Goal: Task Accomplishment & Management: Complete application form

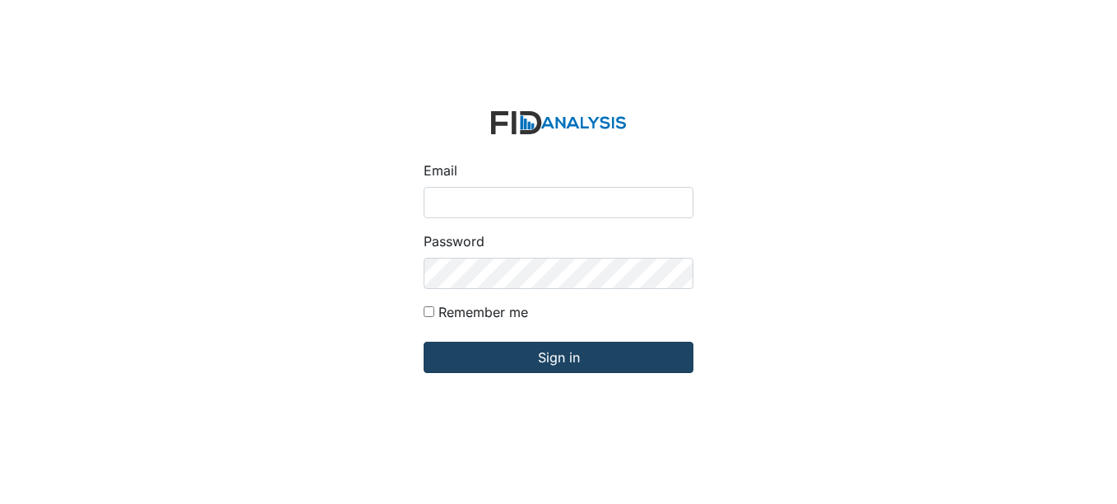
type input "[EMAIL_ADDRESS][DOMAIN_NAME]"
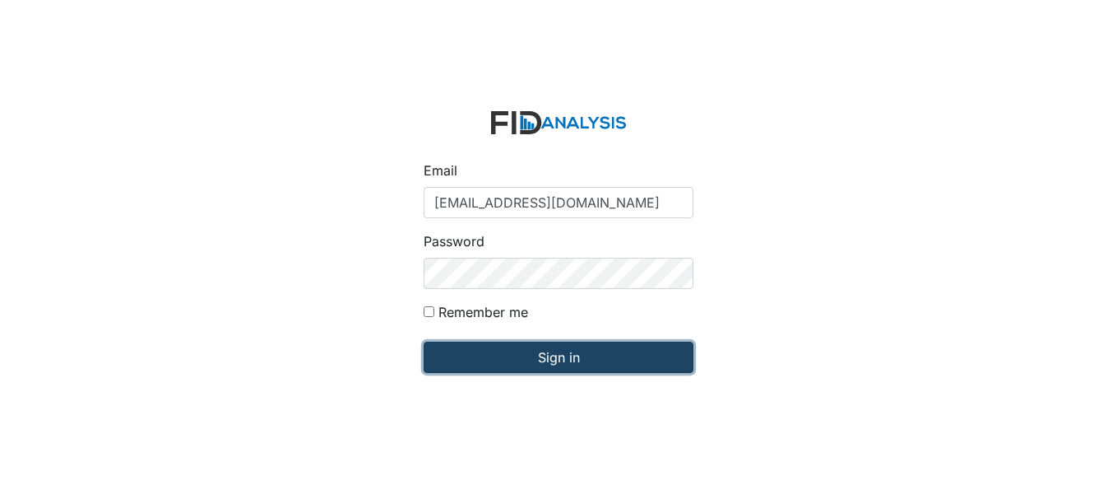
click at [462, 346] on input "Sign in" at bounding box center [559, 356] width 270 height 31
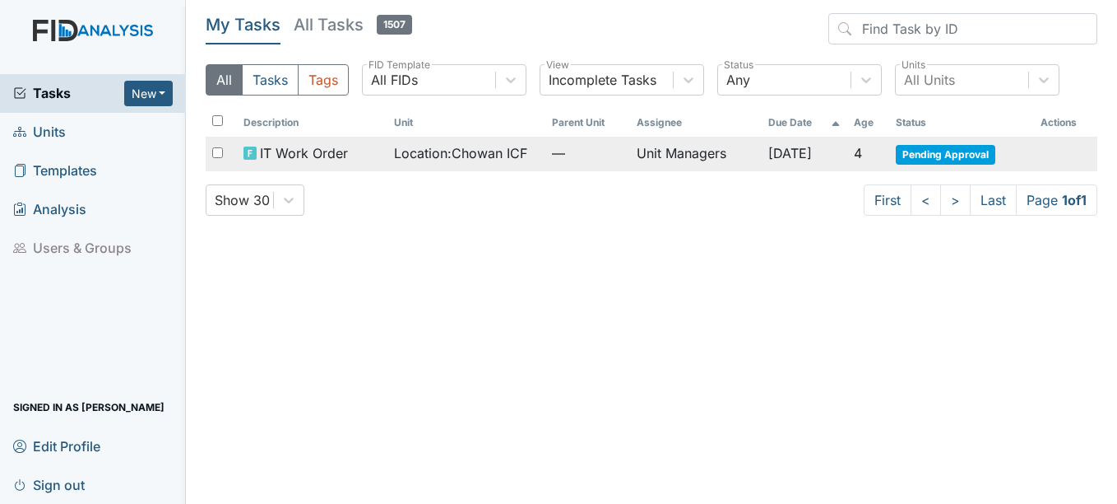
click at [278, 148] on span "IT Work Order" at bounding box center [304, 153] width 88 height 20
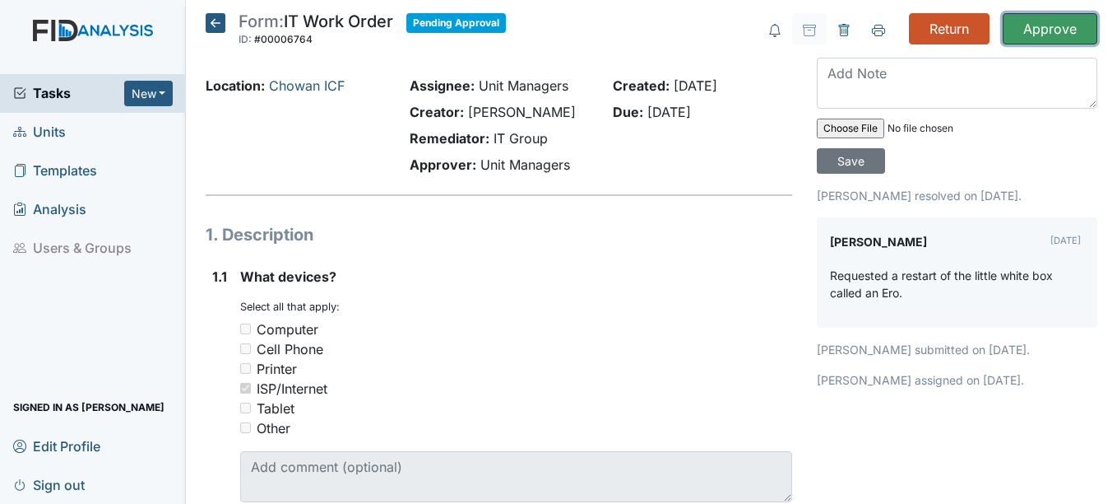
click at [1024, 32] on input "Approve" at bounding box center [1050, 28] width 95 height 31
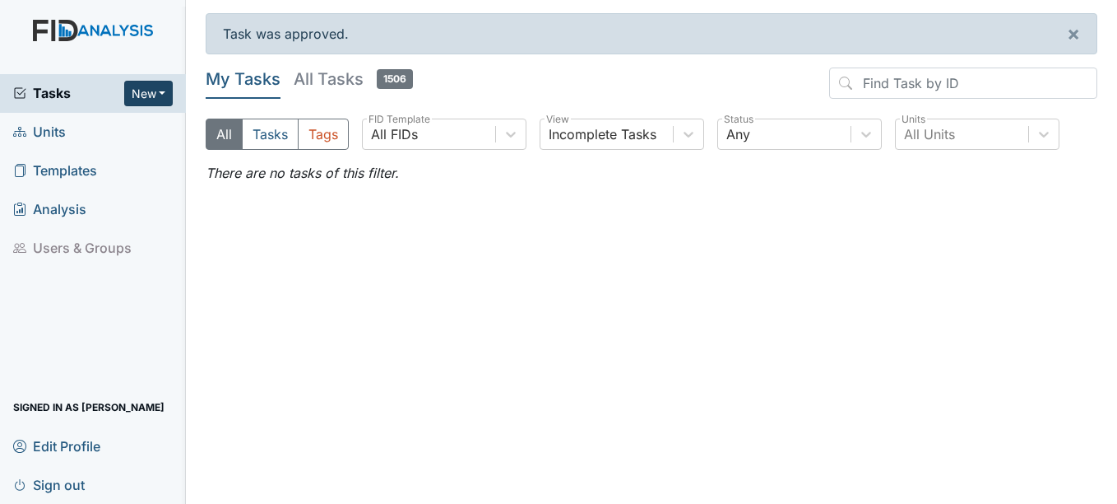
click at [155, 92] on button "New" at bounding box center [148, 94] width 49 height 26
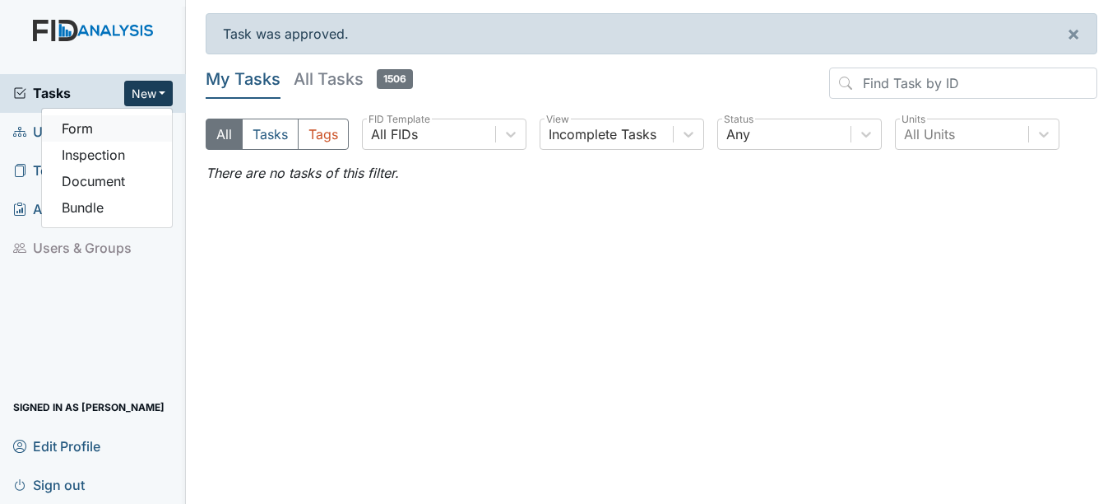
click at [142, 136] on link "Form" at bounding box center [107, 128] width 130 height 26
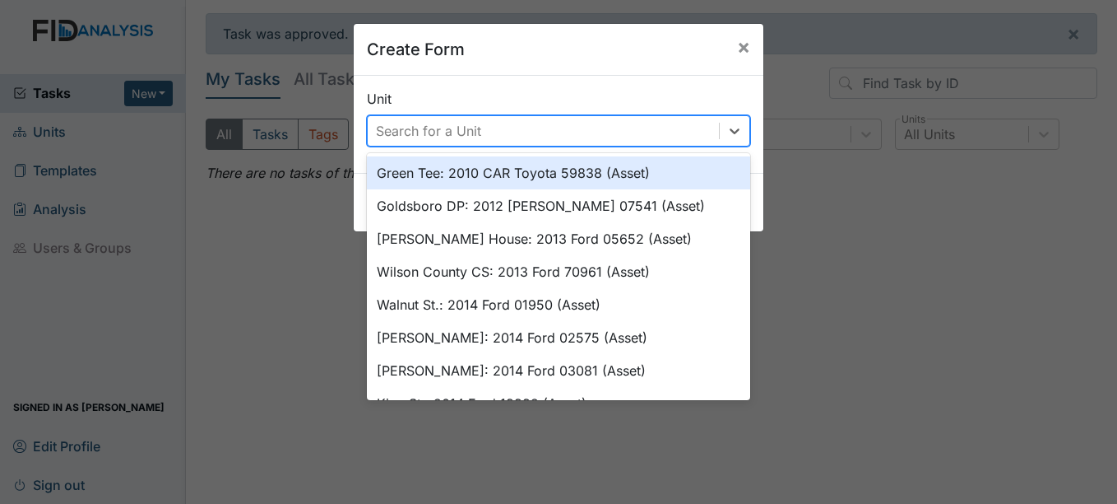
click at [505, 146] on div "Search for a Unit" at bounding box center [558, 130] width 383 height 31
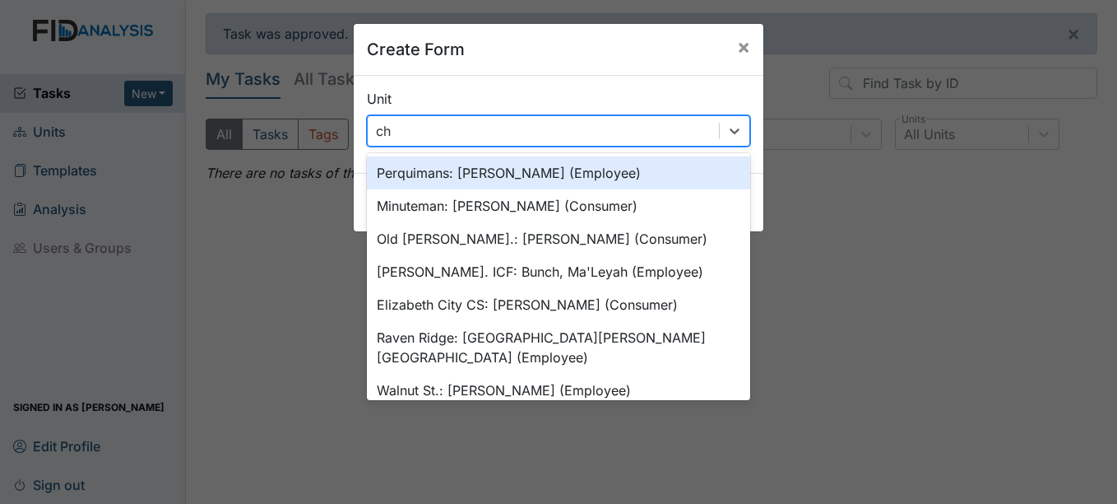
type input "cho"
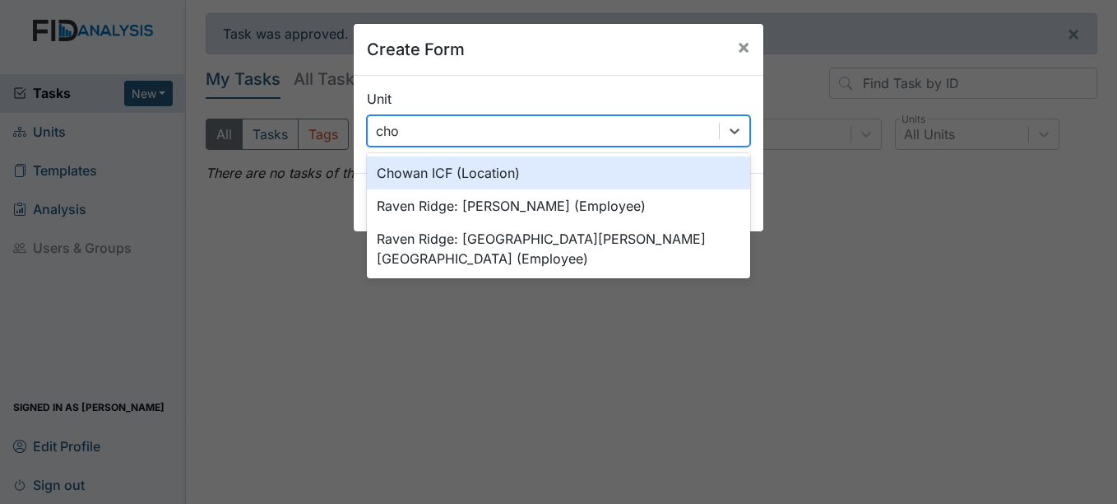
click at [509, 170] on div "Chowan ICF (Location)" at bounding box center [558, 172] width 383 height 33
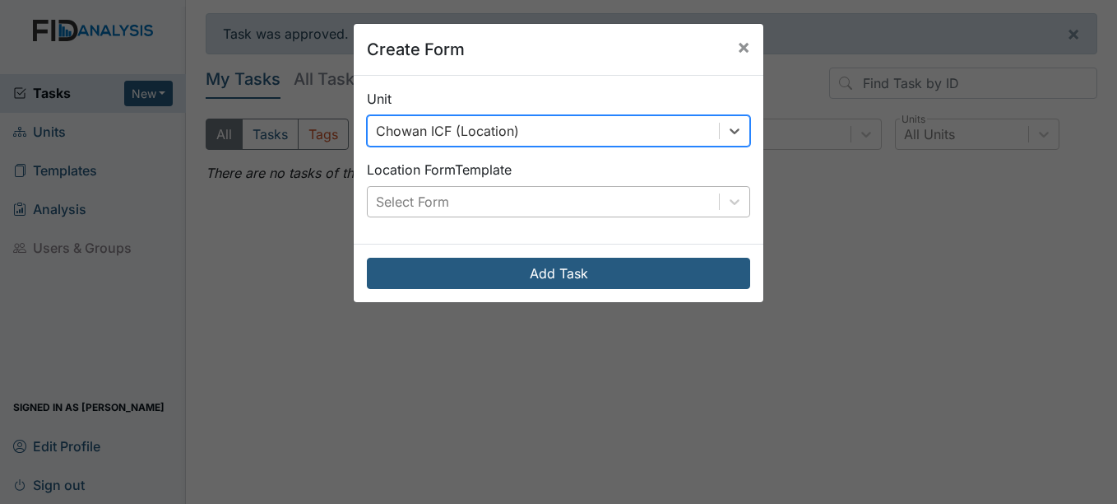
click at [513, 197] on div "Select Form" at bounding box center [543, 202] width 351 height 30
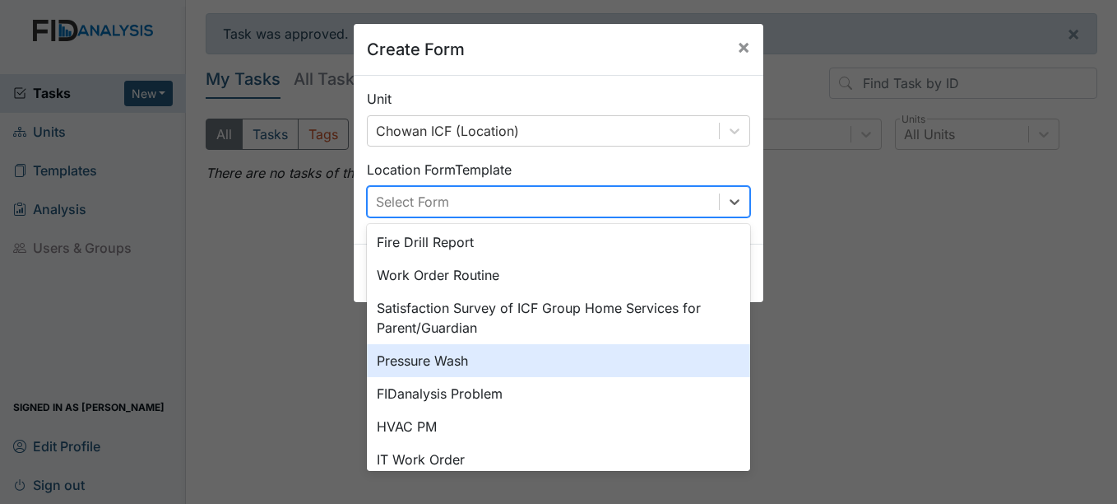
scroll to position [55, 0]
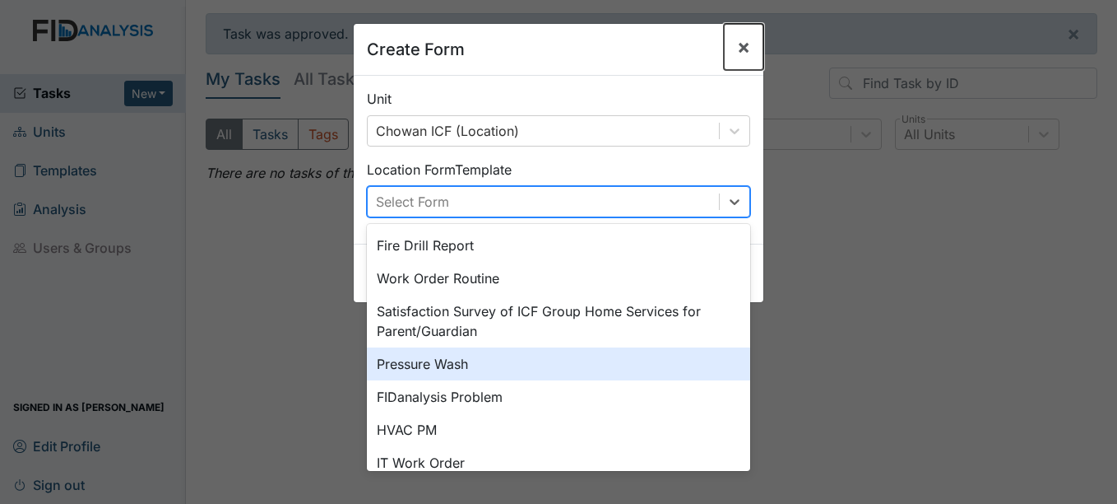
click at [724, 35] on button "×" at bounding box center [743, 47] width 39 height 46
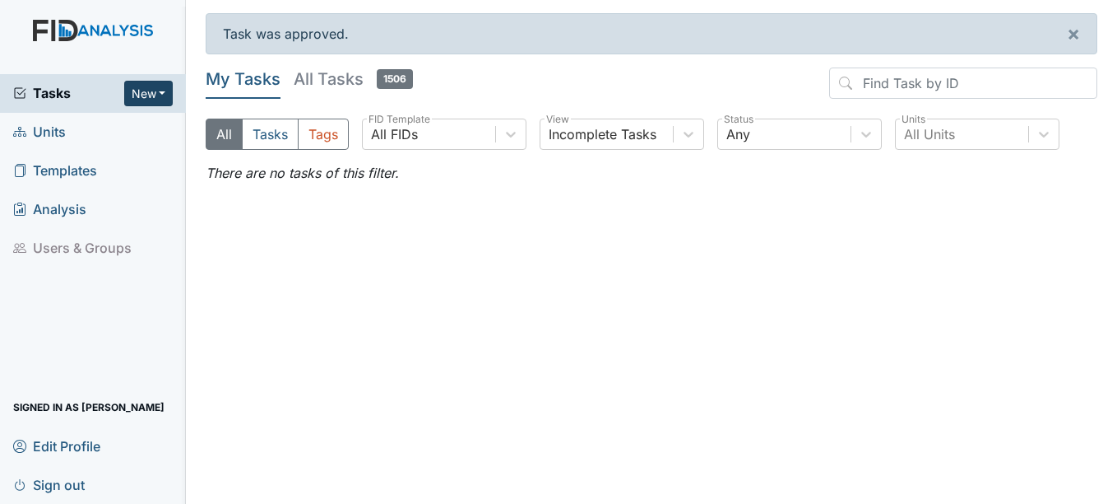
click at [151, 97] on button "New" at bounding box center [148, 94] width 49 height 26
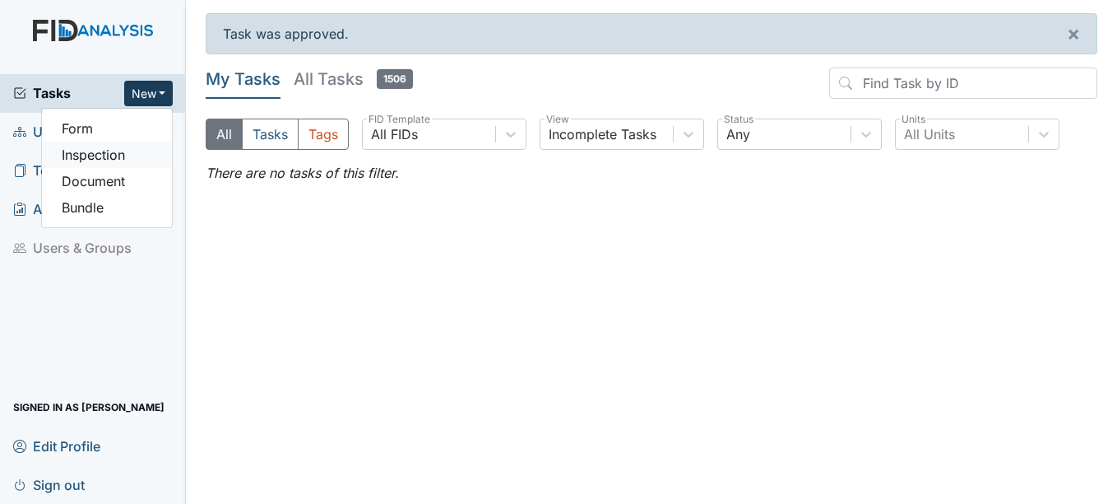
click at [119, 165] on link "Inspection" at bounding box center [107, 155] width 130 height 26
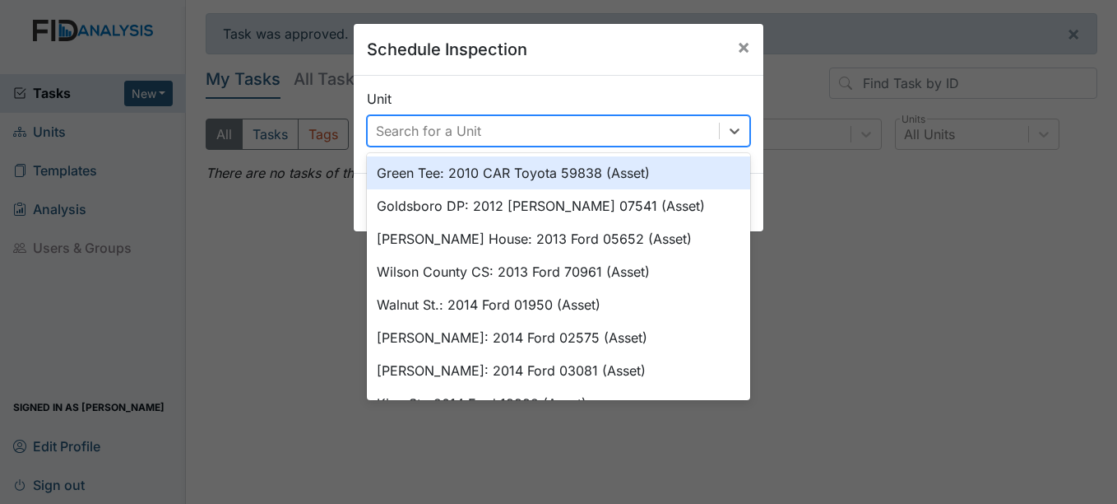
click at [430, 141] on div "Search for a Unit" at bounding box center [543, 131] width 351 height 30
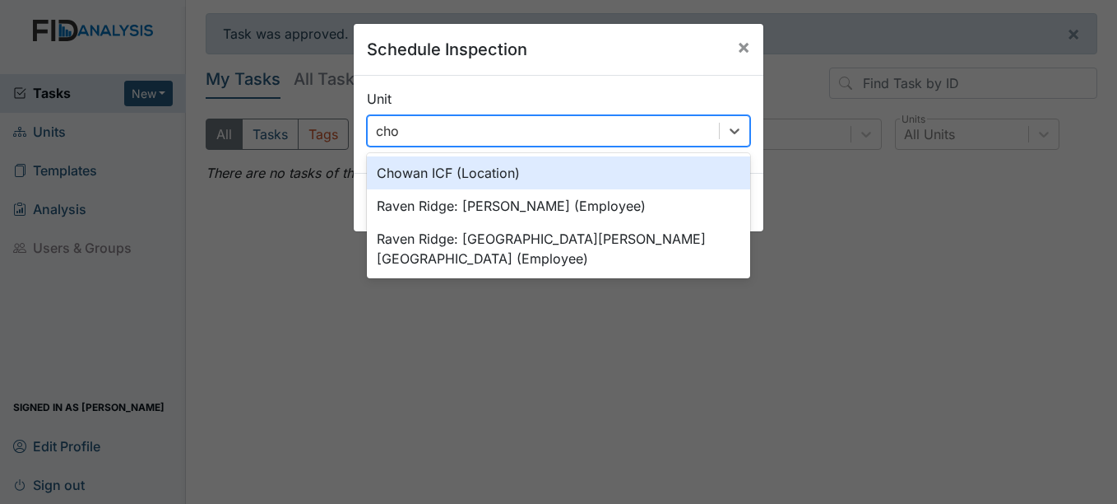
type input "chow"
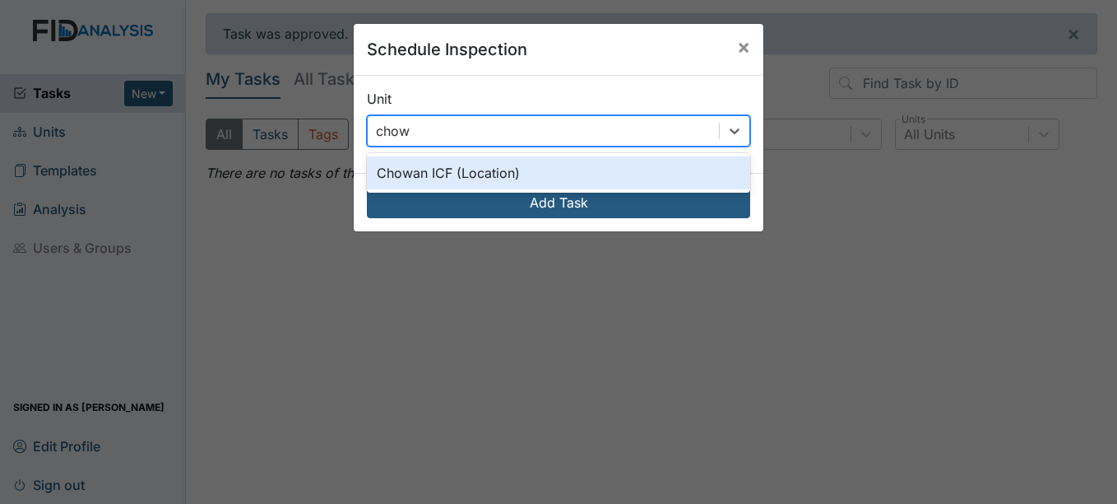
click at [439, 159] on div "Chowan ICF (Location)" at bounding box center [558, 172] width 383 height 33
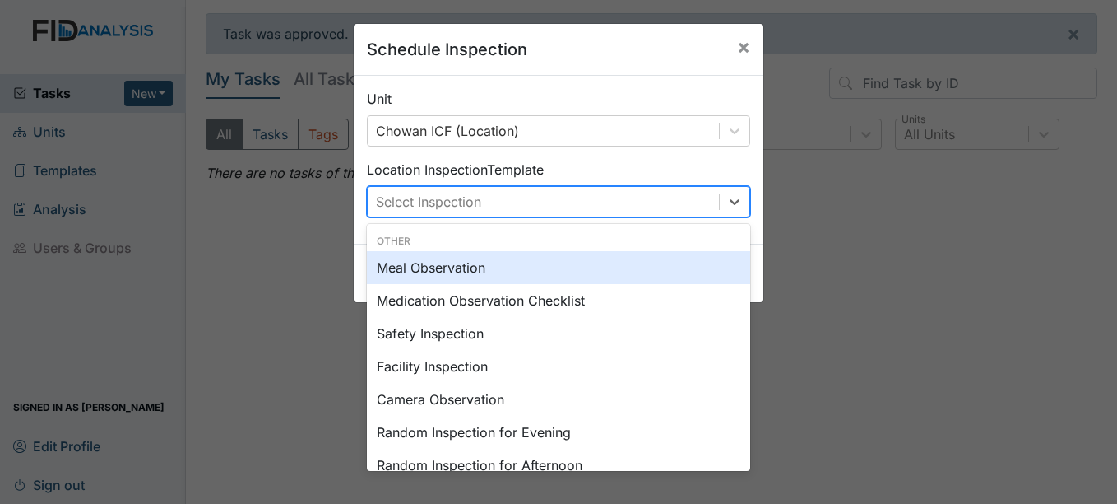
click at [453, 216] on div "Select Inspection" at bounding box center [543, 202] width 351 height 30
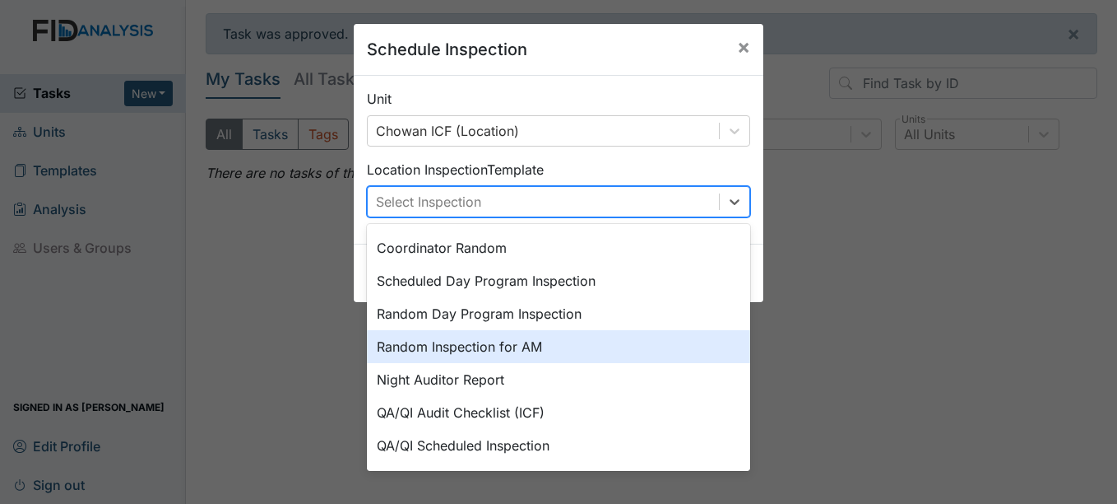
scroll to position [252, 0]
click at [653, 351] on div "Random Inspection for AM" at bounding box center [558, 344] width 383 height 33
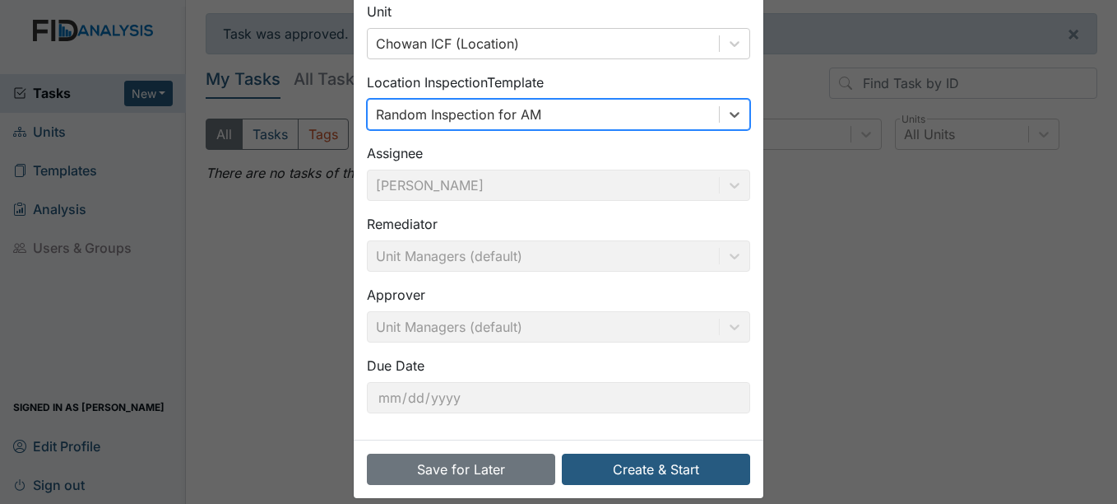
scroll to position [105, 0]
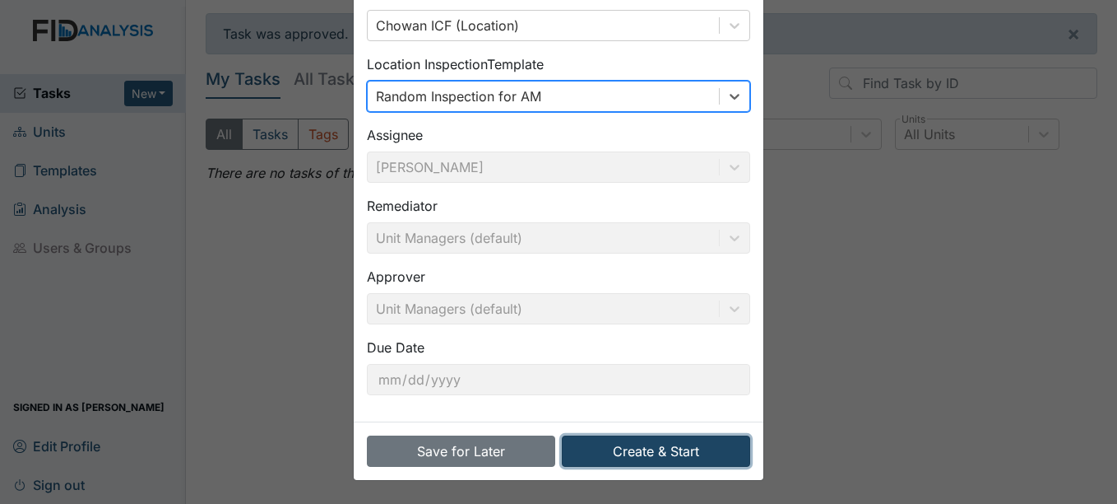
click at [730, 448] on button "Create & Start" at bounding box center [656, 450] width 188 height 31
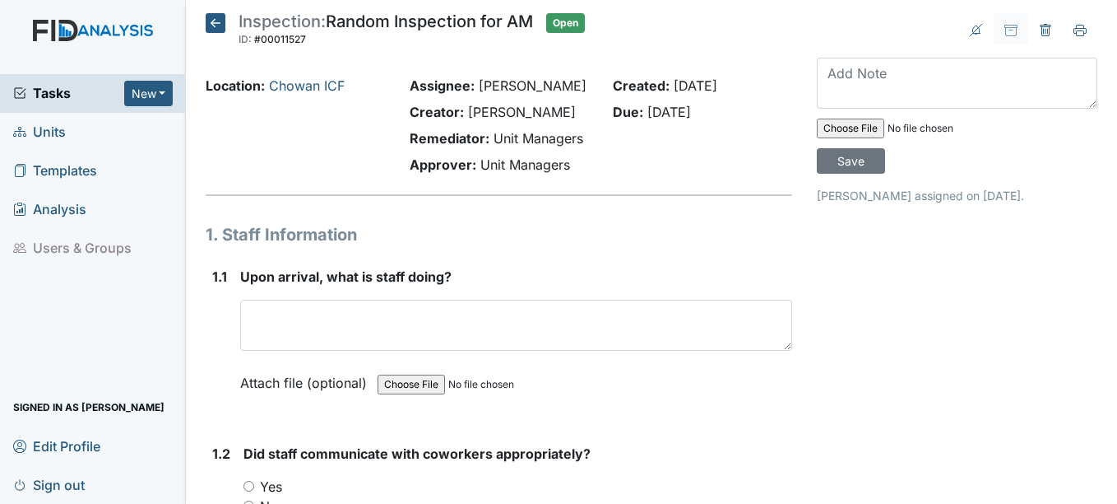
click at [730, 448] on strong "Did staff communicate with coworkers appropriately?" at bounding box center [518, 454] width 548 height 20
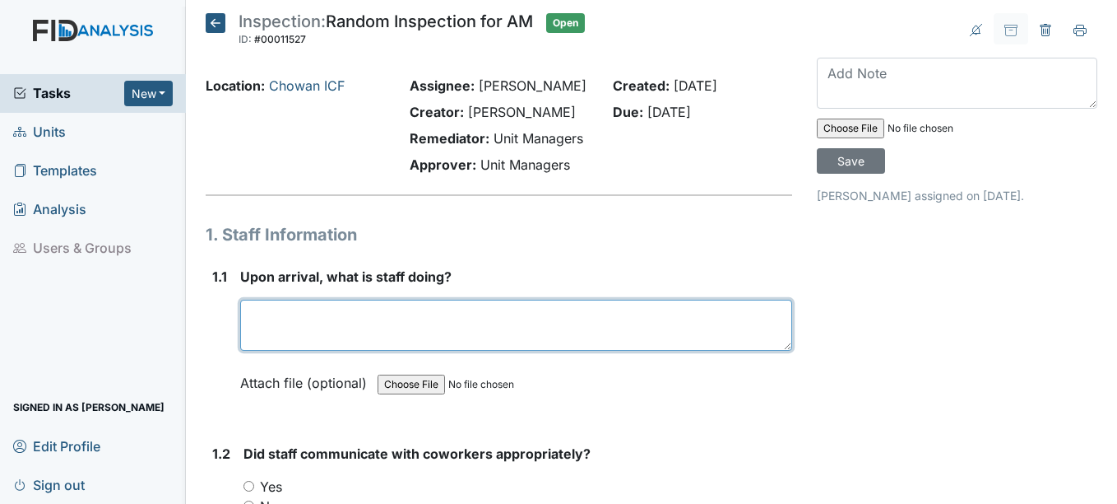
click at [364, 307] on textarea at bounding box center [515, 325] width 551 height 51
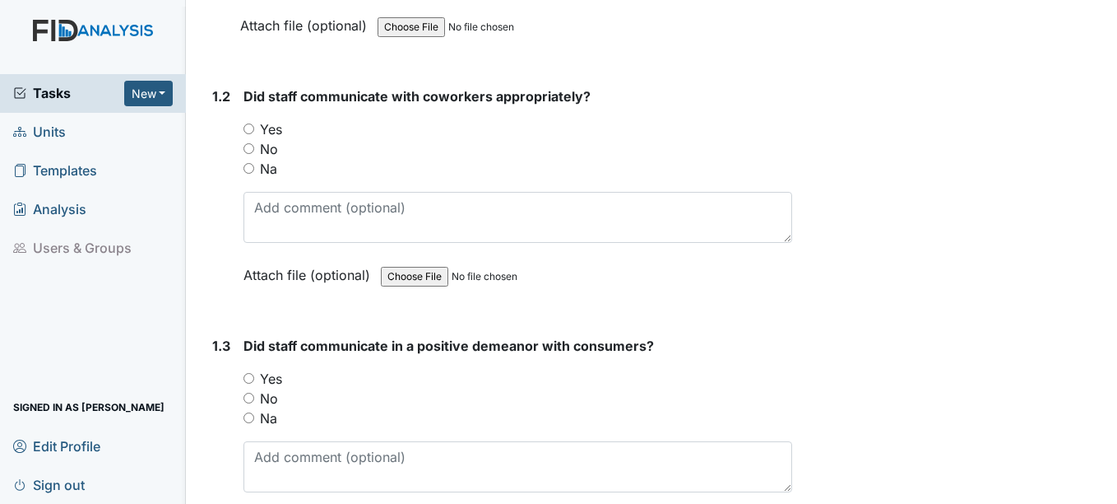
scroll to position [358, 0]
type textarea "getting consumers ready for the day program."
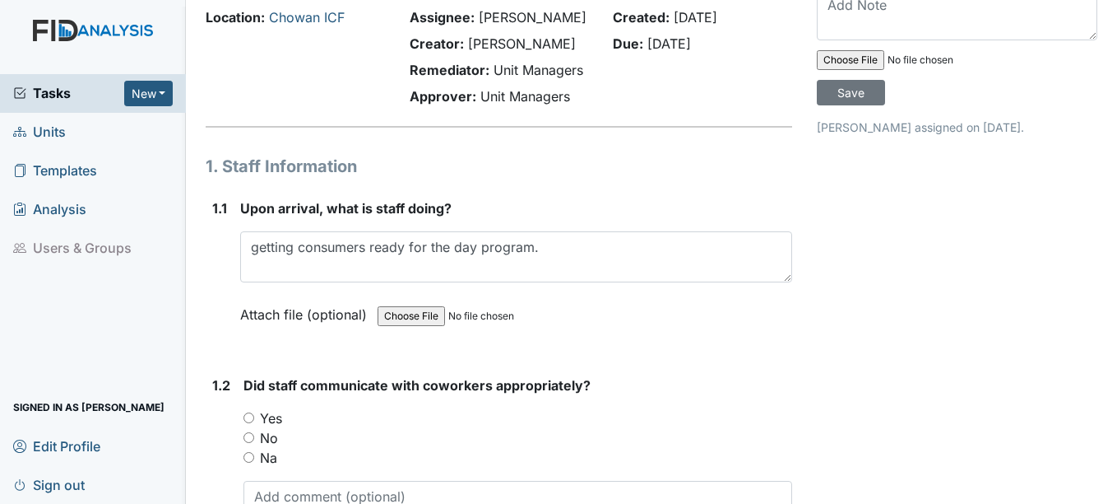
scroll to position [0, 0]
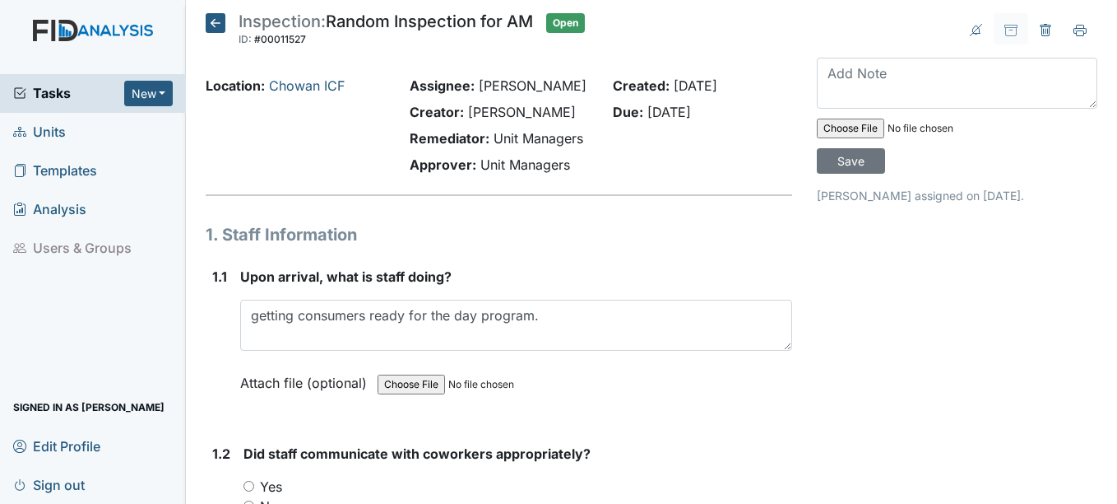
click at [259, 493] on div "Yes" at bounding box center [518, 486] width 548 height 20
click at [267, 490] on label "Yes" at bounding box center [271, 486] width 22 height 20
click at [254, 490] on input "Yes" at bounding box center [249, 486] width 11 height 11
radio input "true"
click at [212, 457] on label "1.2" at bounding box center [221, 454] width 18 height 20
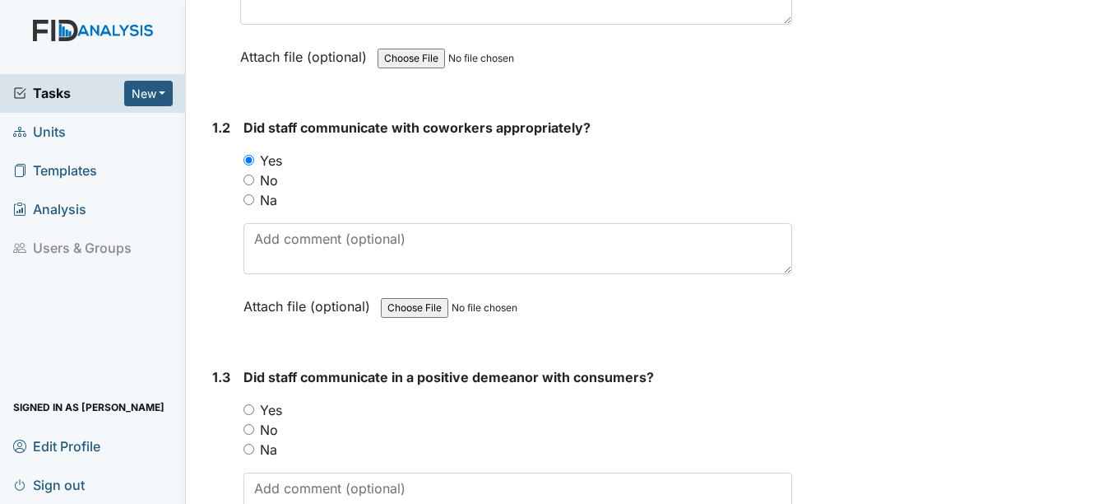
scroll to position [411, 0]
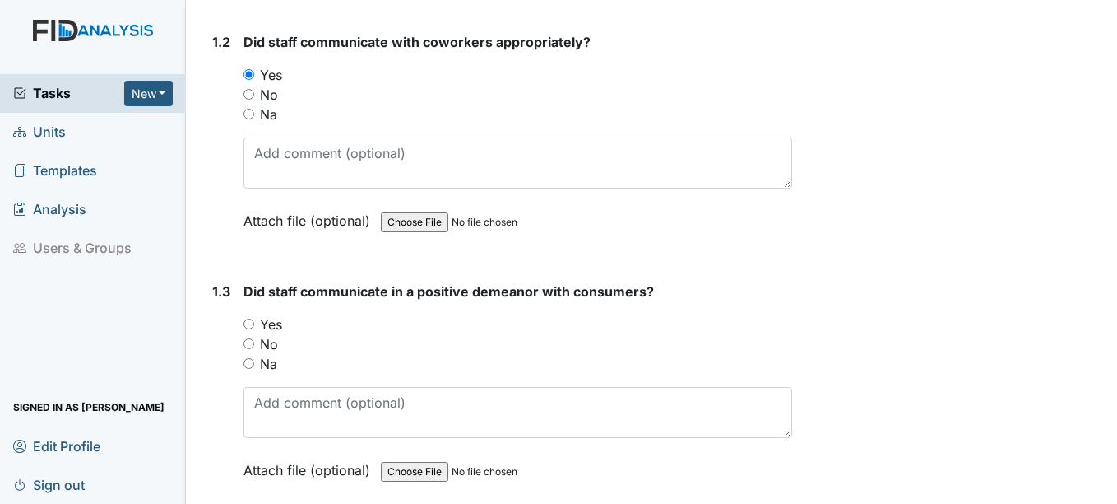
click at [283, 329] on div "Yes" at bounding box center [518, 324] width 548 height 20
click at [270, 319] on label "Yes" at bounding box center [271, 324] width 22 height 20
click at [254, 319] on input "Yes" at bounding box center [249, 323] width 11 height 11
radio input "true"
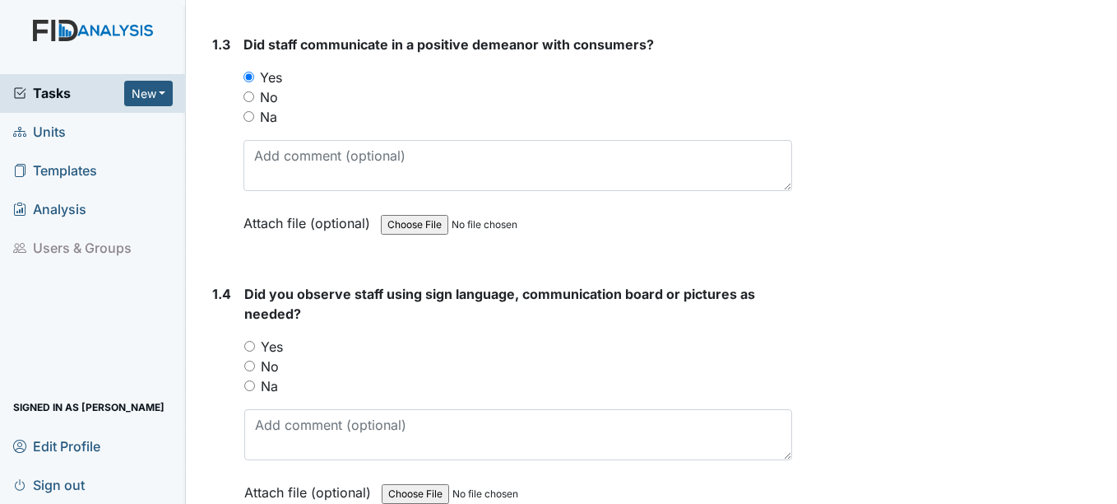
scroll to position [741, 0]
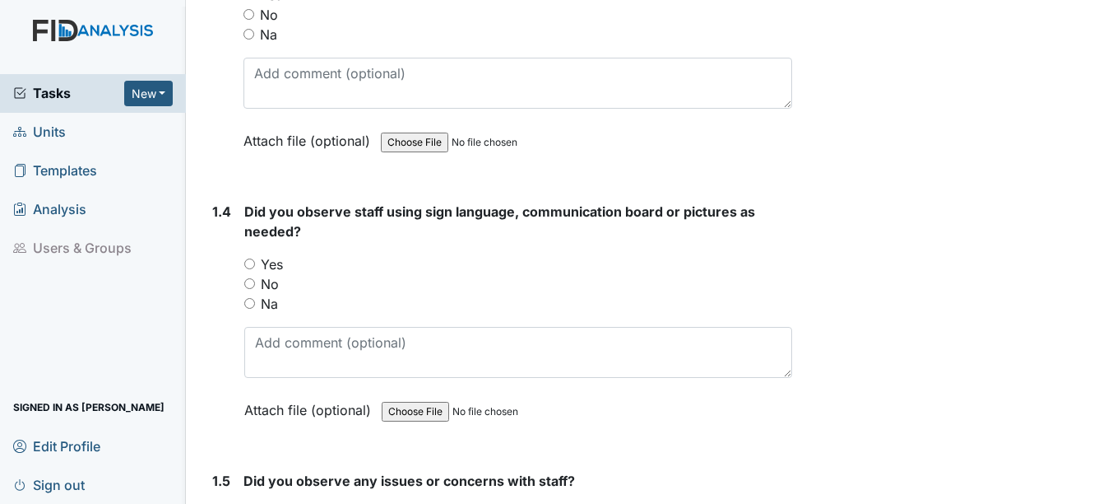
click at [279, 258] on label "Yes" at bounding box center [272, 264] width 22 height 20
click at [255, 258] on input "Yes" at bounding box center [249, 263] width 11 height 11
radio input "true"
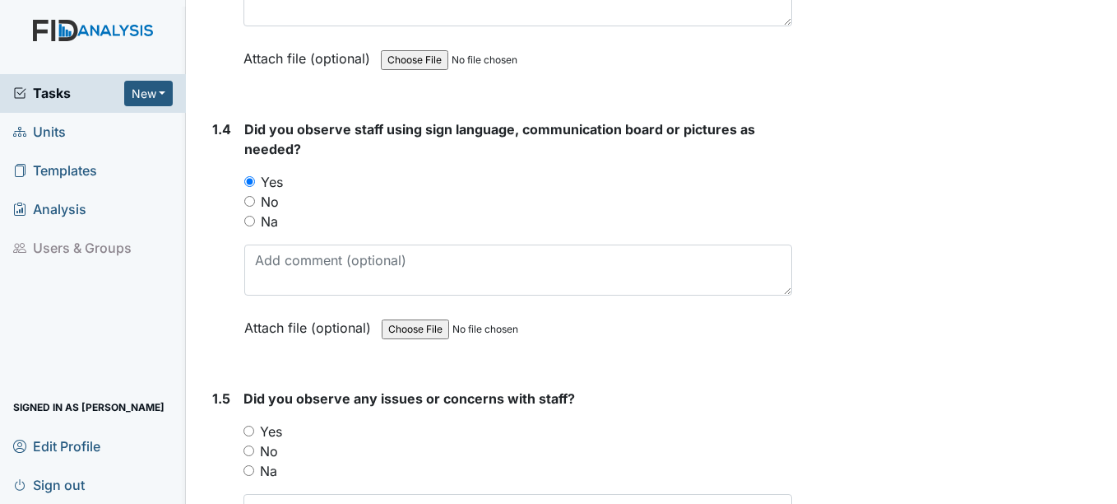
click at [264, 225] on label "Na" at bounding box center [269, 221] width 17 height 20
click at [255, 225] on input "Na" at bounding box center [249, 221] width 11 height 11
radio input "true"
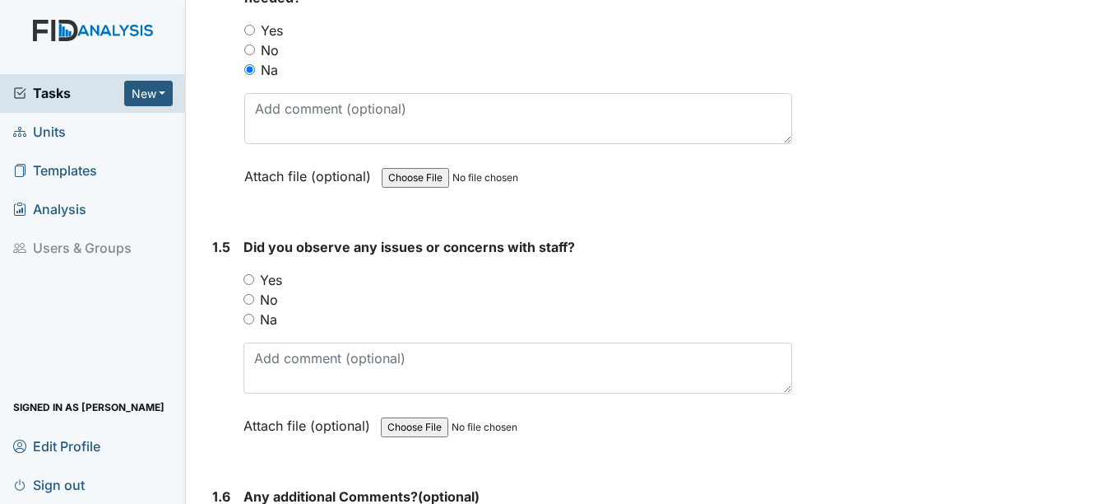
scroll to position [987, 0]
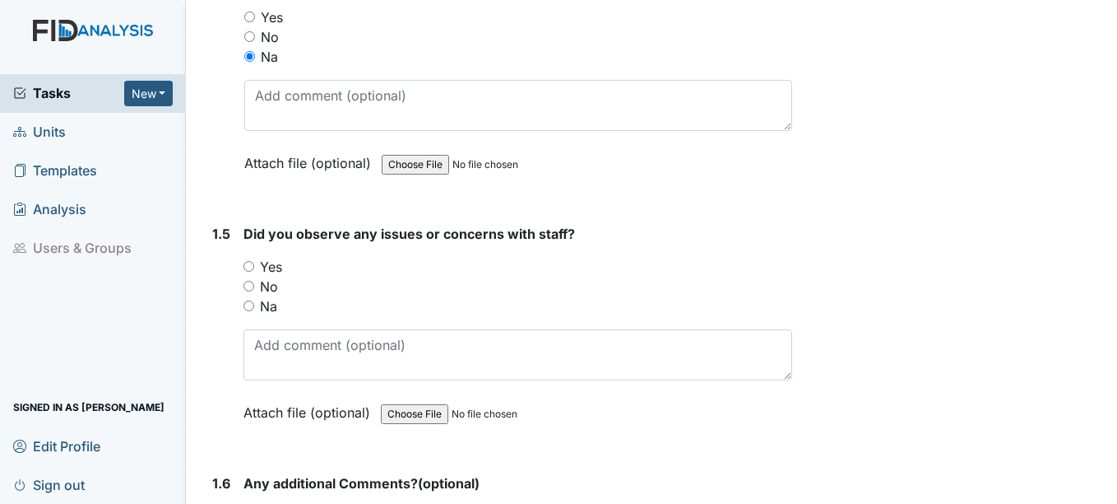
click at [263, 285] on label "No" at bounding box center [269, 286] width 18 height 20
click at [254, 285] on input "No" at bounding box center [249, 286] width 11 height 11
radio input "true"
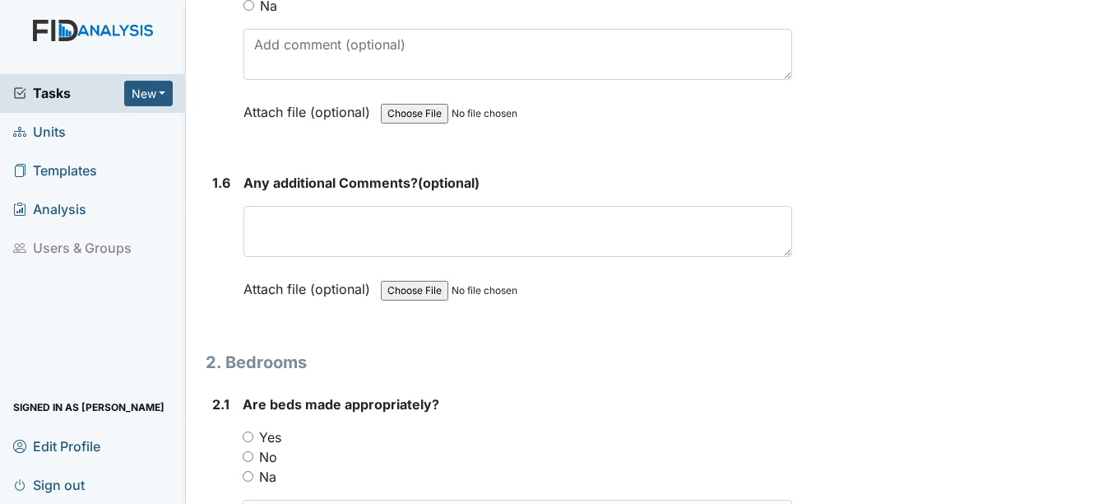
scroll to position [1317, 0]
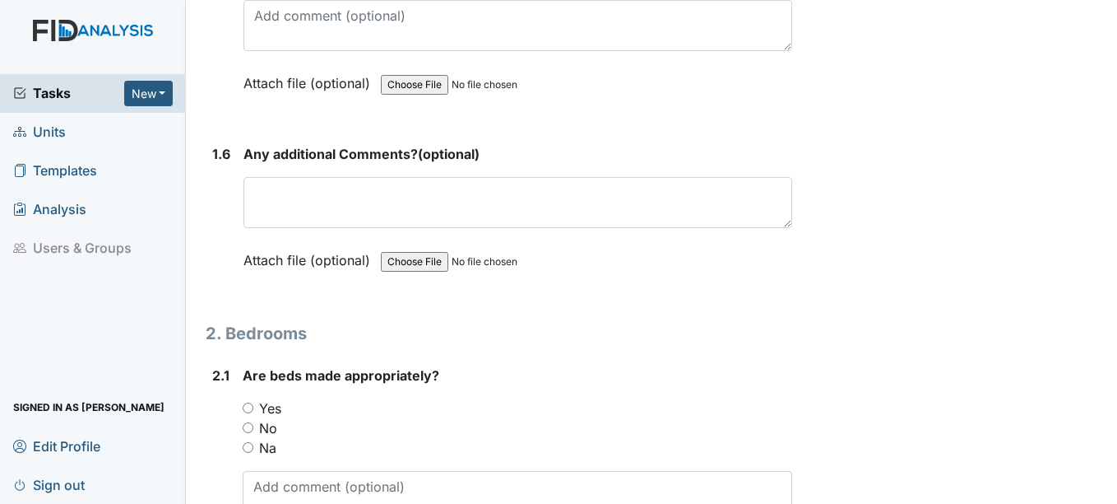
click at [291, 231] on div "Any additional Comments? (optional) This field is required. Attach file (option…" at bounding box center [518, 212] width 548 height 137
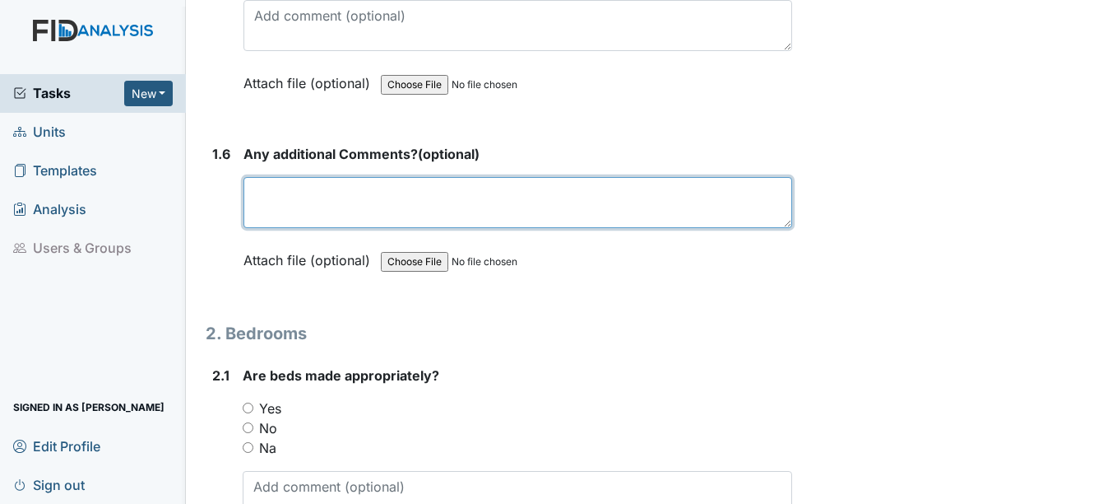
click at [301, 214] on textarea at bounding box center [518, 202] width 548 height 51
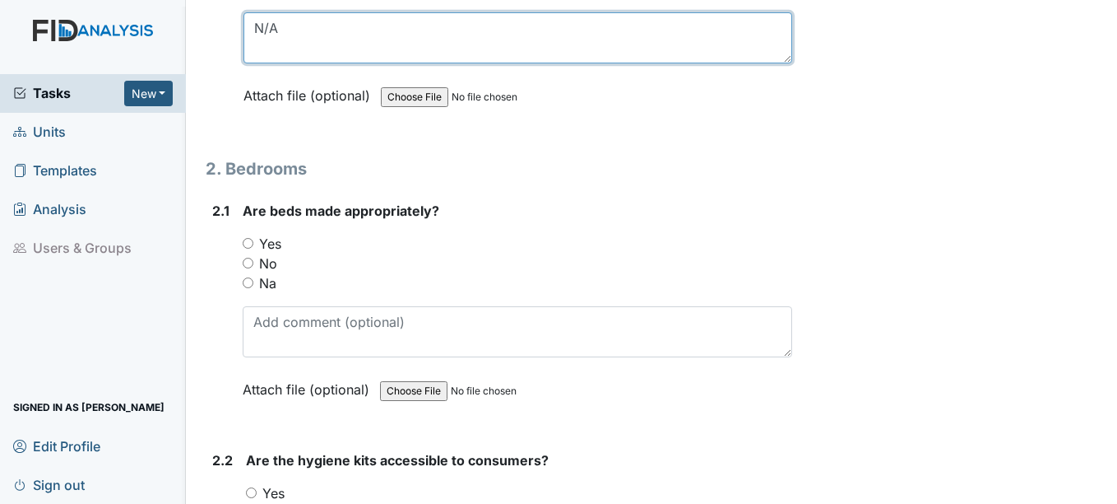
type textarea "N/A"
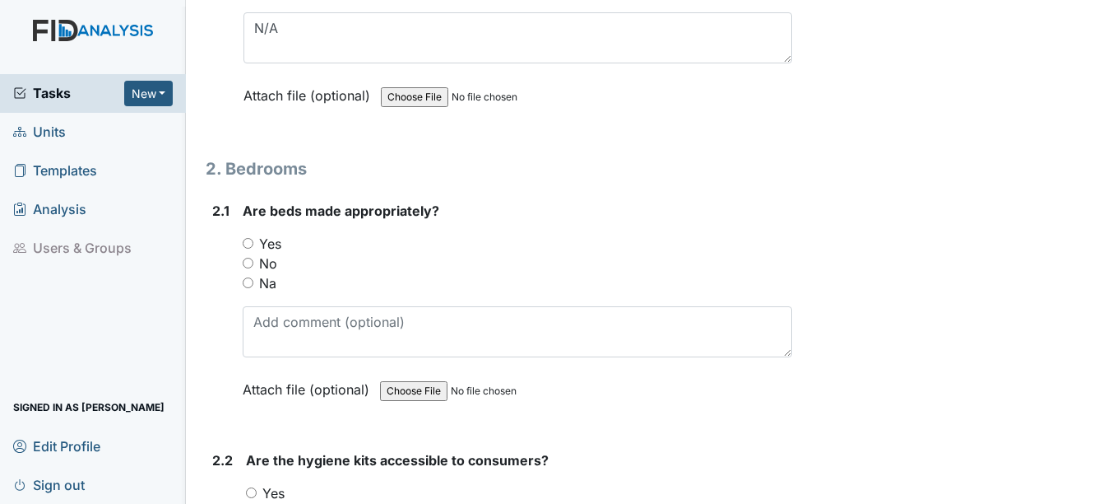
click at [276, 244] on label "Yes" at bounding box center [270, 244] width 22 height 20
click at [253, 244] on input "Yes" at bounding box center [248, 243] width 11 height 11
radio input "true"
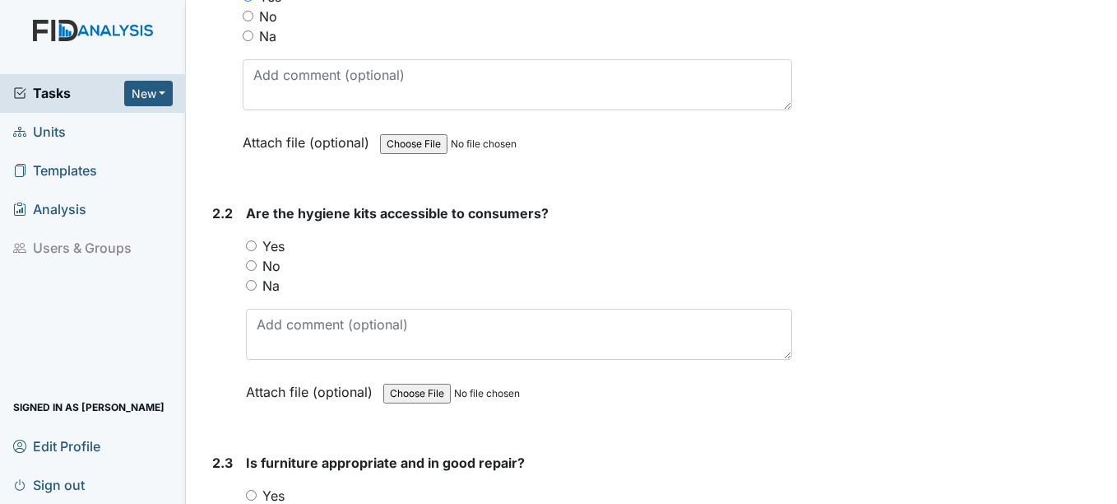
click at [281, 248] on label "Yes" at bounding box center [273, 246] width 22 height 20
click at [257, 248] on input "Yes" at bounding box center [251, 245] width 11 height 11
radio input "true"
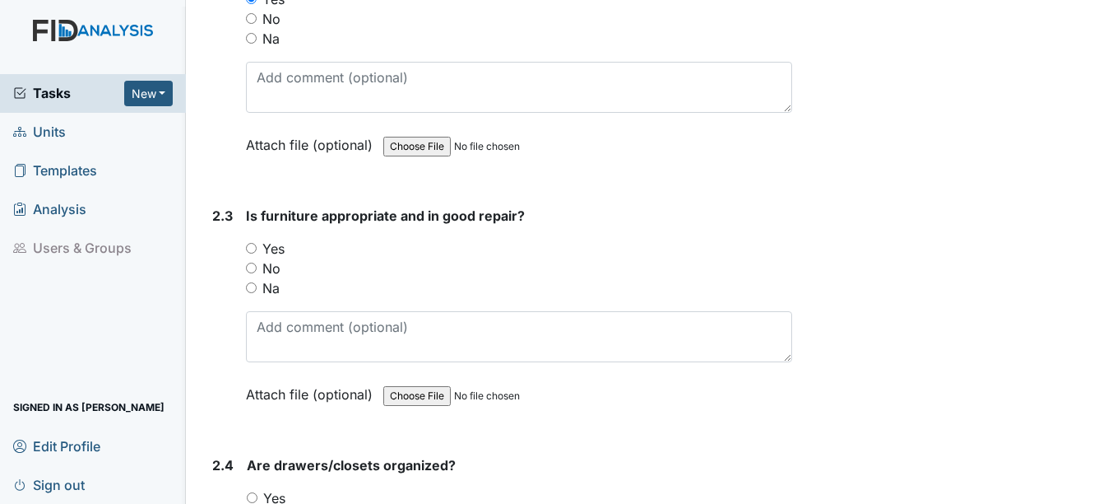
click at [281, 248] on label "Yes" at bounding box center [273, 249] width 22 height 20
click at [257, 248] on input "Yes" at bounding box center [251, 248] width 11 height 11
radio input "true"
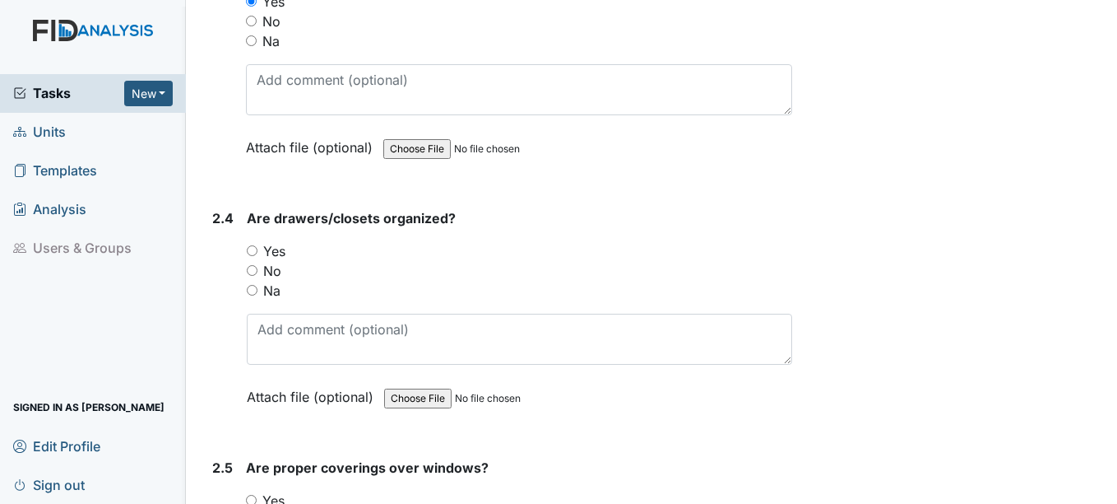
click at [281, 248] on label "Yes" at bounding box center [274, 251] width 22 height 20
click at [258, 248] on input "Yes" at bounding box center [252, 250] width 11 height 11
radio input "true"
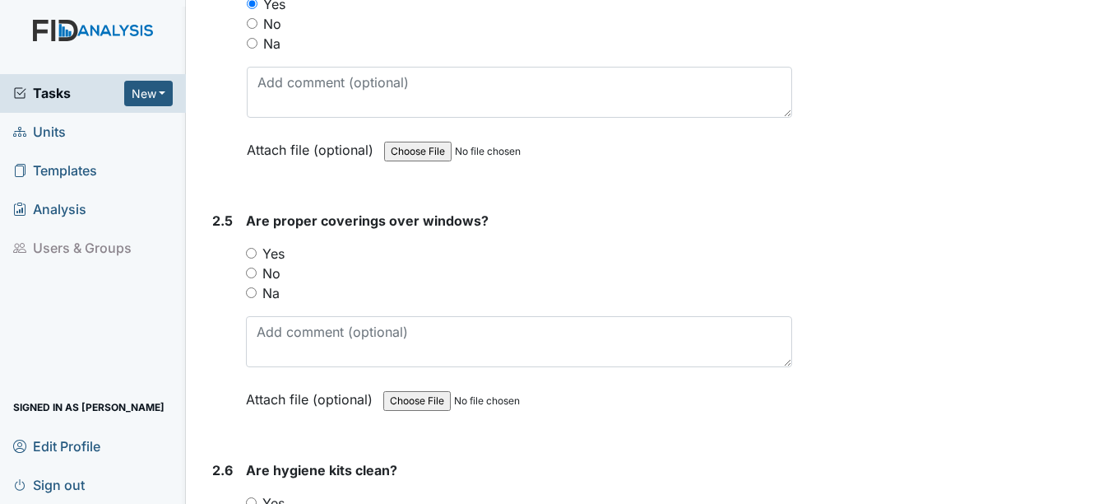
click at [281, 248] on label "Yes" at bounding box center [273, 254] width 22 height 20
click at [257, 248] on input "Yes" at bounding box center [251, 253] width 11 height 11
radio input "true"
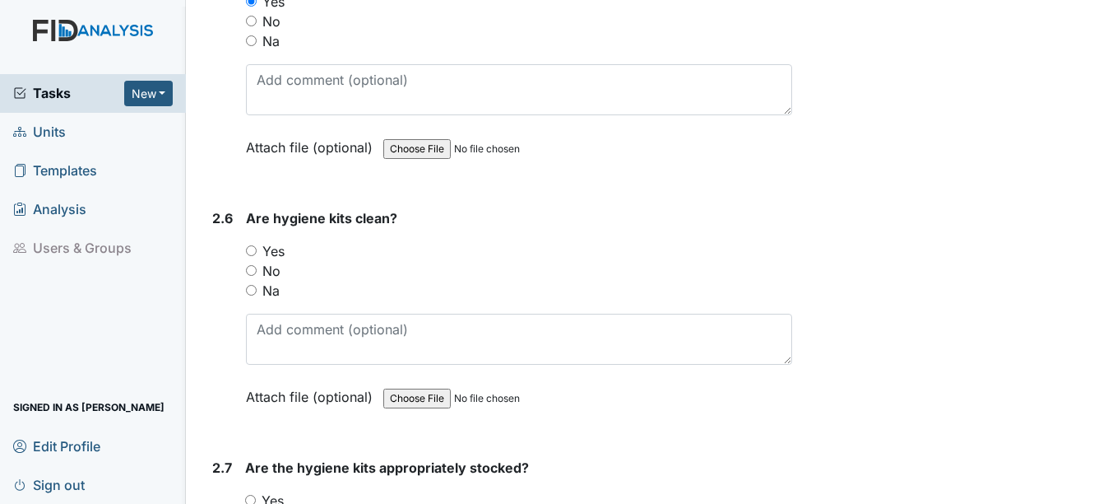
scroll to position [2715, 0]
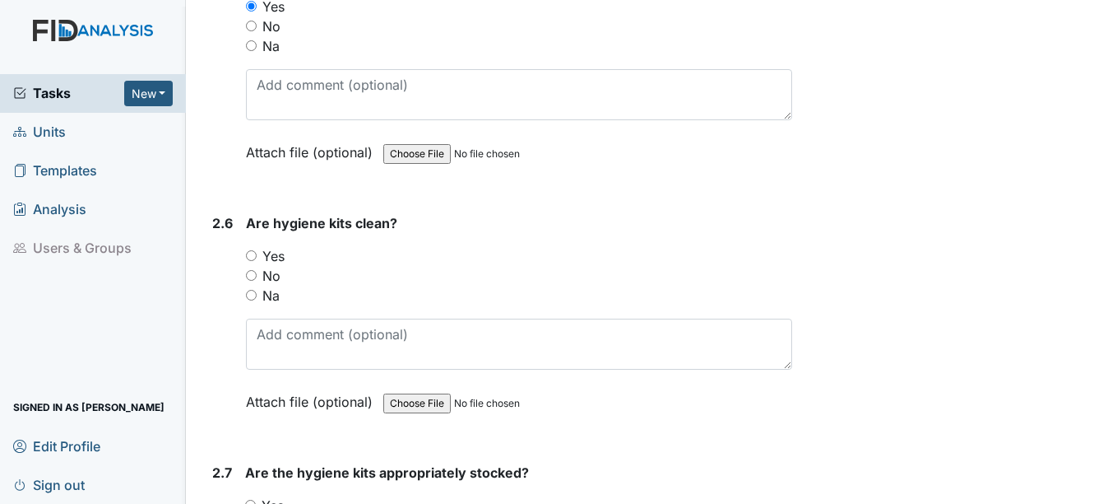
click at [278, 258] on label "Yes" at bounding box center [273, 256] width 22 height 20
click at [257, 258] on input "Yes" at bounding box center [251, 255] width 11 height 11
radio input "true"
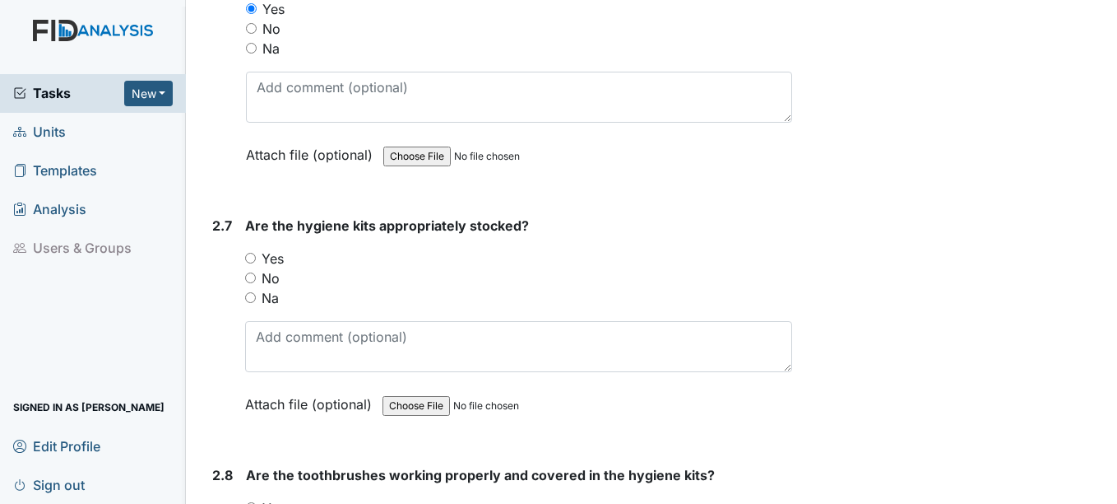
click at [278, 256] on label "Yes" at bounding box center [273, 259] width 22 height 20
click at [256, 256] on input "Yes" at bounding box center [250, 258] width 11 height 11
radio input "true"
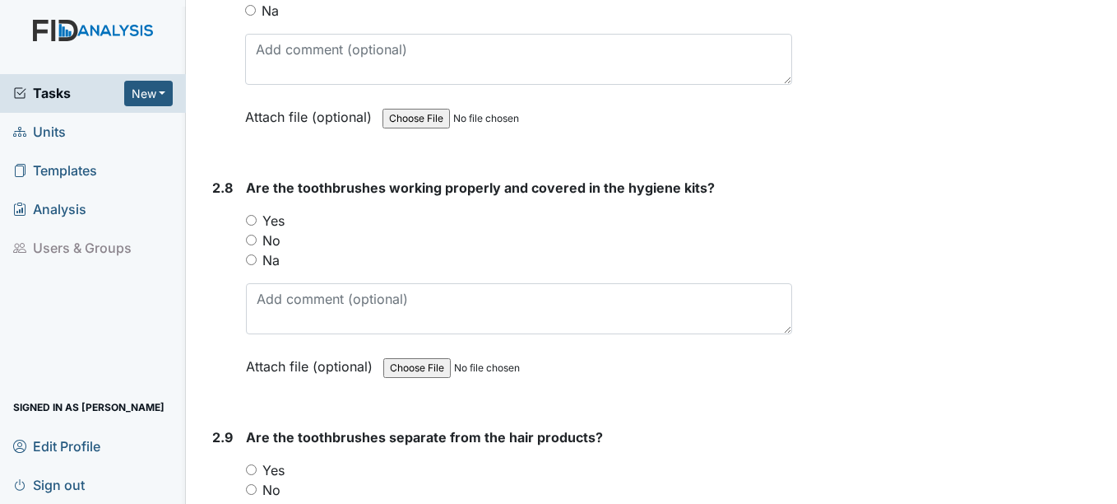
scroll to position [3291, 0]
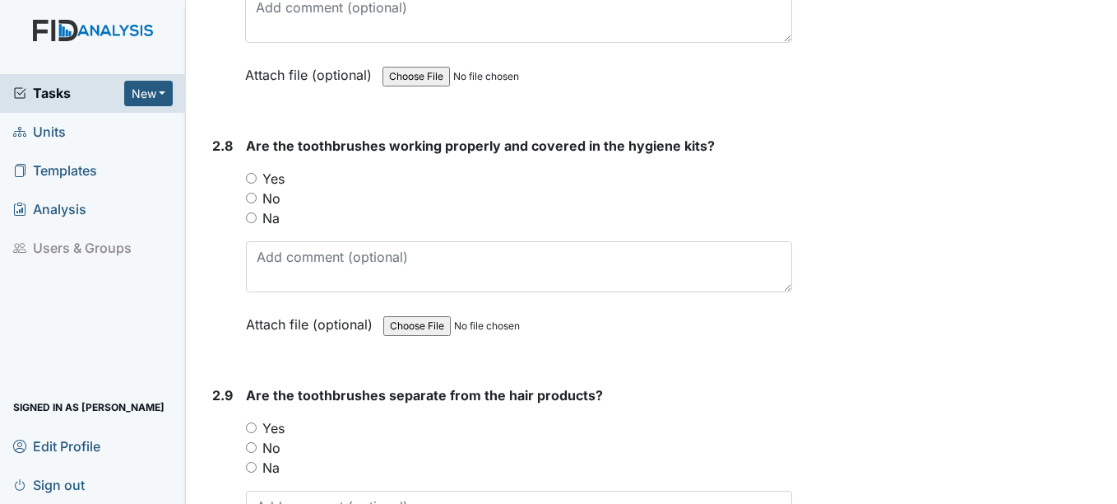
click at [267, 186] on label "Yes" at bounding box center [273, 179] width 22 height 20
click at [257, 183] on input "Yes" at bounding box center [251, 178] width 11 height 11
radio input "true"
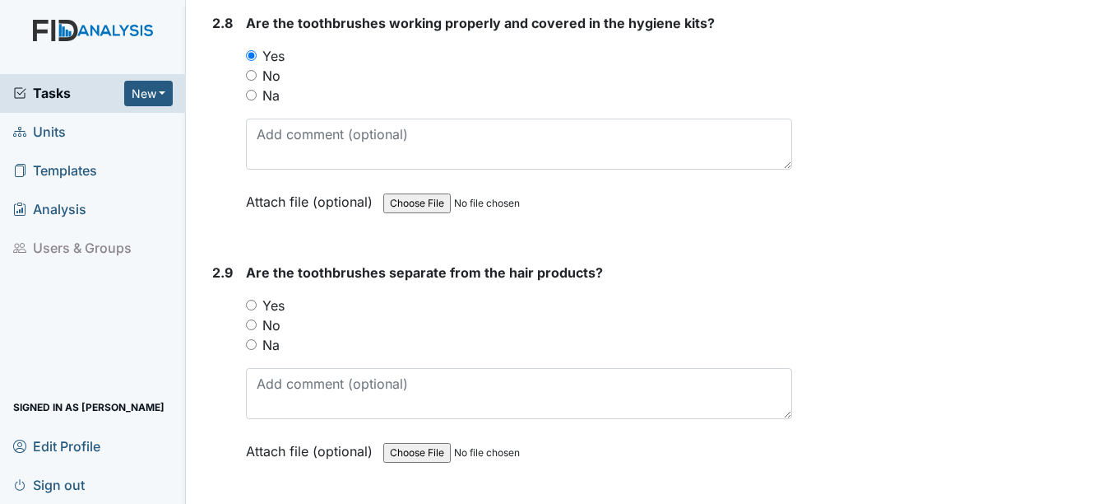
scroll to position [3456, 0]
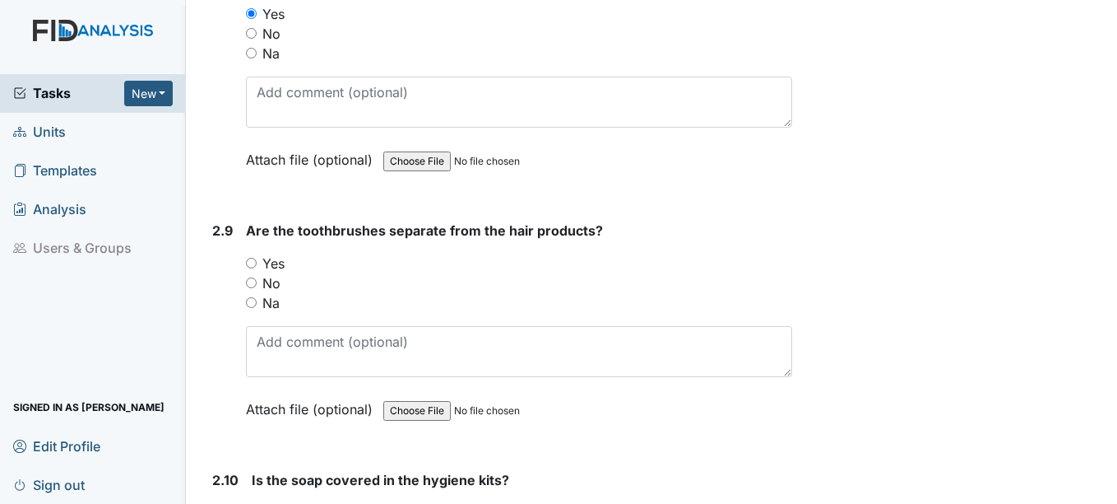
click at [269, 262] on label "Yes" at bounding box center [273, 263] width 22 height 20
click at [257, 262] on input "Yes" at bounding box center [251, 263] width 11 height 11
radio input "true"
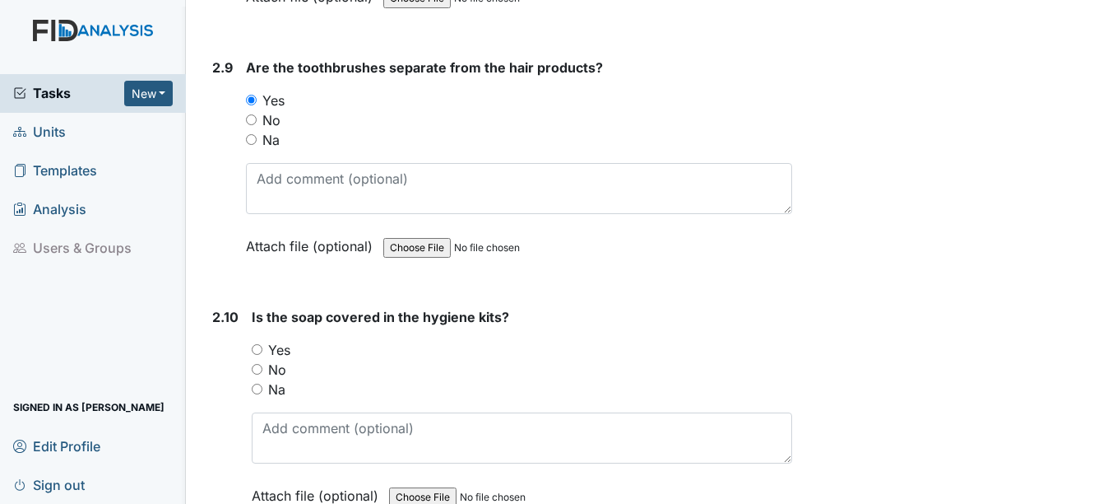
scroll to position [3703, 0]
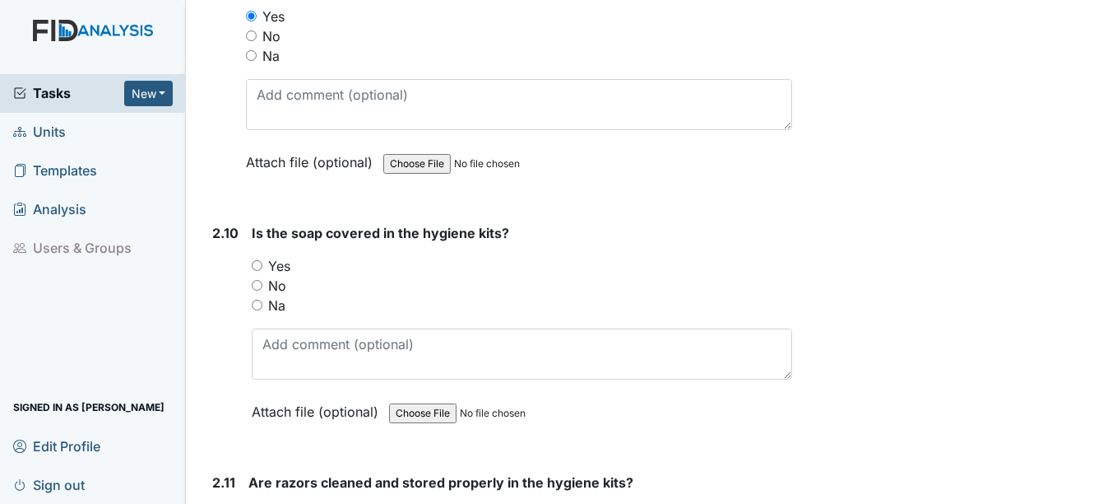
click at [272, 258] on label "Yes" at bounding box center [279, 266] width 22 height 20
click at [262, 260] on input "Yes" at bounding box center [257, 265] width 11 height 11
radio input "true"
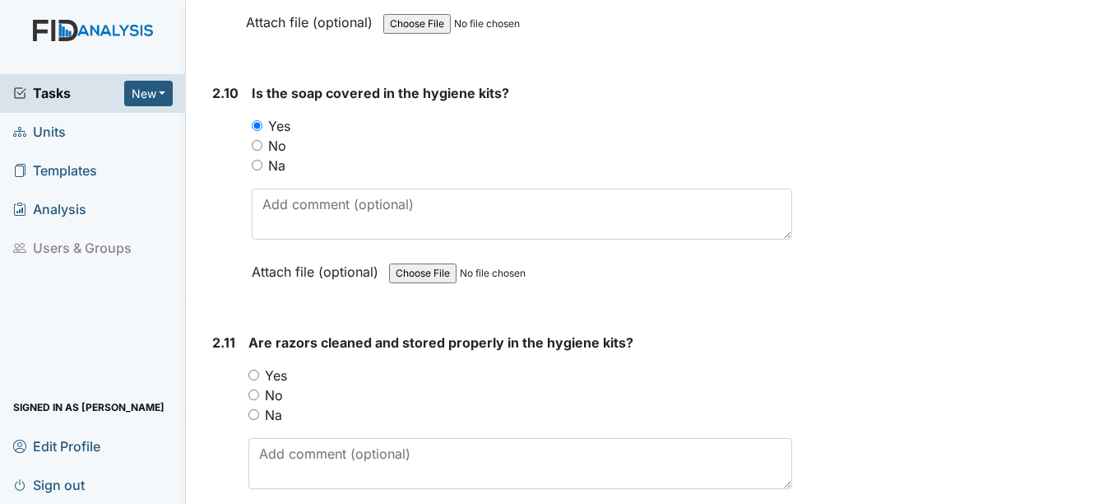
scroll to position [3950, 0]
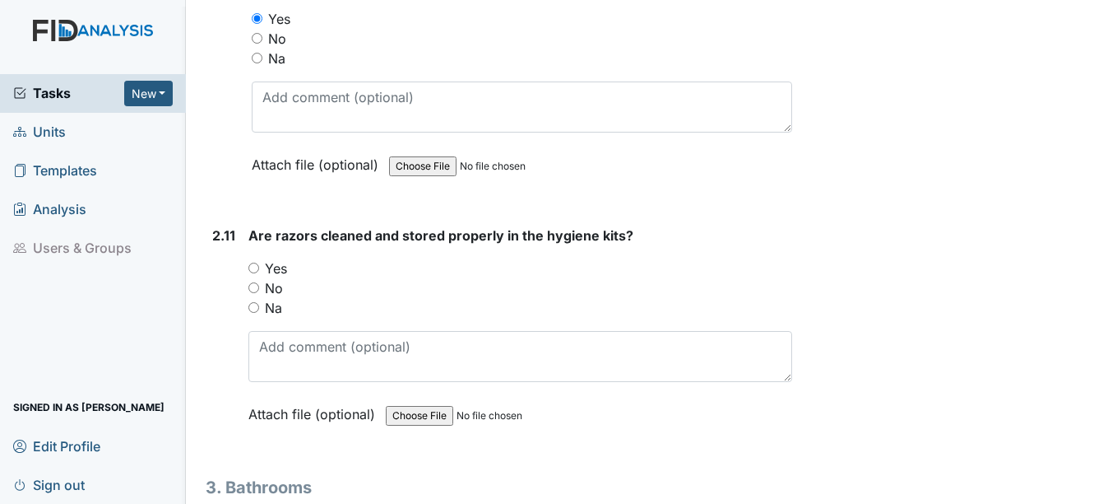
click at [272, 258] on label "Yes" at bounding box center [276, 268] width 22 height 20
click at [259, 262] on input "Yes" at bounding box center [254, 267] width 11 height 11
radio input "true"
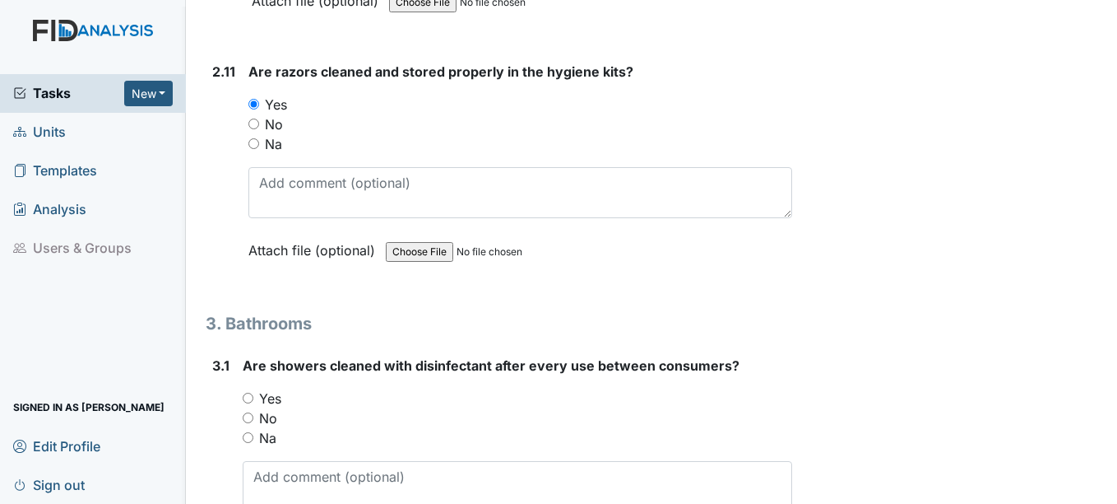
scroll to position [4279, 0]
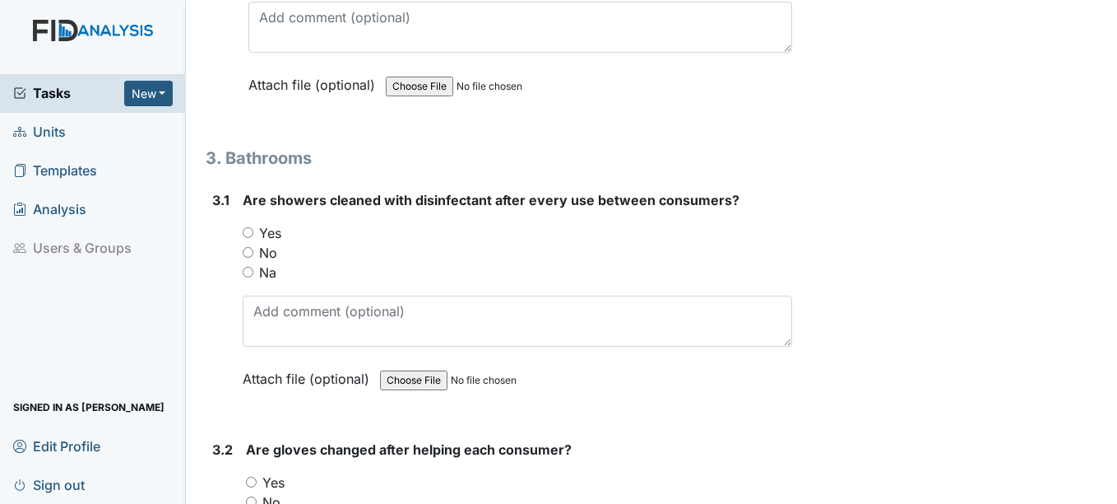
click at [272, 239] on label "Yes" at bounding box center [270, 233] width 22 height 20
click at [253, 238] on input "Yes" at bounding box center [248, 232] width 11 height 11
radio input "true"
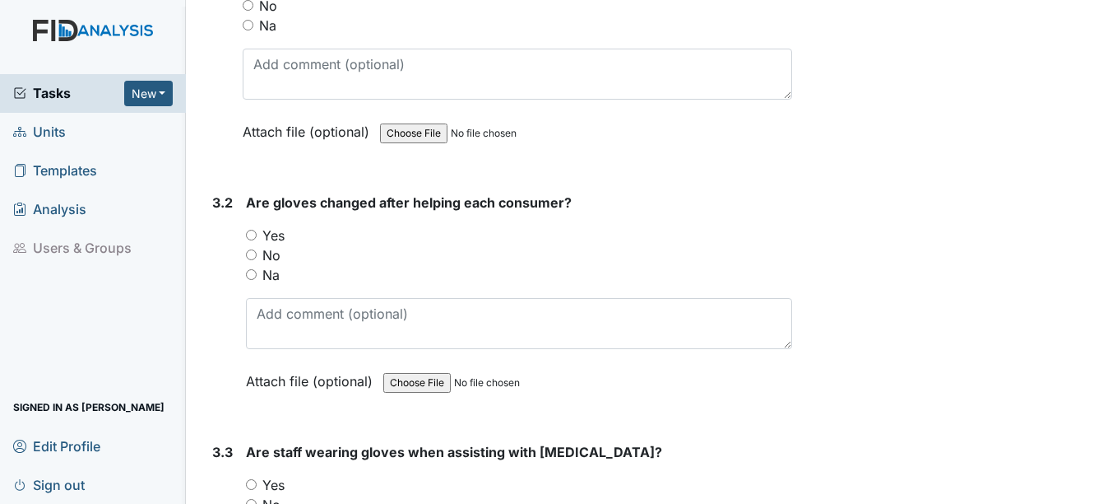
click at [272, 239] on label "Yes" at bounding box center [273, 235] width 22 height 20
click at [257, 239] on input "Yes" at bounding box center [251, 235] width 11 height 11
radio input "true"
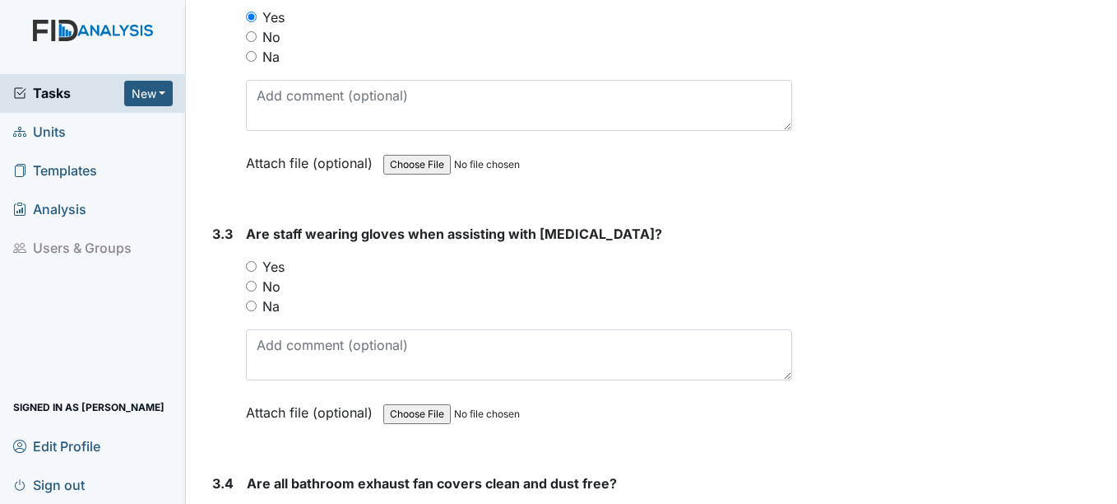
scroll to position [4773, 0]
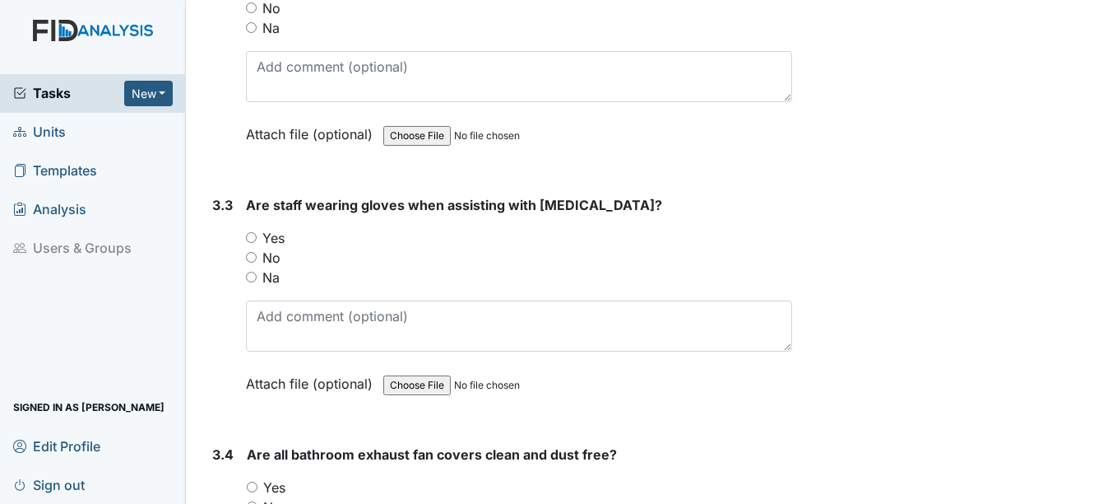
click at [267, 247] on label "Yes" at bounding box center [273, 238] width 22 height 20
click at [257, 243] on input "Yes" at bounding box center [251, 237] width 11 height 11
radio input "true"
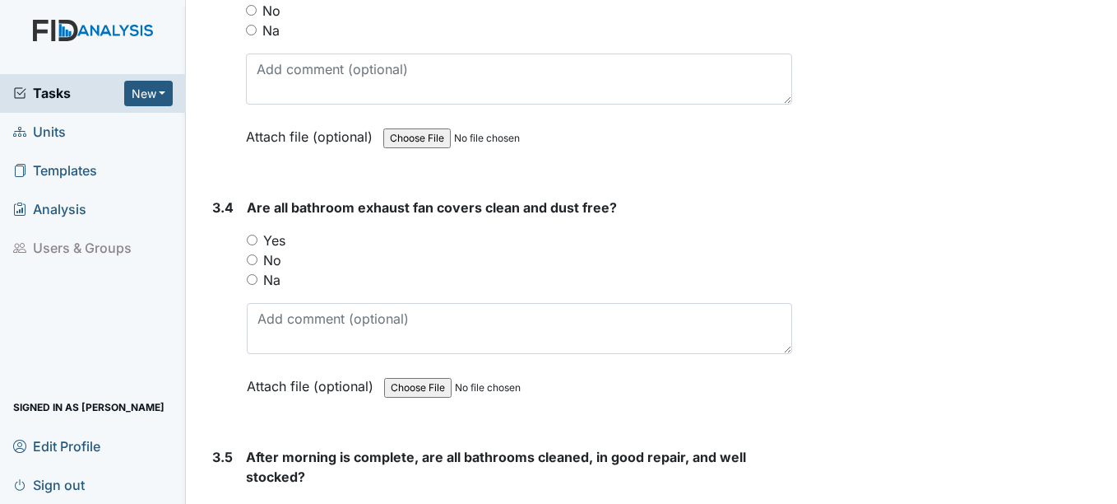
click at [267, 235] on label "Yes" at bounding box center [274, 240] width 22 height 20
click at [258, 235] on input "Yes" at bounding box center [252, 240] width 11 height 11
radio input "true"
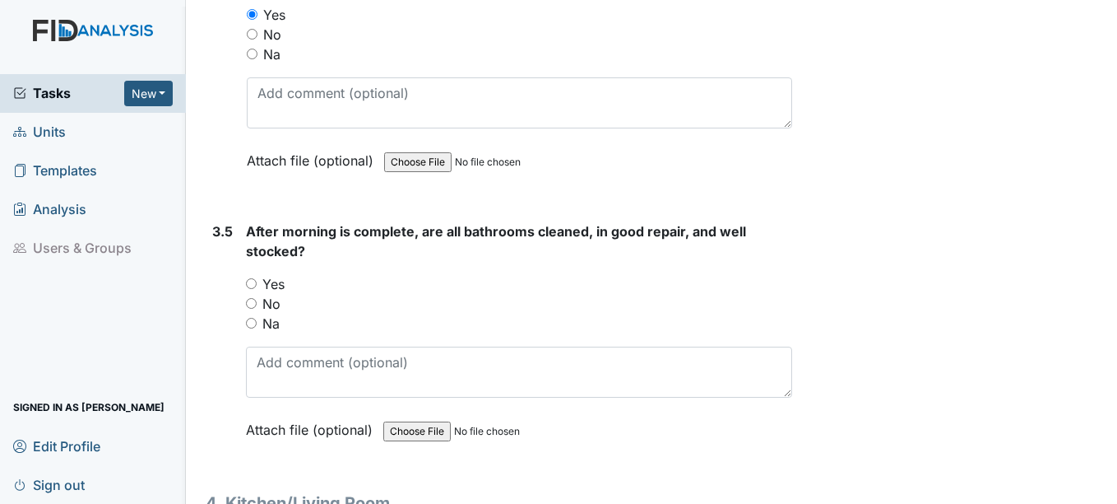
scroll to position [5266, 0]
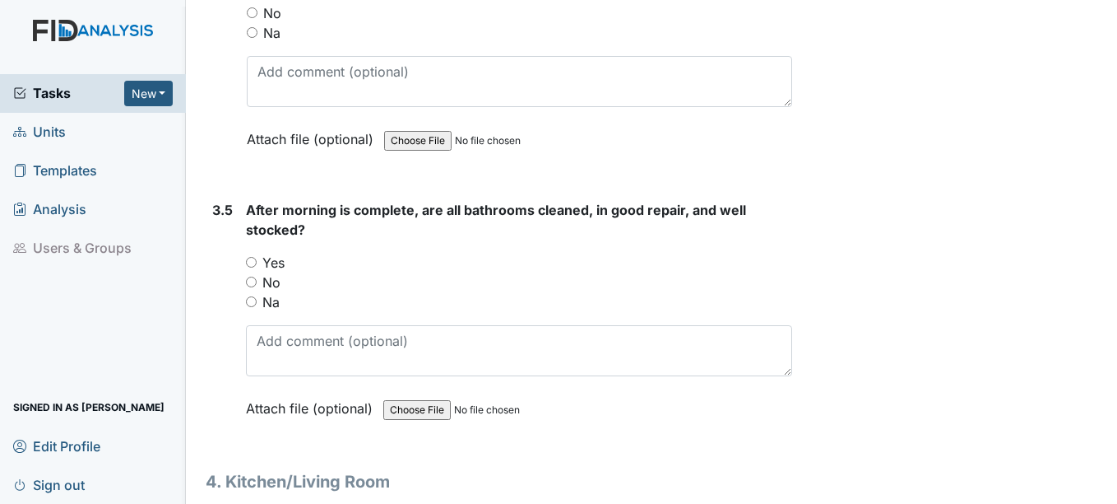
click at [268, 259] on label "Yes" at bounding box center [273, 263] width 22 height 20
click at [257, 259] on input "Yes" at bounding box center [251, 262] width 11 height 11
radio input "true"
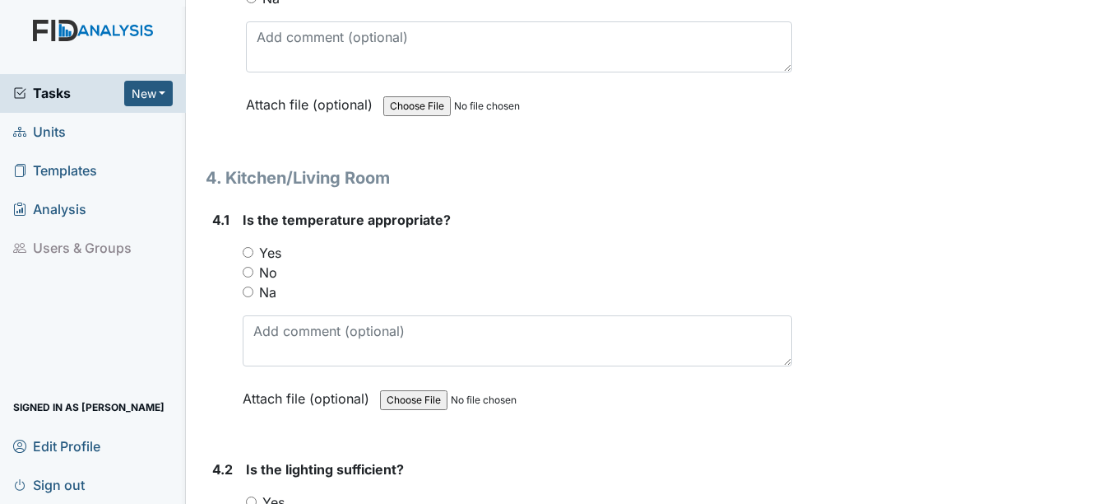
scroll to position [5595, 0]
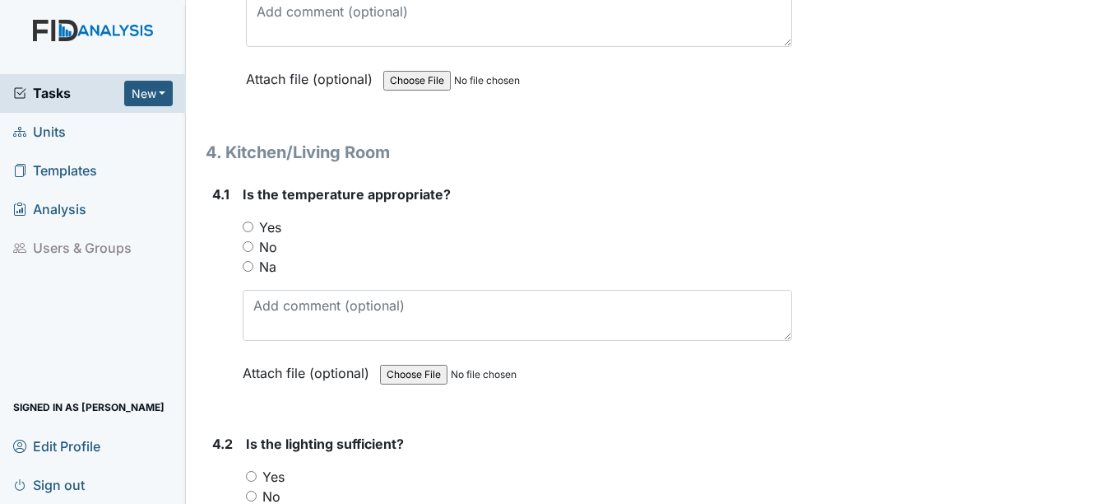
click at [277, 218] on label "Yes" at bounding box center [270, 227] width 22 height 20
click at [253, 221] on input "Yes" at bounding box center [248, 226] width 11 height 11
radio input "true"
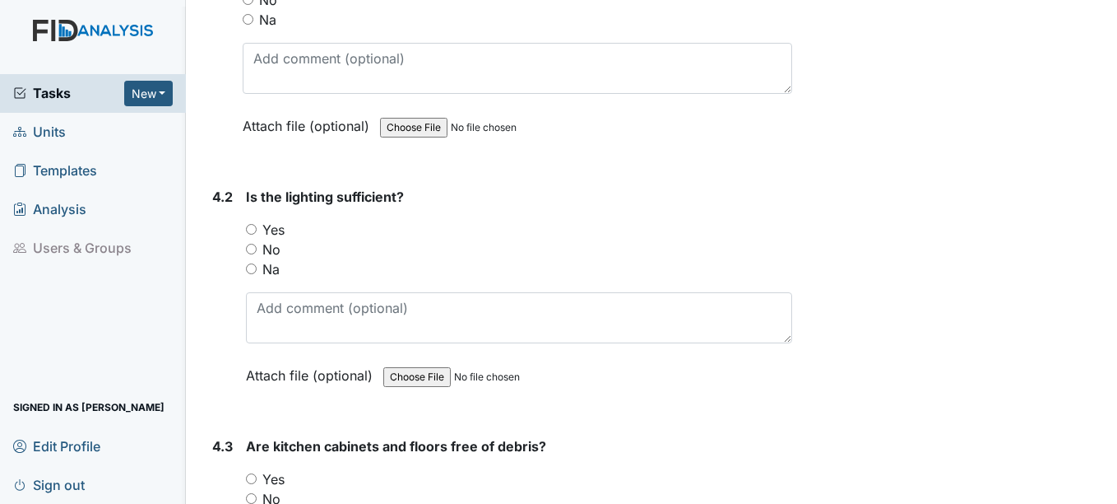
click at [278, 228] on label "Yes" at bounding box center [273, 230] width 22 height 20
click at [257, 228] on input "Yes" at bounding box center [251, 229] width 11 height 11
radio input "true"
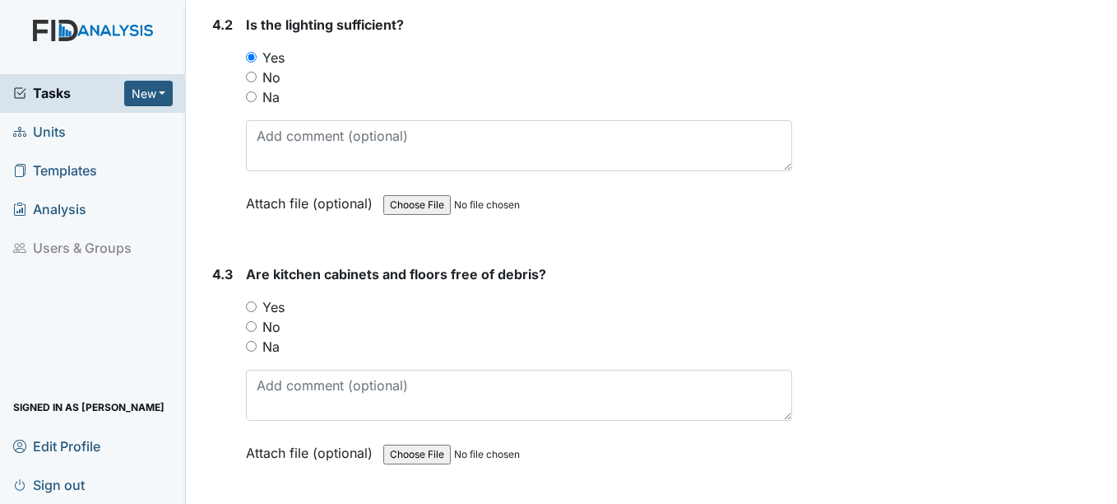
scroll to position [6089, 0]
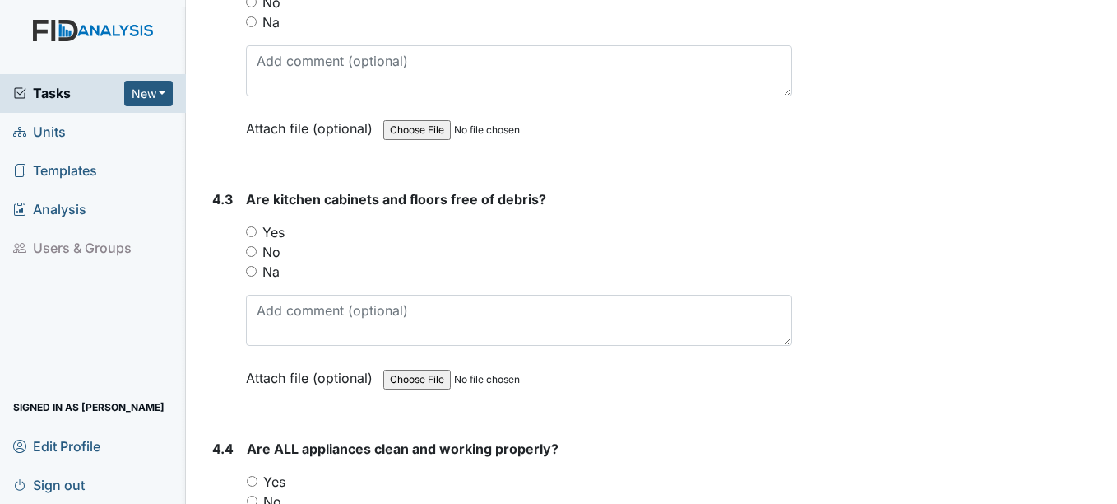
click at [276, 232] on label "Yes" at bounding box center [273, 232] width 22 height 20
click at [257, 232] on input "Yes" at bounding box center [251, 231] width 11 height 11
radio input "true"
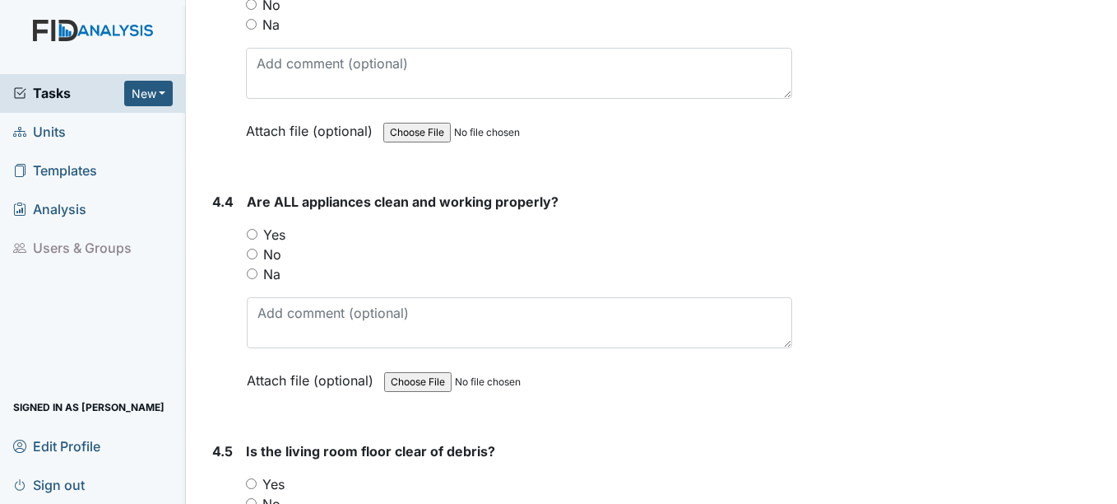
click at [276, 232] on label "Yes" at bounding box center [274, 235] width 22 height 20
click at [258, 232] on input "Yes" at bounding box center [252, 234] width 11 height 11
radio input "true"
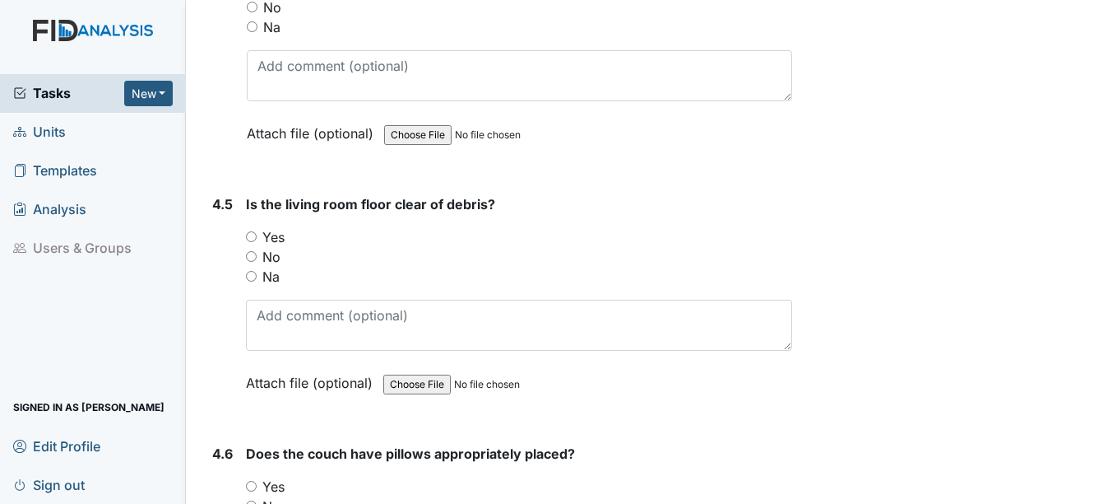
click at [276, 235] on label "Yes" at bounding box center [273, 237] width 22 height 20
click at [257, 235] on input "Yes" at bounding box center [251, 236] width 11 height 11
radio input "true"
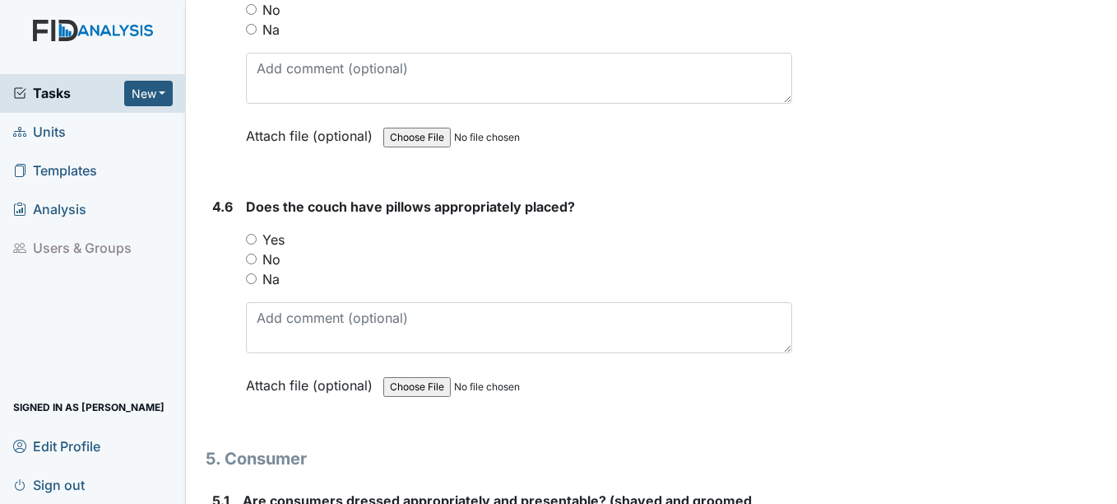
click at [276, 236] on label "Yes" at bounding box center [273, 240] width 22 height 20
click at [257, 236] on input "Yes" at bounding box center [251, 239] width 11 height 11
radio input "true"
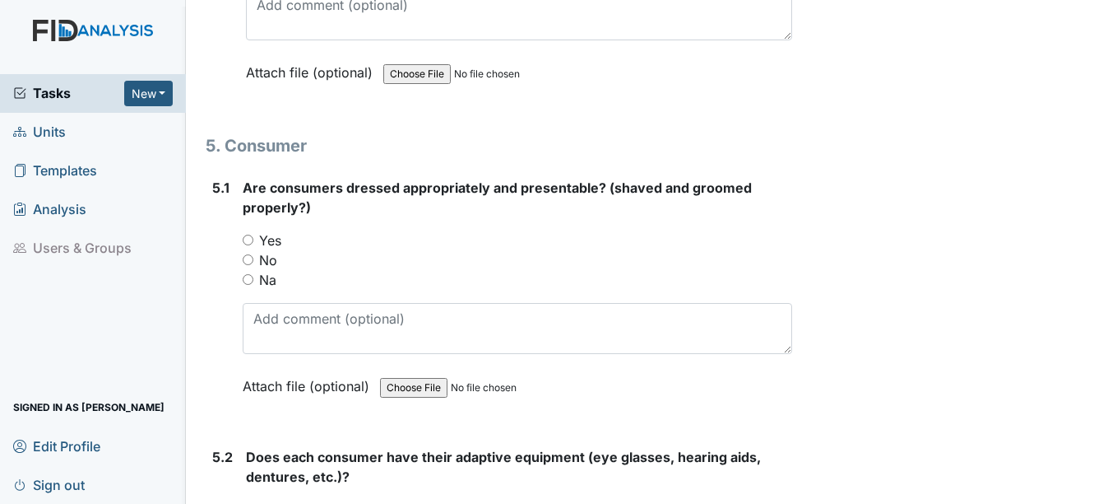
scroll to position [7159, 0]
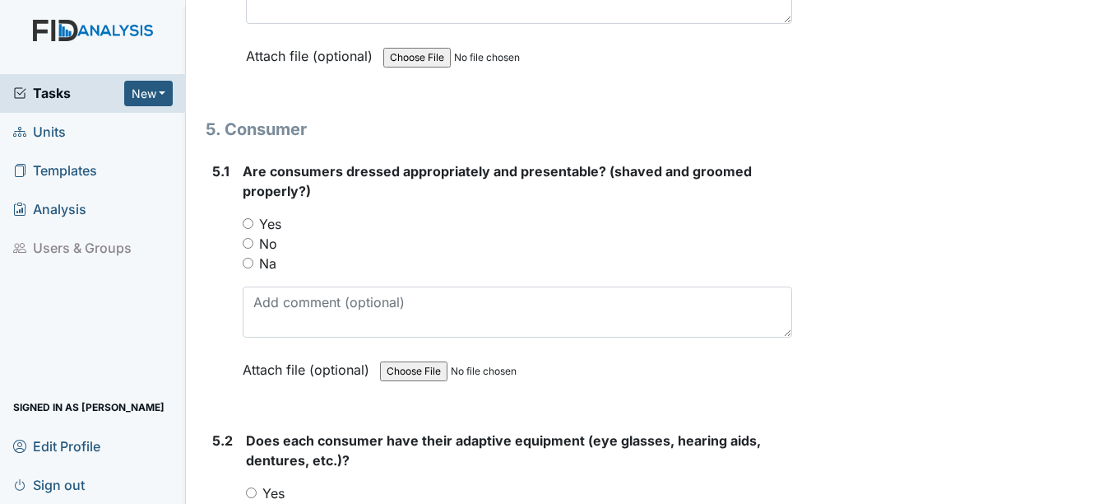
click at [276, 226] on label "Yes" at bounding box center [270, 224] width 22 height 20
click at [253, 226] on input "Yes" at bounding box center [248, 223] width 11 height 11
radio input "true"
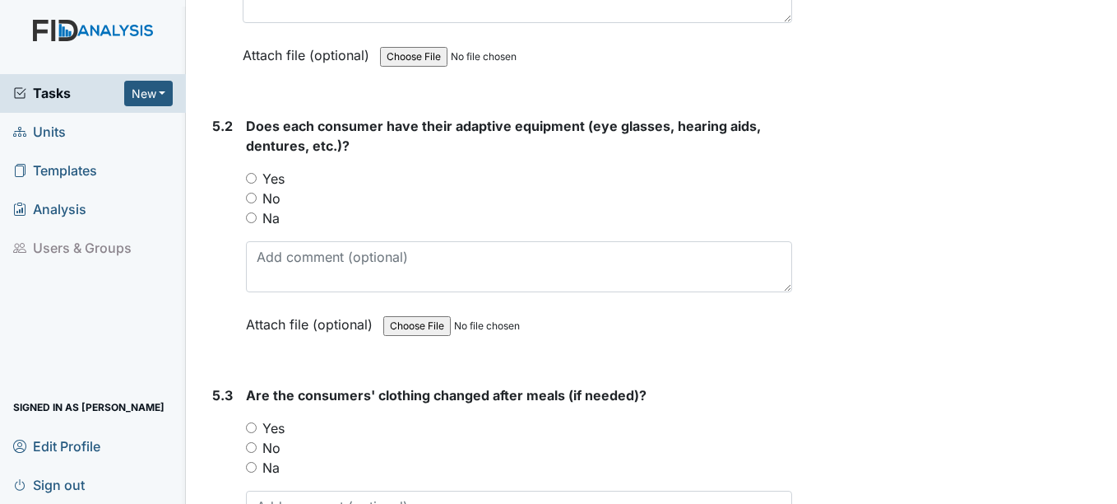
scroll to position [7570, 0]
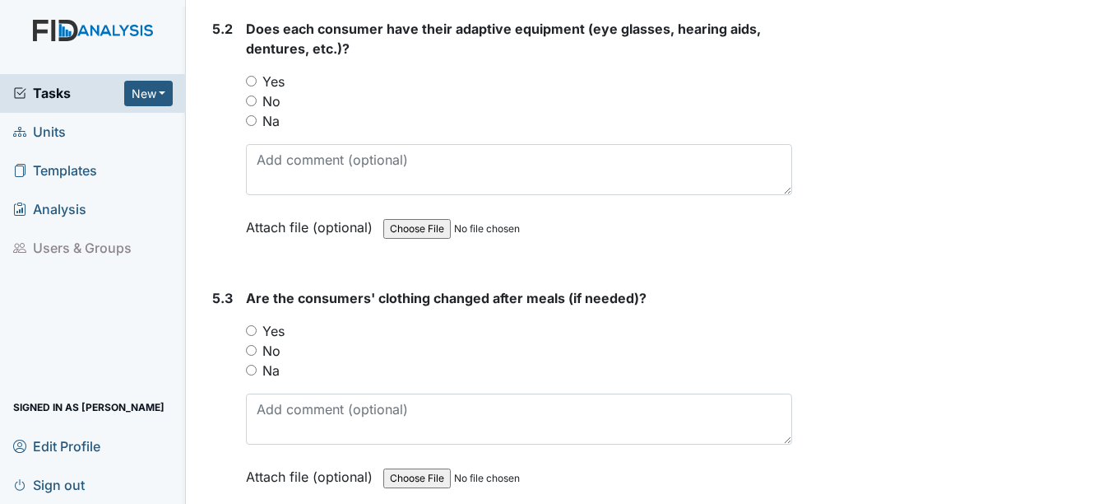
click at [280, 76] on label "Yes" at bounding box center [273, 82] width 22 height 20
click at [257, 76] on input "Yes" at bounding box center [251, 81] width 11 height 11
radio input "true"
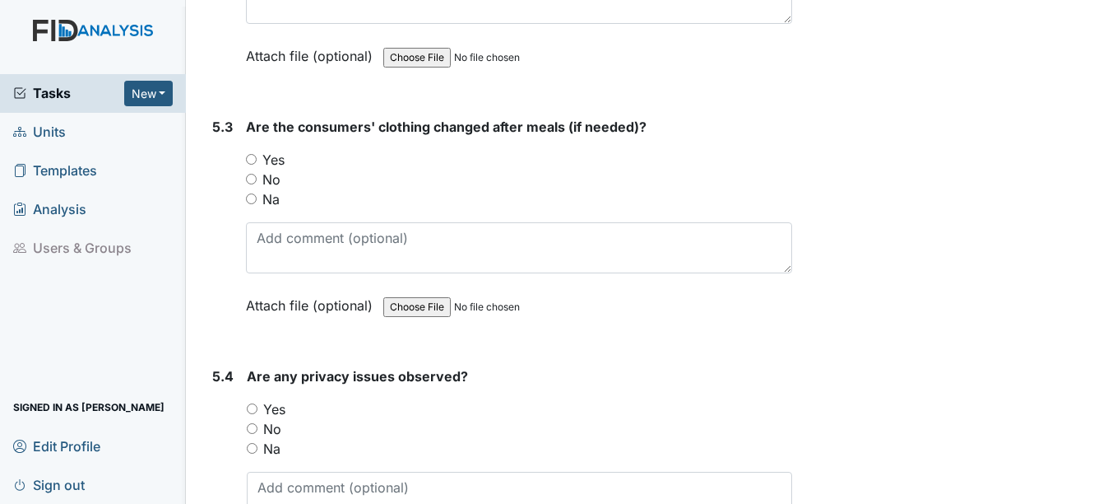
scroll to position [7735, 0]
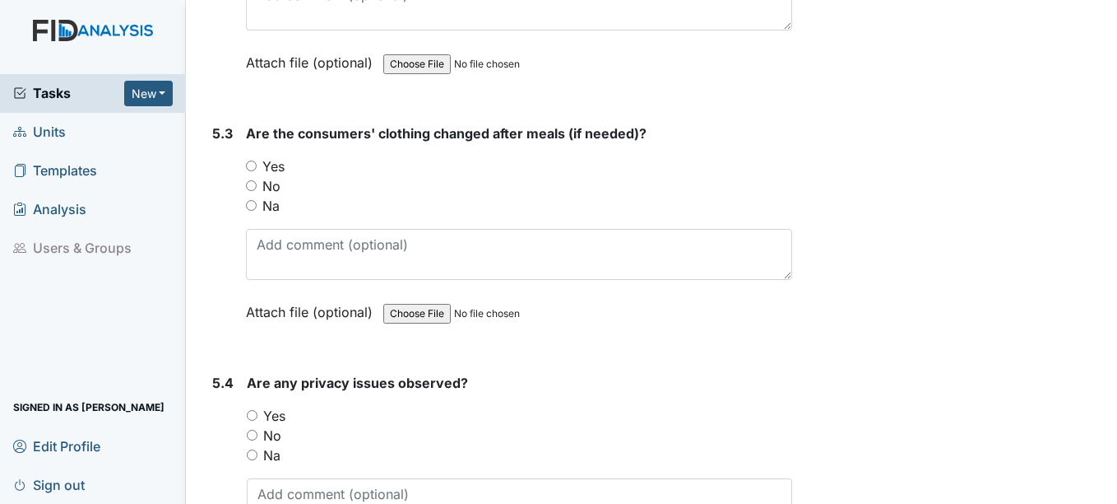
click at [273, 165] on label "Yes" at bounding box center [273, 166] width 22 height 20
click at [257, 165] on input "Yes" at bounding box center [251, 165] width 11 height 11
radio input "true"
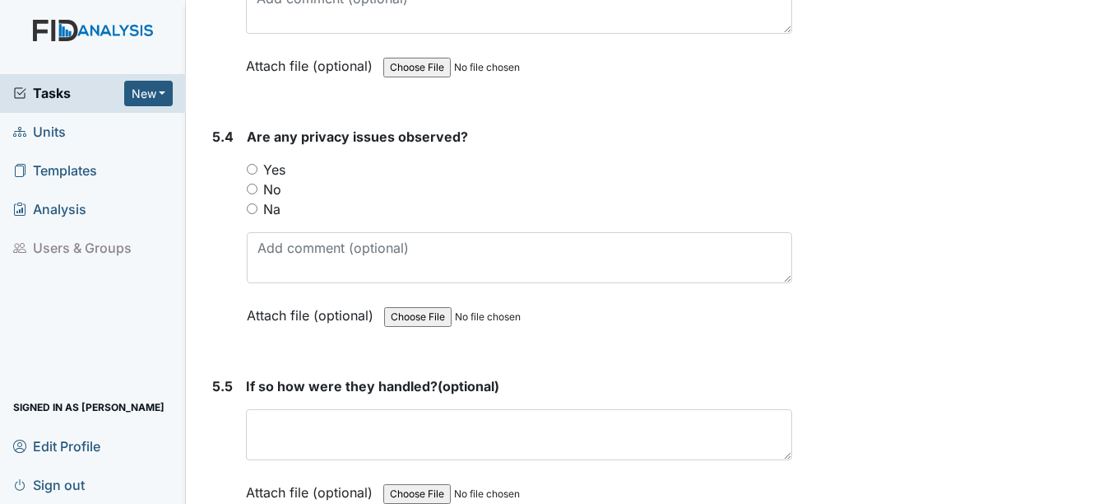
scroll to position [7982, 0]
click at [275, 165] on label "Yes" at bounding box center [274, 169] width 22 height 20
click at [258, 165] on input "Yes" at bounding box center [252, 168] width 11 height 11
radio input "true"
click at [263, 202] on div "Na" at bounding box center [519, 208] width 545 height 20
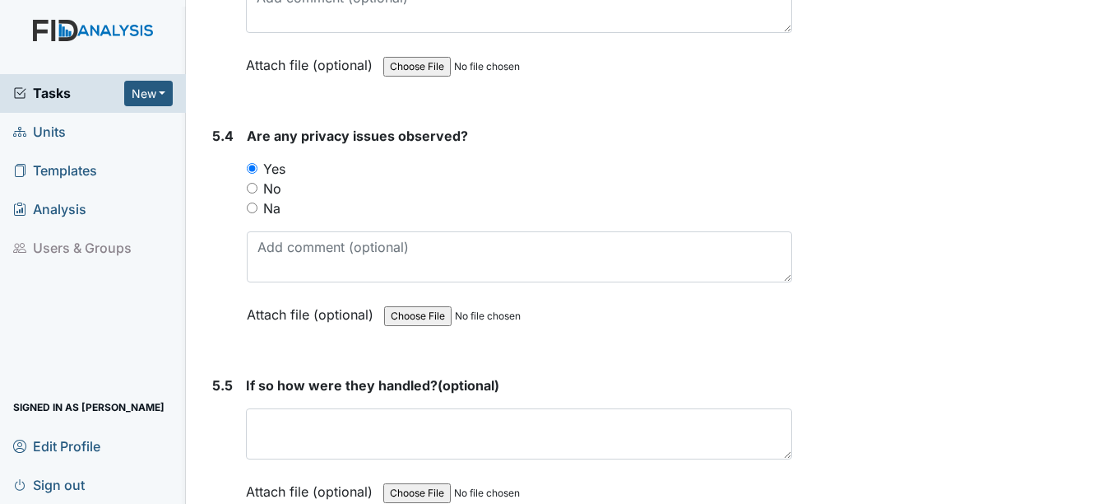
click at [281, 208] on div "Na" at bounding box center [519, 208] width 545 height 20
click at [259, 209] on div "Na" at bounding box center [519, 208] width 545 height 20
click at [267, 204] on label "Na" at bounding box center [271, 208] width 17 height 20
click at [258, 204] on input "Na" at bounding box center [252, 207] width 11 height 11
radio input "true"
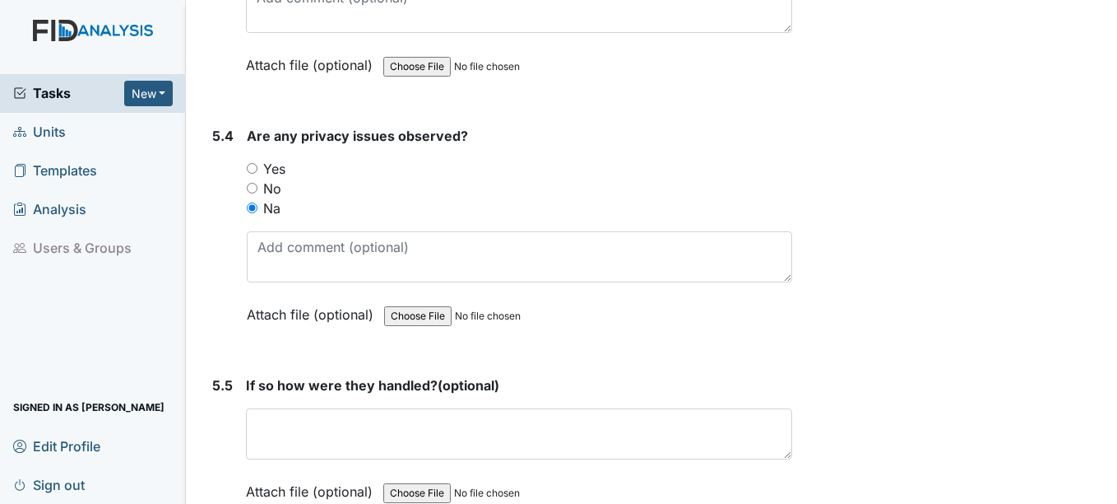
click at [283, 182] on div "No" at bounding box center [519, 189] width 545 height 20
click at [274, 188] on label "No" at bounding box center [272, 189] width 18 height 20
click at [258, 188] on input "No" at bounding box center [252, 188] width 11 height 11
radio input "true"
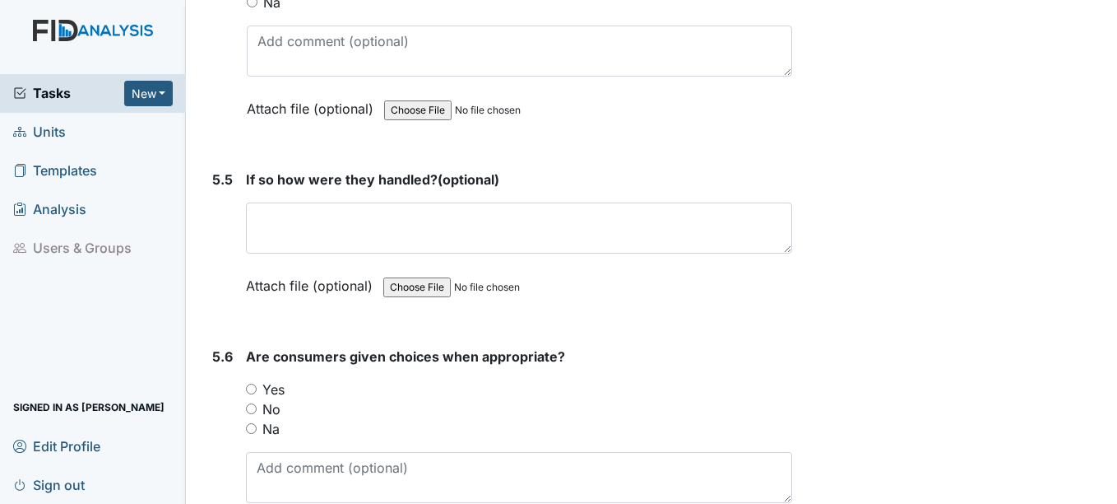
scroll to position [8229, 0]
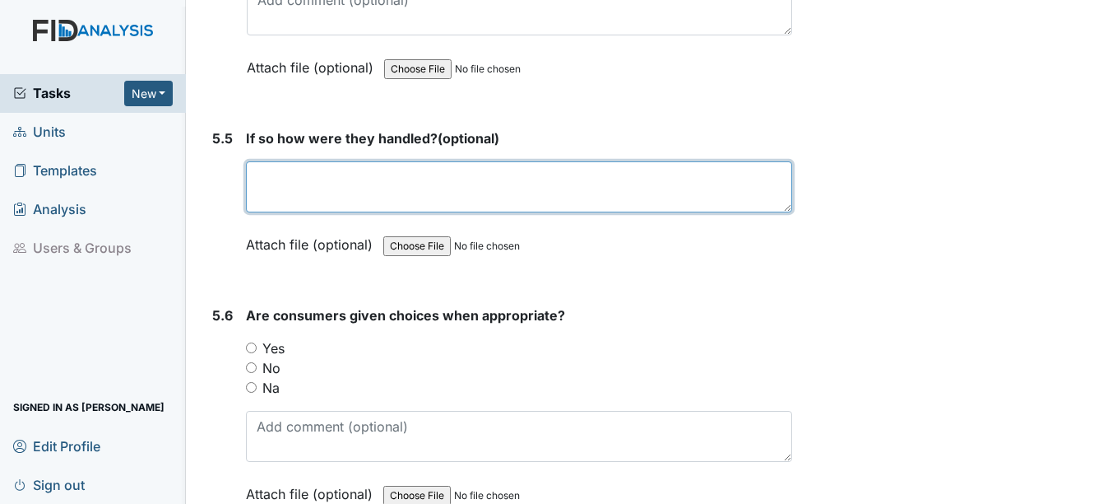
click at [316, 180] on textarea at bounding box center [519, 186] width 546 height 51
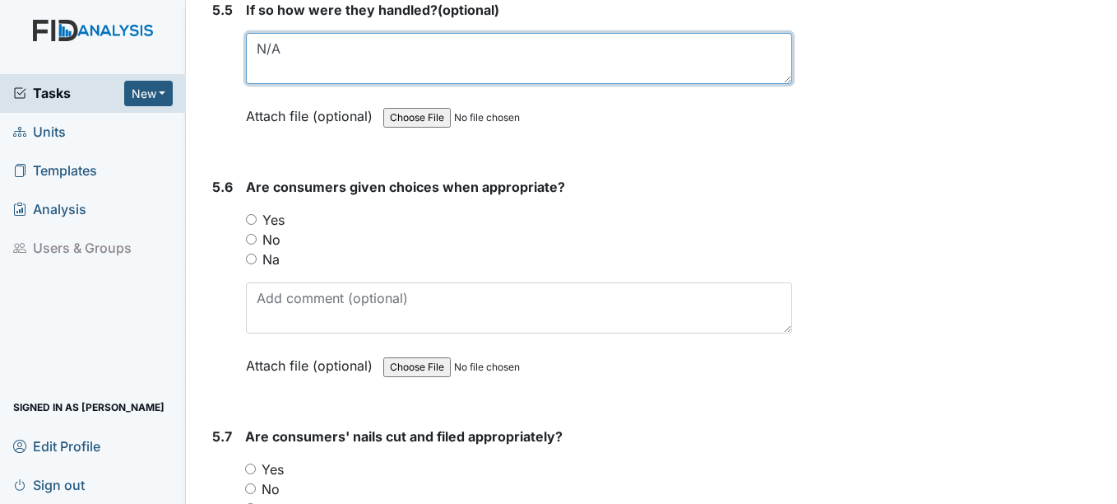
scroll to position [8393, 0]
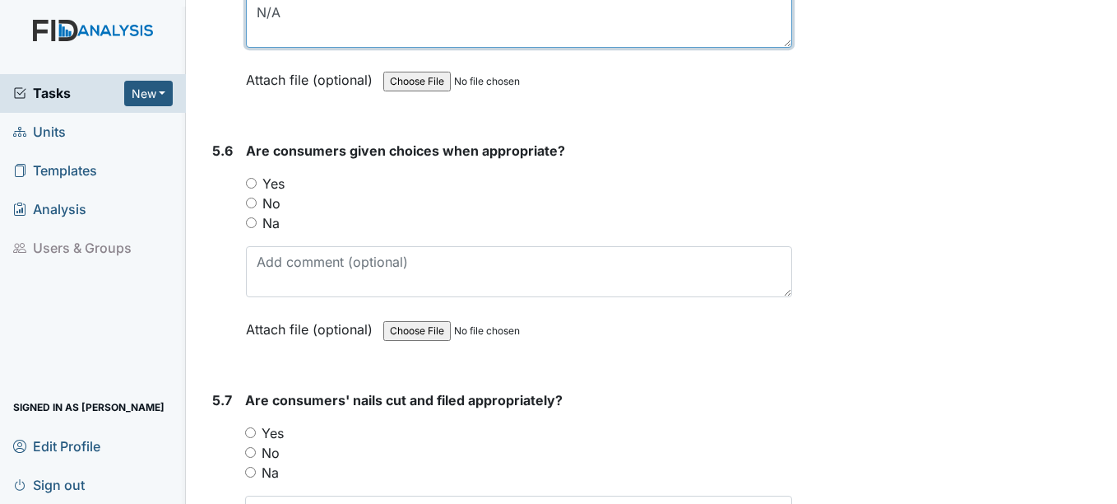
type textarea "N/A"
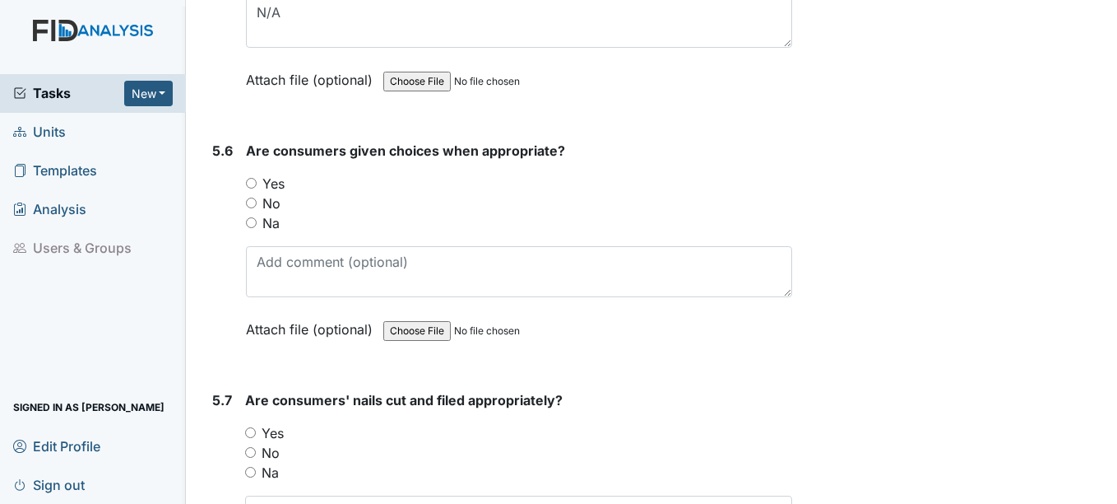
click at [253, 186] on input "Yes" at bounding box center [251, 183] width 11 height 11
radio input "true"
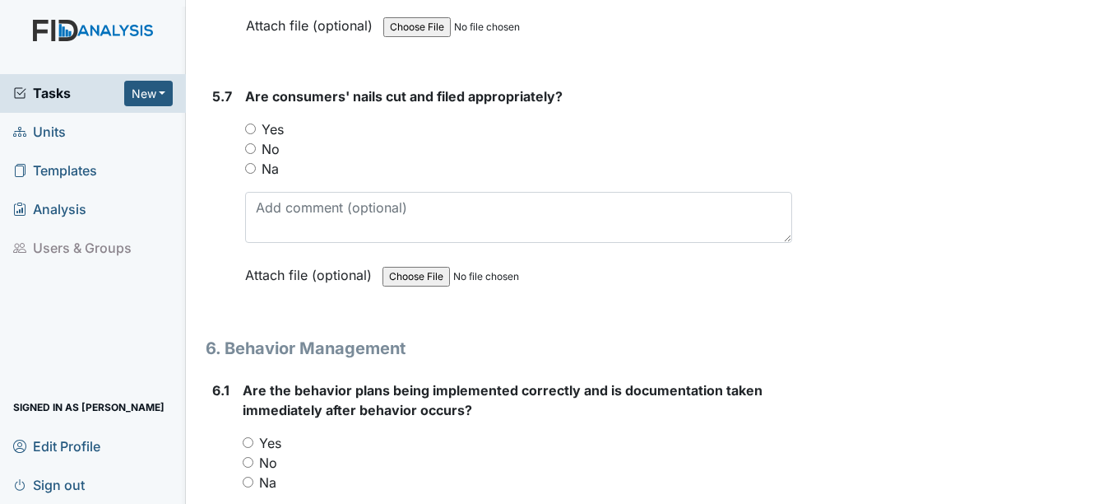
scroll to position [8722, 0]
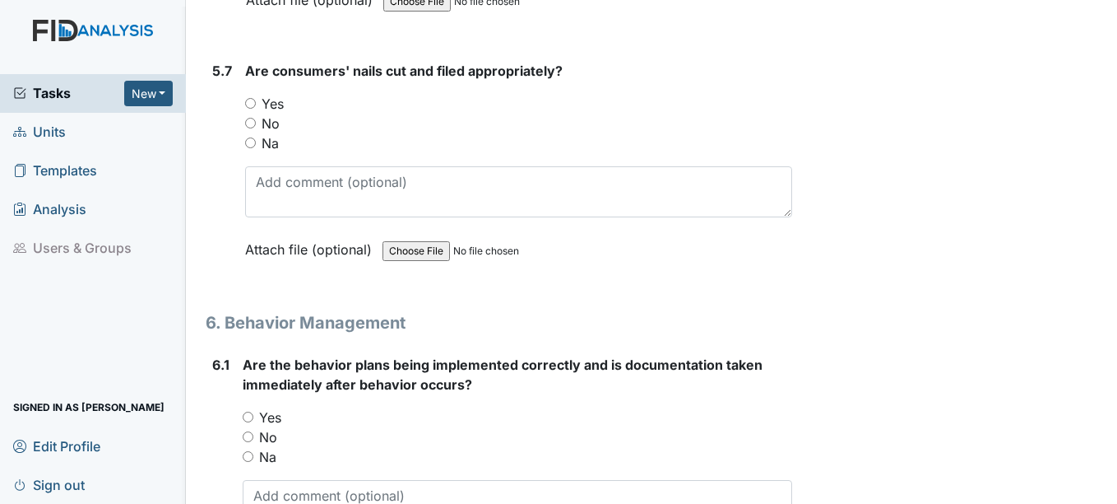
click at [274, 100] on label "Yes" at bounding box center [273, 104] width 22 height 20
click at [256, 100] on input "Yes" at bounding box center [250, 103] width 11 height 11
radio input "true"
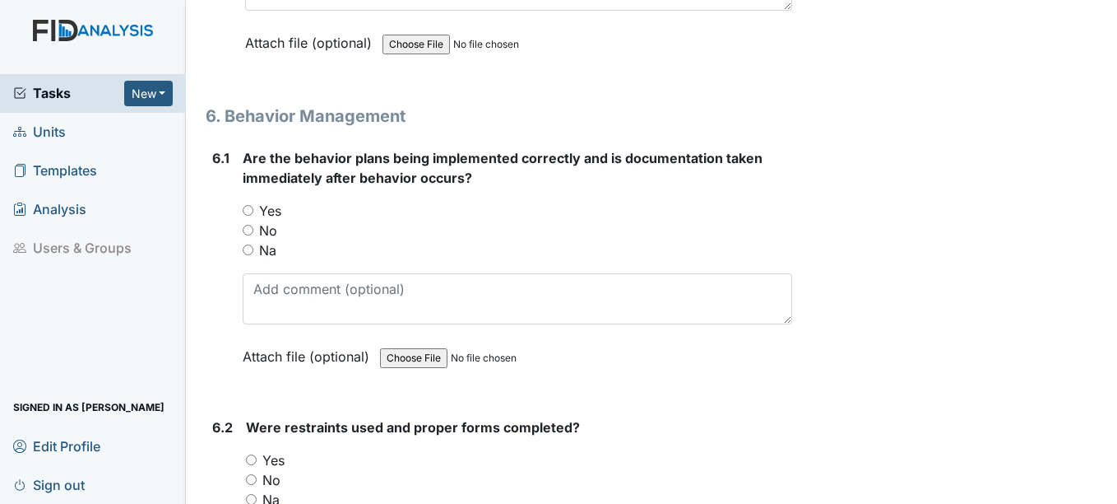
scroll to position [8969, 0]
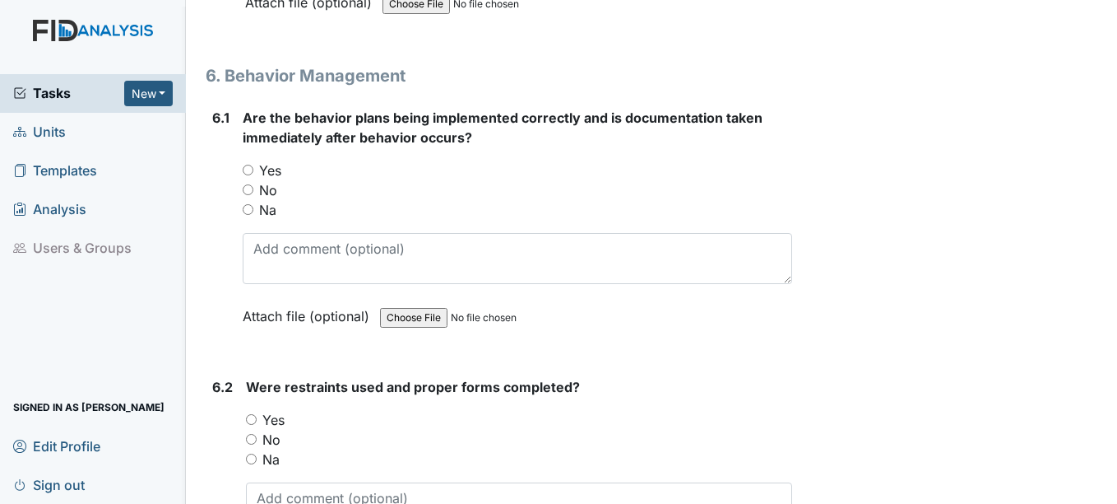
click at [262, 164] on label "Yes" at bounding box center [270, 170] width 22 height 20
click at [253, 165] on input "Yes" at bounding box center [248, 170] width 11 height 11
radio input "true"
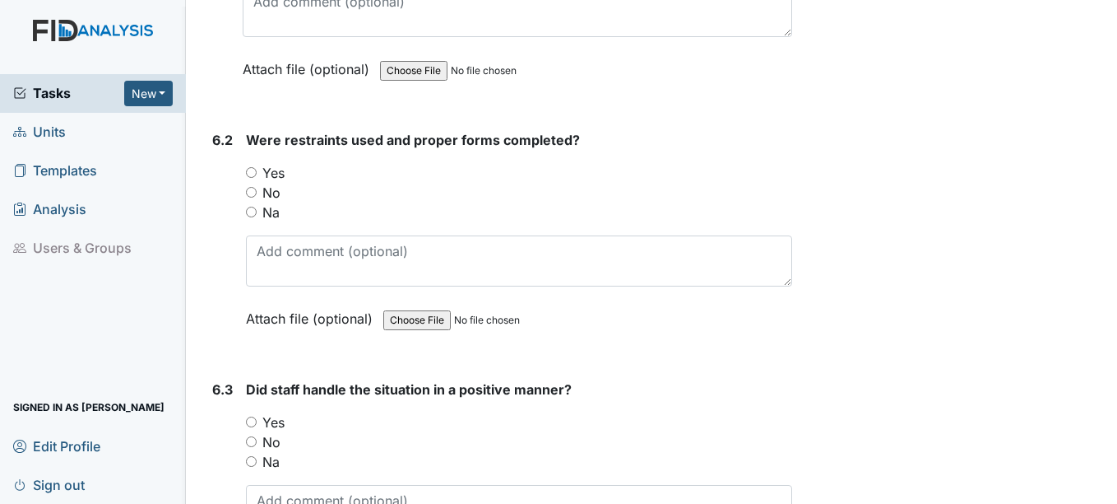
click at [276, 165] on label "Yes" at bounding box center [273, 173] width 22 height 20
click at [257, 167] on input "Yes" at bounding box center [251, 172] width 11 height 11
radio input "true"
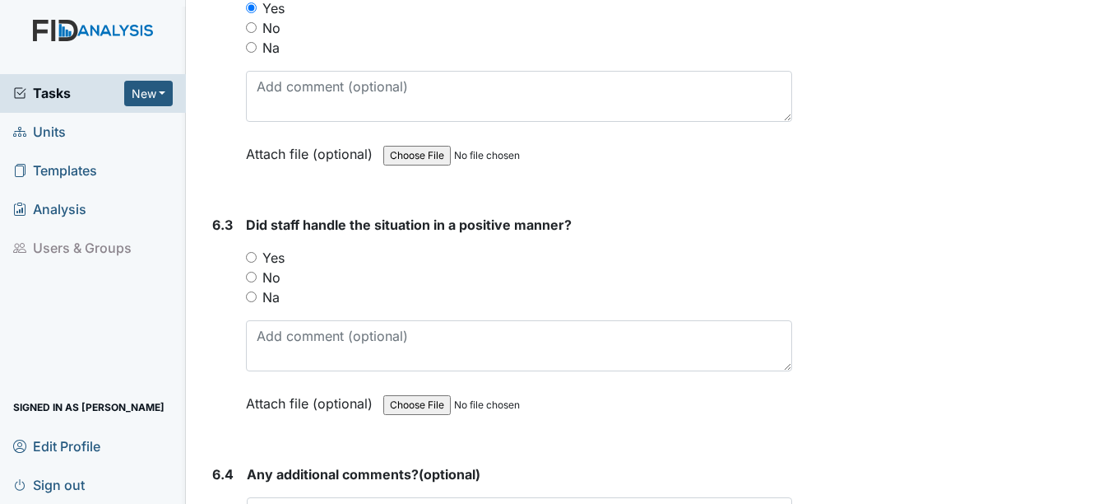
scroll to position [9463, 0]
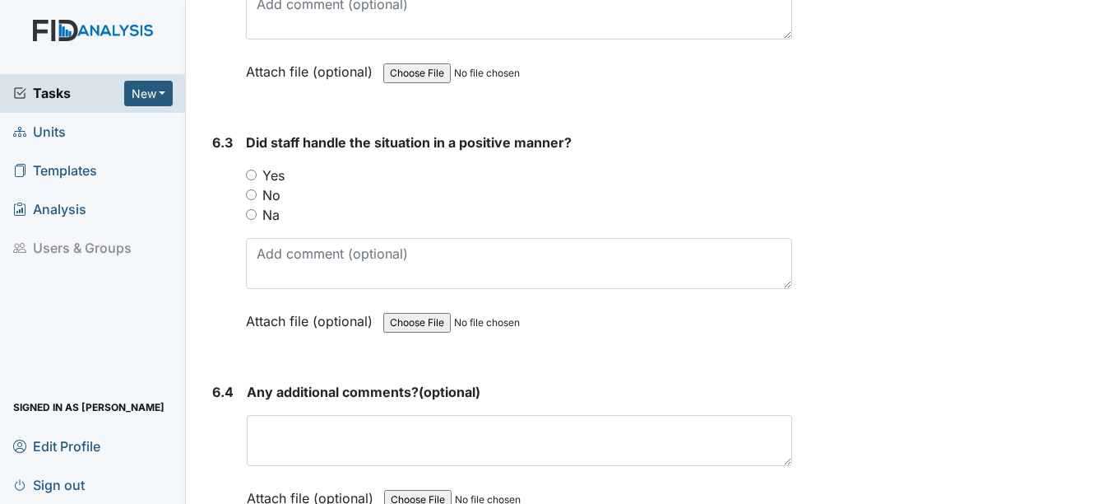
click at [277, 171] on label "Yes" at bounding box center [273, 175] width 22 height 20
click at [257, 171] on input "Yes" at bounding box center [251, 175] width 11 height 11
radio input "true"
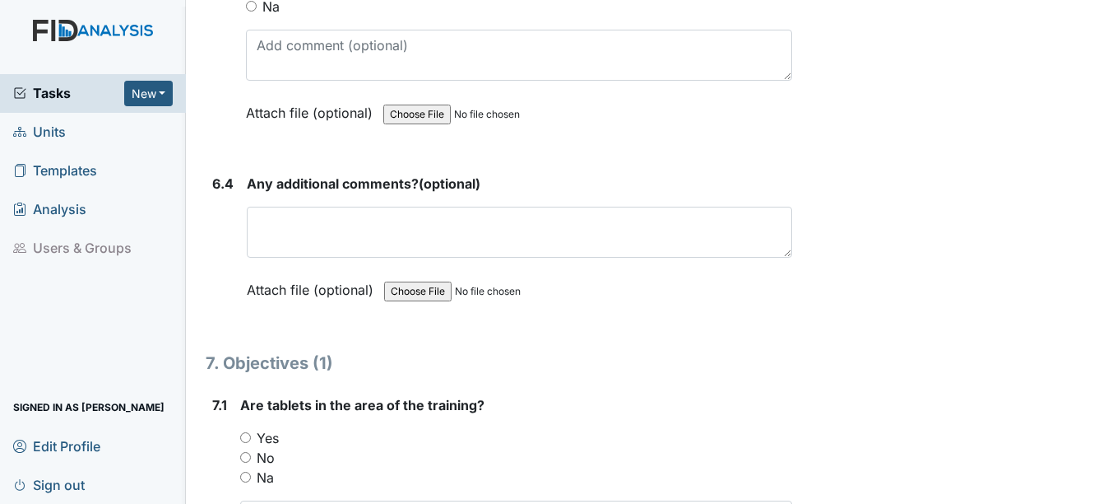
scroll to position [9710, 0]
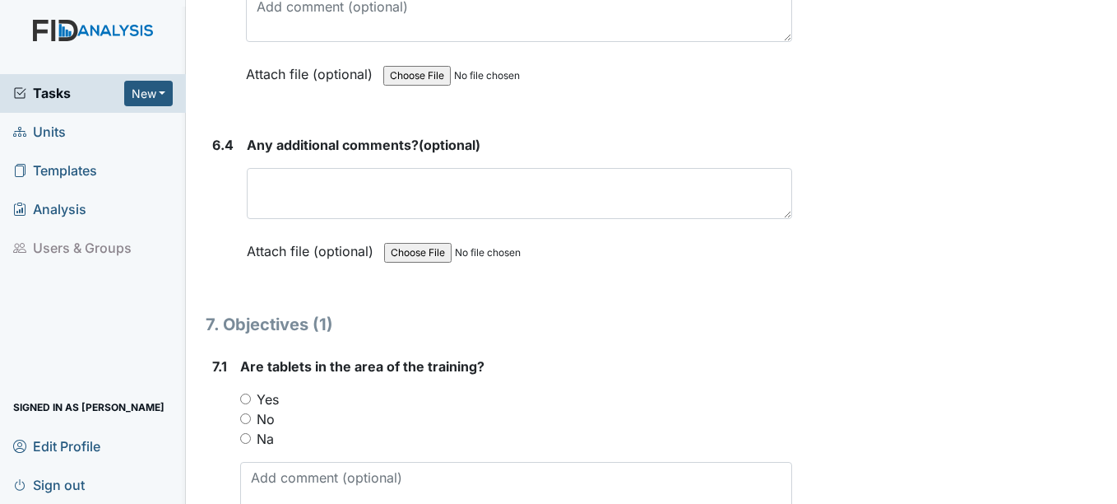
click at [279, 166] on div "Any additional comments? (optional) This field is required. Attach file (option…" at bounding box center [519, 203] width 545 height 137
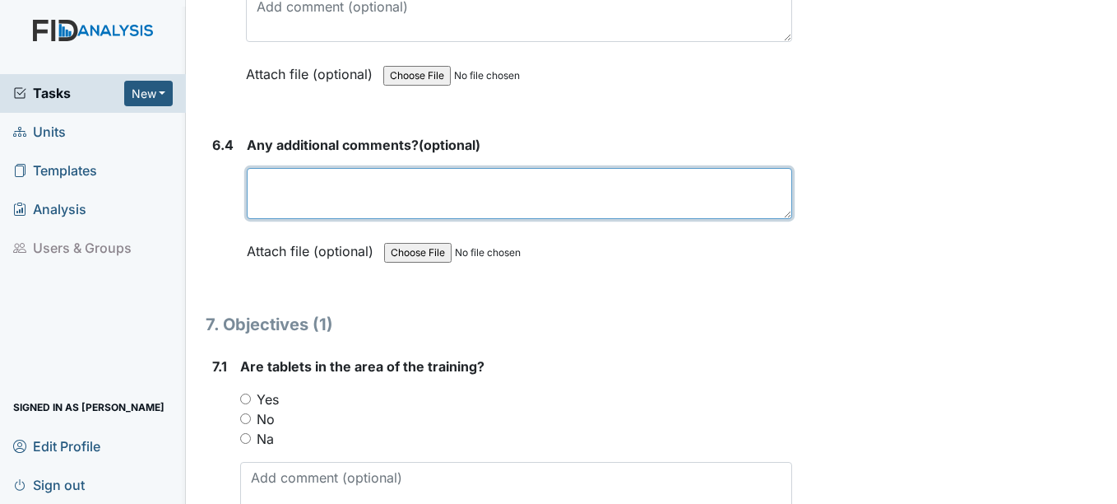
click at [284, 178] on textarea at bounding box center [519, 193] width 545 height 51
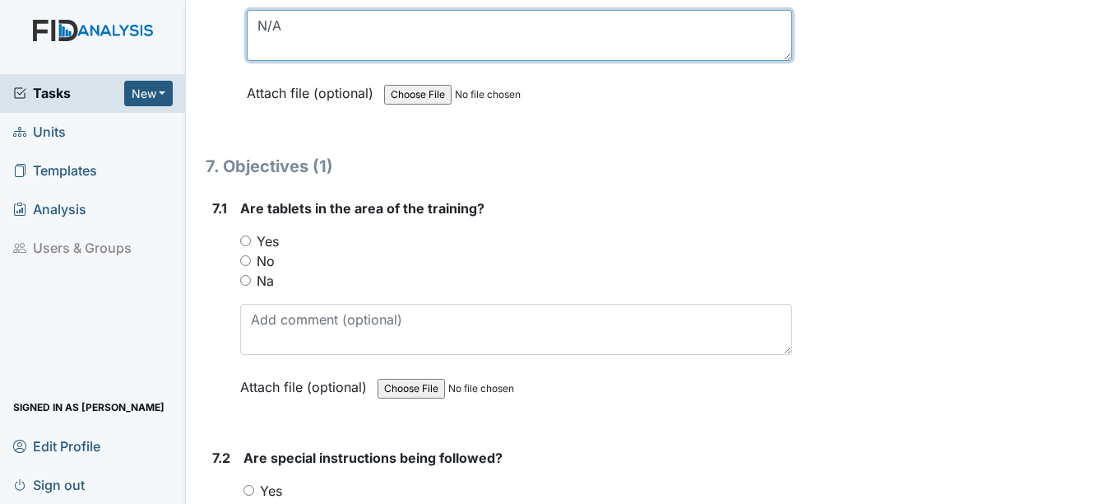
scroll to position [9957, 0]
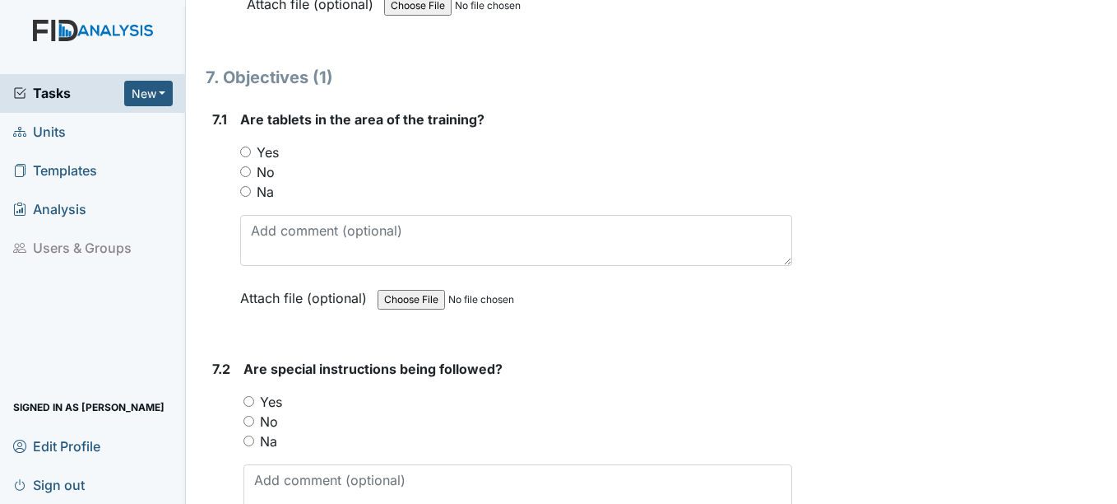
type textarea "N/A"
click at [270, 149] on label "Yes" at bounding box center [268, 152] width 22 height 20
click at [251, 149] on input "Yes" at bounding box center [245, 151] width 11 height 11
radio input "true"
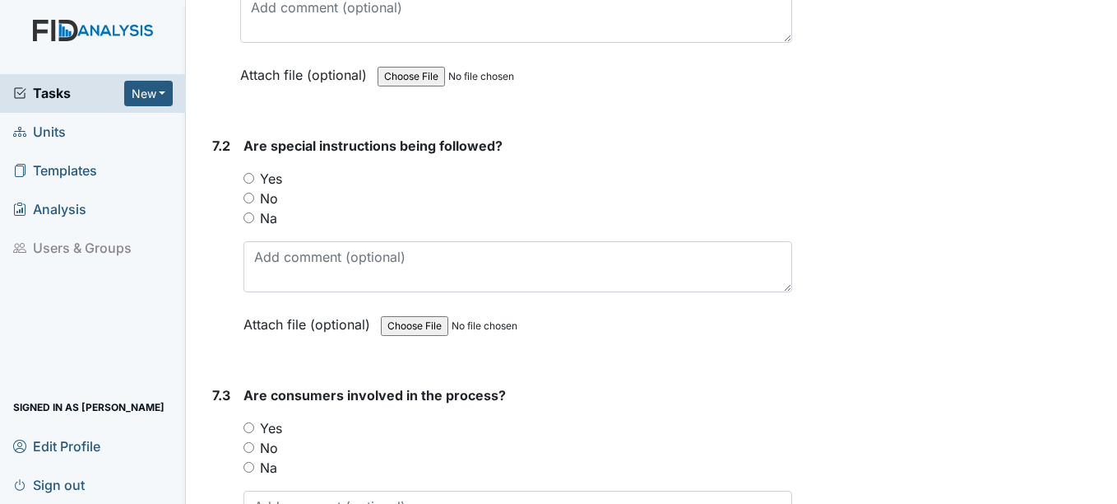
scroll to position [10203, 0]
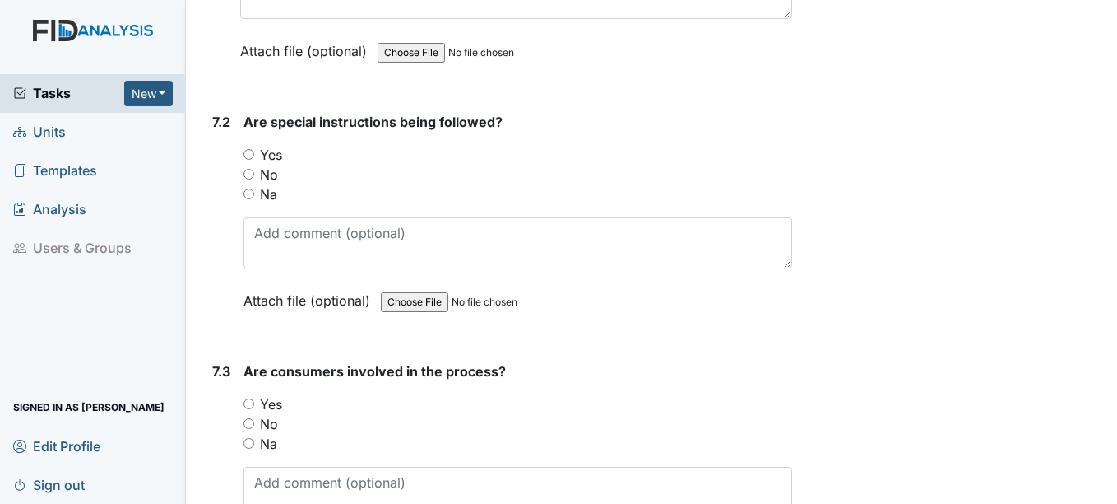
click at [280, 145] on label "Yes" at bounding box center [271, 155] width 22 height 20
click at [254, 149] on input "Yes" at bounding box center [249, 154] width 11 height 11
radio input "true"
click at [278, 169] on label "No" at bounding box center [269, 175] width 18 height 20
click at [254, 169] on input "No" at bounding box center [249, 174] width 11 height 11
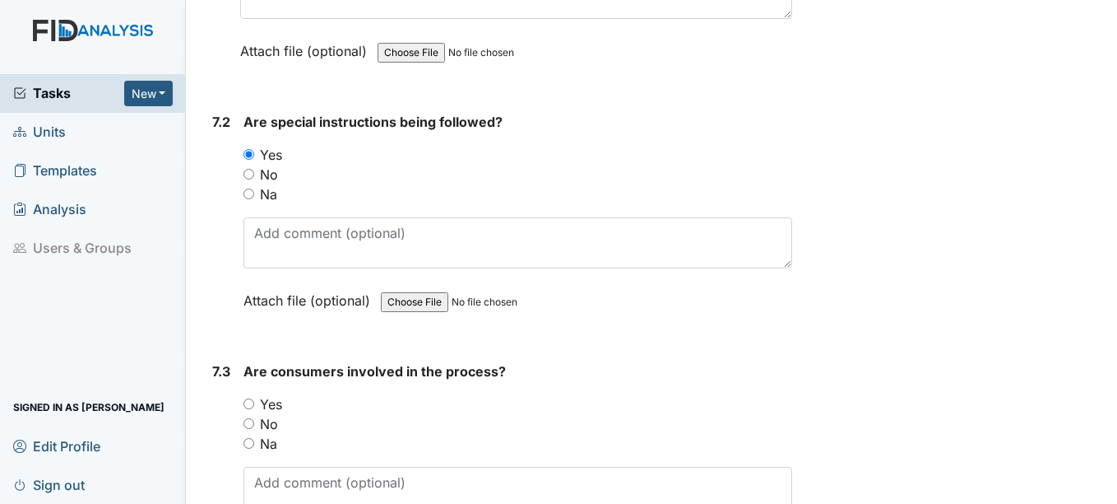
radio input "true"
click at [282, 159] on label "Yes" at bounding box center [271, 155] width 22 height 20
click at [254, 159] on input "Yes" at bounding box center [249, 154] width 11 height 11
radio input "true"
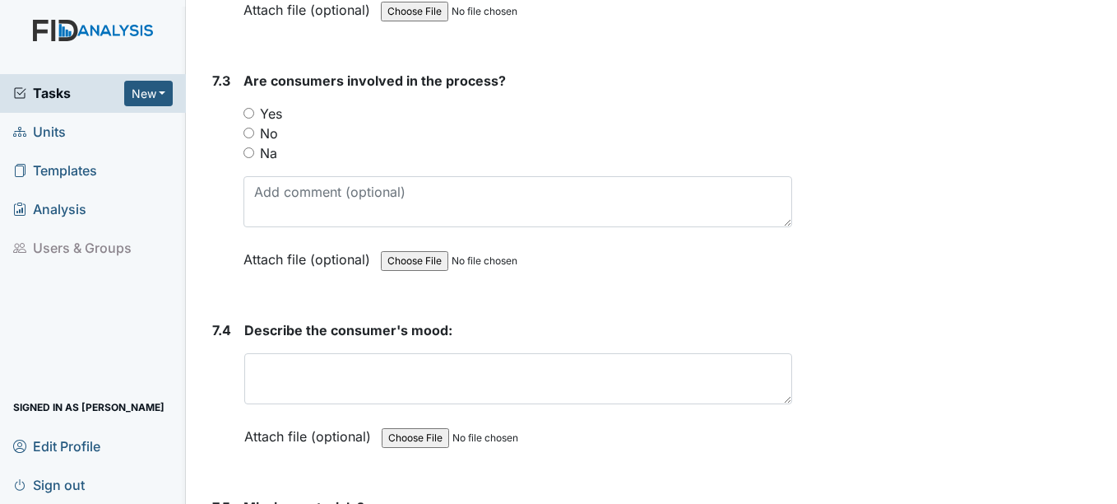
scroll to position [10533, 0]
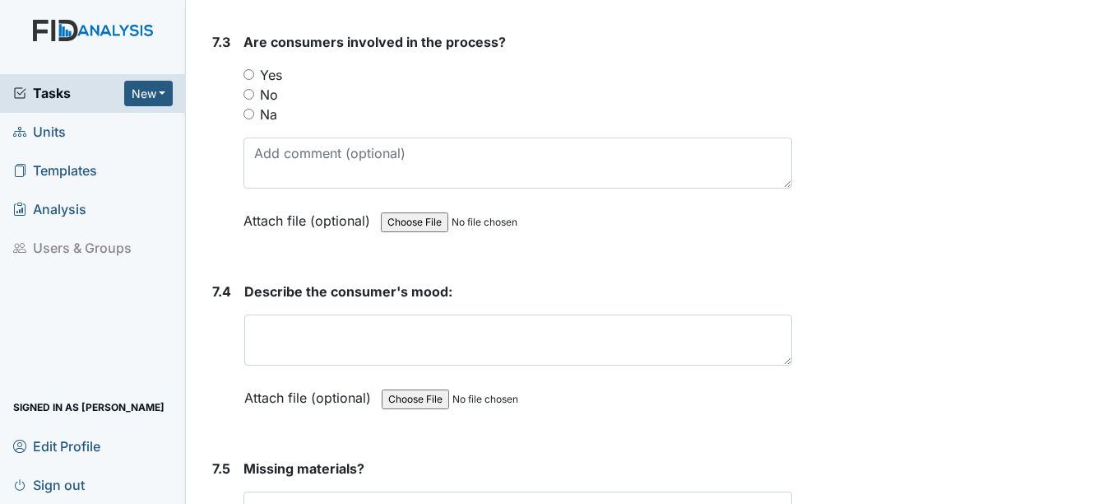
click at [269, 58] on div "Are consumers involved in the process? You must select one of the below options…" at bounding box center [518, 137] width 548 height 210
click at [272, 72] on label "Yes" at bounding box center [271, 75] width 22 height 20
click at [254, 72] on input "Yes" at bounding box center [249, 74] width 11 height 11
radio input "true"
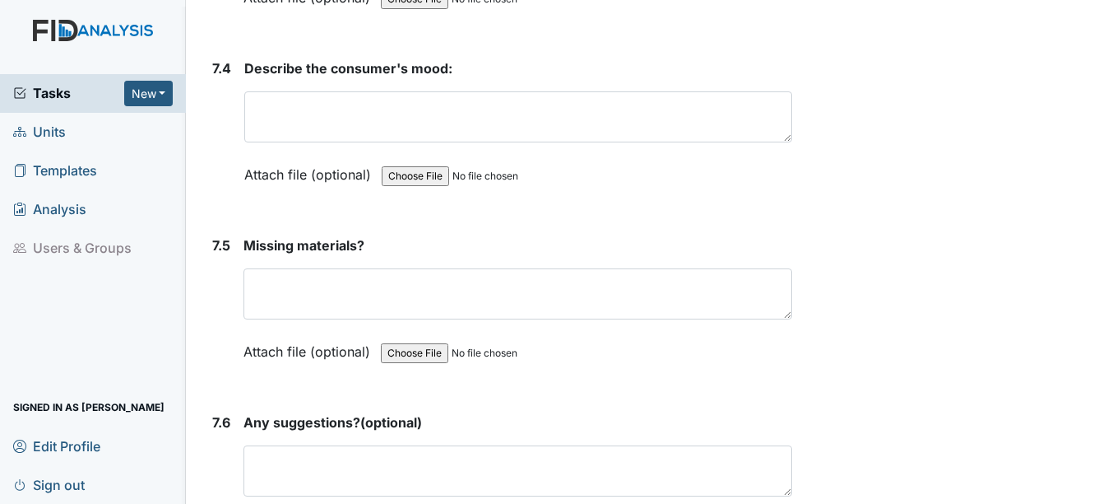
scroll to position [10779, 0]
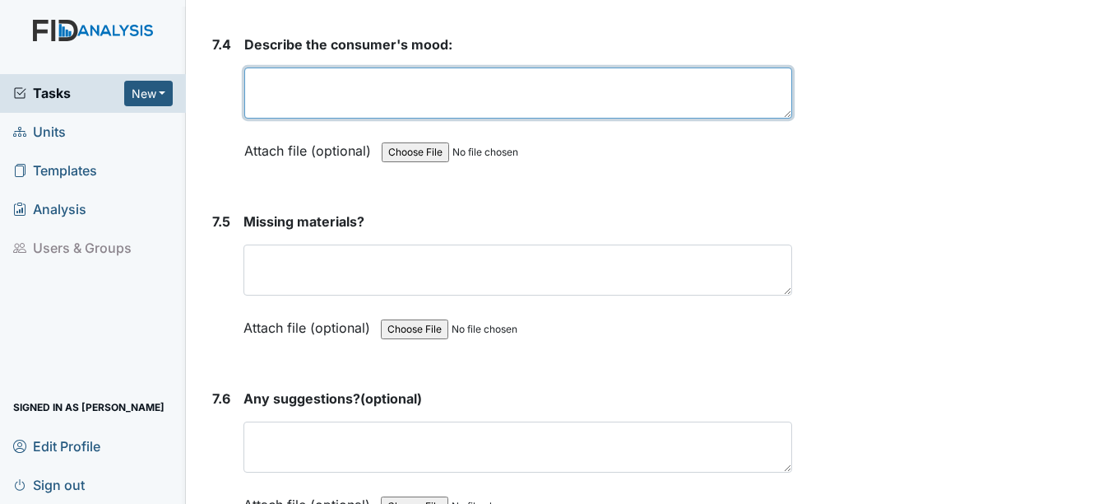
click at [370, 88] on textarea at bounding box center [517, 92] width 547 height 51
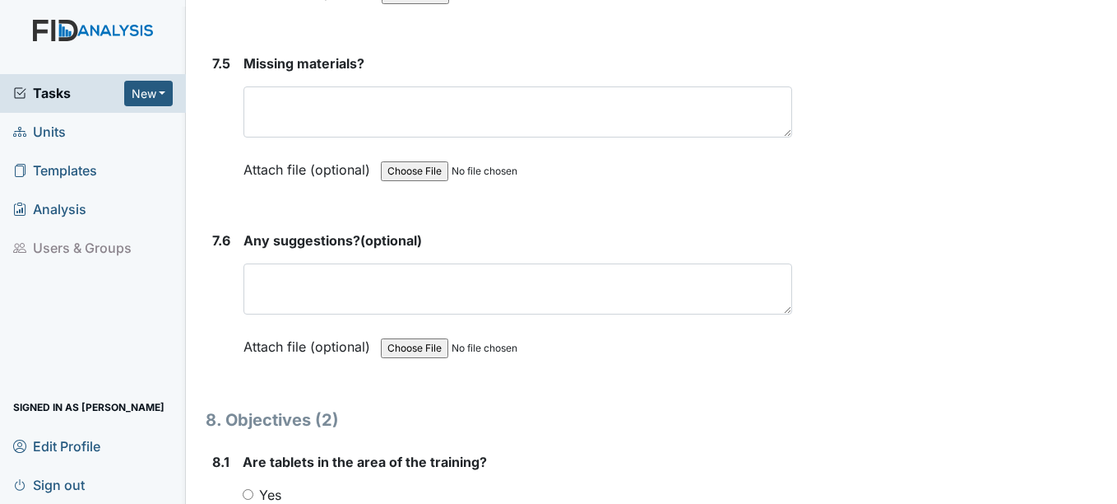
scroll to position [10944, 0]
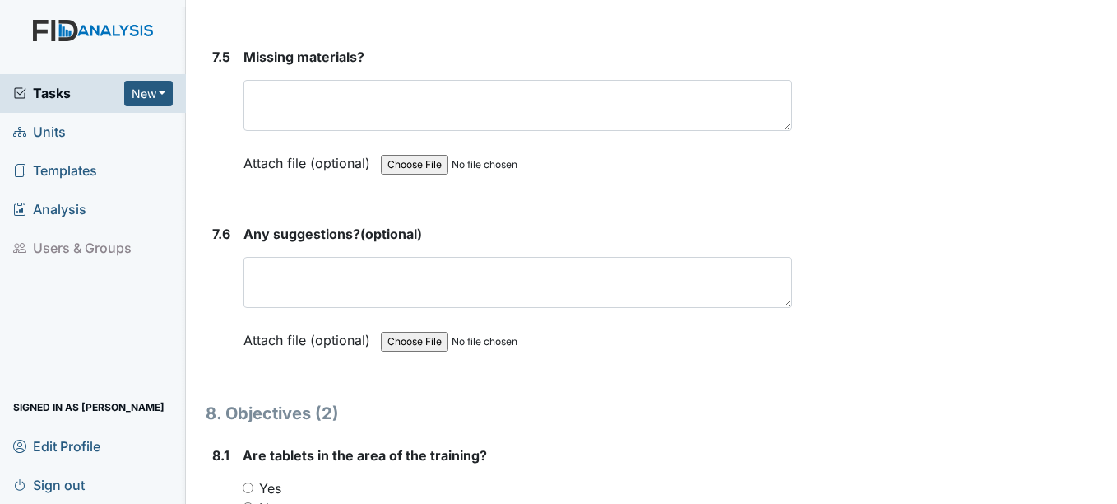
type textarea "Concumers seem to be in a great mood."
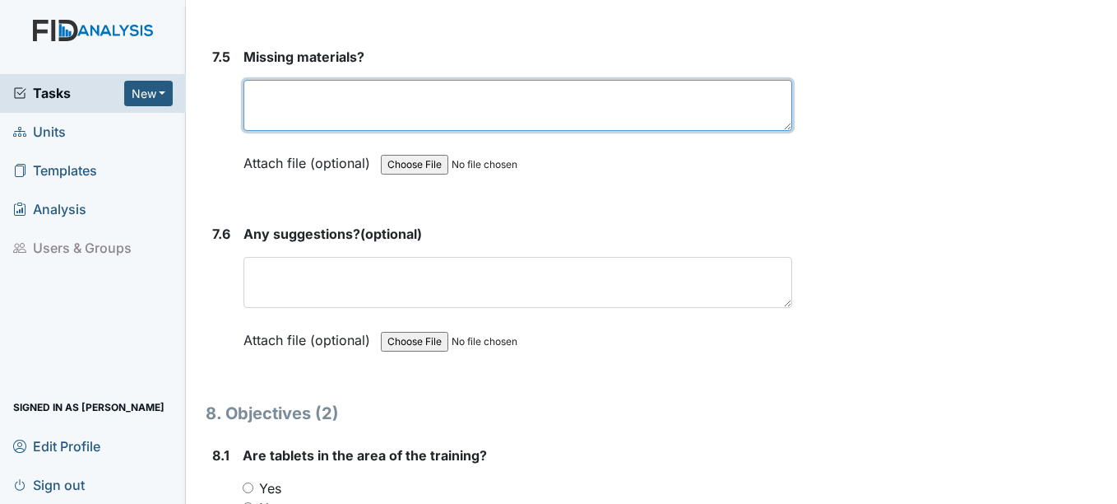
click at [403, 125] on textarea at bounding box center [518, 105] width 548 height 51
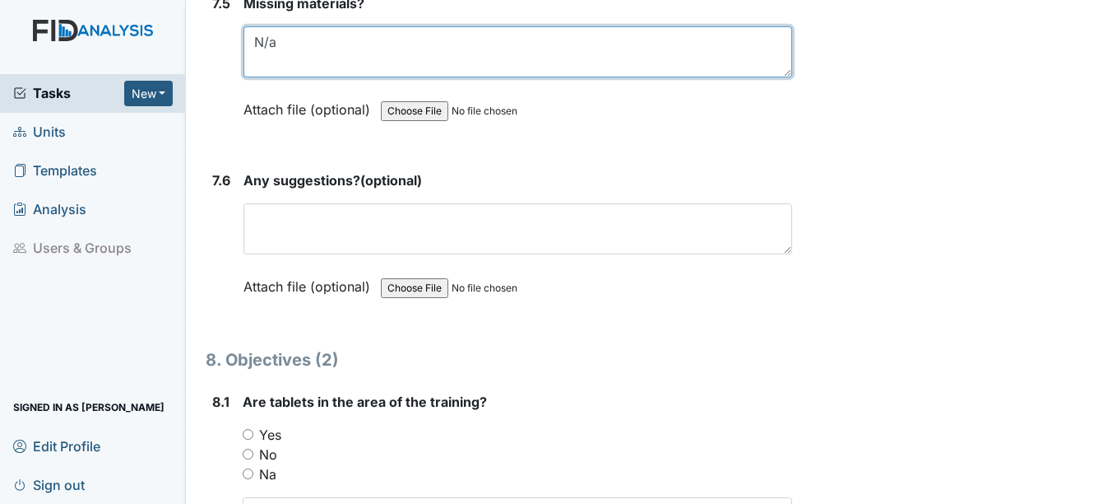
scroll to position [11026, 0]
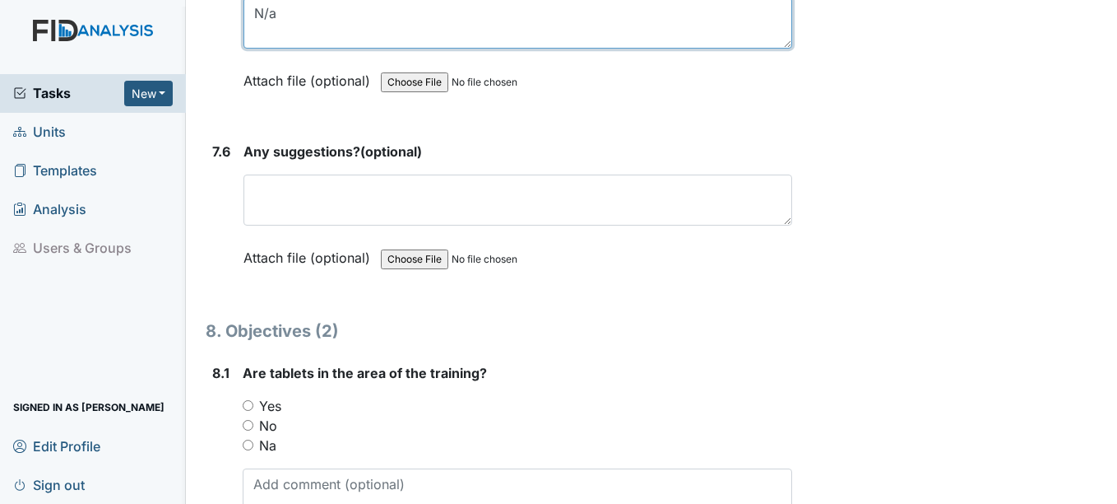
type textarea "N/a"
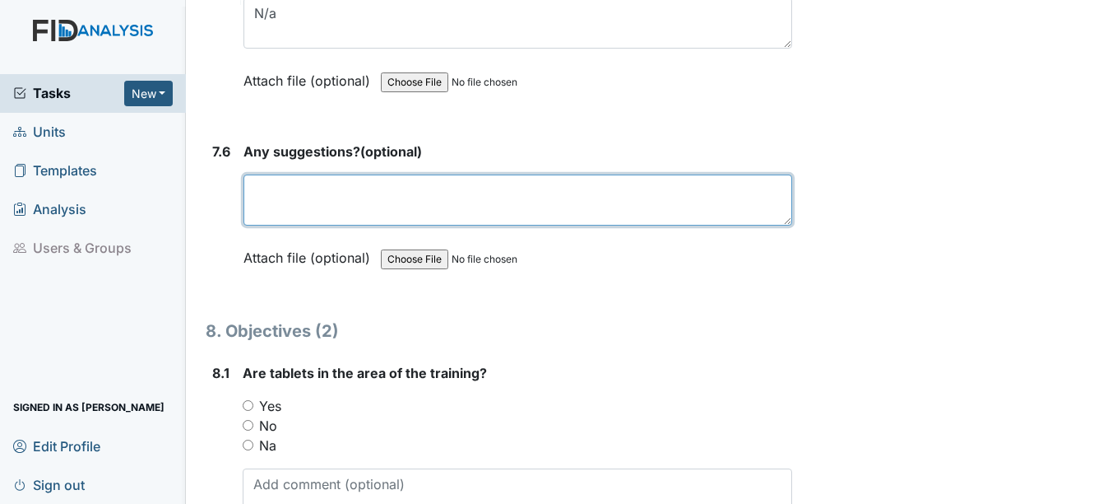
click at [420, 186] on textarea at bounding box center [518, 199] width 548 height 51
type textarea "n"
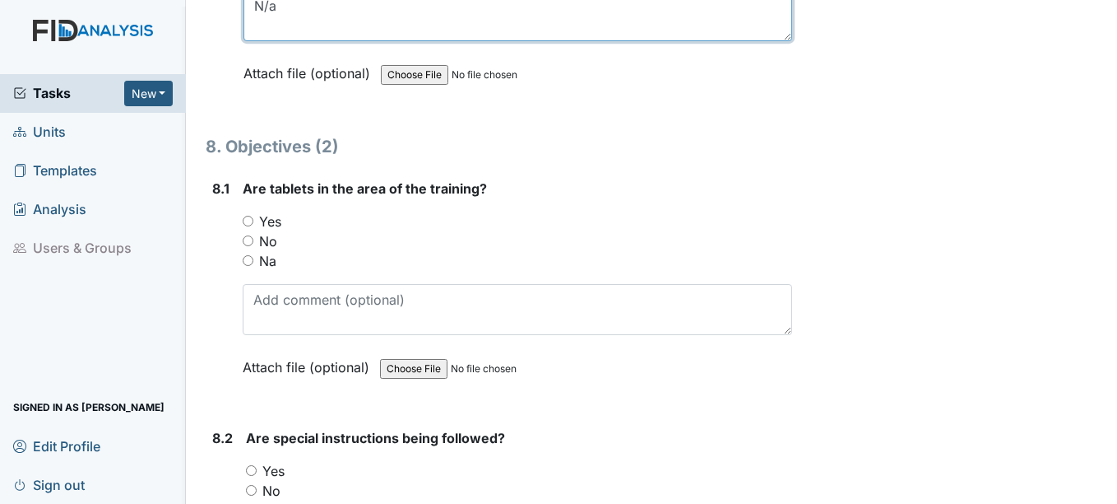
scroll to position [11273, 0]
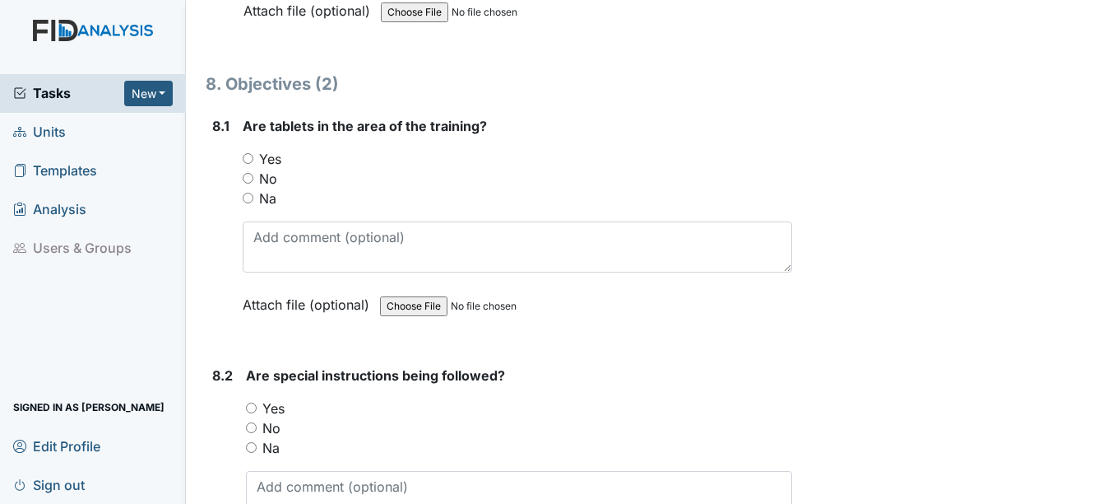
type textarea "N/a"
click at [284, 167] on div "Yes" at bounding box center [517, 159] width 549 height 20
click at [285, 161] on div "Yes" at bounding box center [517, 159] width 549 height 20
click at [271, 162] on label "Yes" at bounding box center [270, 159] width 22 height 20
click at [253, 162] on input "Yes" at bounding box center [248, 158] width 11 height 11
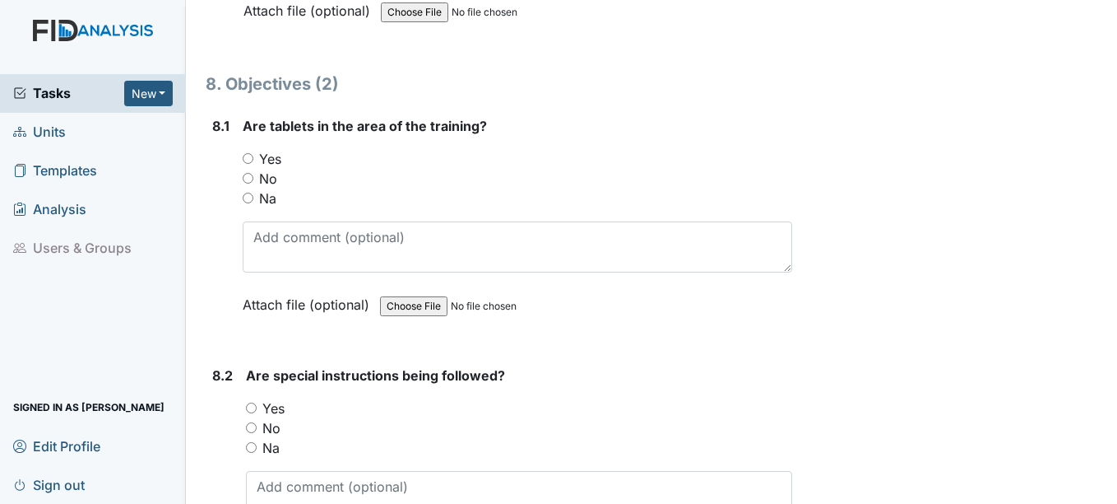
radio input "true"
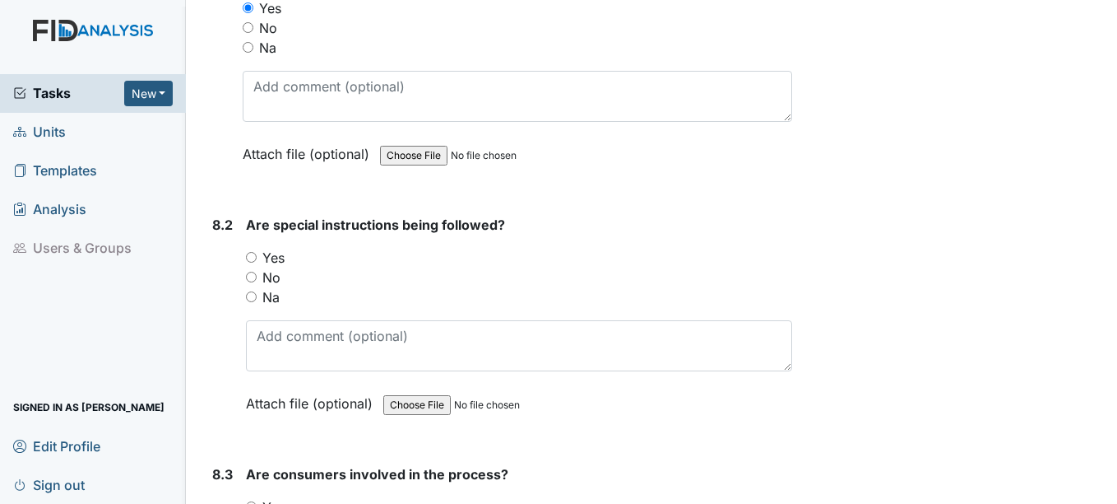
scroll to position [11520, 0]
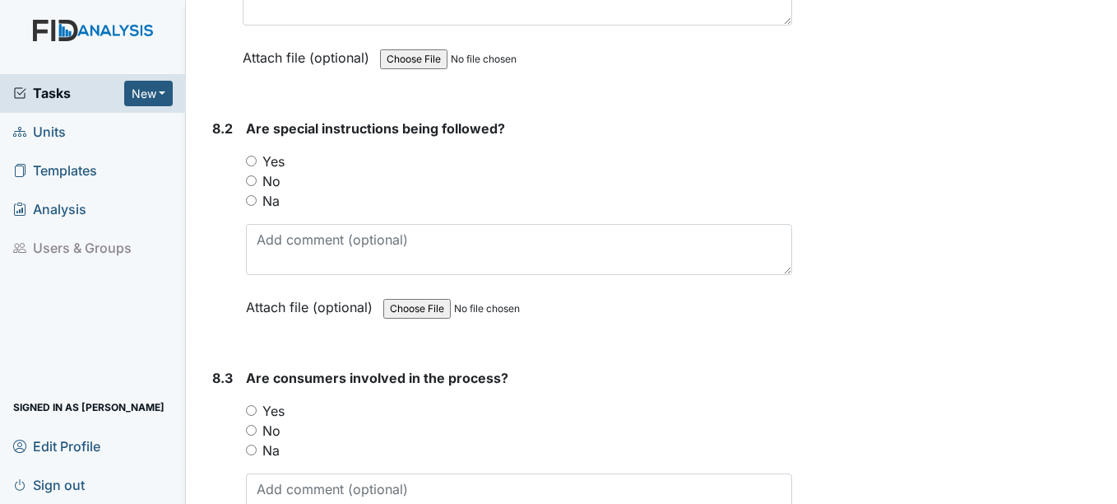
click at [283, 165] on label "Yes" at bounding box center [273, 161] width 22 height 20
click at [257, 165] on input "Yes" at bounding box center [251, 161] width 11 height 11
radio input "true"
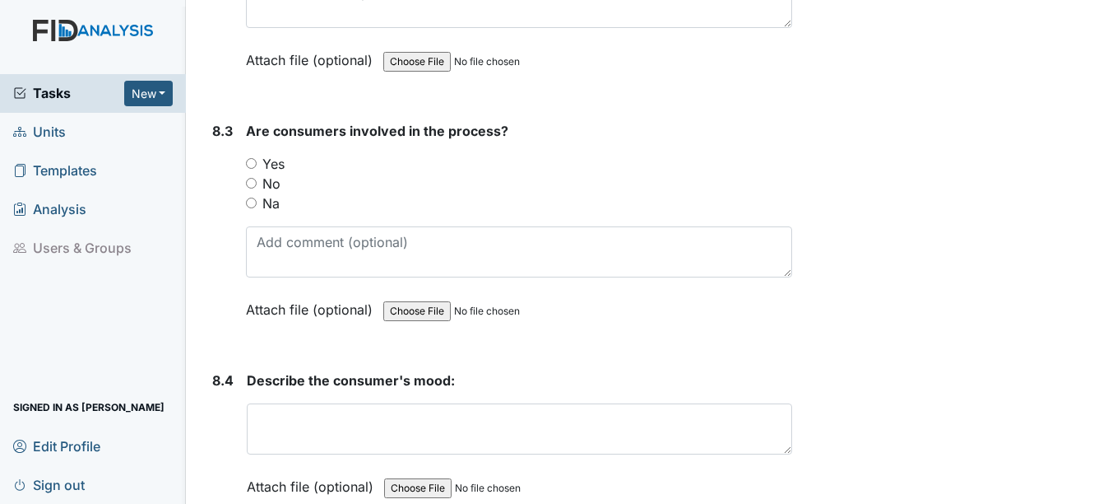
click at [284, 166] on label "Yes" at bounding box center [273, 164] width 22 height 20
click at [257, 166] on input "Yes" at bounding box center [251, 163] width 11 height 11
radio input "true"
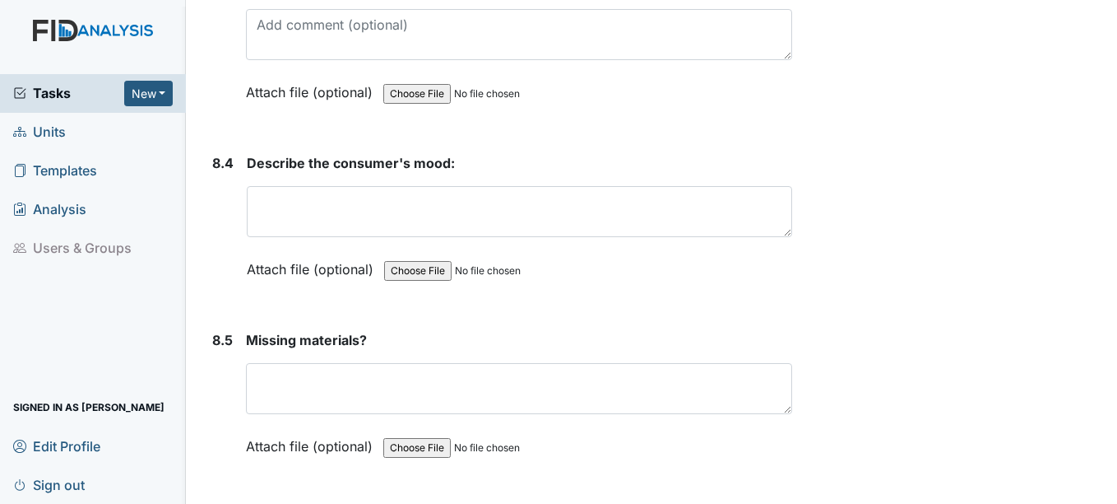
scroll to position [12014, 0]
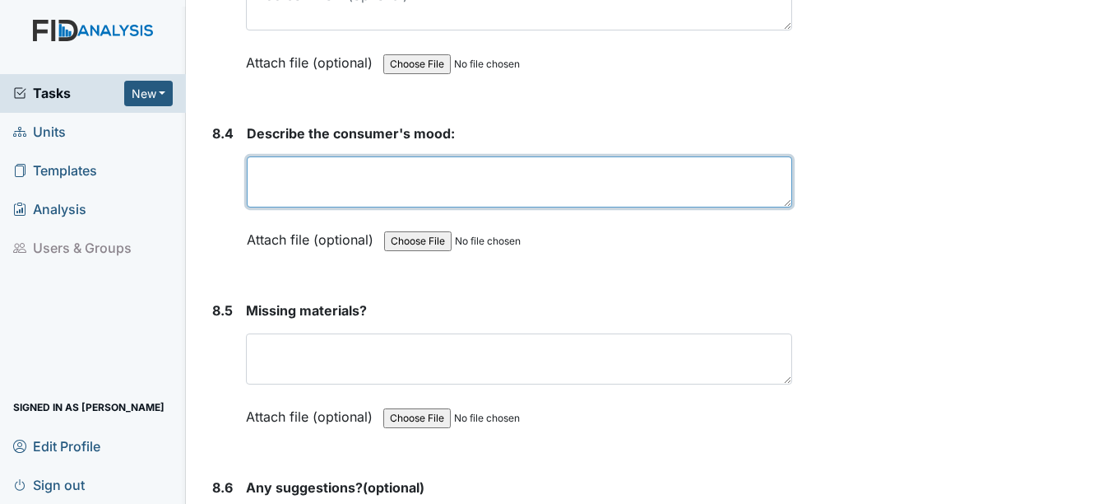
click at [299, 166] on textarea at bounding box center [519, 181] width 545 height 51
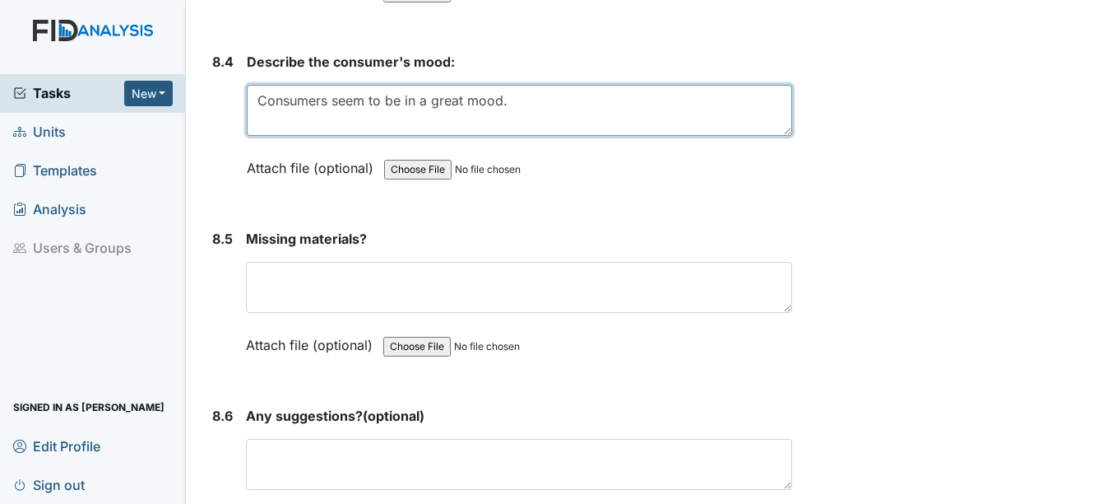
scroll to position [12261, 0]
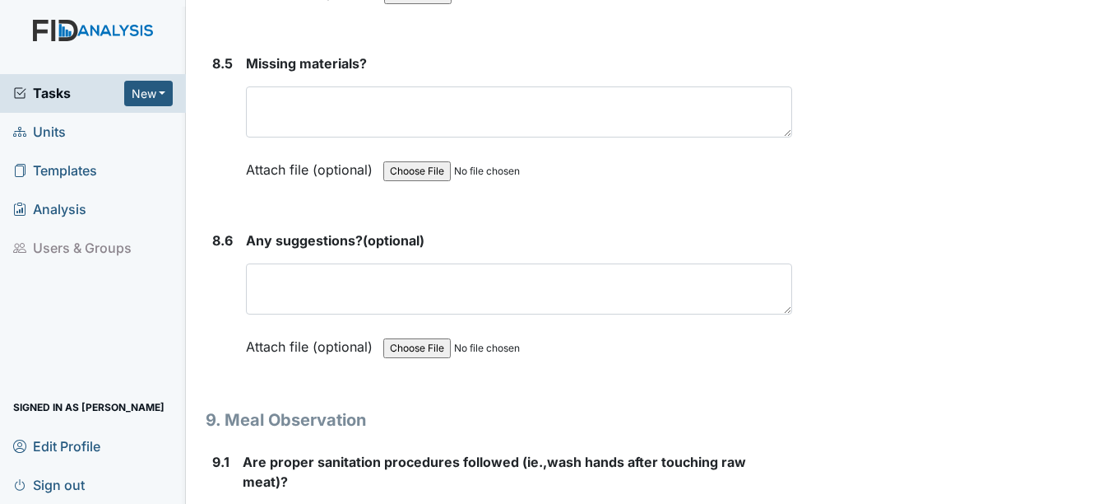
type textarea "Consumers seem to be in a great mood."
click at [340, 85] on div "Missing materials? This field is required. Attach file (optional) You can uploa…" at bounding box center [519, 121] width 546 height 137
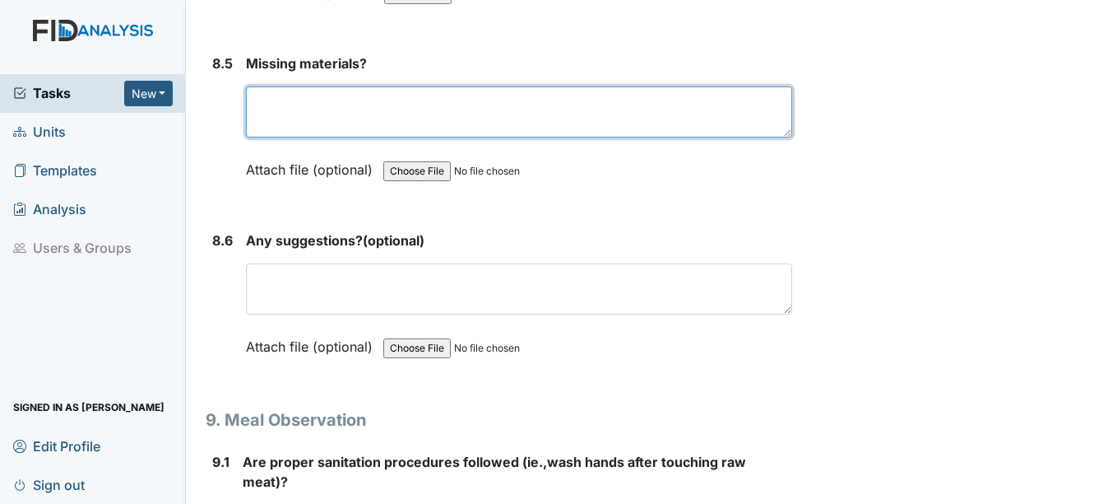
click at [335, 90] on textarea at bounding box center [519, 111] width 546 height 51
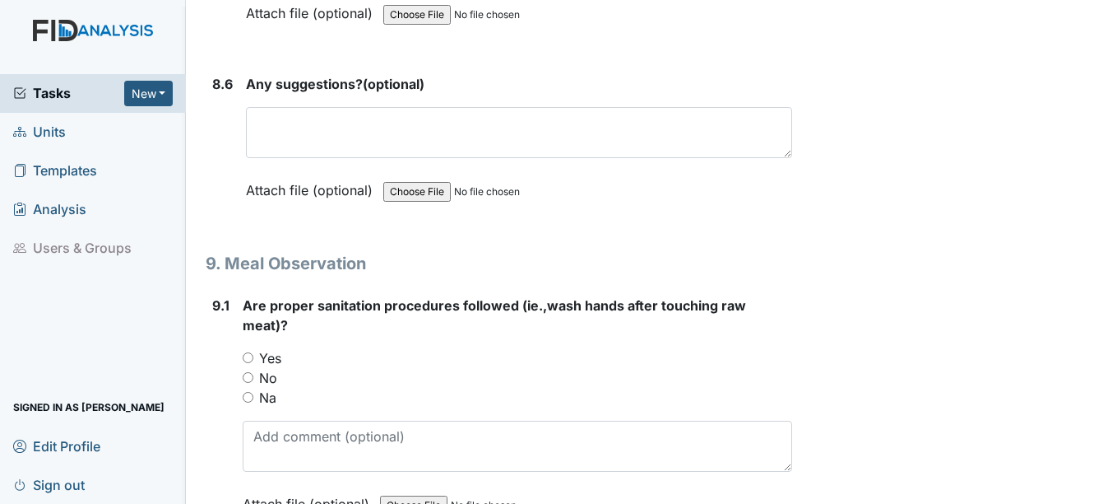
scroll to position [12425, 0]
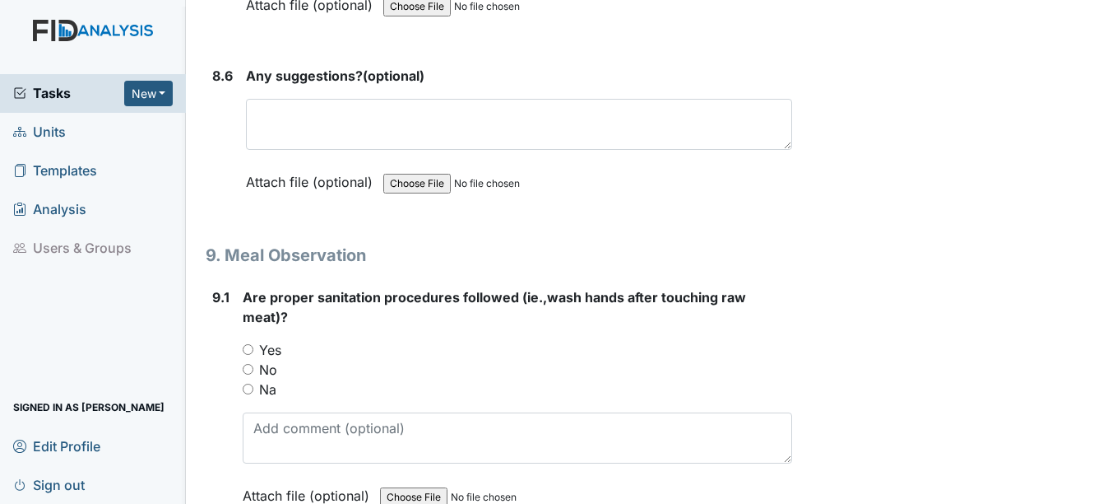
type textarea "N/A"
drag, startPoint x: 346, startPoint y: 158, endPoint x: 355, endPoint y: 113, distance: 46.2
click at [346, 156] on div "Any suggestions? (optional) This field is required. Attach file (optional) You …" at bounding box center [519, 134] width 546 height 137
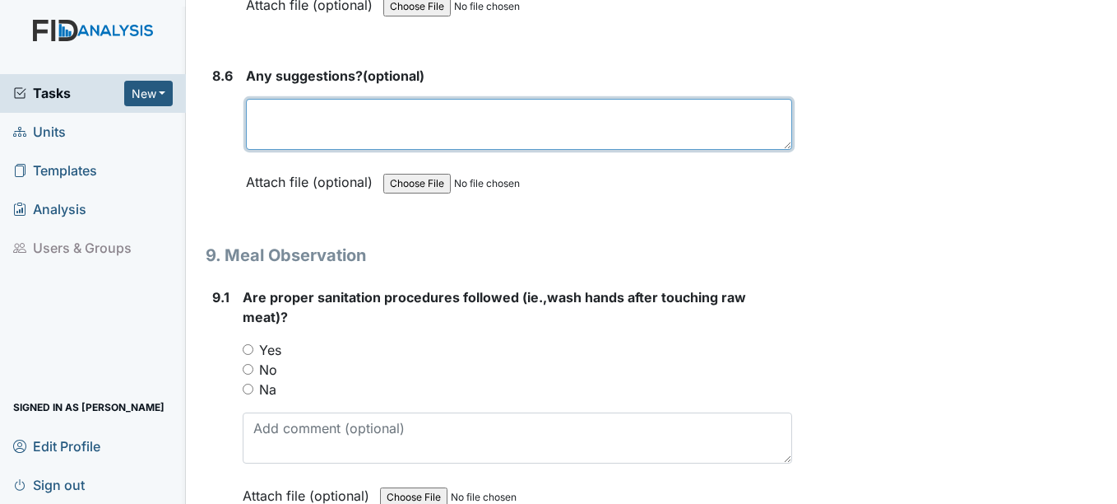
click at [356, 110] on textarea at bounding box center [519, 124] width 546 height 51
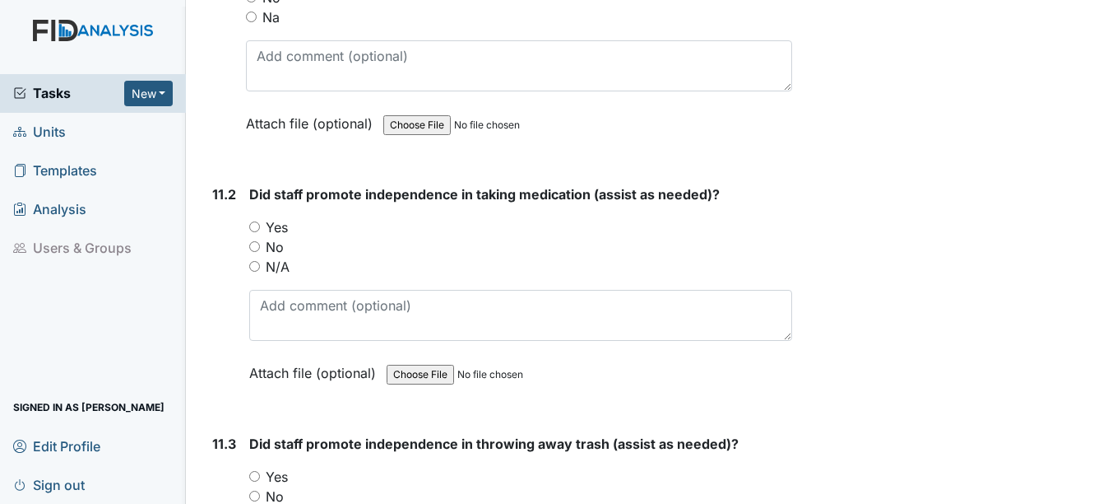
scroll to position [31719, 0]
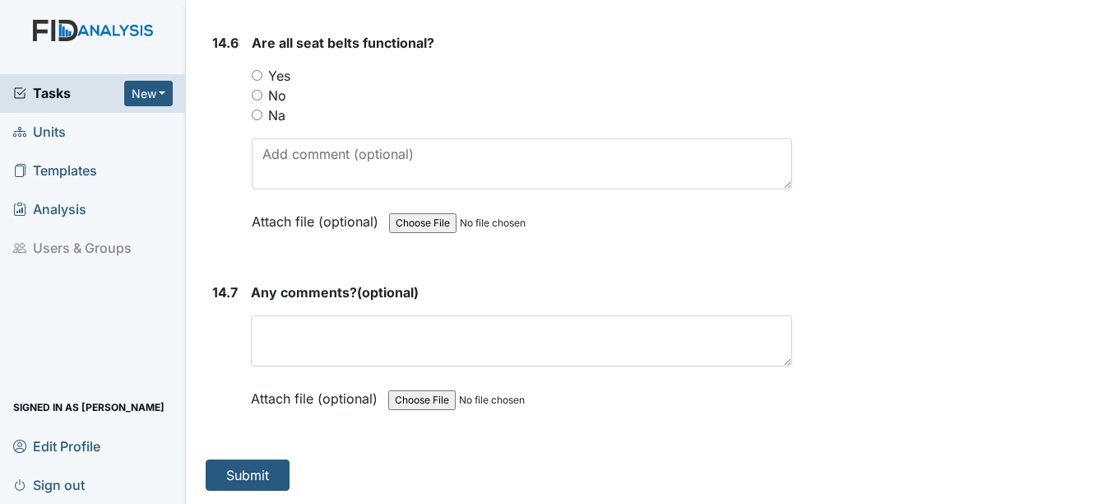
type textarea "N/a"
click at [354, 383] on label "Attach file (optional)" at bounding box center [317, 393] width 133 height 29
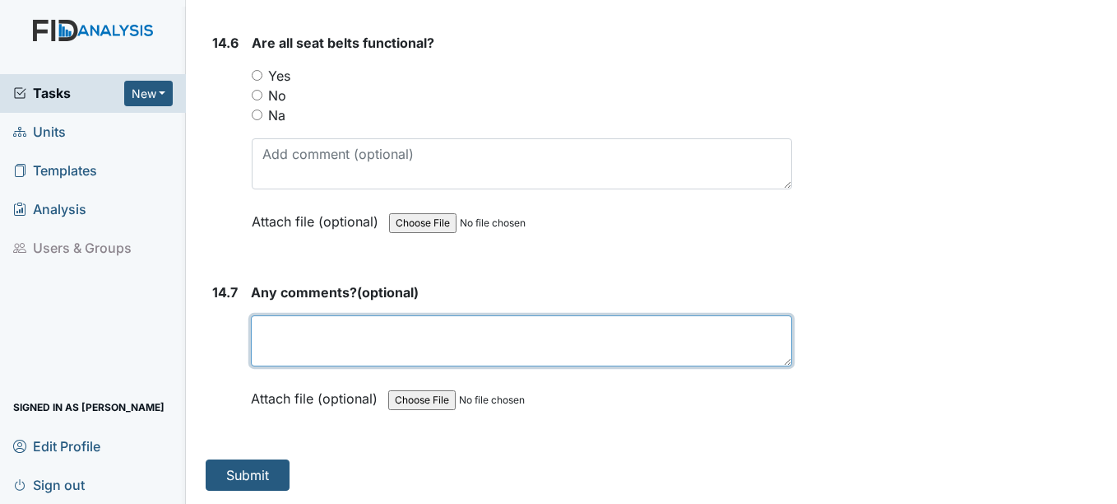
click at [355, 344] on textarea at bounding box center [521, 340] width 541 height 51
type textarea "n"
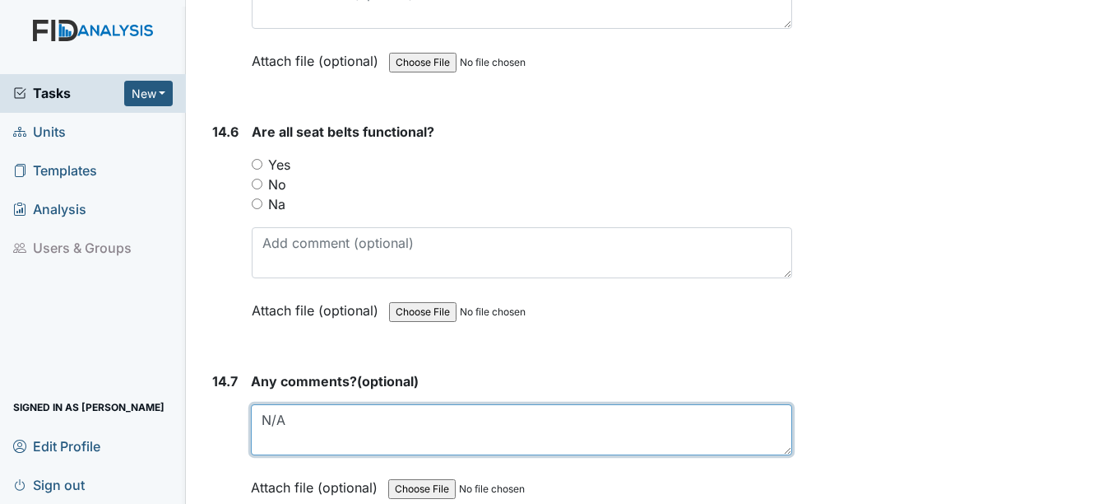
scroll to position [31472, 0]
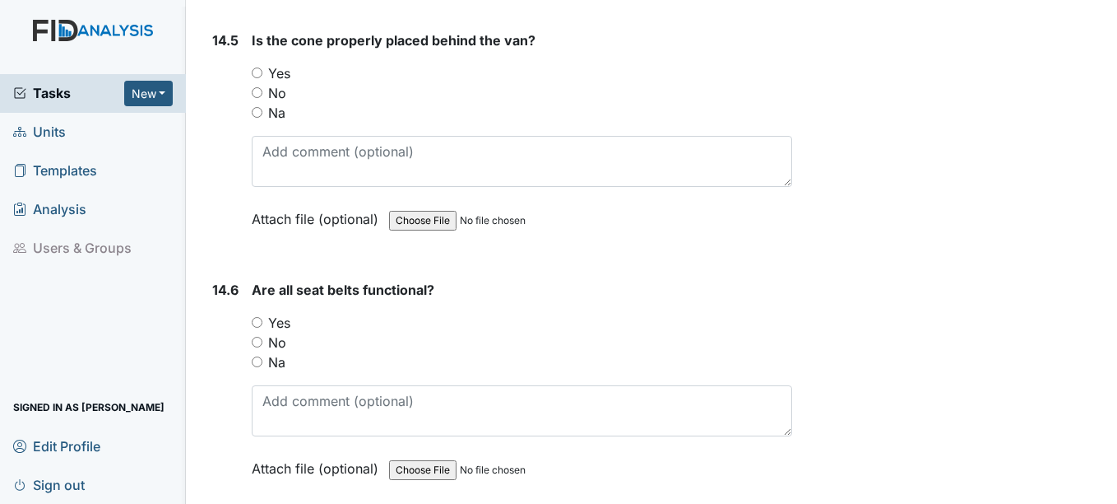
type textarea "N/A"
click at [280, 320] on label "Yes" at bounding box center [279, 323] width 22 height 20
click at [262, 320] on input "Yes" at bounding box center [257, 322] width 11 height 11
radio input "true"
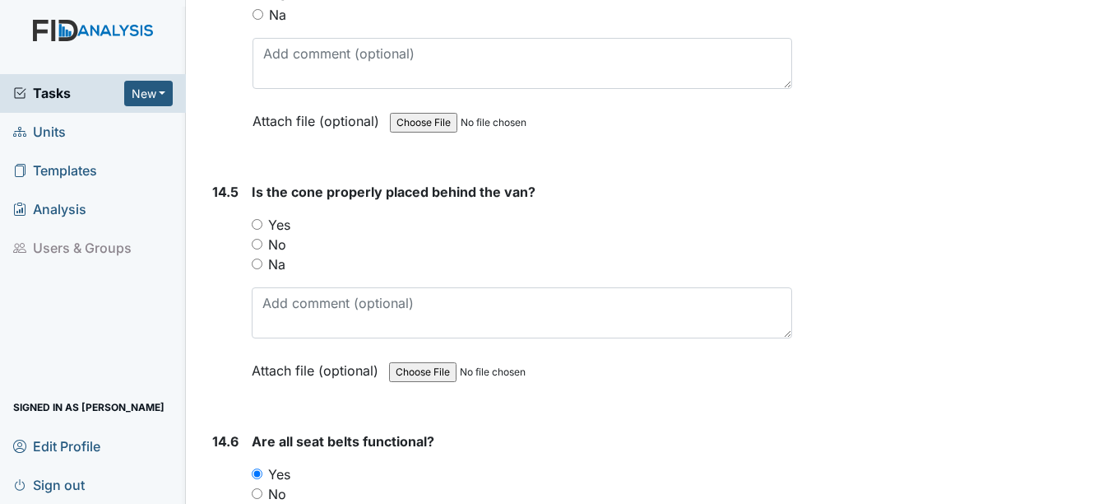
scroll to position [31307, 0]
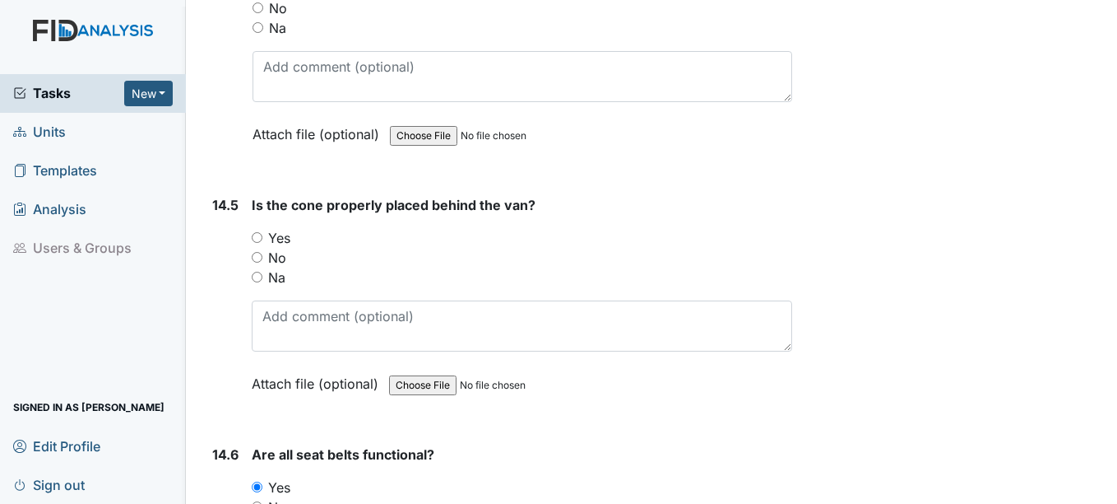
click at [276, 239] on label "Yes" at bounding box center [279, 238] width 22 height 20
click at [262, 239] on input "Yes" at bounding box center [257, 237] width 11 height 11
radio input "true"
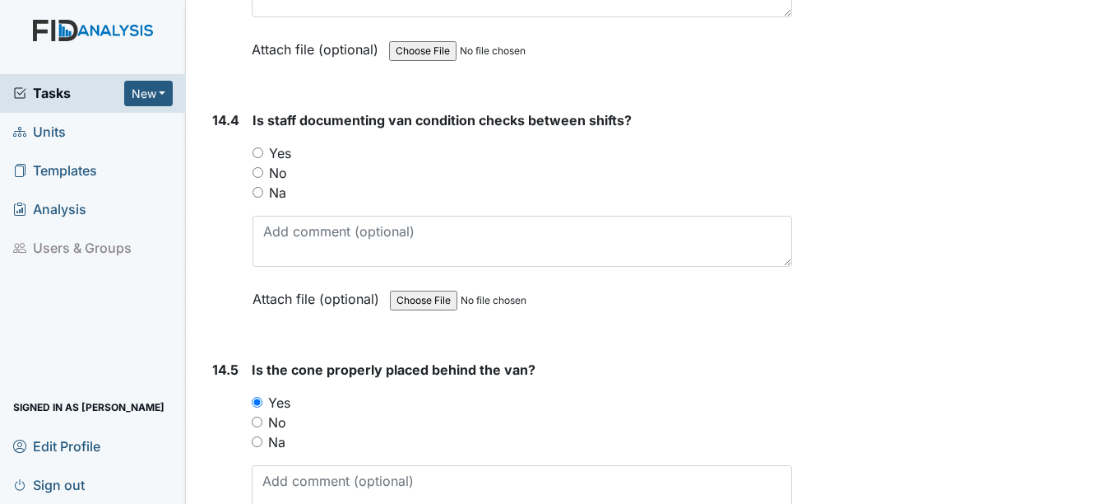
click at [272, 144] on label "Yes" at bounding box center [280, 153] width 22 height 20
click at [263, 147] on input "Yes" at bounding box center [258, 152] width 11 height 11
radio input "true"
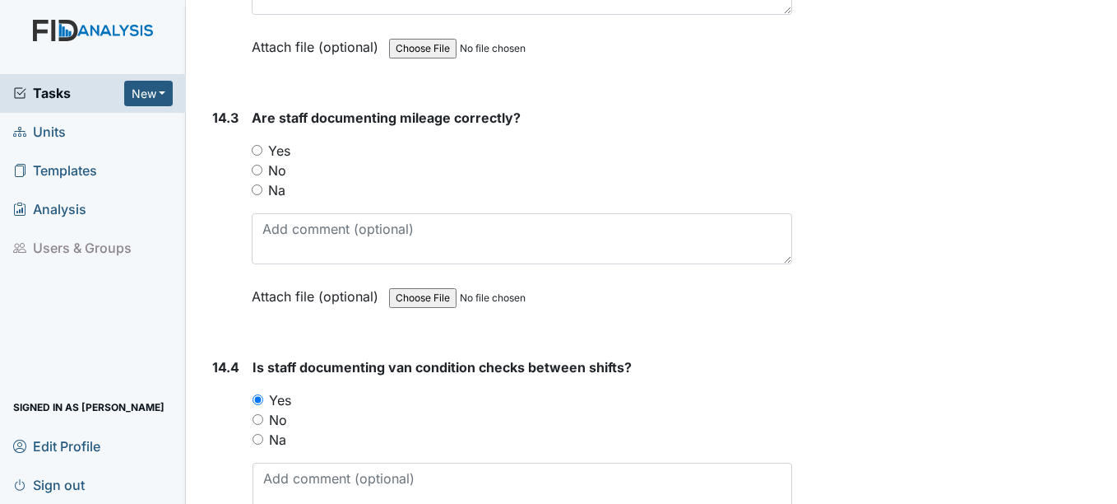
click at [269, 152] on label "Yes" at bounding box center [279, 151] width 22 height 20
click at [262, 152] on input "Yes" at bounding box center [257, 150] width 11 height 11
radio input "true"
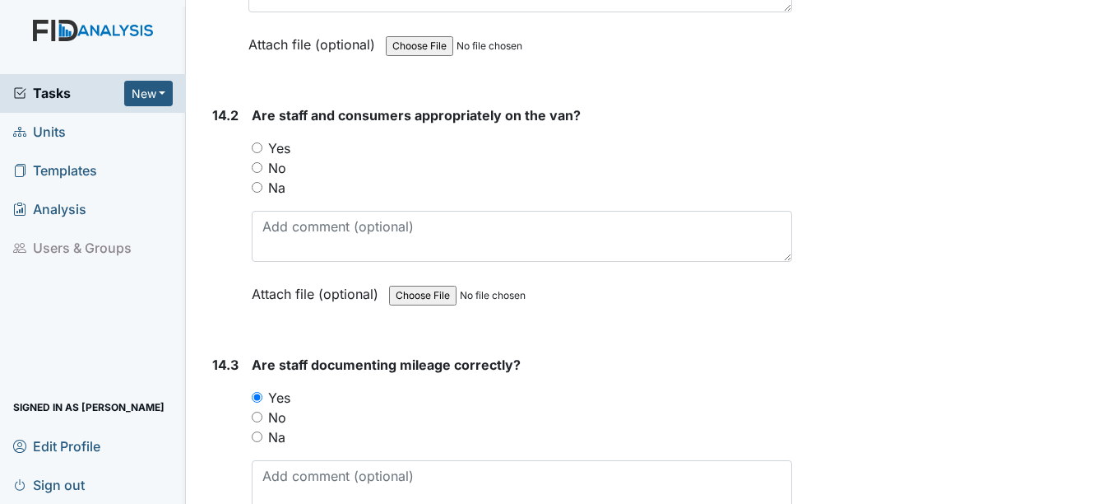
click at [269, 152] on label "Yes" at bounding box center [279, 148] width 22 height 20
click at [262, 152] on input "Yes" at bounding box center [257, 147] width 11 height 11
radio input "true"
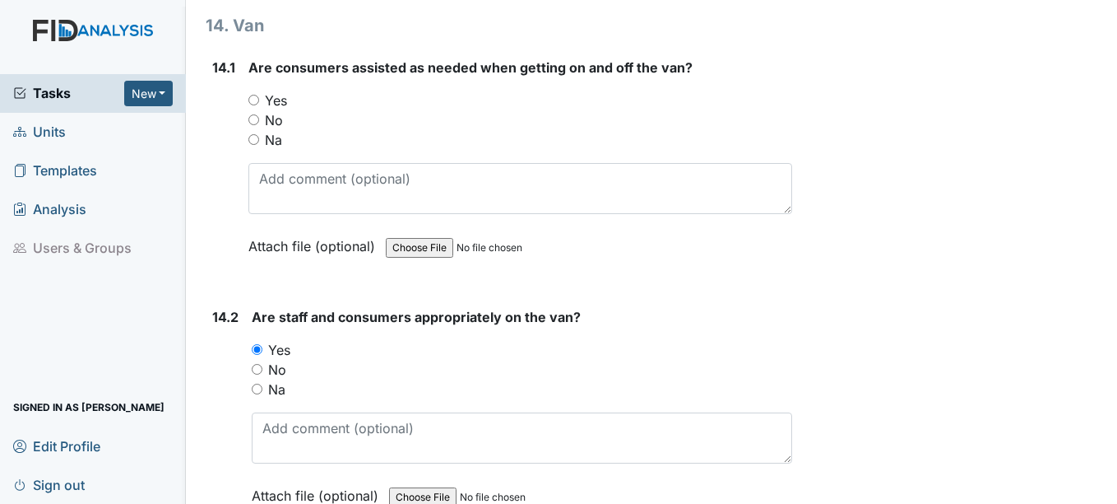
scroll to position [30402, 0]
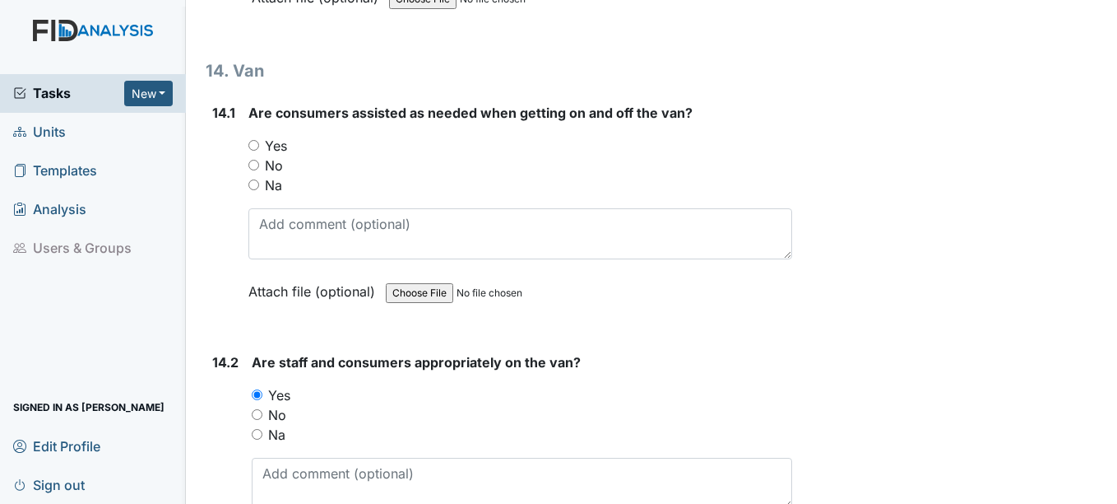
click at [269, 152] on label "Yes" at bounding box center [276, 146] width 22 height 20
click at [259, 151] on input "Yes" at bounding box center [254, 145] width 11 height 11
radio input "true"
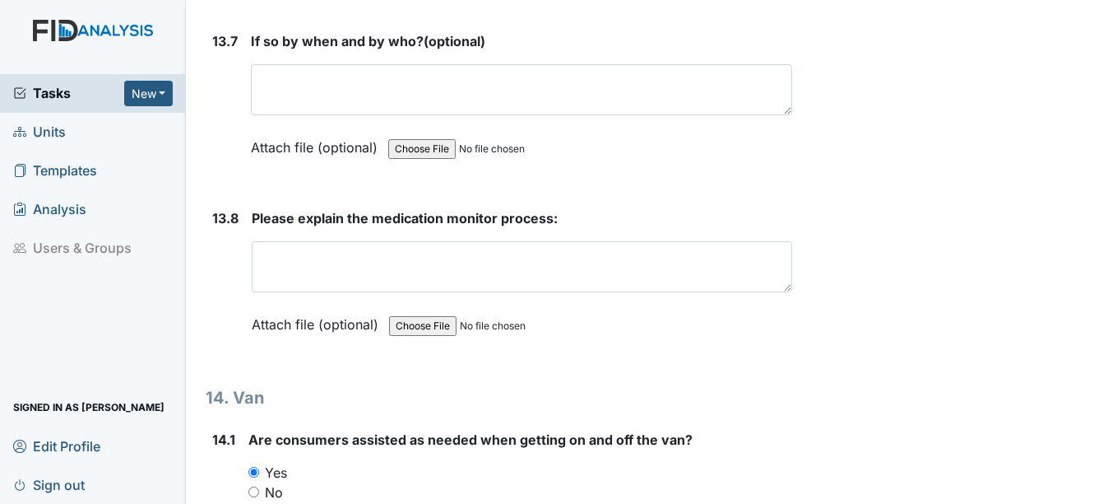
scroll to position [30073, 0]
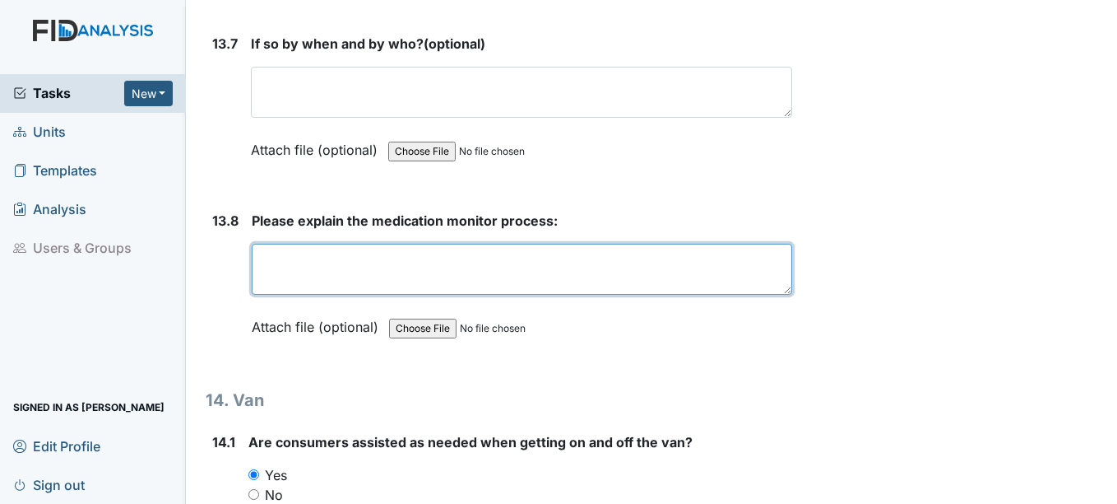
click at [309, 248] on textarea at bounding box center [522, 269] width 540 height 51
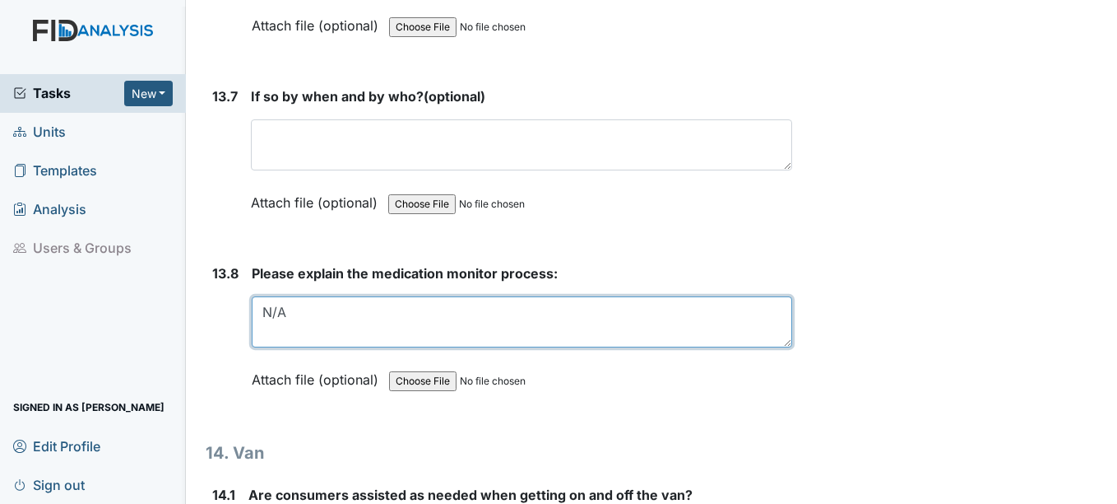
scroll to position [29991, 0]
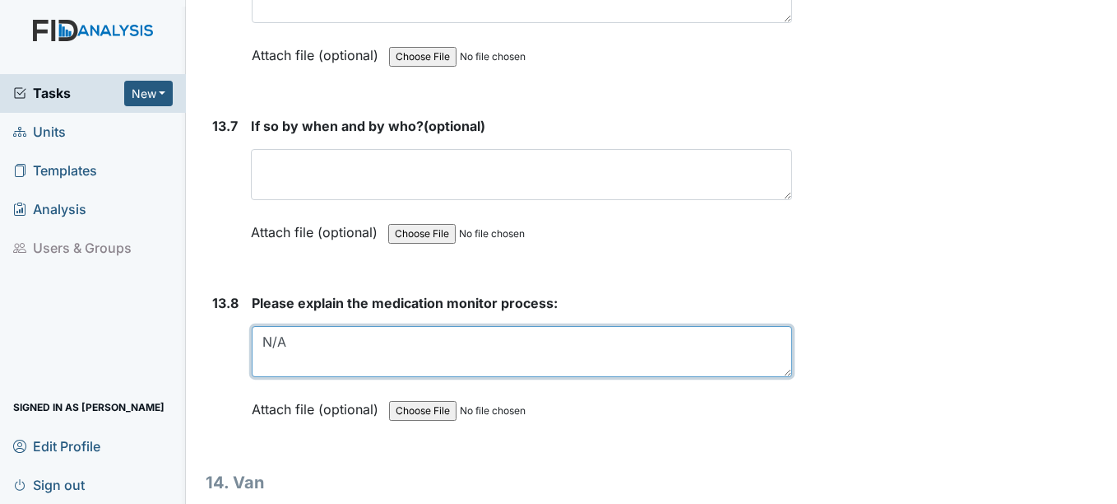
type textarea "N/A"
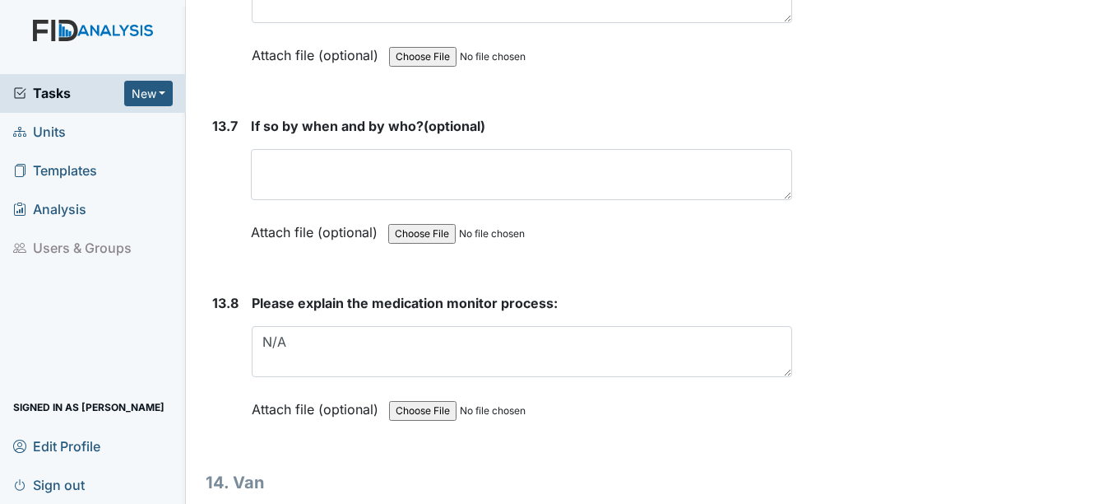
click at [367, 135] on strong "If so by when and by who? (optional)" at bounding box center [521, 126] width 541 height 20
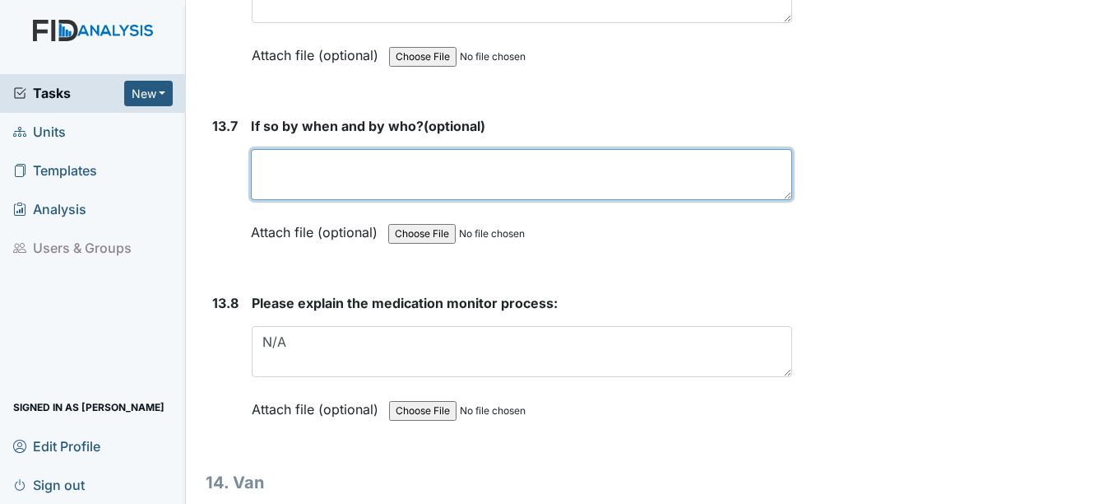
click at [370, 193] on textarea at bounding box center [521, 174] width 541 height 51
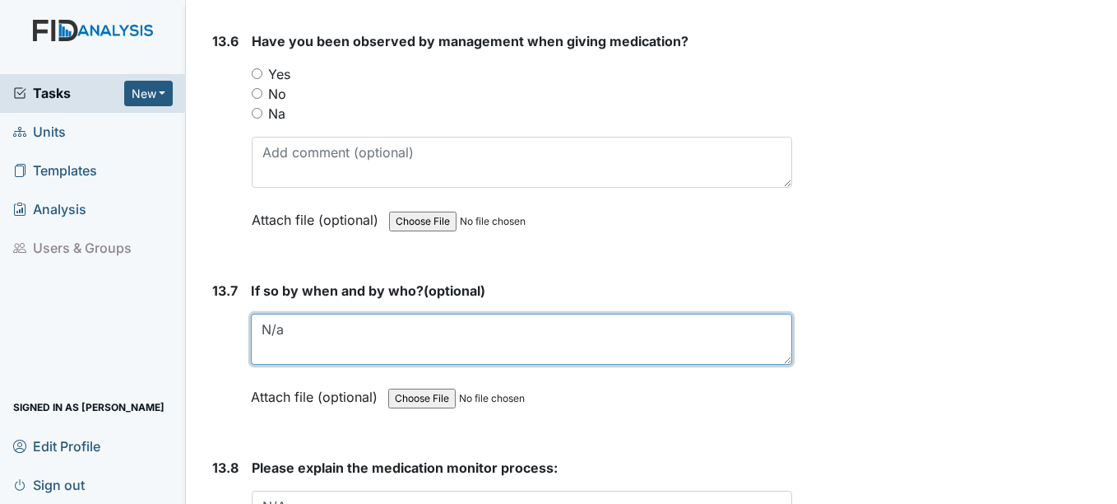
scroll to position [29744, 0]
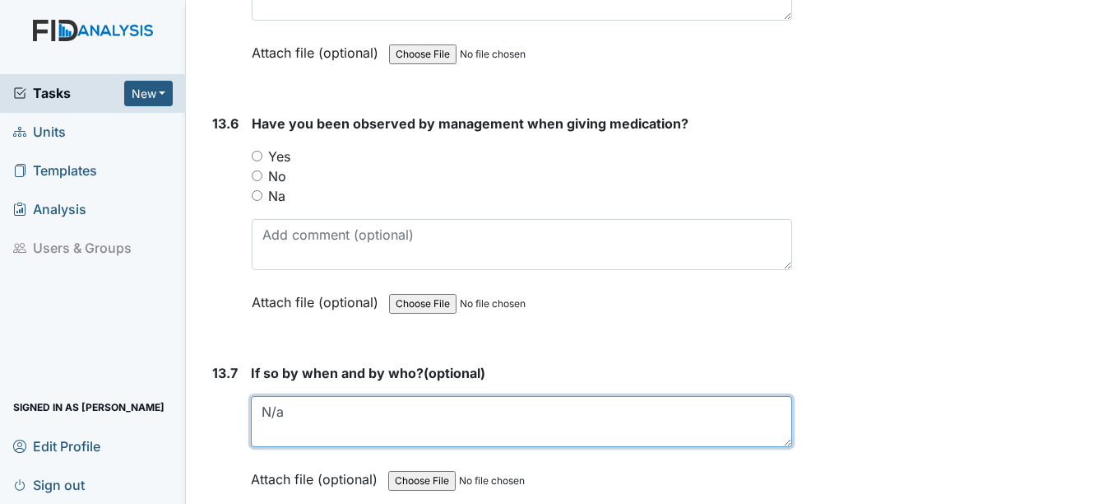
type textarea "N/a"
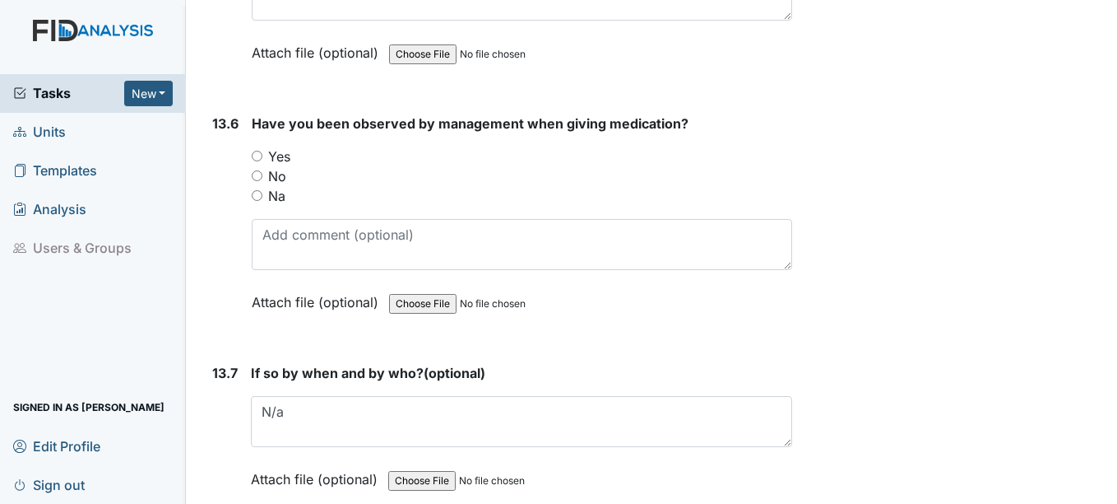
click at [268, 161] on label "Yes" at bounding box center [279, 156] width 22 height 20
click at [262, 161] on input "Yes" at bounding box center [257, 156] width 11 height 11
radio input "true"
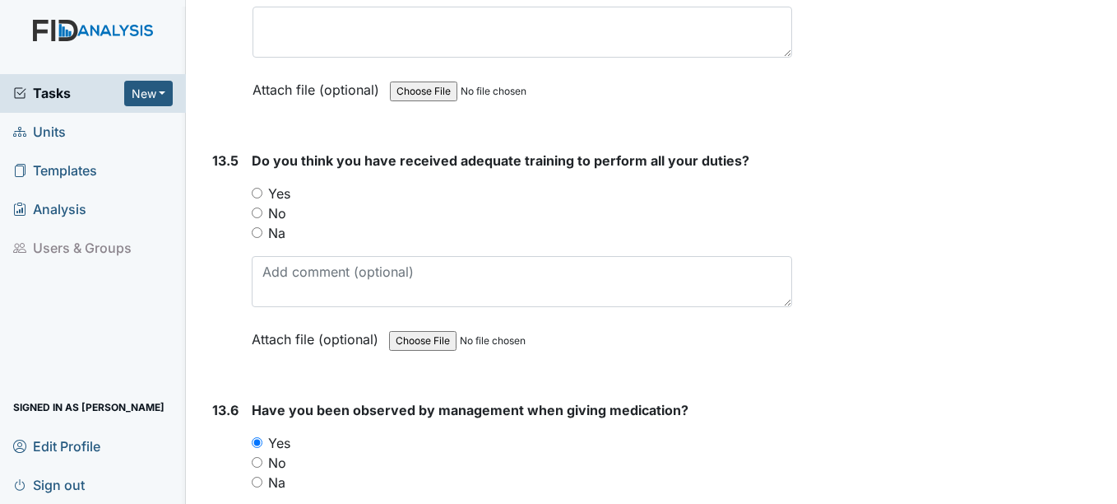
scroll to position [29415, 0]
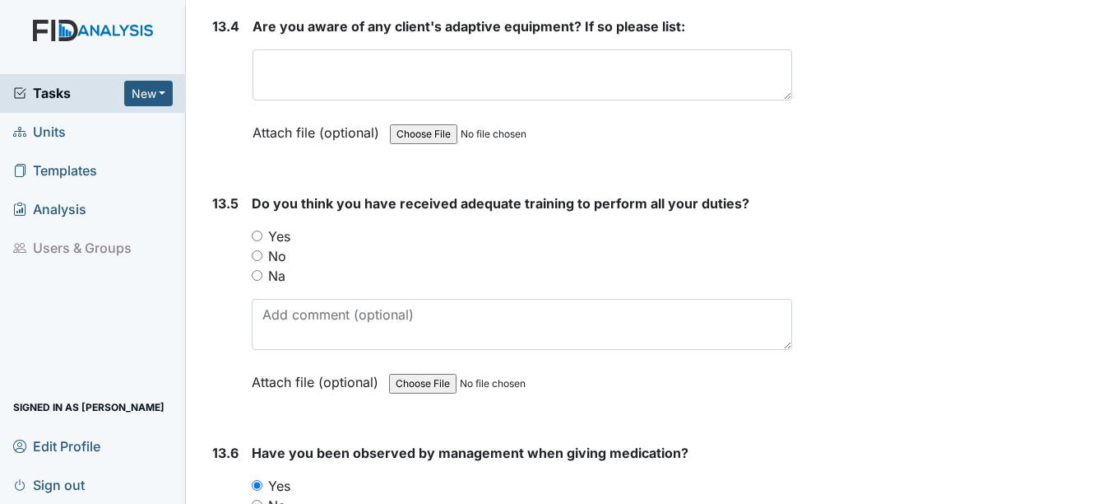
click at [282, 239] on label "Yes" at bounding box center [279, 236] width 22 height 20
click at [262, 239] on input "Yes" at bounding box center [257, 235] width 11 height 11
radio input "true"
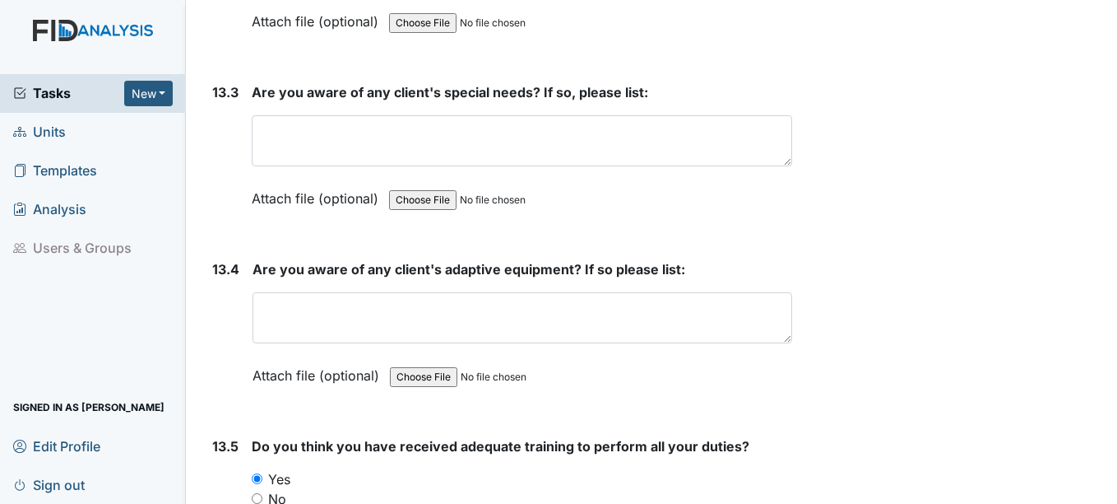
scroll to position [29168, 0]
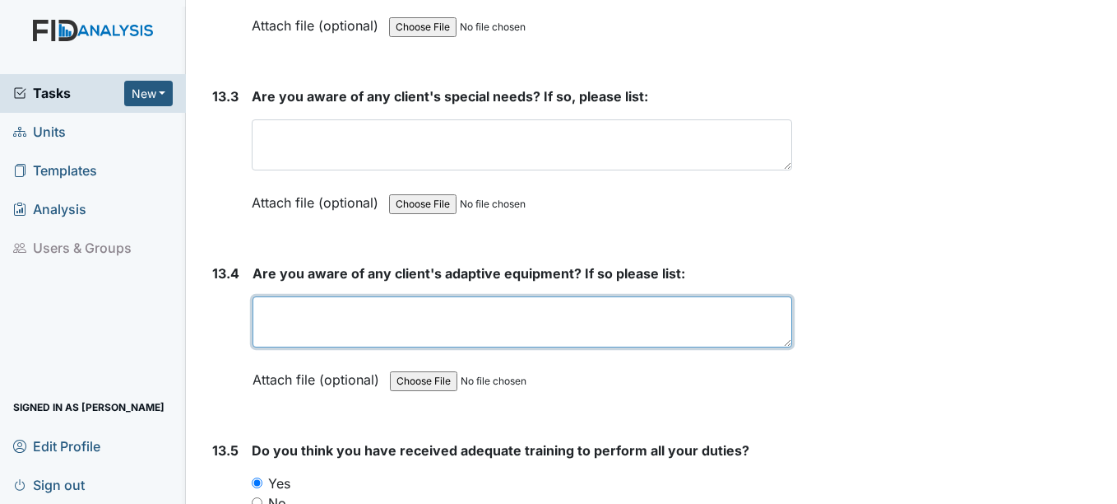
click at [441, 326] on textarea at bounding box center [522, 321] width 539 height 51
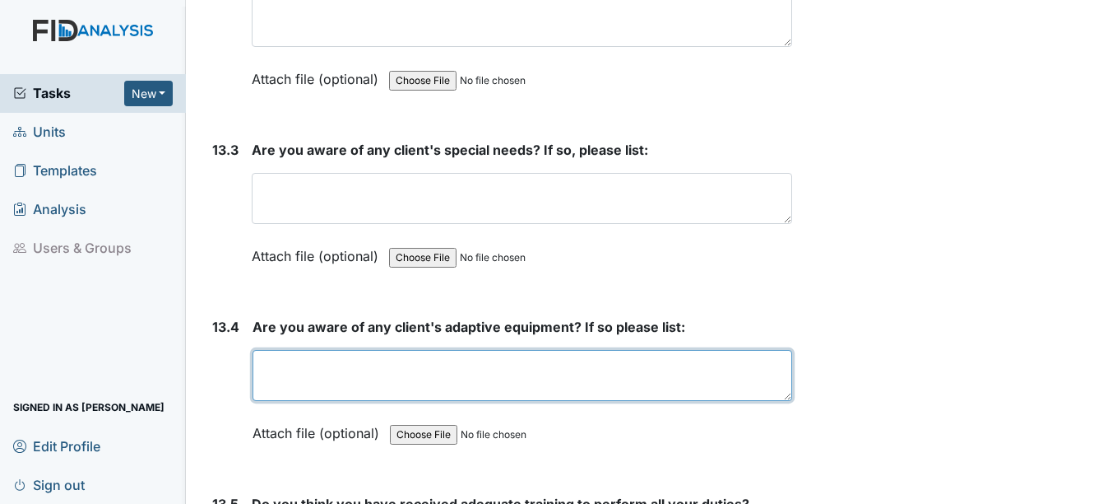
scroll to position [29086, 0]
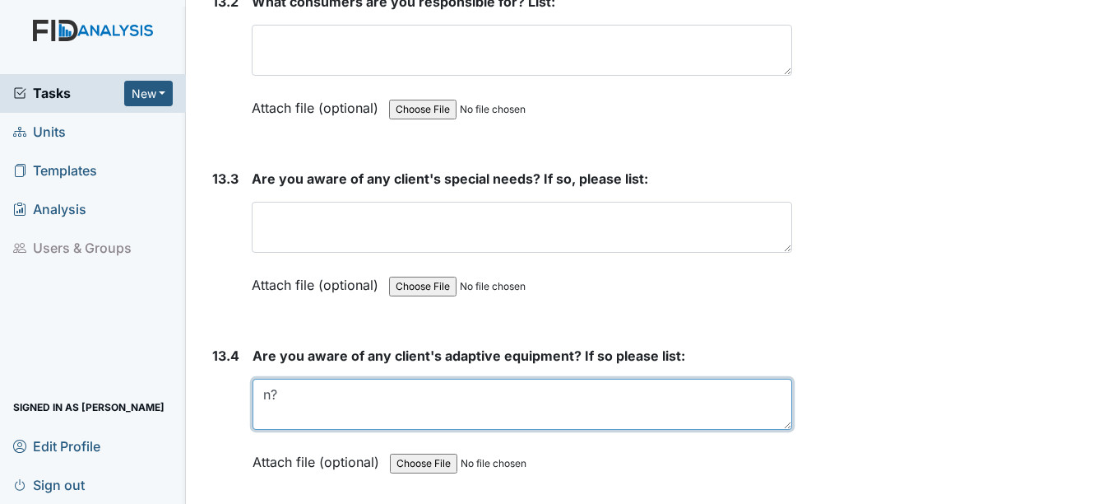
type textarea "n"
type textarea "M"
type textarea "N/A"
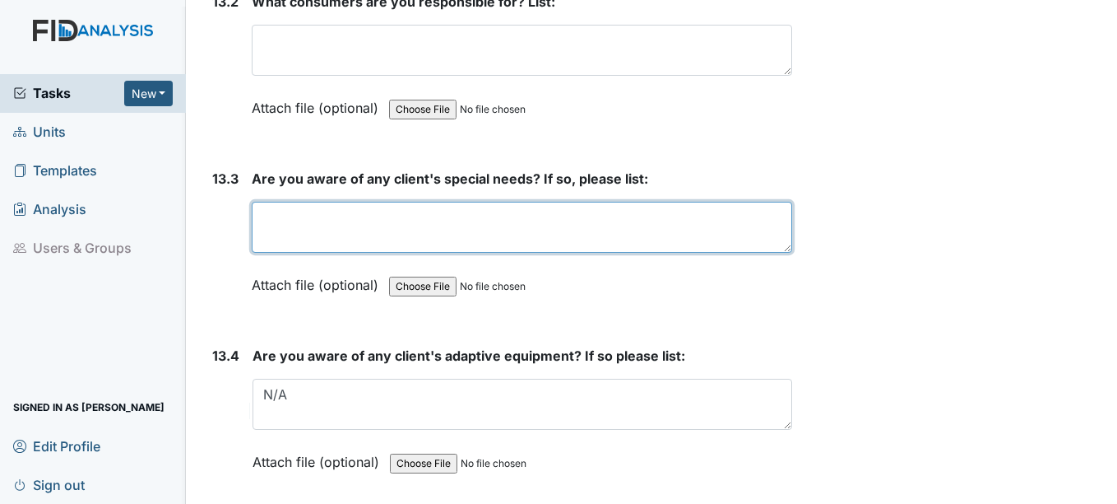
click at [440, 220] on textarea at bounding box center [522, 227] width 540 height 51
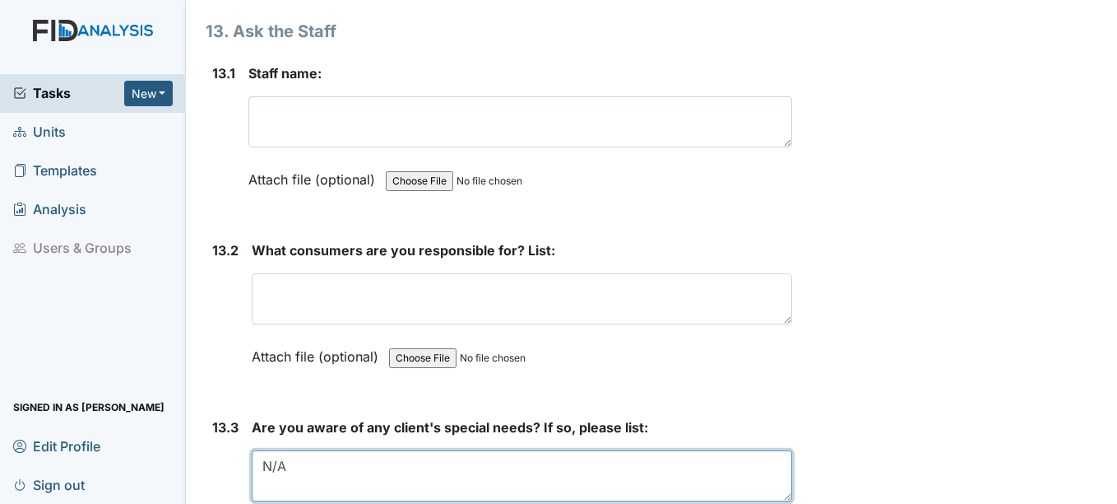
scroll to position [28839, 0]
type textarea "N/A"
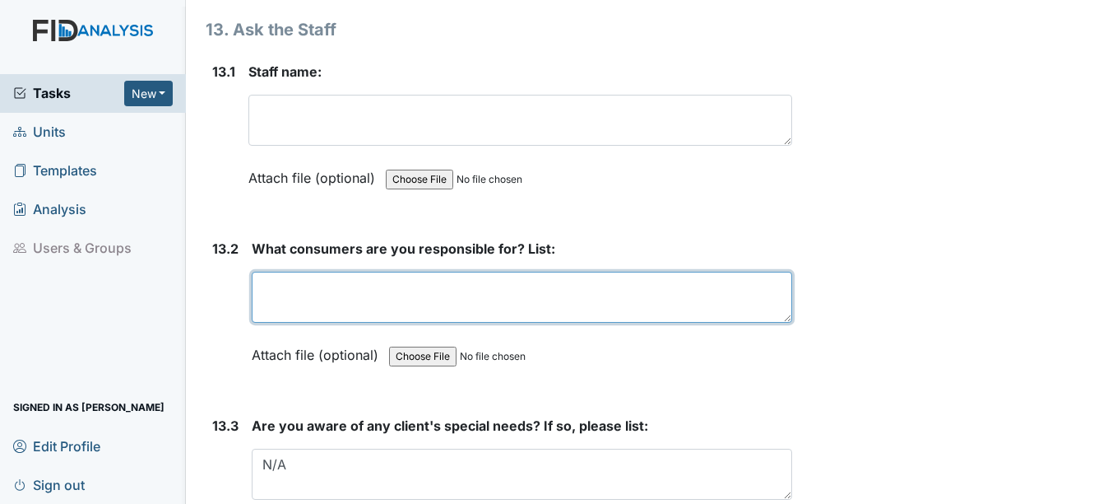
click at [437, 294] on textarea at bounding box center [522, 297] width 540 height 51
type textarea "t"
type textarea "Tw,LO,HS,AB,VO,BG"
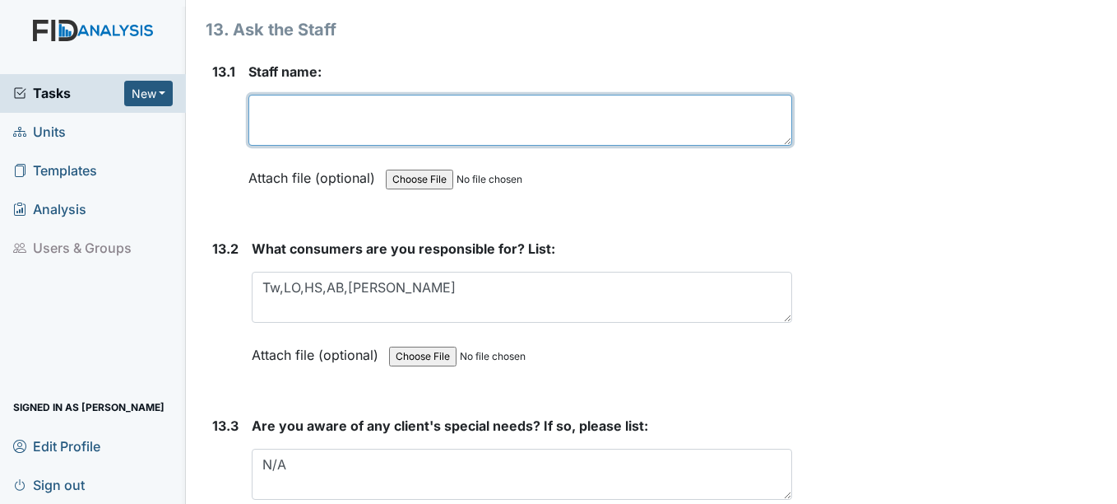
click at [369, 132] on textarea at bounding box center [520, 120] width 543 height 51
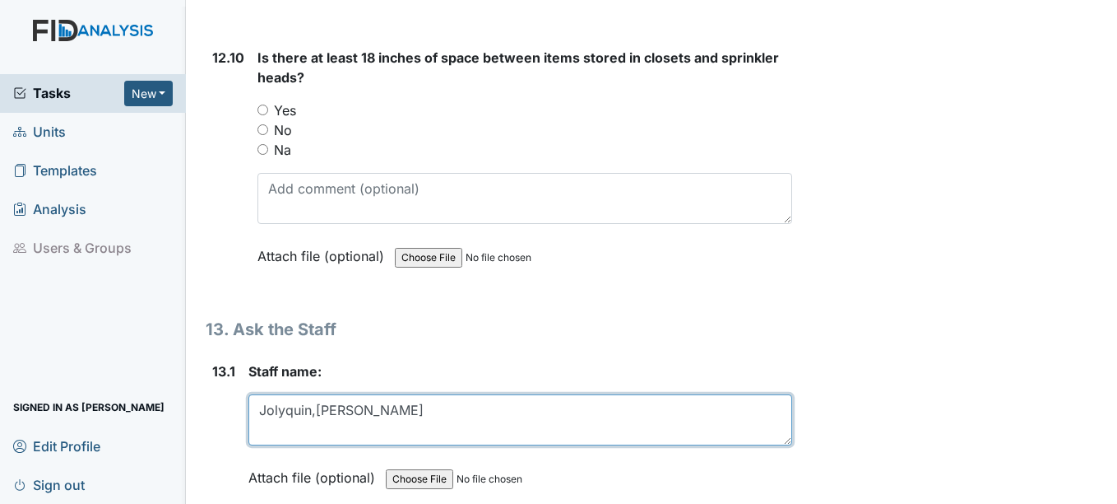
scroll to position [28510, 0]
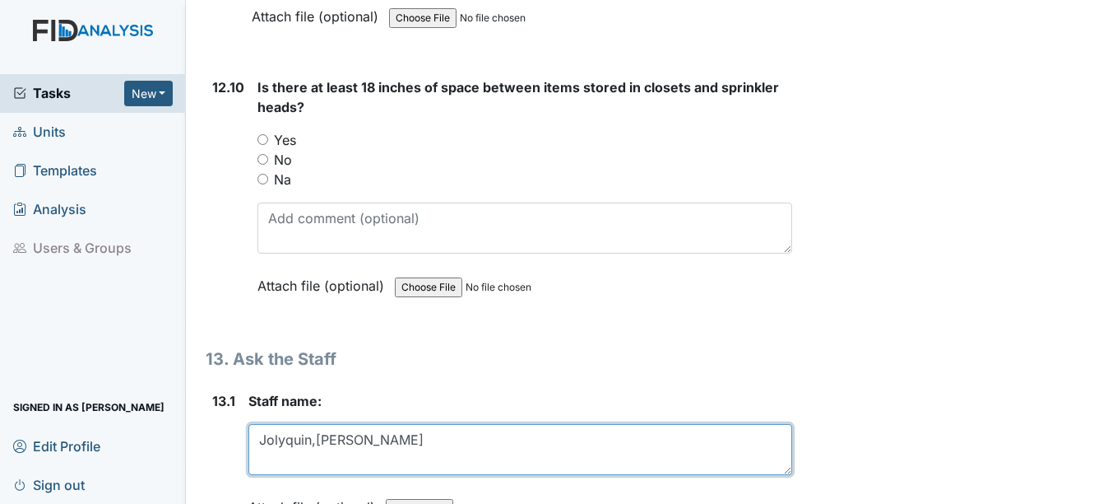
type textarea "Jolyquin,Debbie"
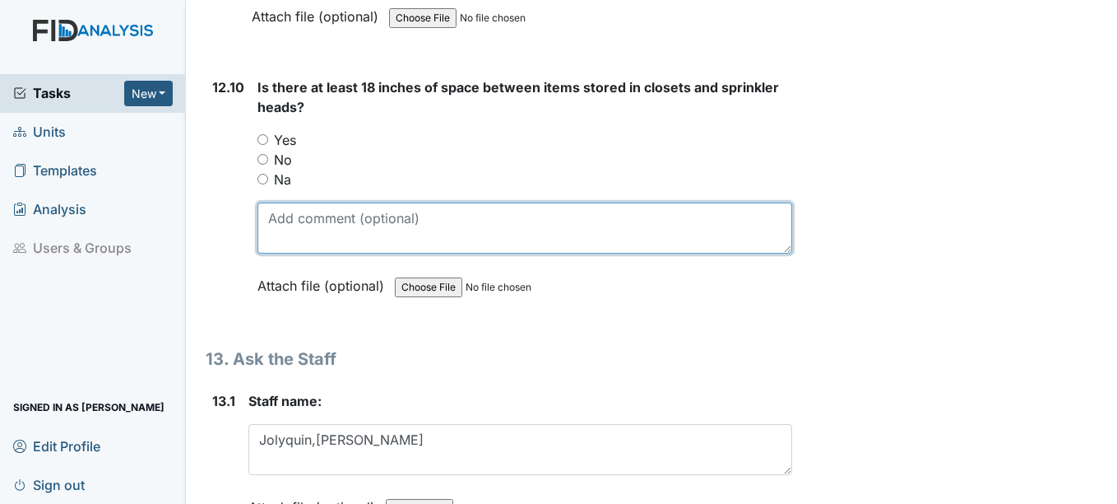
click at [281, 211] on textarea at bounding box center [525, 227] width 534 height 51
type textarea "No sprinkler heads."
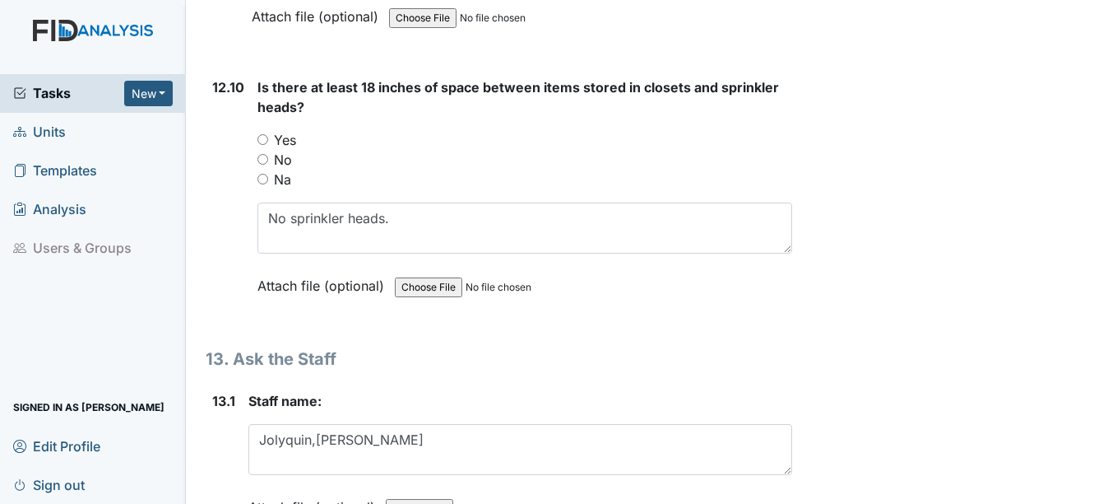
click at [286, 167] on label "No" at bounding box center [283, 160] width 18 height 20
click at [268, 165] on input "No" at bounding box center [263, 159] width 11 height 11
radio input "true"
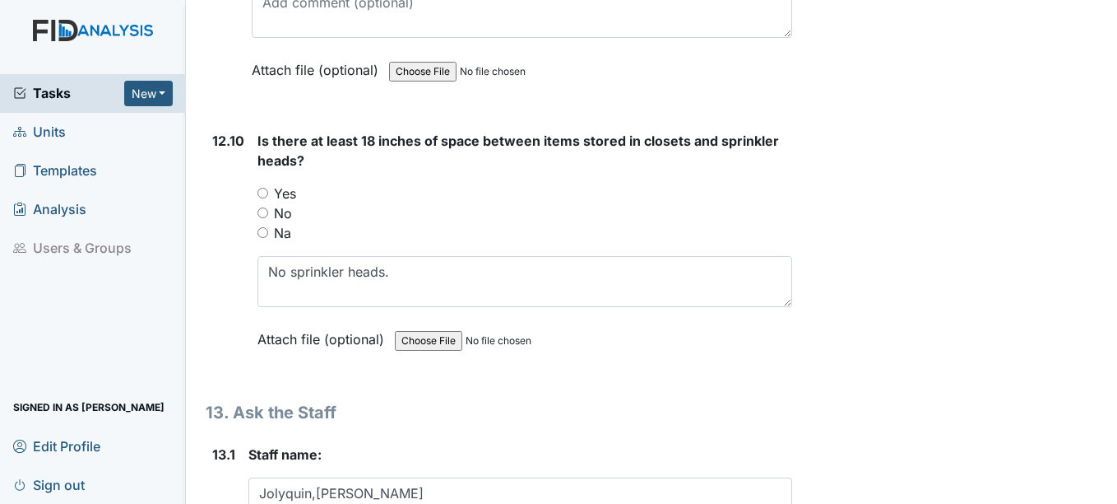
scroll to position [28427, 0]
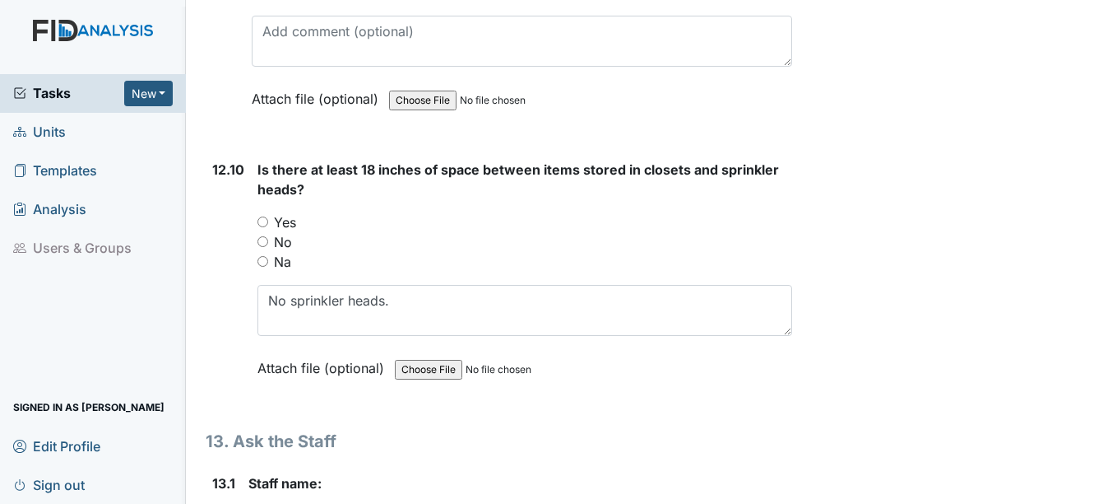
click at [283, 242] on label "No" at bounding box center [283, 242] width 18 height 20
click at [268, 242] on input "No" at bounding box center [263, 241] width 11 height 11
radio input "true"
click at [286, 258] on label "Na" at bounding box center [282, 262] width 17 height 20
click at [268, 258] on input "Na" at bounding box center [263, 261] width 11 height 11
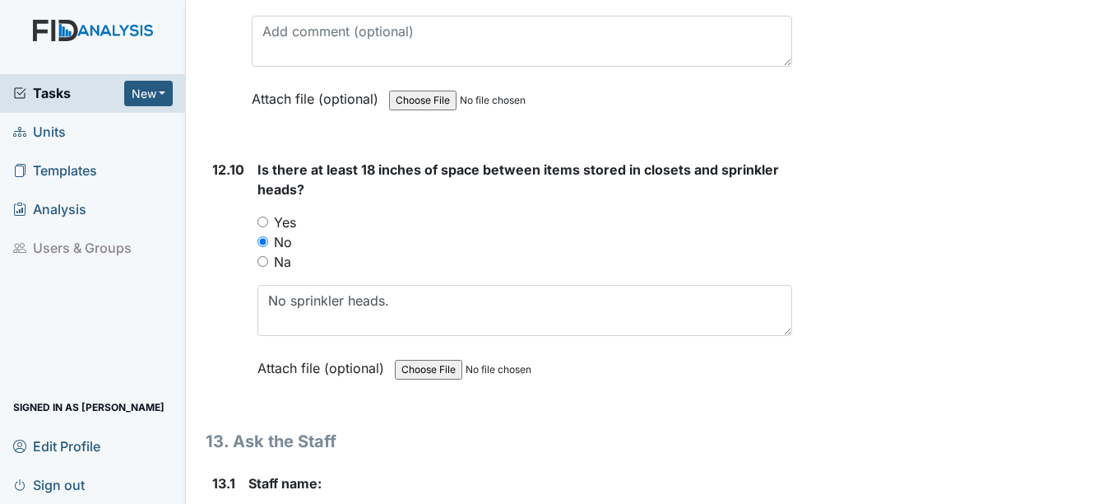
radio input "true"
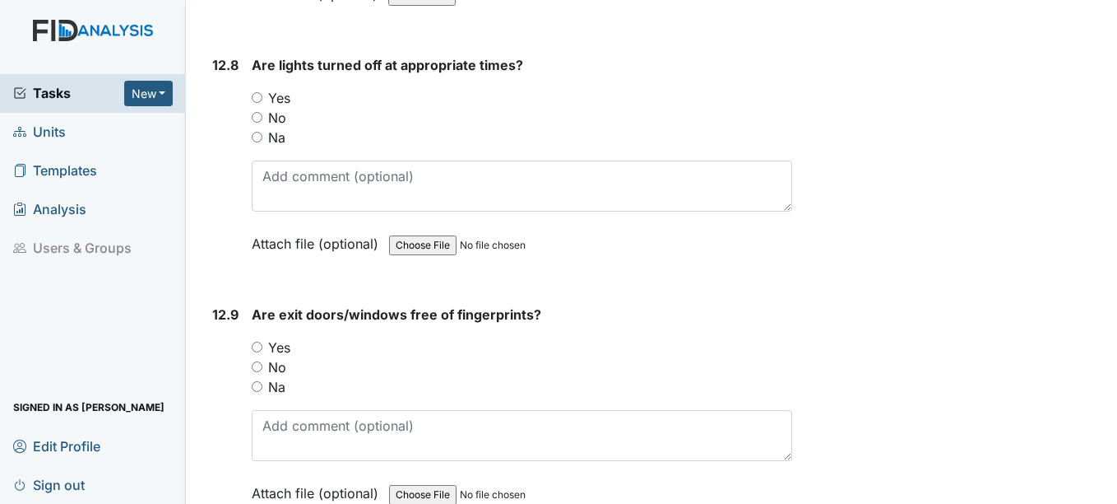
scroll to position [28016, 0]
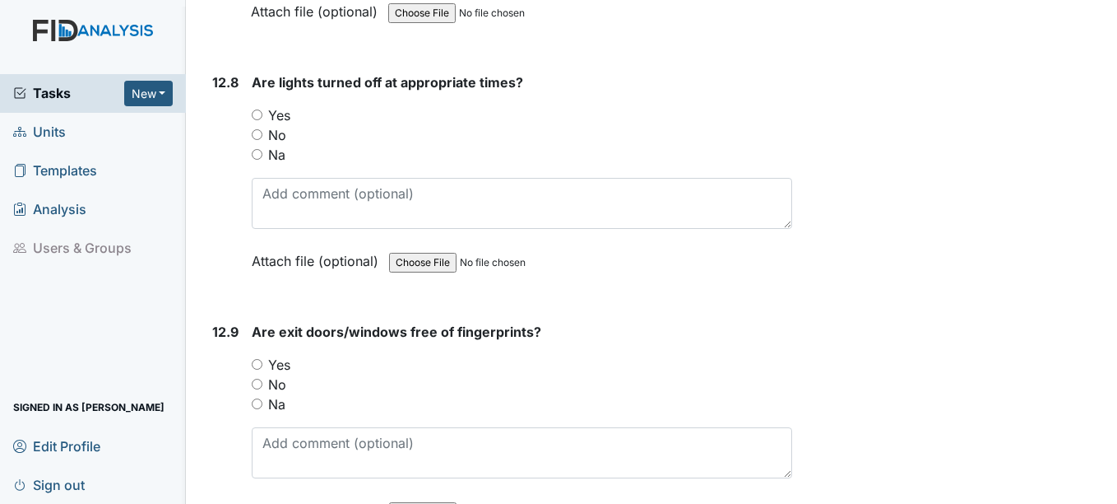
click at [266, 358] on div "Yes" at bounding box center [522, 365] width 540 height 20
click at [294, 364] on div "Yes" at bounding box center [522, 365] width 540 height 20
click at [282, 369] on label "Yes" at bounding box center [279, 365] width 22 height 20
click at [262, 369] on input "Yes" at bounding box center [257, 364] width 11 height 11
radio input "true"
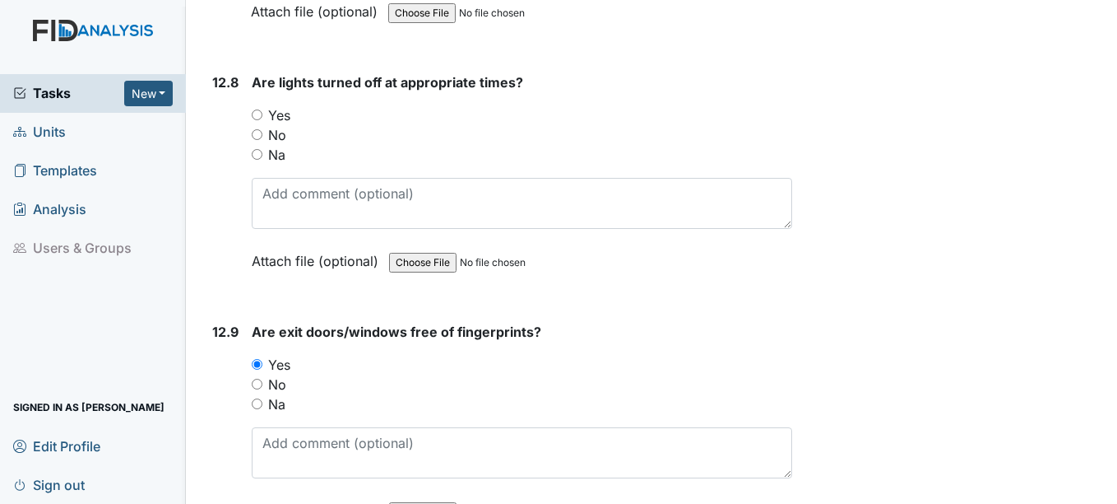
click at [276, 118] on label "Yes" at bounding box center [279, 115] width 22 height 20
click at [262, 118] on input "Yes" at bounding box center [257, 114] width 11 height 11
radio input "true"
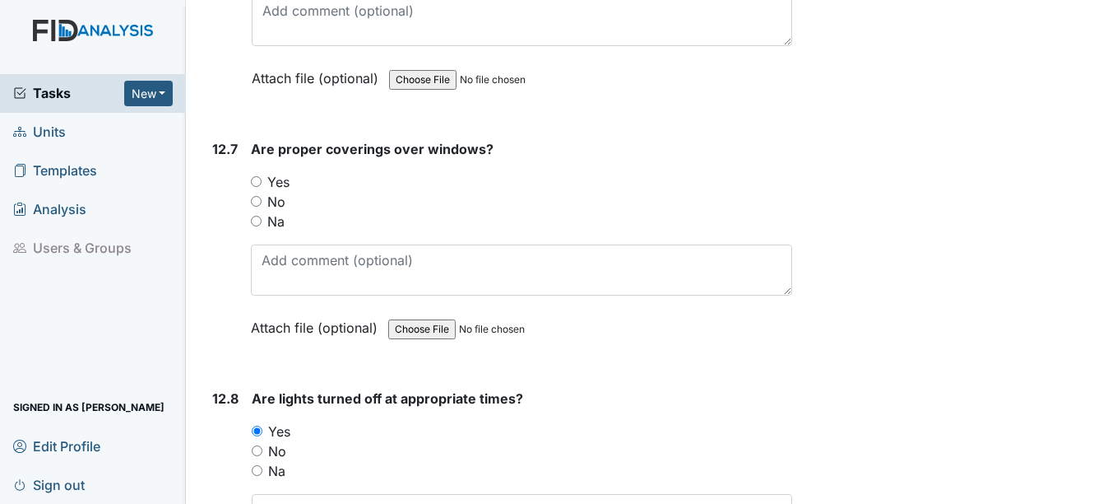
scroll to position [27687, 0]
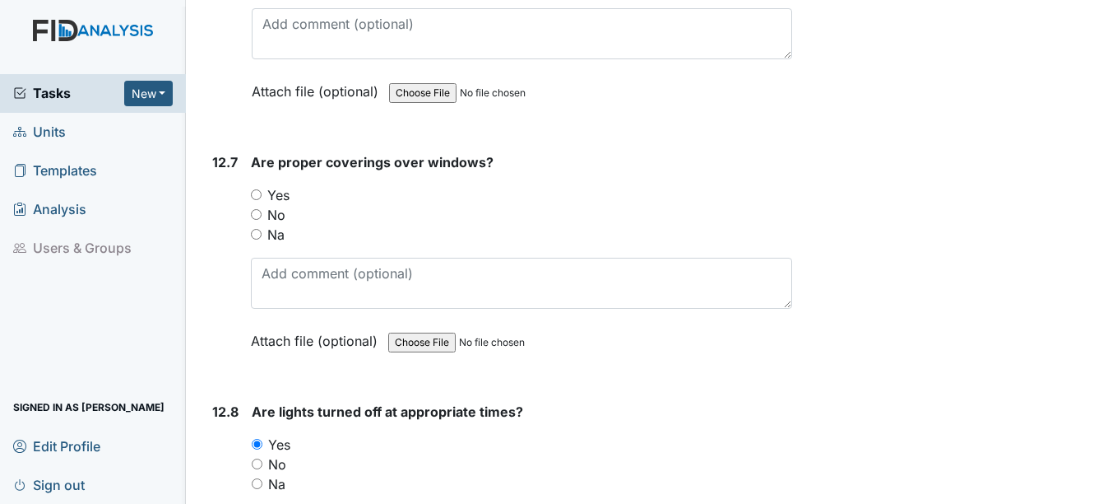
click at [255, 184] on div "Are proper coverings over windows? You must select one of the below options. Ye…" at bounding box center [521, 257] width 541 height 210
click at [281, 193] on label "Yes" at bounding box center [278, 195] width 22 height 20
click at [262, 193] on input "Yes" at bounding box center [256, 194] width 11 height 11
radio input "true"
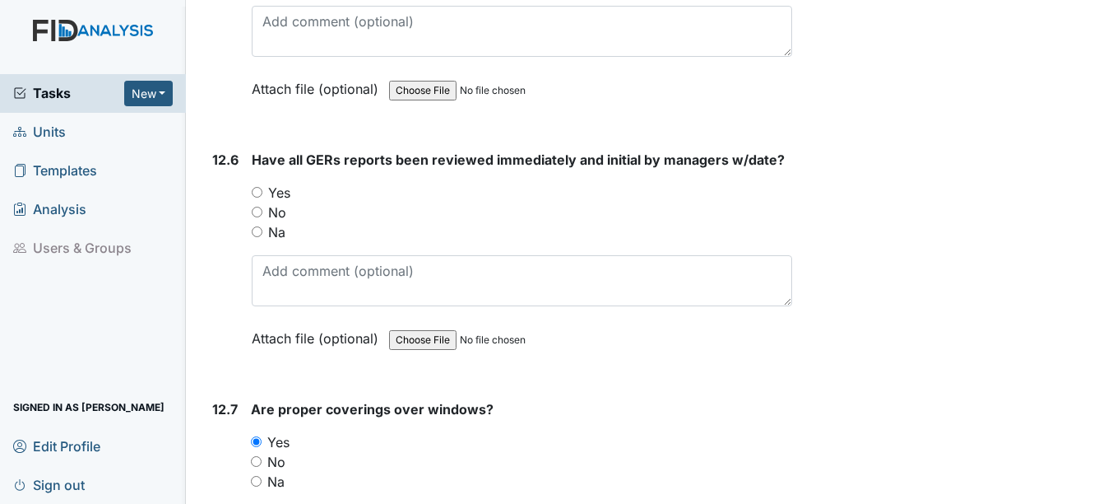
click at [281, 193] on label "Yes" at bounding box center [279, 193] width 22 height 20
click at [262, 193] on input "Yes" at bounding box center [257, 192] width 11 height 11
radio input "true"
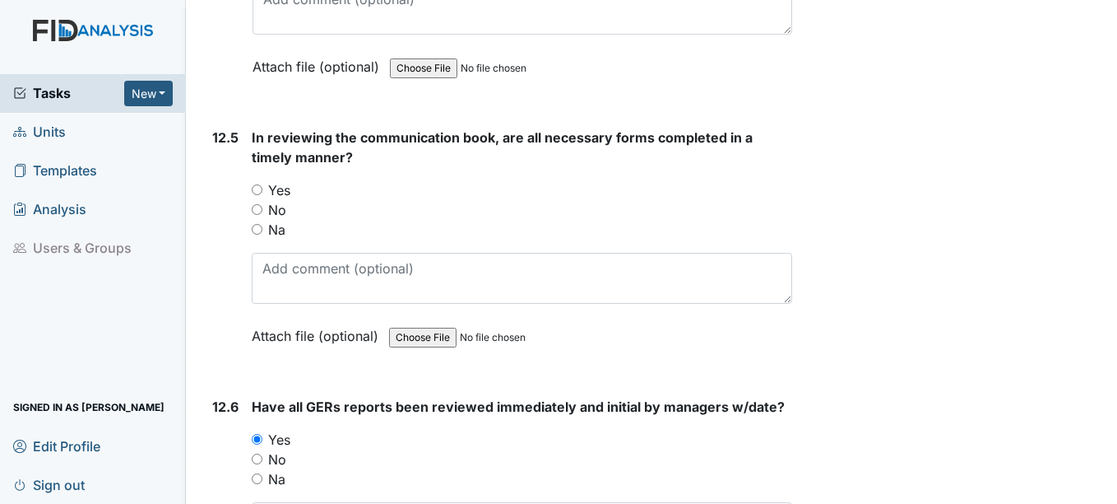
click at [281, 193] on label "Yes" at bounding box center [279, 190] width 22 height 20
click at [262, 193] on input "Yes" at bounding box center [257, 189] width 11 height 11
radio input "true"
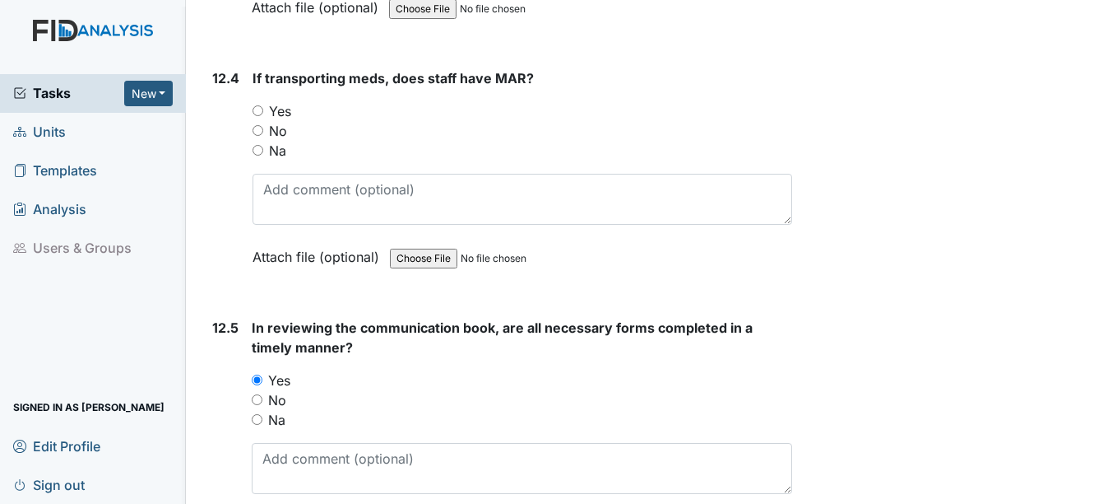
scroll to position [26946, 0]
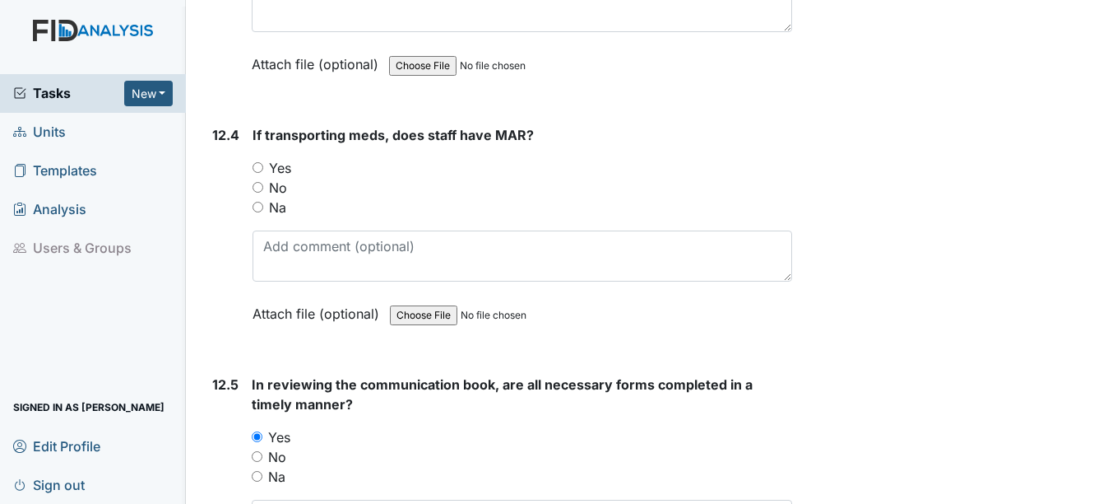
click at [276, 174] on label "Yes" at bounding box center [280, 168] width 22 height 20
click at [263, 173] on input "Yes" at bounding box center [258, 167] width 11 height 11
radio input "true"
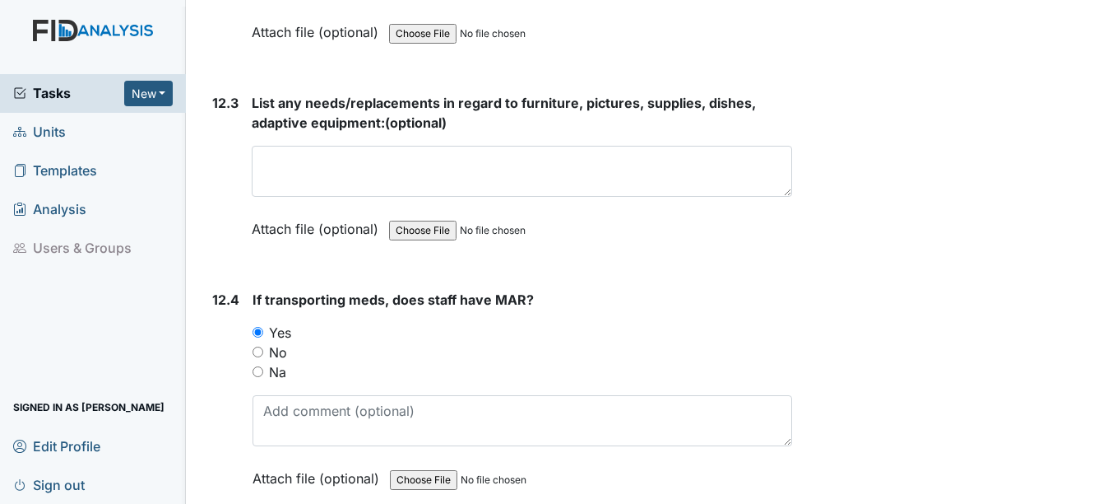
scroll to position [26699, 0]
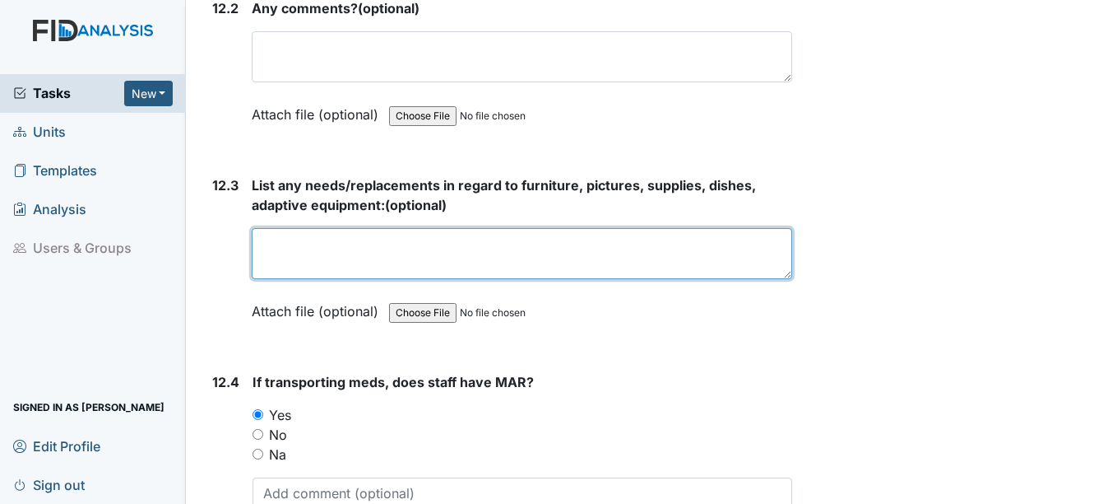
click at [314, 264] on textarea at bounding box center [522, 253] width 540 height 51
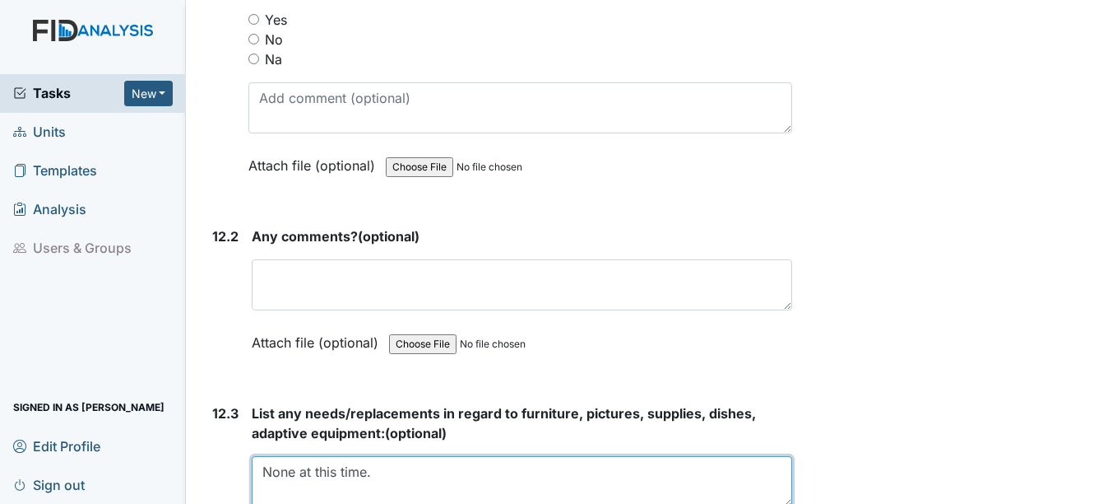
scroll to position [26452, 0]
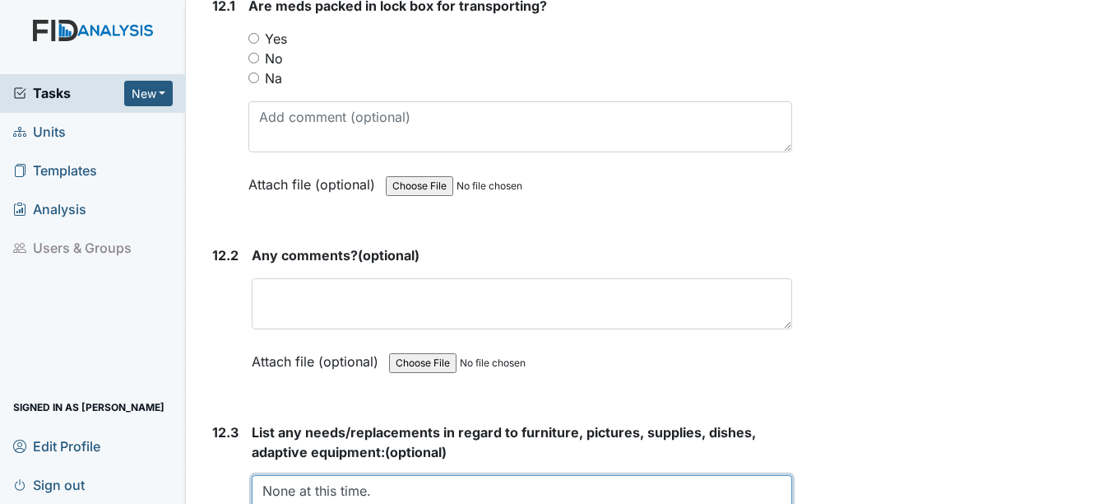
type textarea "None at this time."
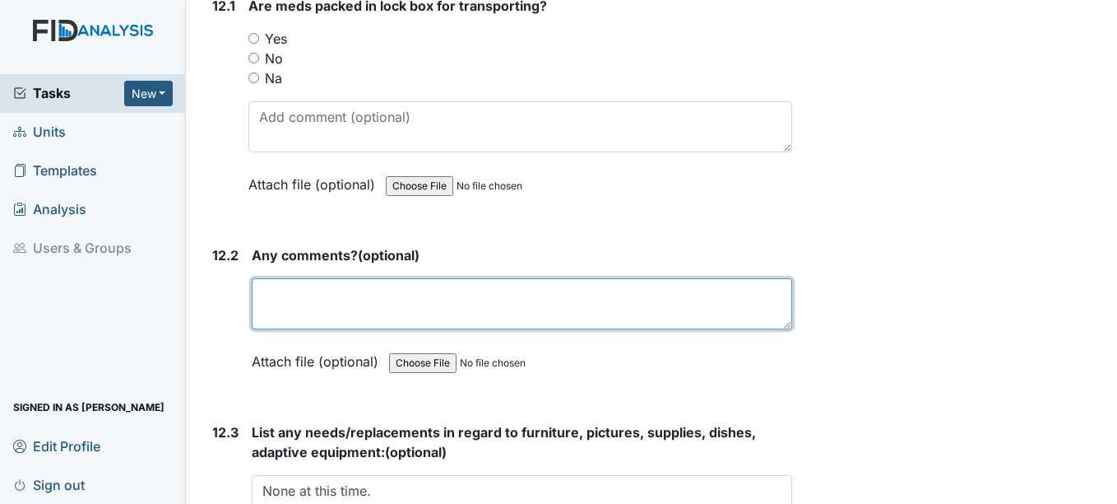
click at [341, 298] on textarea at bounding box center [522, 303] width 540 height 51
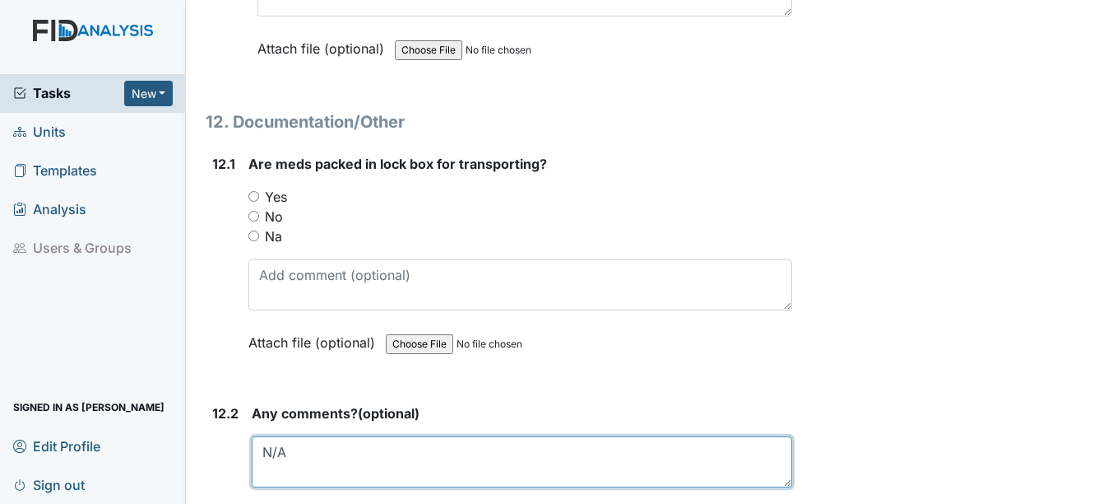
scroll to position [26288, 0]
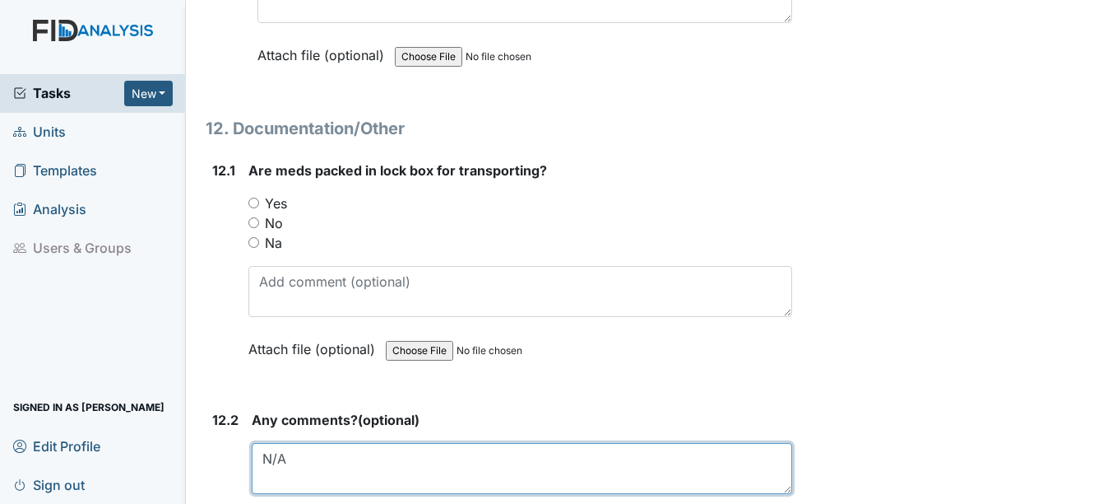
type textarea "N/A"
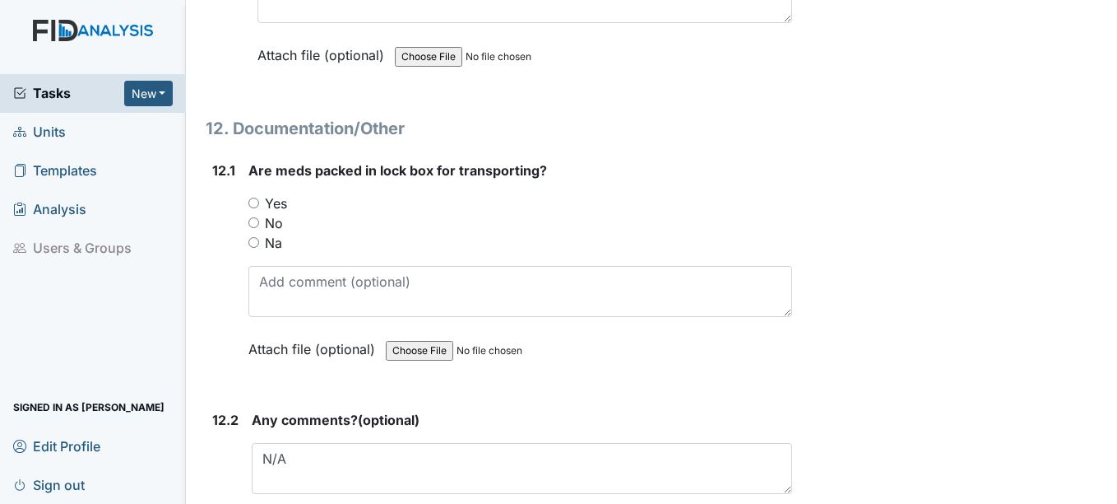
click at [244, 199] on div "12.1 Are meds packed in lock box for transporting? You must select one of the b…" at bounding box center [499, 271] width 586 height 223
click at [263, 203] on div "Yes" at bounding box center [520, 203] width 543 height 20
click at [279, 204] on label "Yes" at bounding box center [276, 203] width 22 height 20
click at [259, 204] on input "Yes" at bounding box center [254, 202] width 11 height 11
radio input "true"
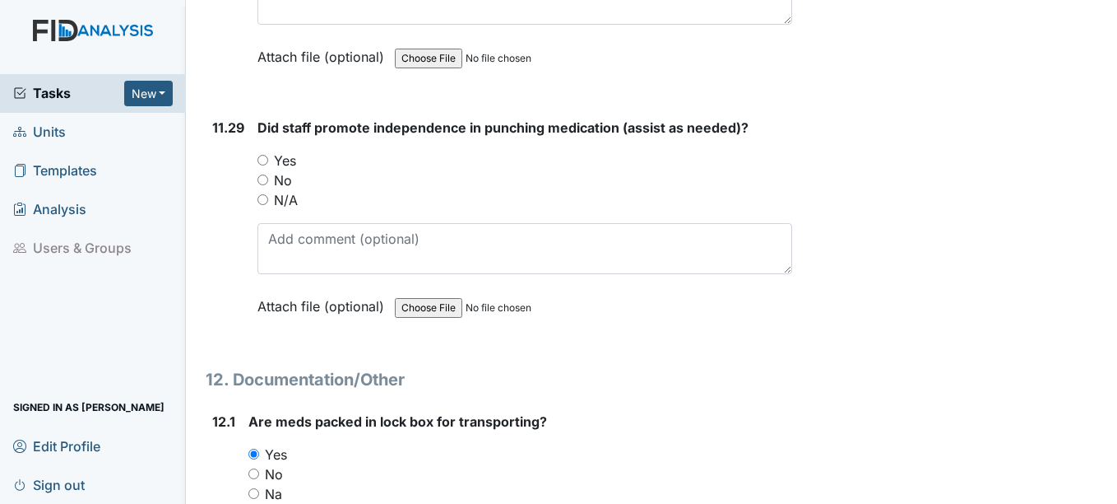
scroll to position [25959, 0]
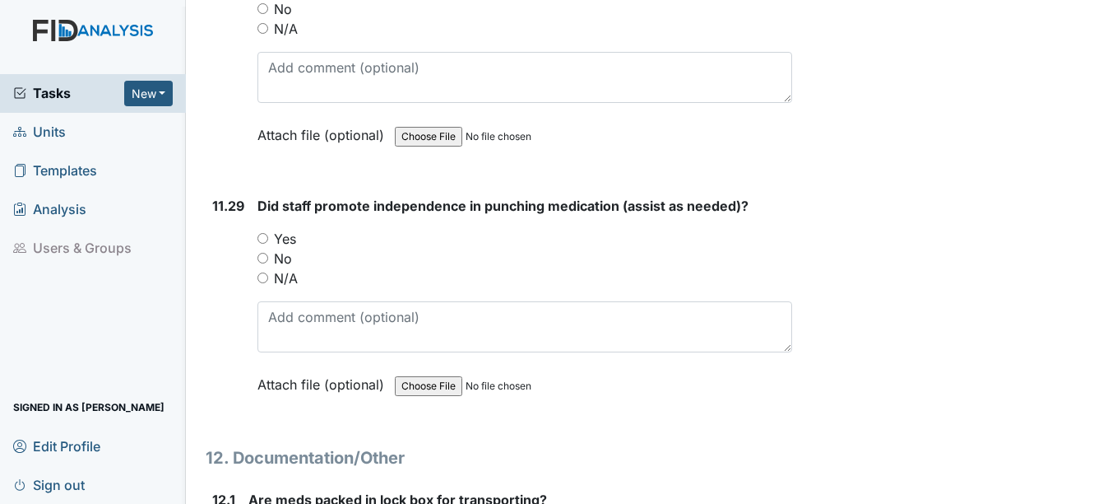
click at [281, 249] on div "You must select one of the below options. Yes No N/A" at bounding box center [525, 258] width 534 height 59
drag, startPoint x: 281, startPoint y: 249, endPoint x: 272, endPoint y: 231, distance: 19.9
click at [272, 231] on div "Yes" at bounding box center [525, 239] width 534 height 20
click at [274, 241] on label "Yes" at bounding box center [285, 239] width 22 height 20
click at [268, 241] on input "Yes" at bounding box center [263, 238] width 11 height 11
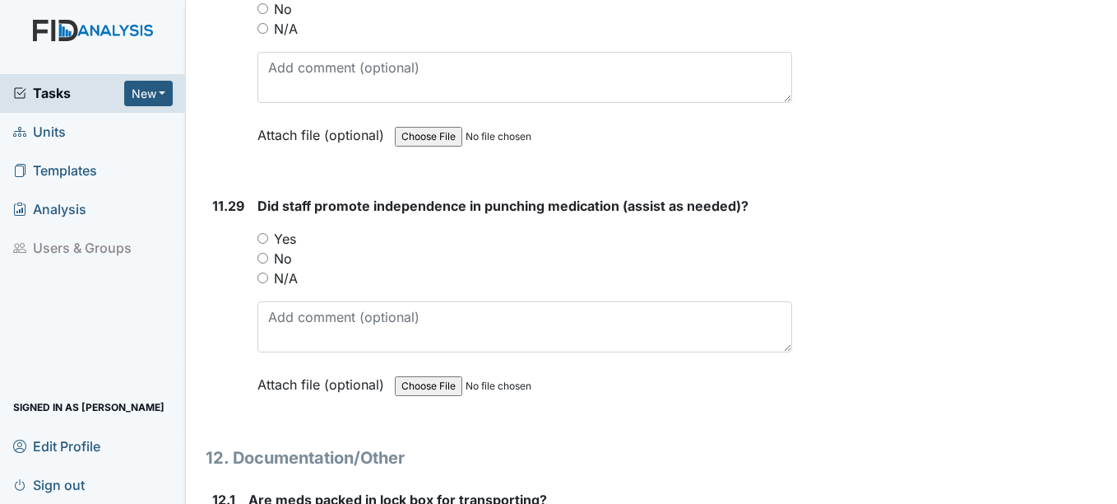
radio input "true"
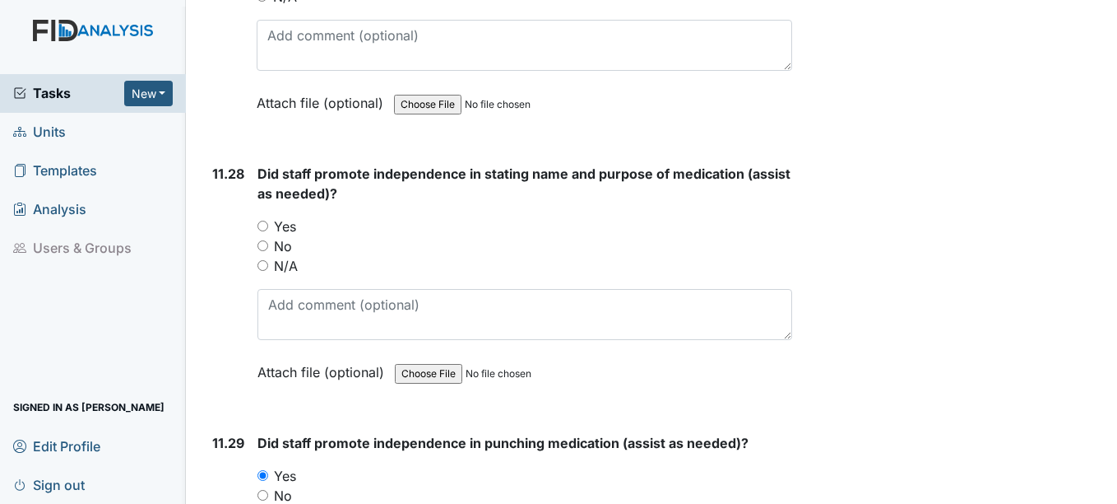
scroll to position [25712, 0]
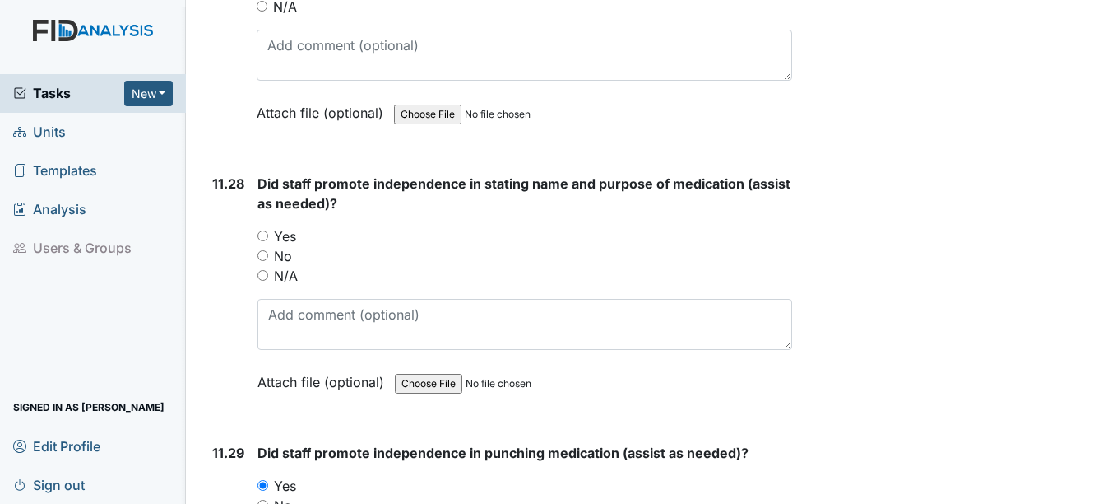
click at [282, 235] on label "Yes" at bounding box center [285, 236] width 22 height 20
click at [268, 235] on input "Yes" at bounding box center [263, 235] width 11 height 11
radio input "true"
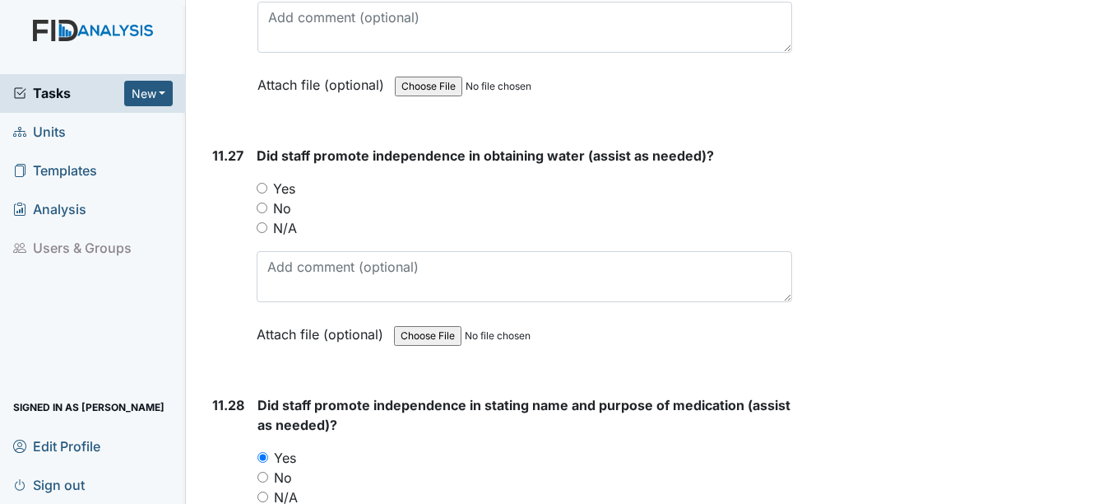
scroll to position [25465, 0]
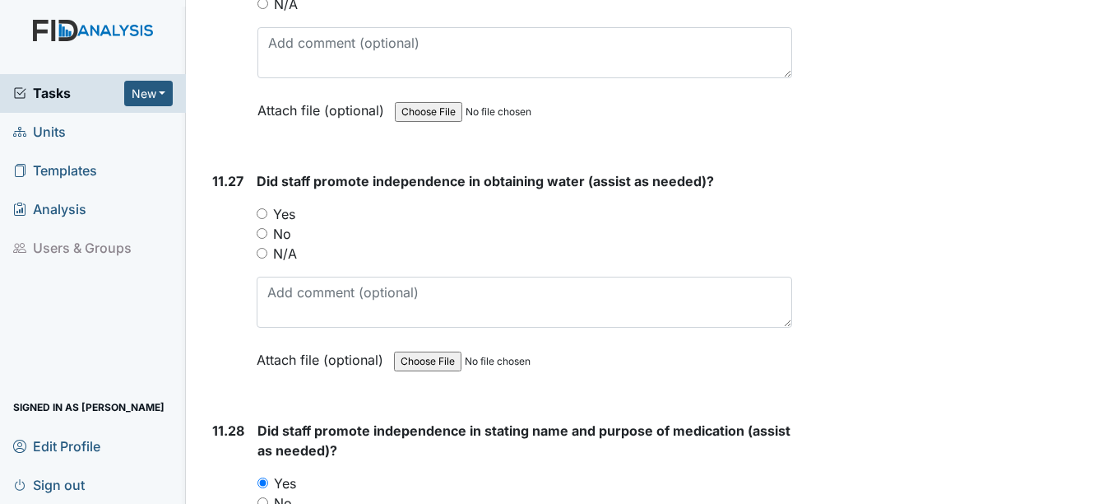
click at [276, 210] on label "Yes" at bounding box center [284, 214] width 22 height 20
click at [267, 210] on input "Yes" at bounding box center [262, 213] width 11 height 11
radio input "true"
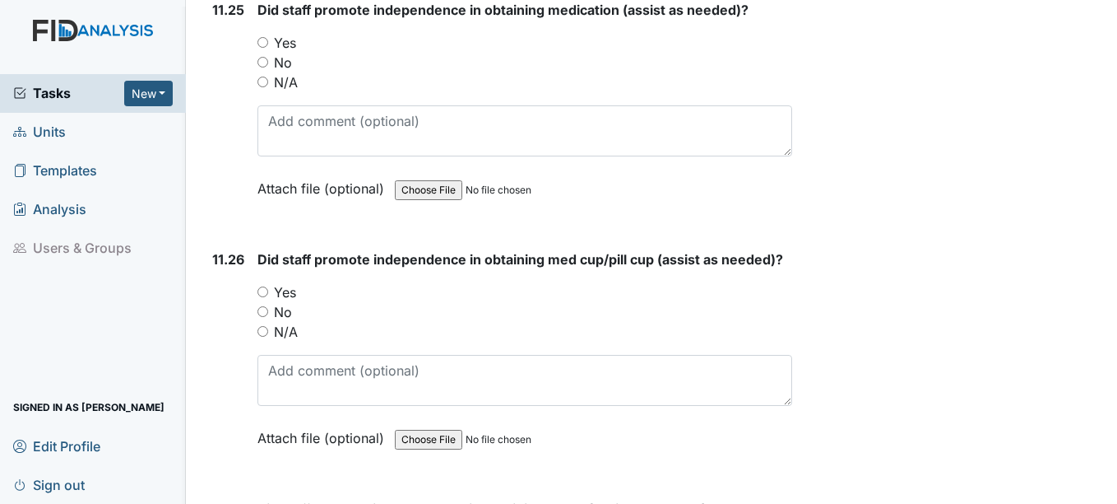
scroll to position [25136, 0]
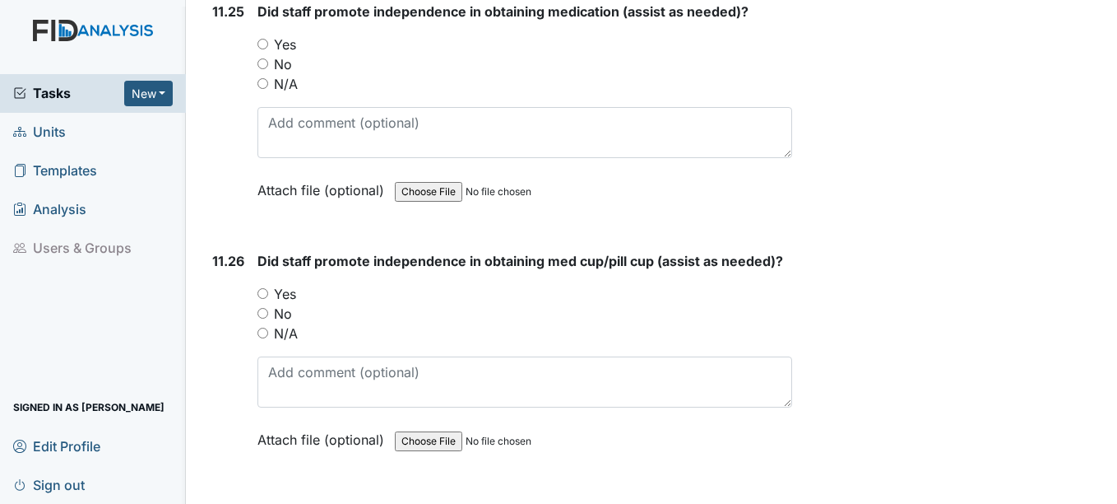
click at [290, 290] on label "Yes" at bounding box center [285, 294] width 22 height 20
click at [268, 290] on input "Yes" at bounding box center [263, 293] width 11 height 11
radio input "true"
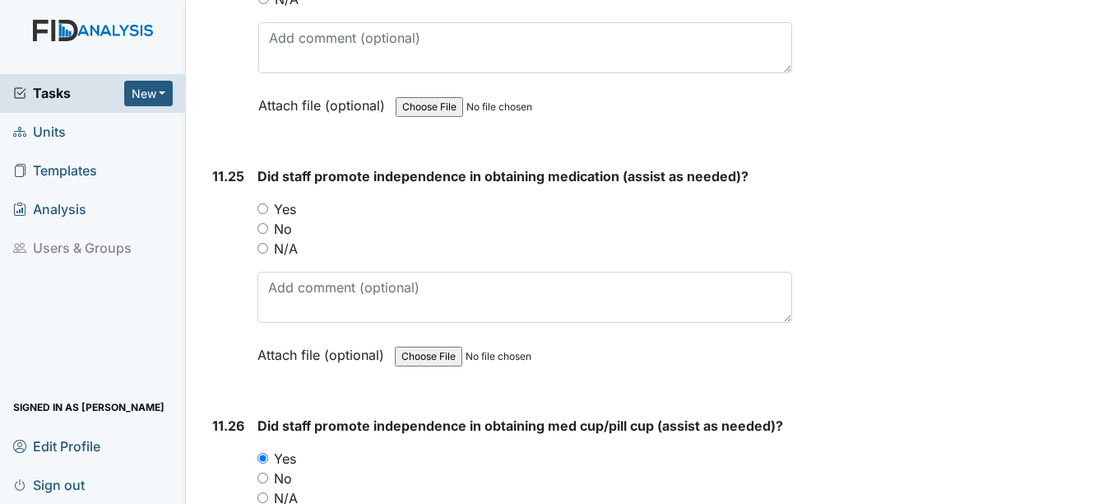
click at [278, 214] on label "Yes" at bounding box center [285, 209] width 22 height 20
click at [268, 214] on input "Yes" at bounding box center [263, 208] width 11 height 11
radio input "true"
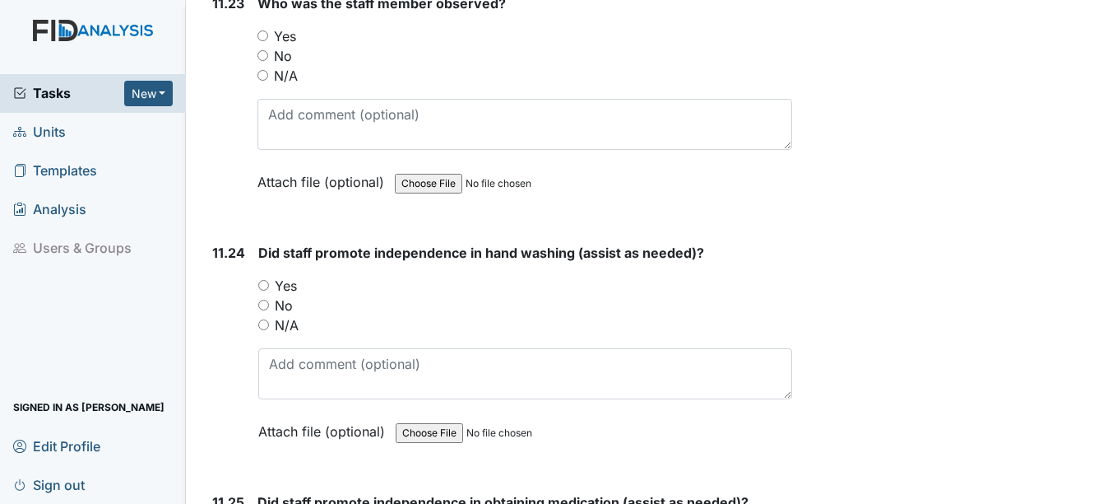
scroll to position [24642, 0]
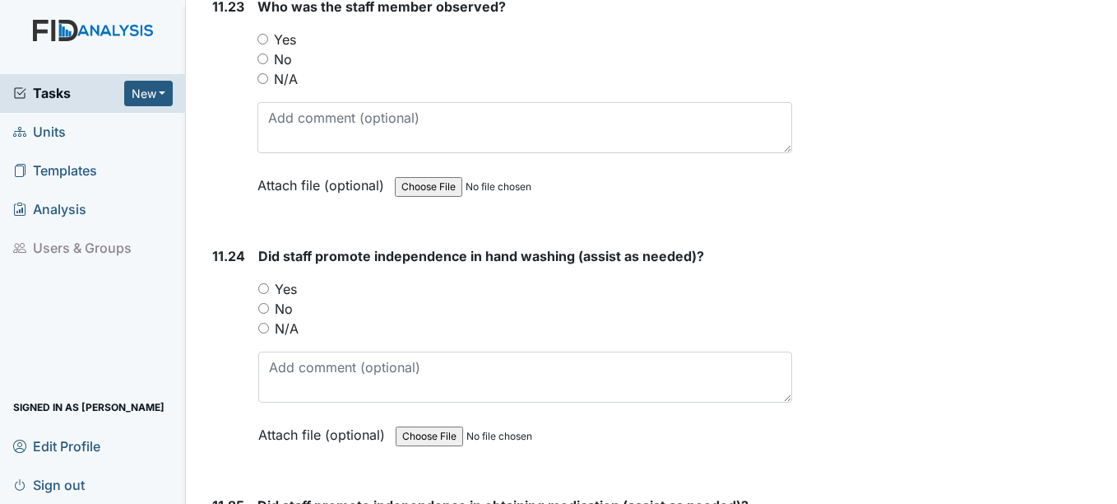
click at [289, 289] on label "Yes" at bounding box center [286, 289] width 22 height 20
click at [269, 289] on input "Yes" at bounding box center [263, 288] width 11 height 11
radio input "true"
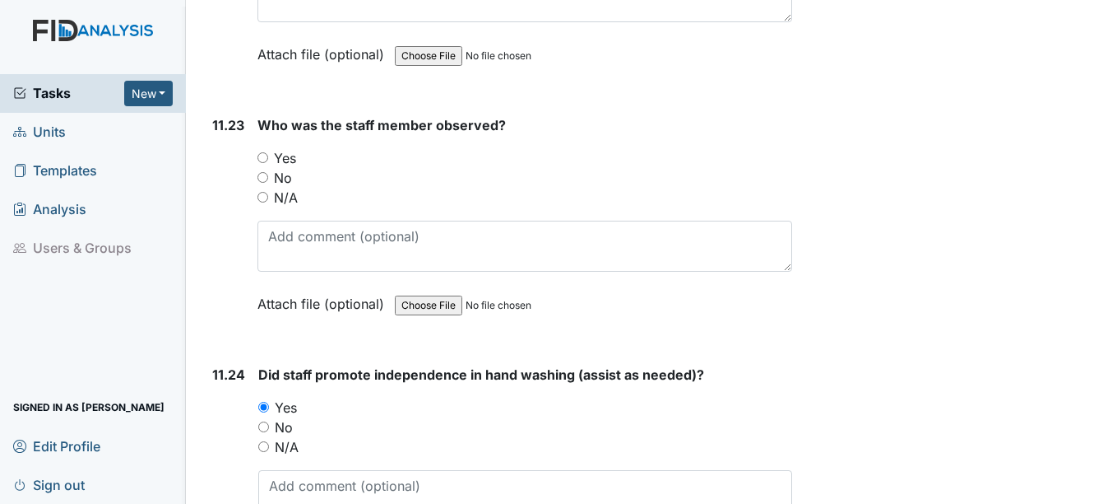
scroll to position [24478, 0]
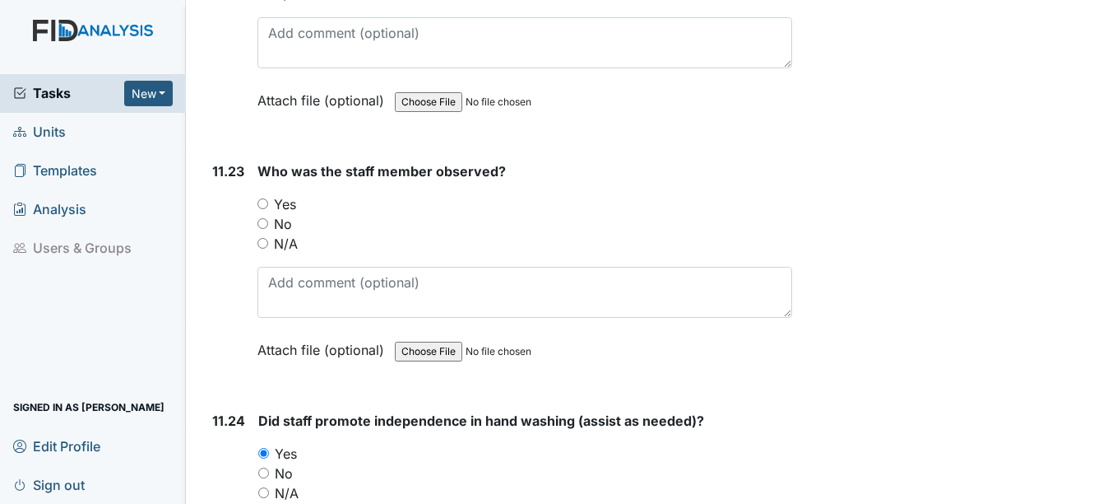
click at [277, 193] on div "Who was the staff member observed? You must select one of the below options. Ye…" at bounding box center [525, 266] width 534 height 210
click at [286, 206] on label "Yes" at bounding box center [285, 204] width 22 height 20
click at [268, 206] on input "Yes" at bounding box center [263, 203] width 11 height 11
radio input "true"
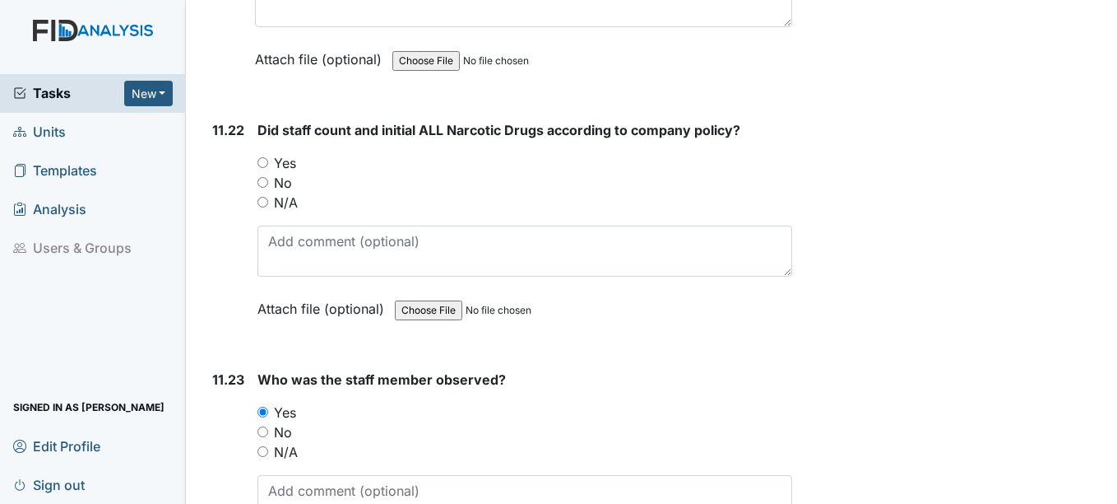
scroll to position [24231, 0]
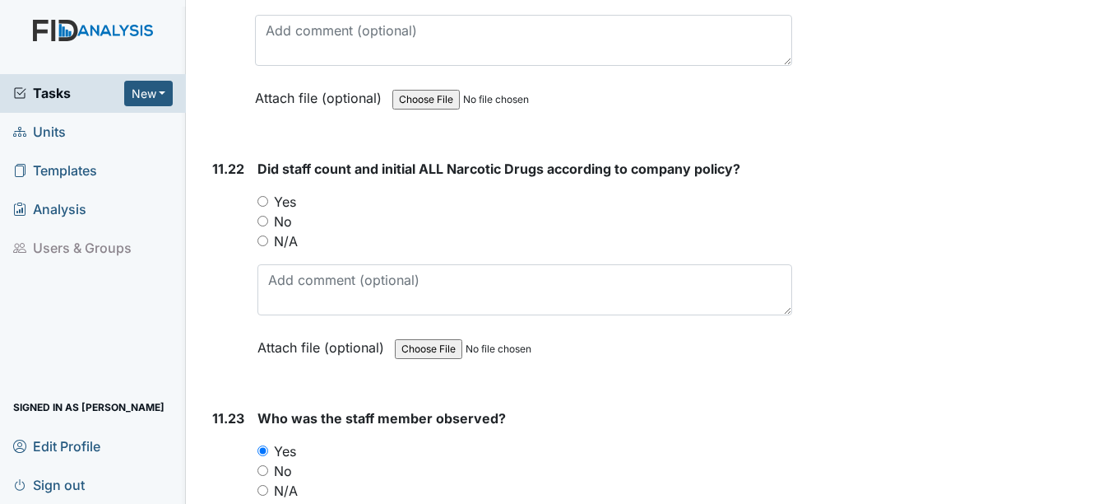
click at [291, 217] on label "No" at bounding box center [283, 221] width 18 height 20
click at [268, 217] on input "No" at bounding box center [263, 221] width 11 height 11
radio input "true"
click at [300, 192] on div "Yes" at bounding box center [525, 202] width 534 height 20
click at [291, 201] on label "Yes" at bounding box center [285, 202] width 22 height 20
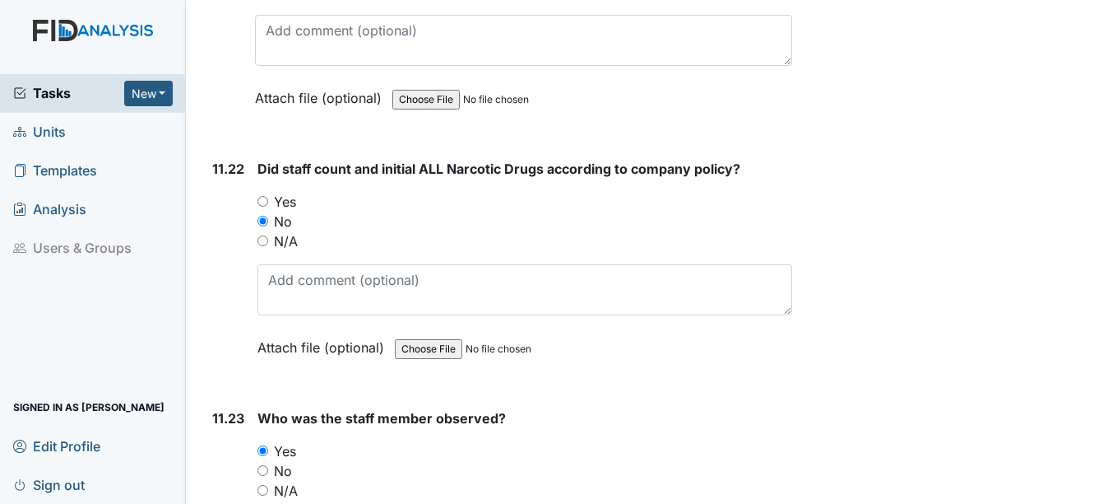
click at [268, 201] on input "Yes" at bounding box center [263, 201] width 11 height 11
radio input "true"
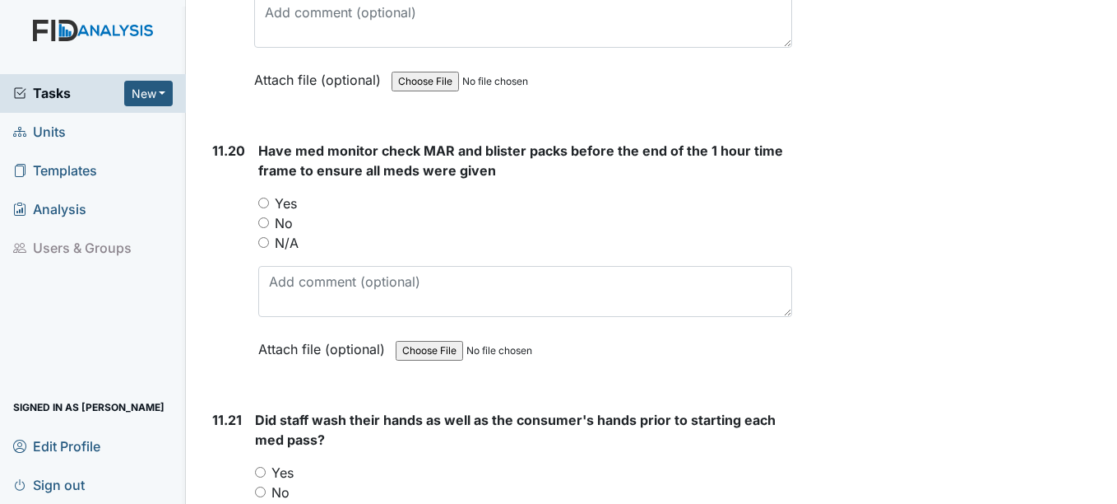
scroll to position [23655, 0]
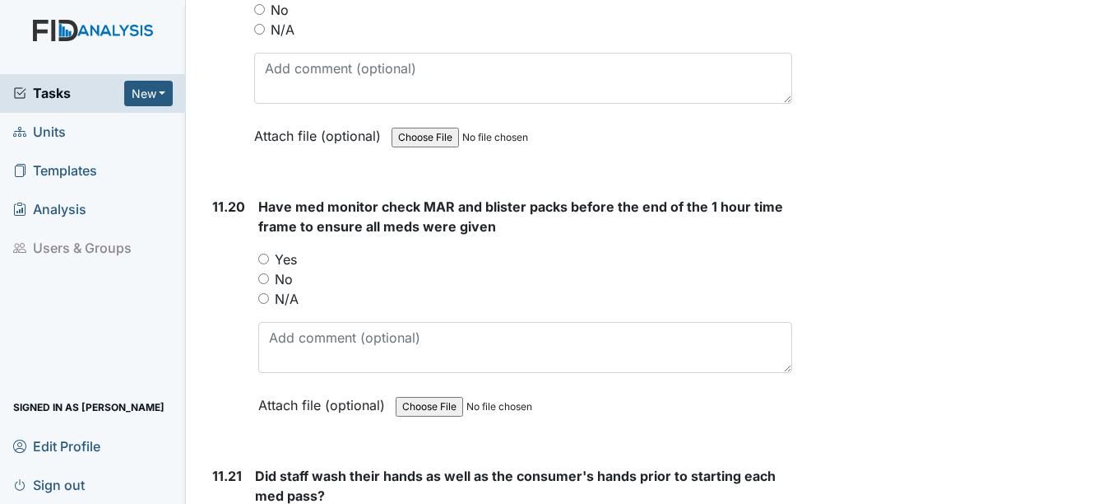
click at [294, 248] on div "Have med monitor check MAR and blister packs before the end of the 1 hour time …" at bounding box center [524, 312] width 533 height 230
click at [298, 255] on div "Yes" at bounding box center [524, 259] width 533 height 20
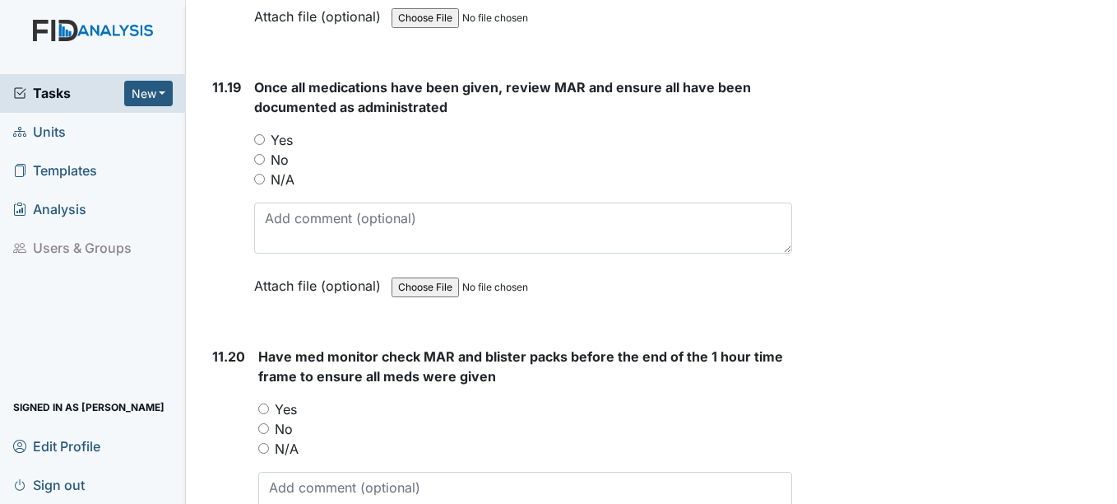
scroll to position [23490, 0]
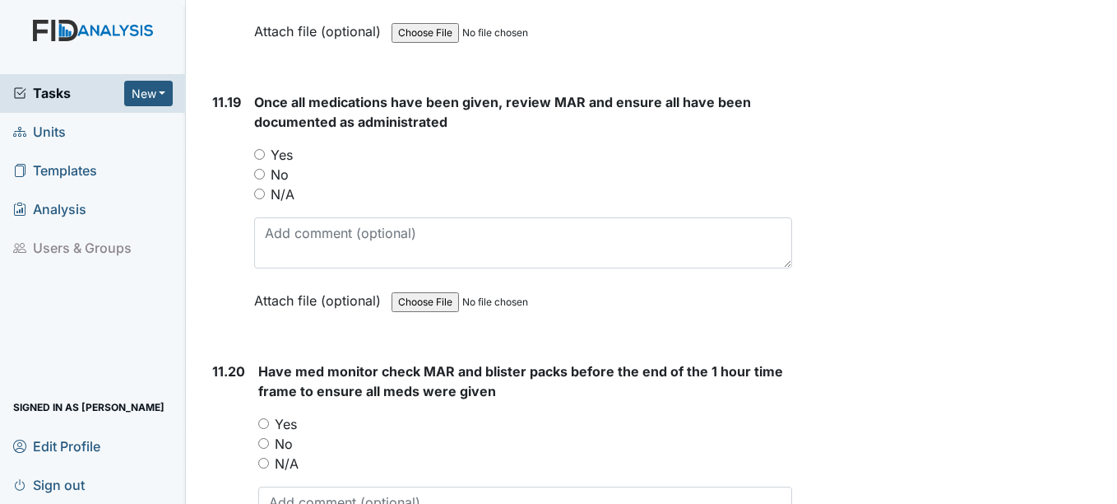
click at [286, 422] on label "Yes" at bounding box center [286, 424] width 22 height 20
click at [269, 422] on input "Yes" at bounding box center [263, 423] width 11 height 11
radio input "true"
click at [259, 145] on div "Yes" at bounding box center [522, 155] width 537 height 20
click at [268, 150] on div "Yes" at bounding box center [522, 155] width 537 height 20
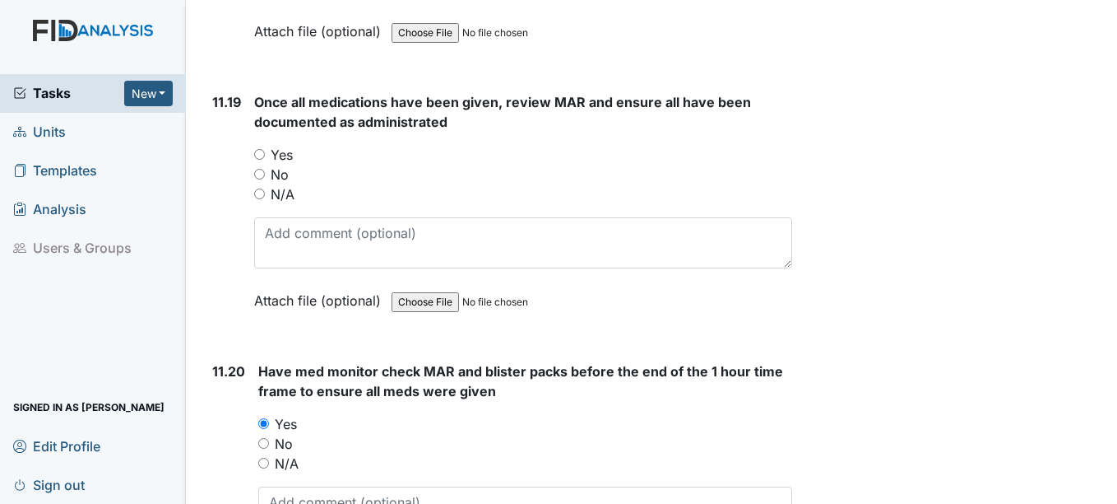
click at [272, 152] on label "Yes" at bounding box center [282, 155] width 22 height 20
click at [265, 152] on input "Yes" at bounding box center [259, 154] width 11 height 11
radio input "true"
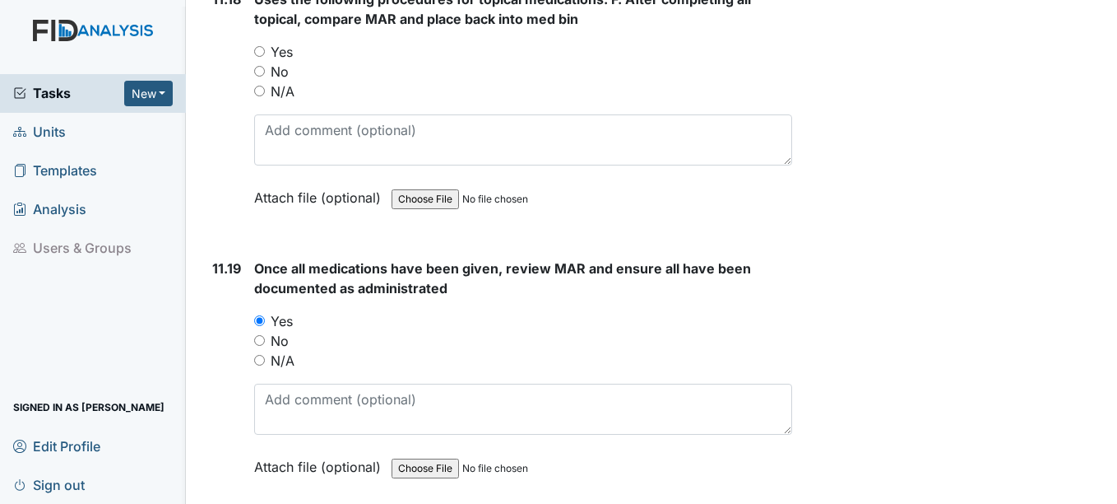
scroll to position [23243, 0]
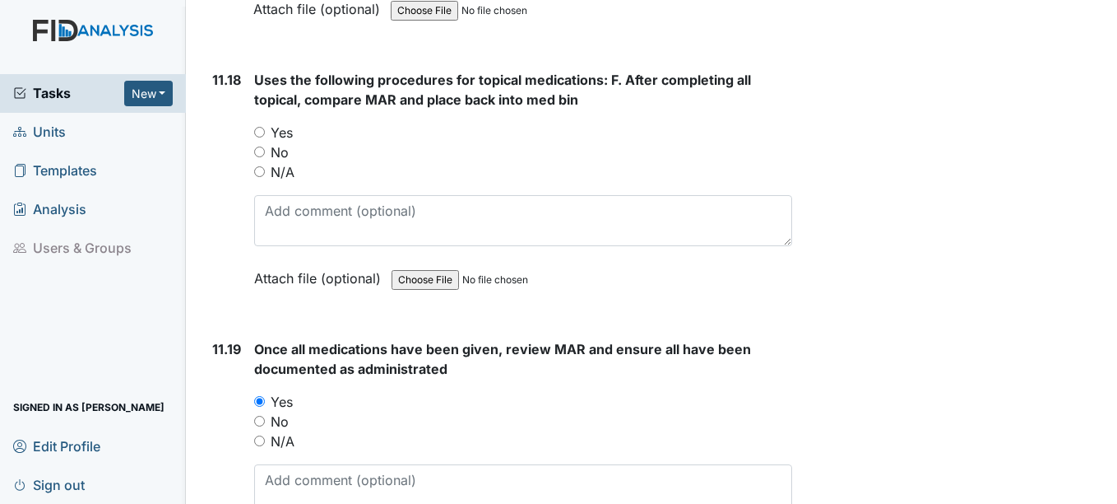
click at [270, 124] on div "Yes" at bounding box center [522, 133] width 537 height 20
click at [278, 133] on label "Yes" at bounding box center [282, 133] width 22 height 20
click at [265, 133] on input "Yes" at bounding box center [259, 132] width 11 height 11
radio input "true"
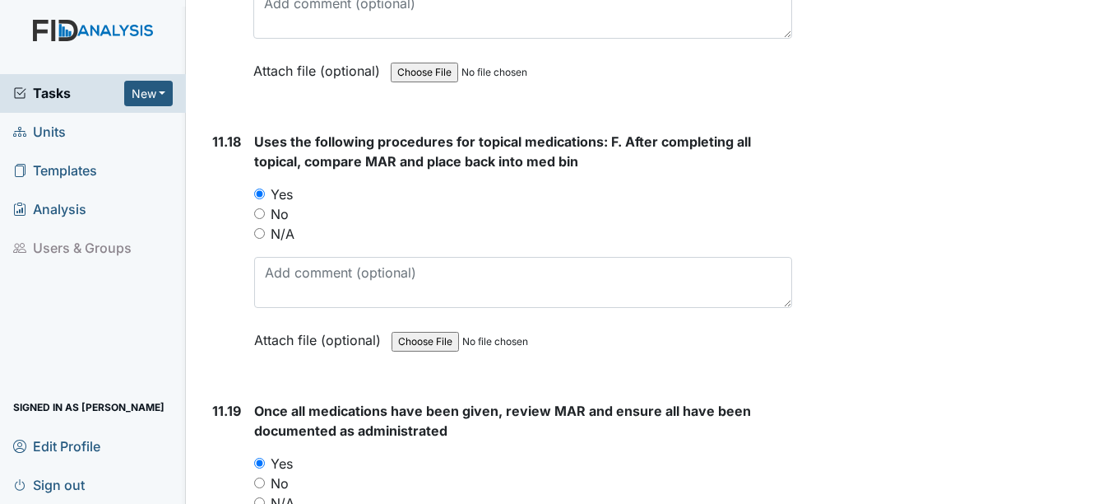
scroll to position [22996, 0]
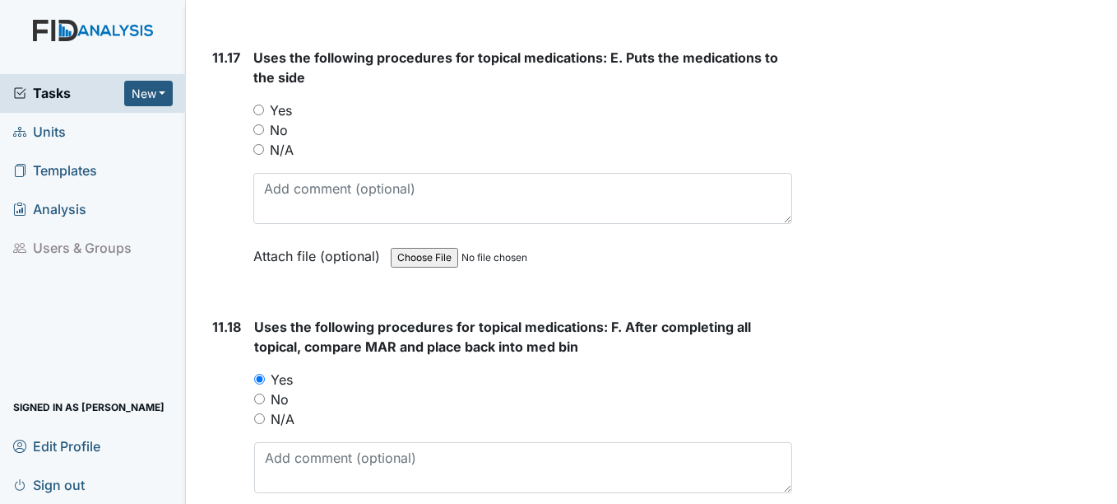
click at [272, 105] on label "Yes" at bounding box center [281, 110] width 22 height 20
click at [264, 105] on input "Yes" at bounding box center [258, 110] width 11 height 11
radio input "true"
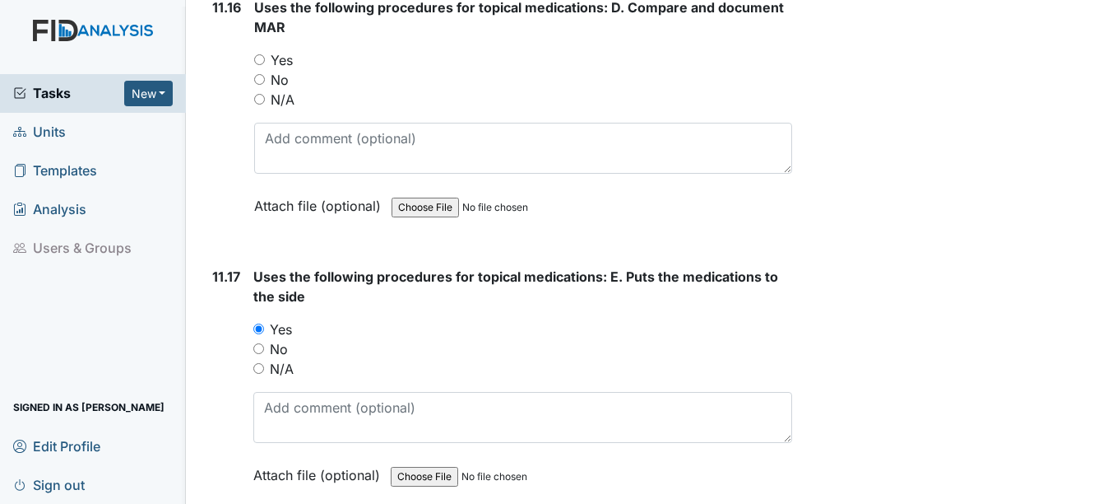
scroll to position [22667, 0]
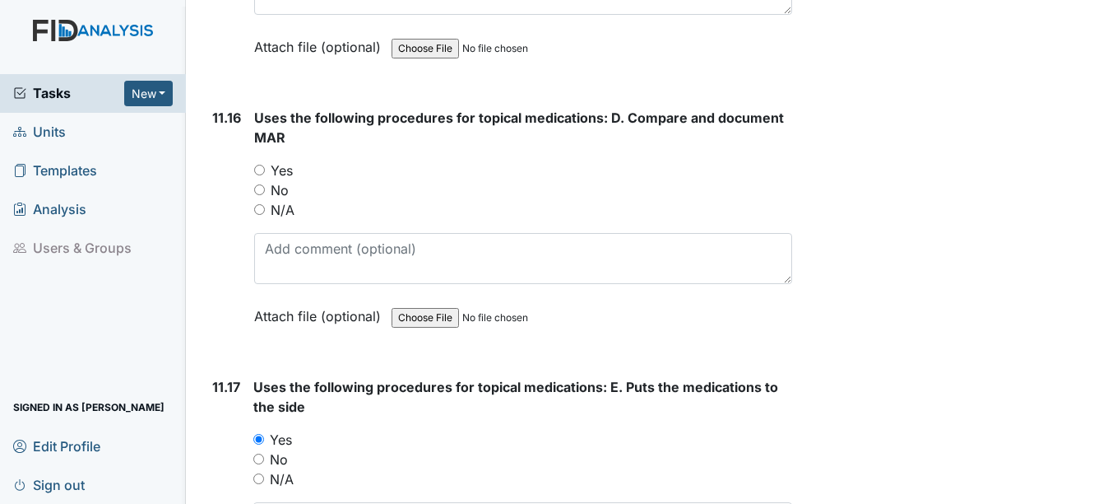
click at [285, 169] on label "Yes" at bounding box center [282, 170] width 22 height 20
click at [265, 169] on input "Yes" at bounding box center [259, 170] width 11 height 11
radio input "true"
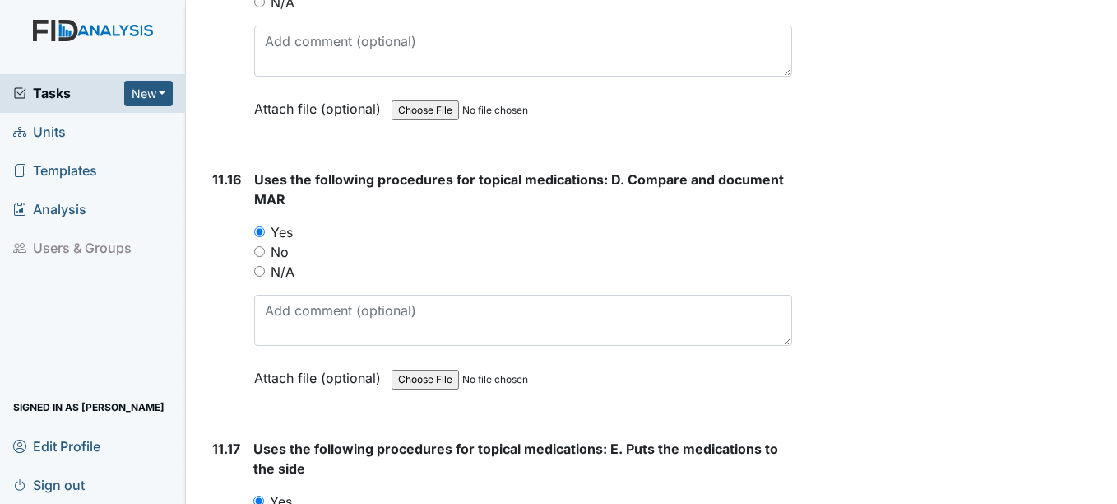
scroll to position [22420, 0]
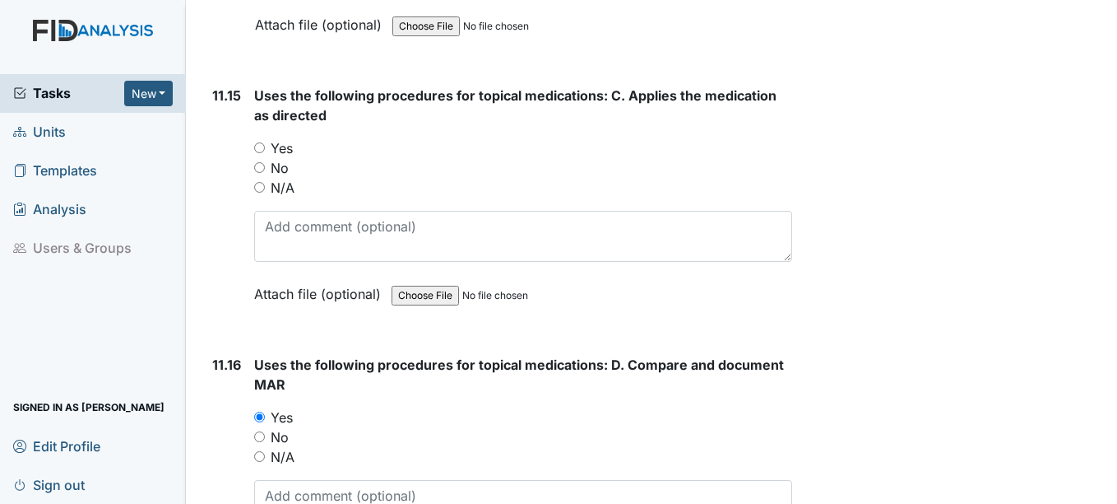
click at [287, 150] on label "Yes" at bounding box center [282, 148] width 22 height 20
click at [265, 150] on input "Yes" at bounding box center [259, 147] width 11 height 11
radio input "true"
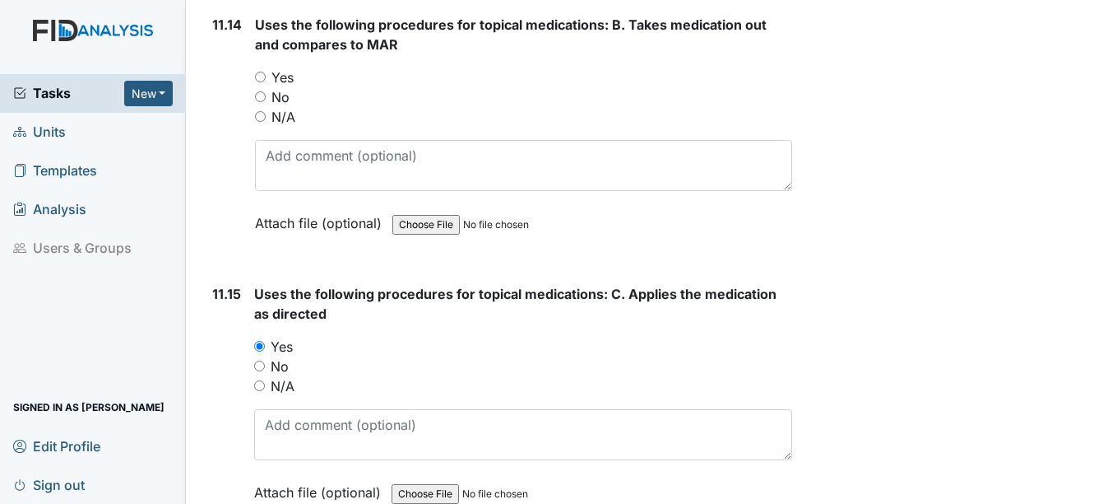
scroll to position [22174, 0]
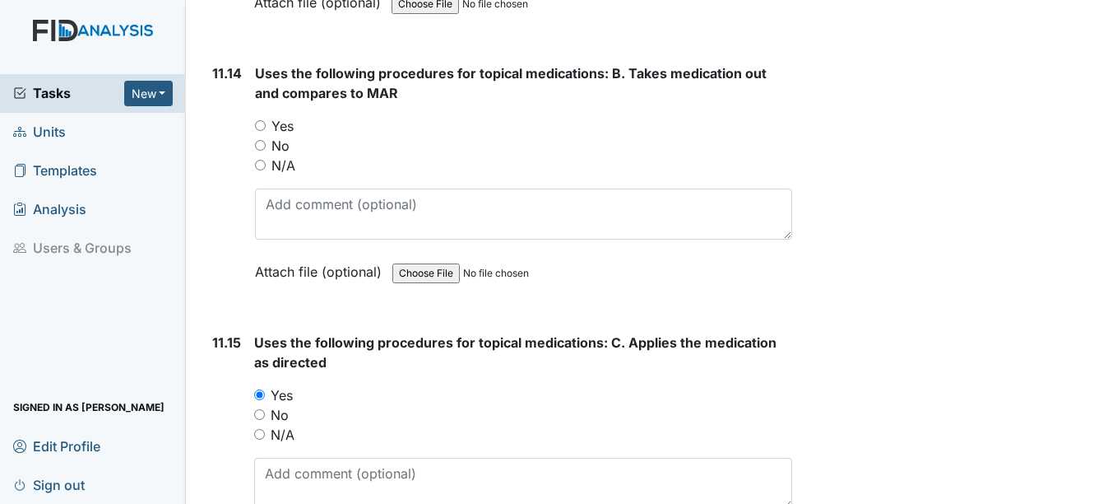
click at [267, 117] on div "Yes" at bounding box center [523, 126] width 537 height 20
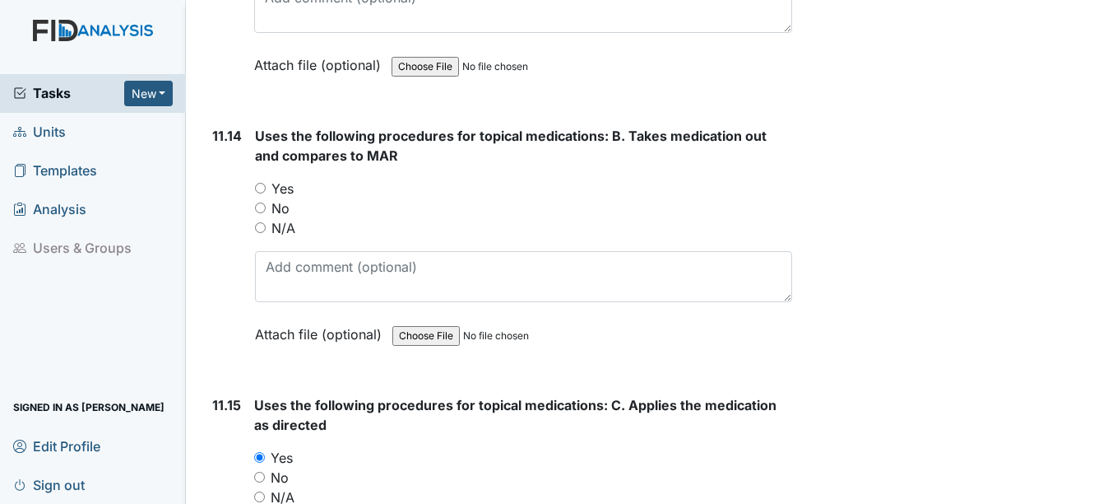
scroll to position [22009, 0]
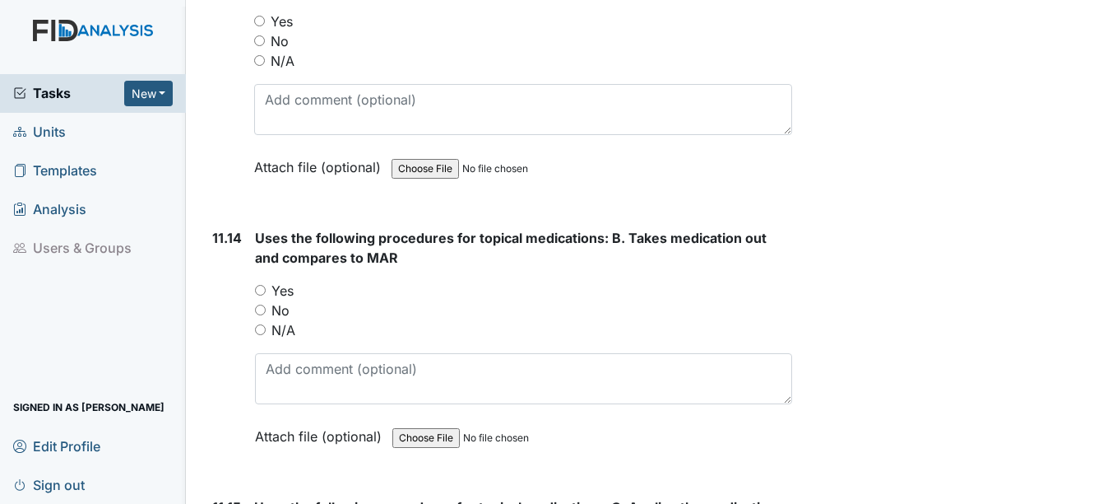
click at [289, 288] on label "Yes" at bounding box center [283, 291] width 22 height 20
click at [266, 288] on input "Yes" at bounding box center [260, 290] width 11 height 11
radio input "true"
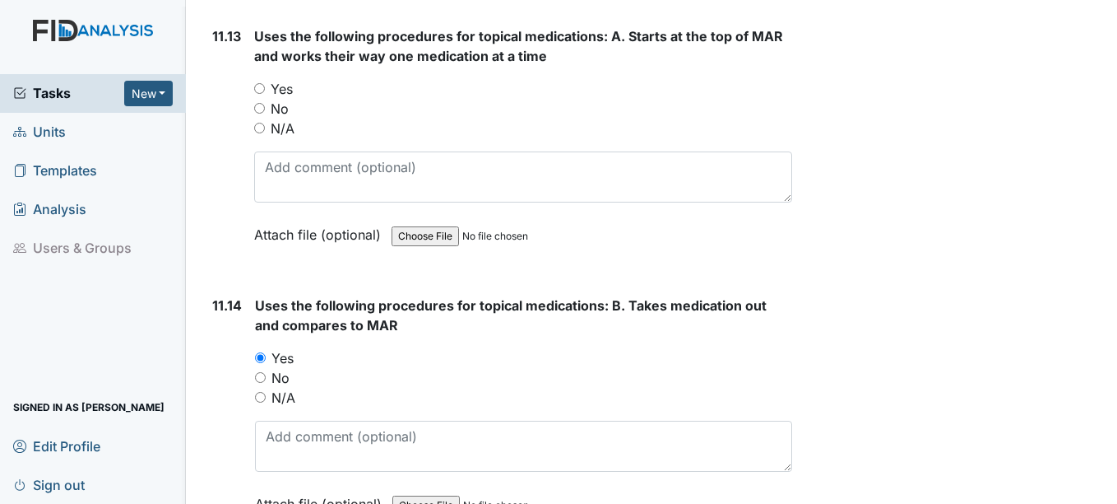
scroll to position [21844, 0]
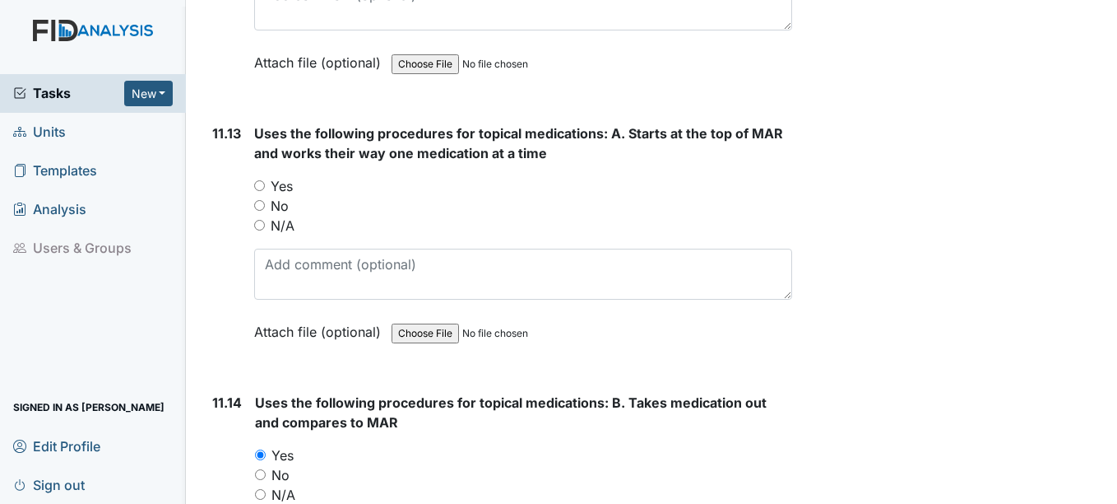
click at [281, 179] on label "Yes" at bounding box center [282, 186] width 22 height 20
click at [265, 180] on input "Yes" at bounding box center [259, 185] width 11 height 11
radio input "true"
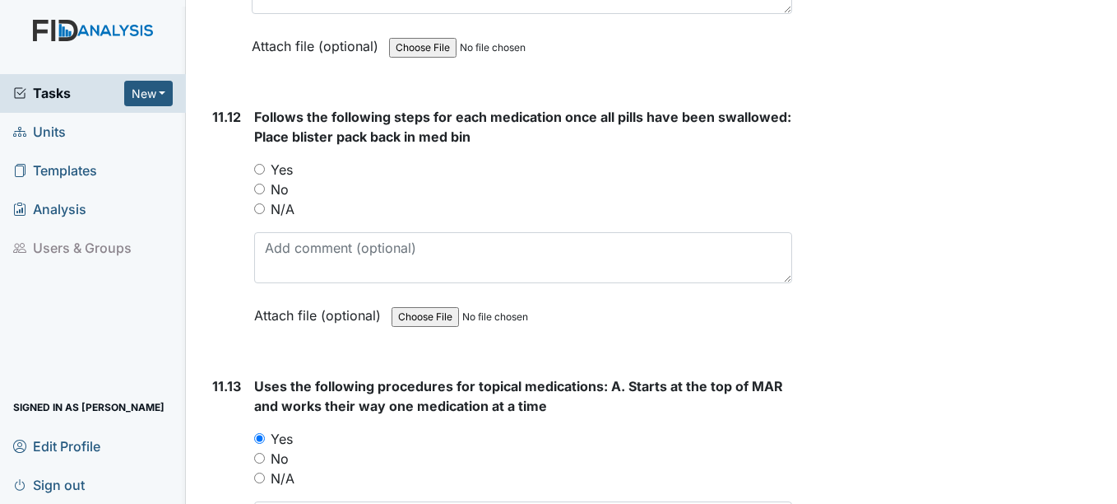
scroll to position [21515, 0]
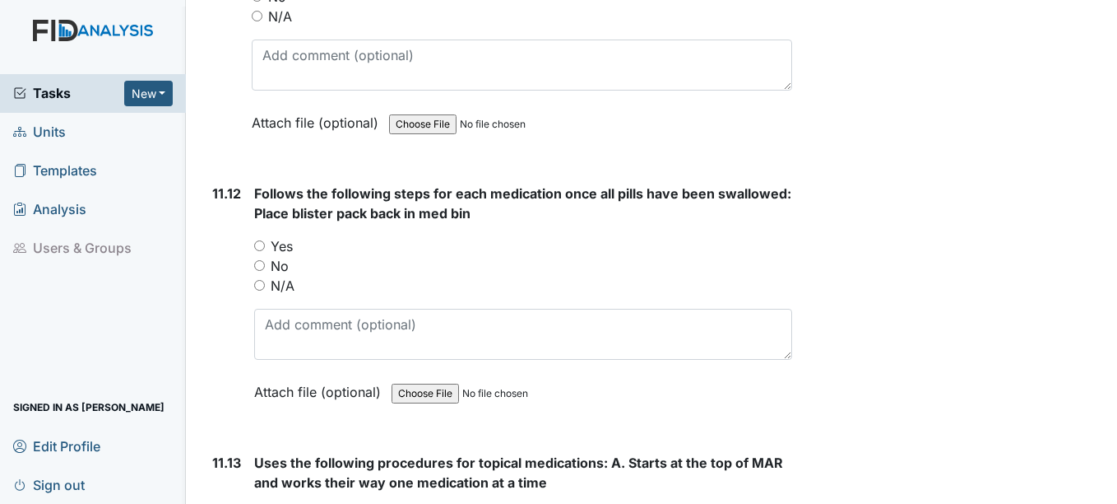
click at [286, 248] on label "Yes" at bounding box center [282, 246] width 22 height 20
click at [265, 248] on input "Yes" at bounding box center [259, 245] width 11 height 11
radio input "true"
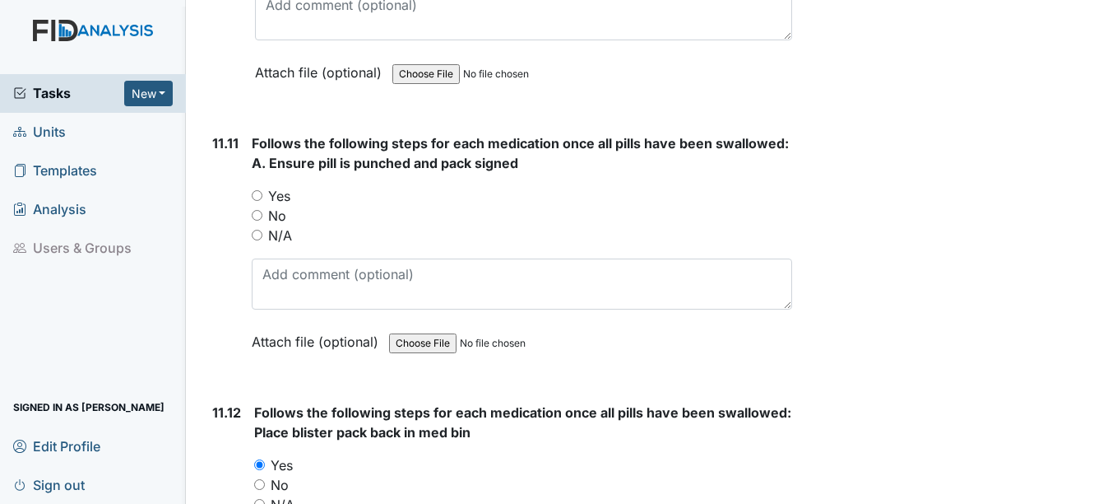
scroll to position [21268, 0]
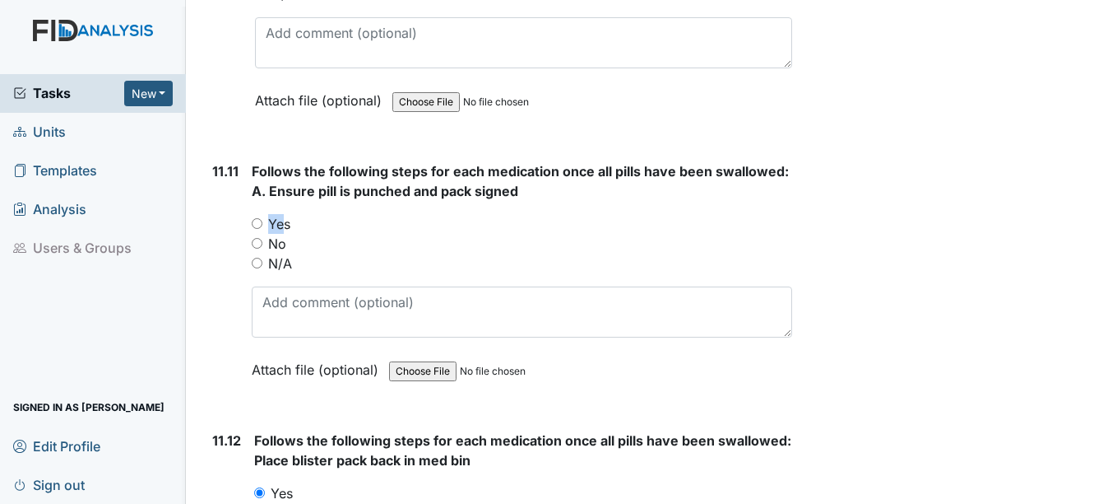
click at [279, 219] on div "Follows the following steps for each medication once all pills have been swallo…" at bounding box center [522, 276] width 540 height 230
click at [279, 219] on label "Yes" at bounding box center [279, 224] width 22 height 20
click at [262, 219] on input "Yes" at bounding box center [257, 223] width 11 height 11
radio input "true"
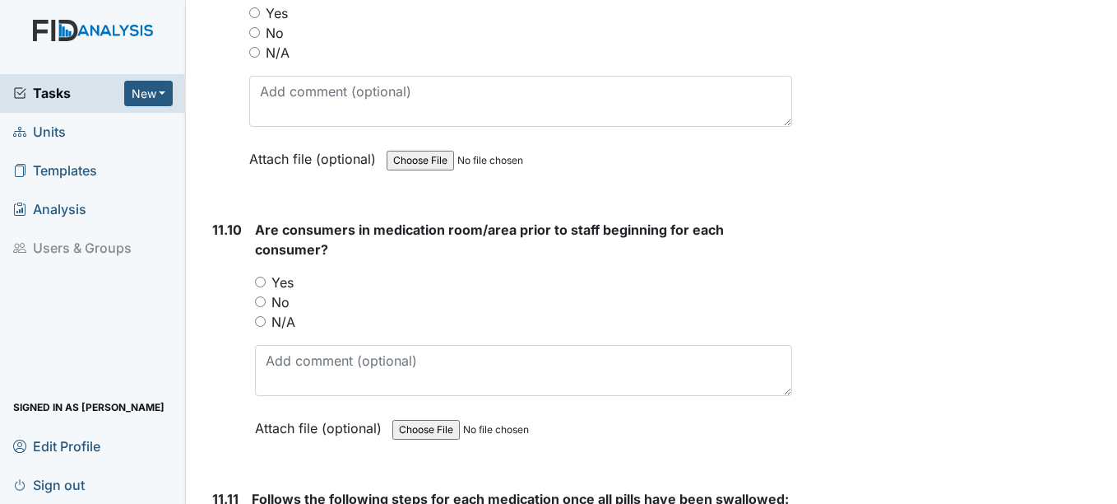
scroll to position [20939, 0]
click at [289, 272] on div "Are consumers in medication room/area prior to staff beginning for each consume…" at bounding box center [523, 336] width 537 height 230
click at [292, 285] on label "Yes" at bounding box center [283, 284] width 22 height 20
click at [266, 285] on input "Yes" at bounding box center [260, 283] width 11 height 11
radio input "true"
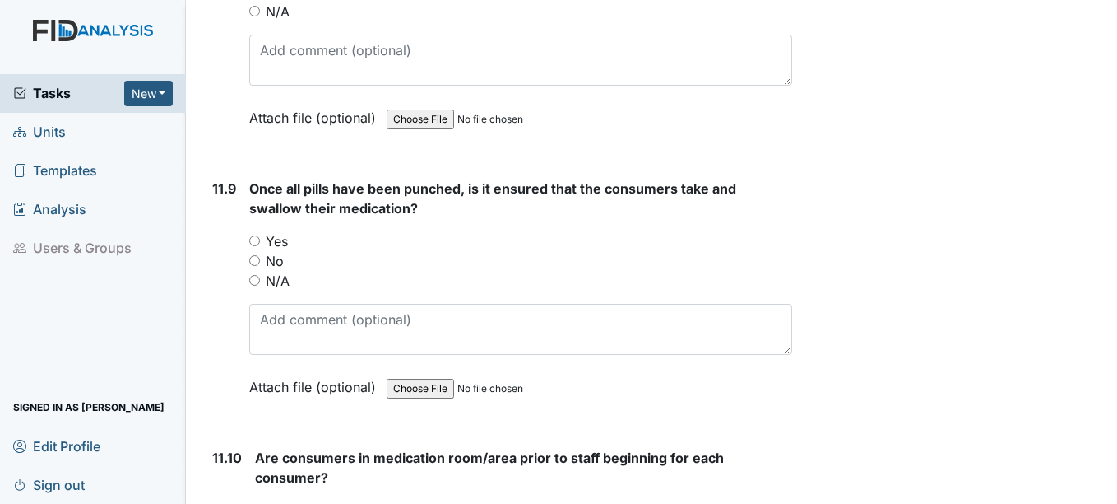
scroll to position [20692, 0]
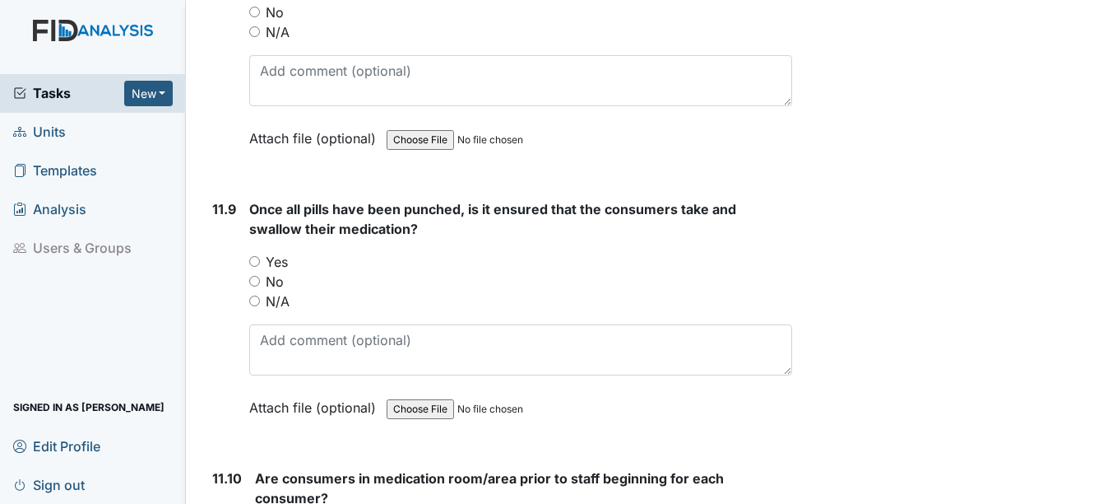
click at [275, 249] on div "Once all pills have been punched, is it ensured that the consumers take and swa…" at bounding box center [520, 314] width 542 height 230
click at [283, 258] on label "Yes" at bounding box center [277, 262] width 22 height 20
click at [260, 258] on input "Yes" at bounding box center [254, 261] width 11 height 11
radio input "true"
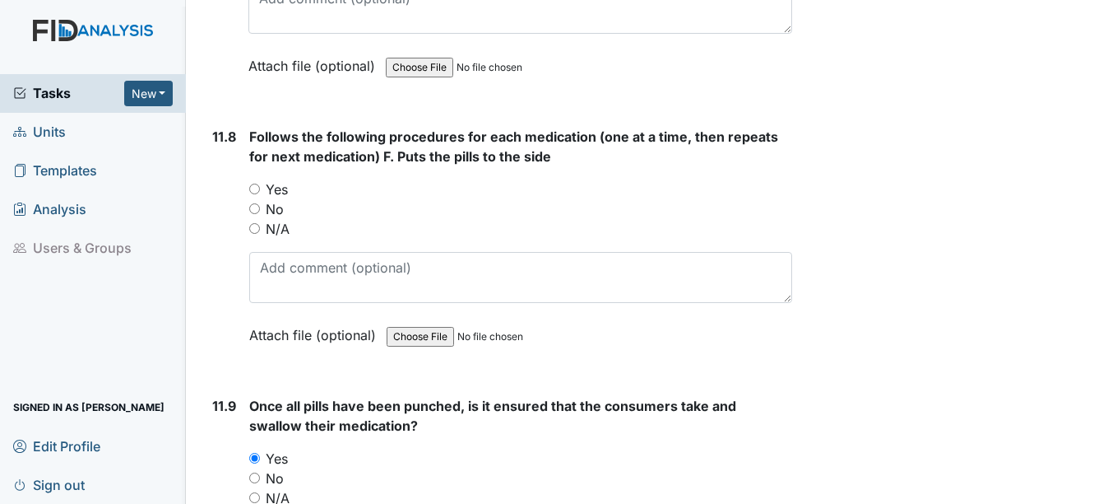
scroll to position [20446, 0]
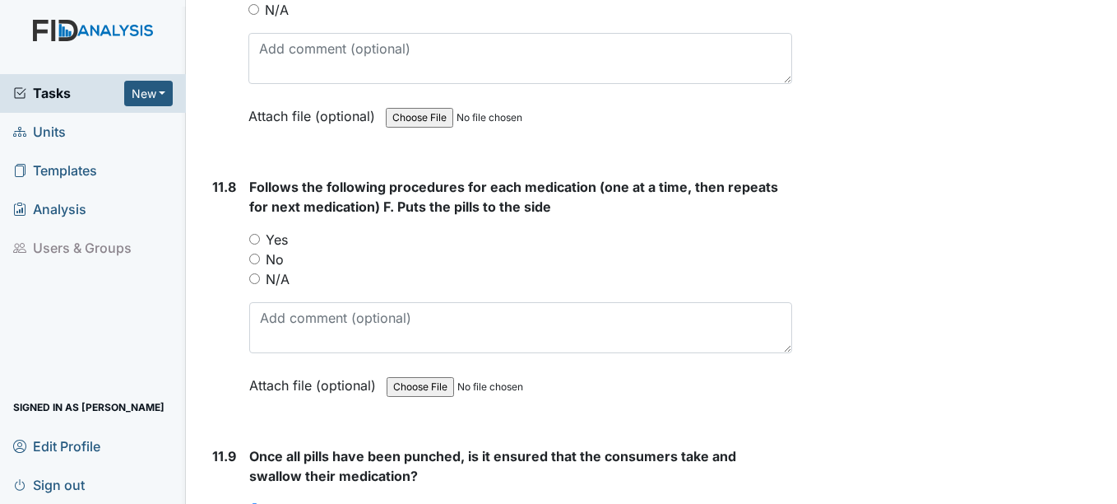
click at [278, 231] on label "Yes" at bounding box center [277, 240] width 22 height 20
click at [260, 234] on input "Yes" at bounding box center [254, 239] width 11 height 11
radio input "true"
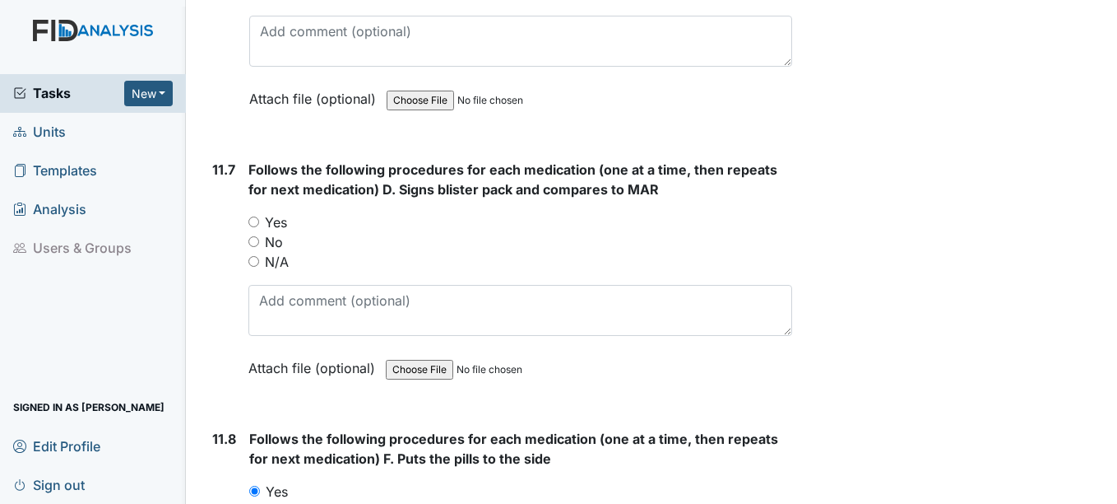
scroll to position [20199, 0]
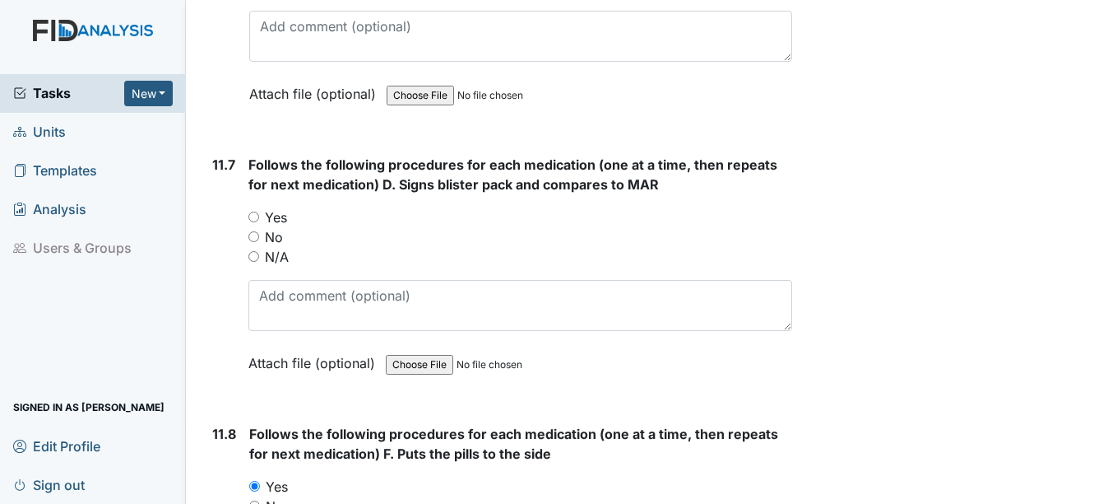
click at [267, 217] on label "Yes" at bounding box center [276, 217] width 22 height 20
click at [259, 217] on input "Yes" at bounding box center [254, 216] width 11 height 11
radio input "true"
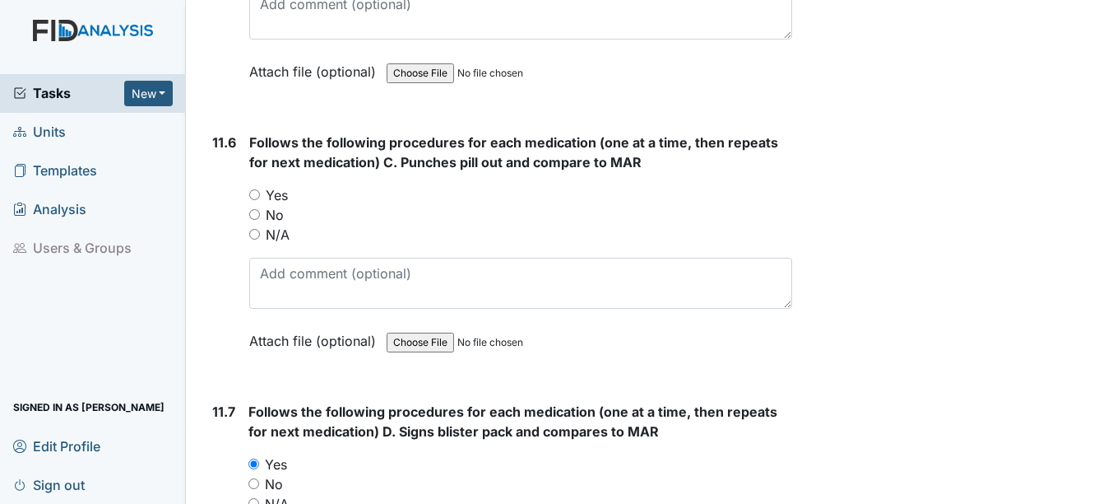
click at [276, 199] on label "Yes" at bounding box center [277, 195] width 22 height 20
click at [260, 199] on input "Yes" at bounding box center [254, 194] width 11 height 11
radio input "true"
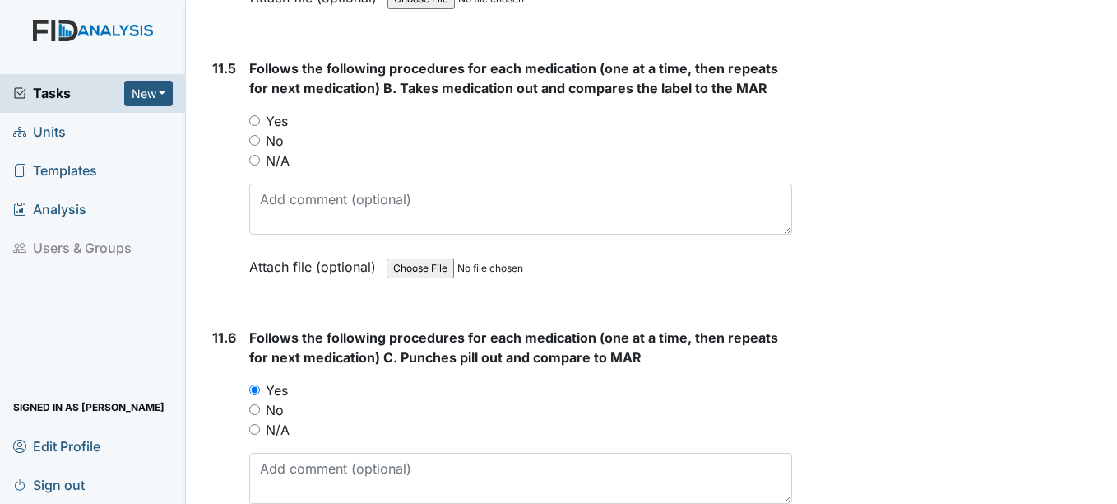
scroll to position [19623, 0]
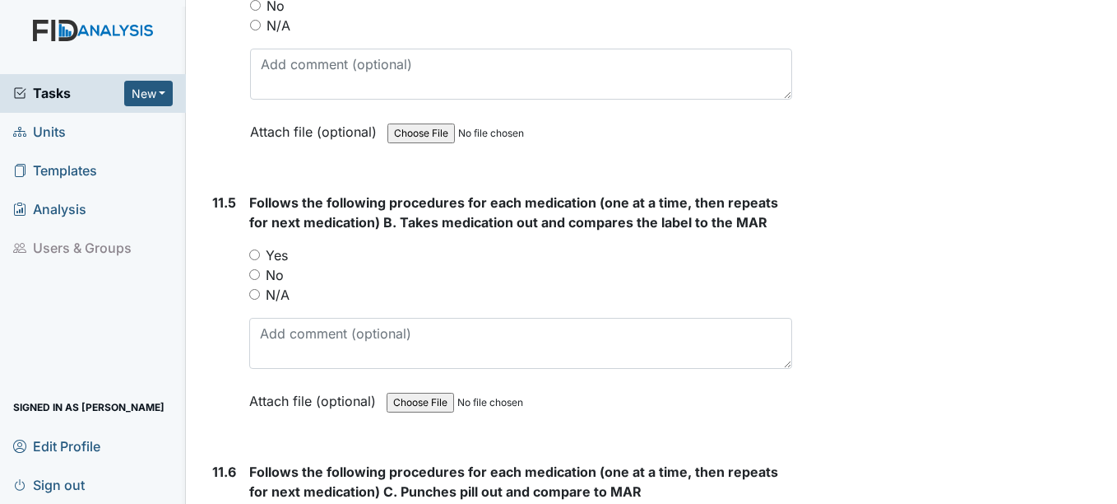
click at [281, 248] on label "Yes" at bounding box center [277, 255] width 22 height 20
click at [260, 249] on input "Yes" at bounding box center [254, 254] width 11 height 11
radio input "true"
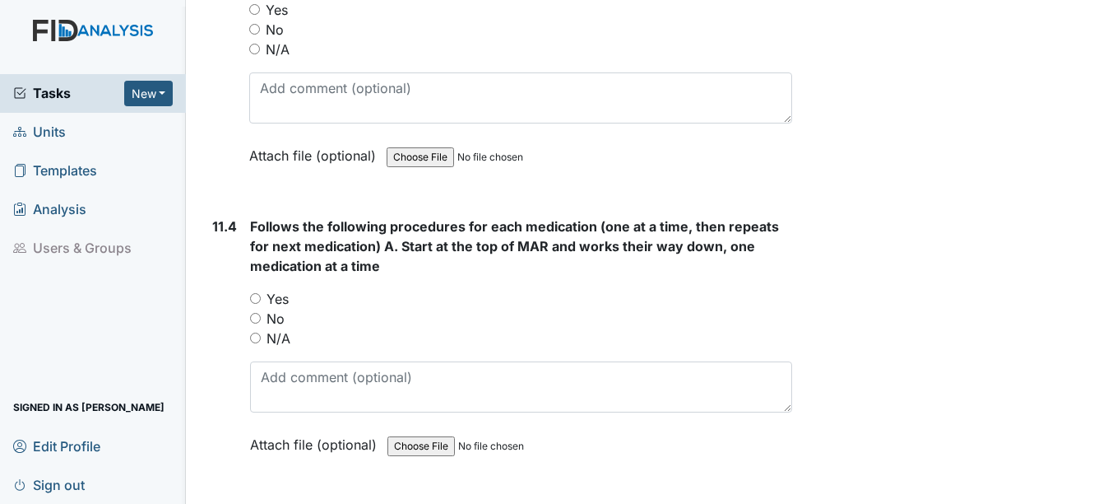
scroll to position [19294, 0]
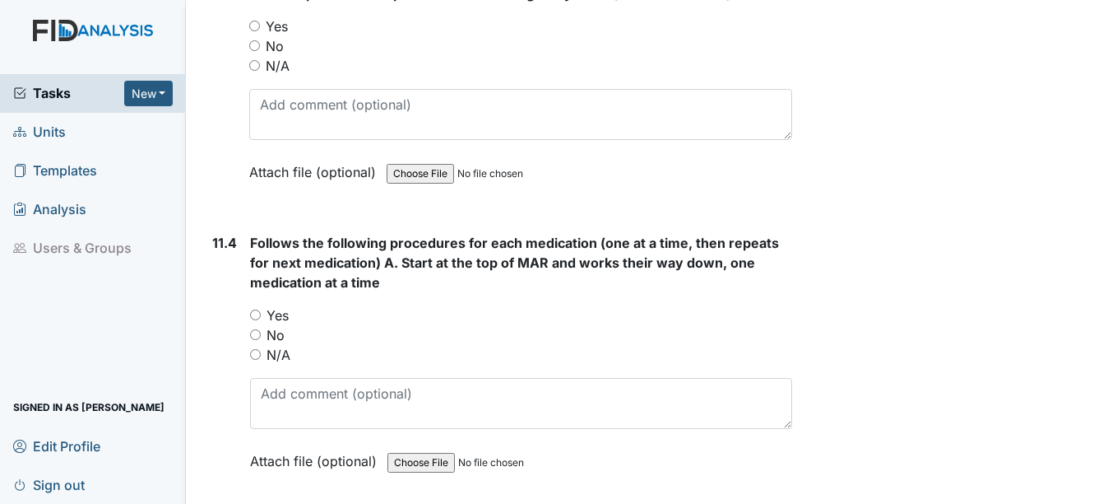
click at [284, 320] on label "Yes" at bounding box center [278, 315] width 22 height 20
click at [261, 320] on input "Yes" at bounding box center [255, 314] width 11 height 11
radio input "true"
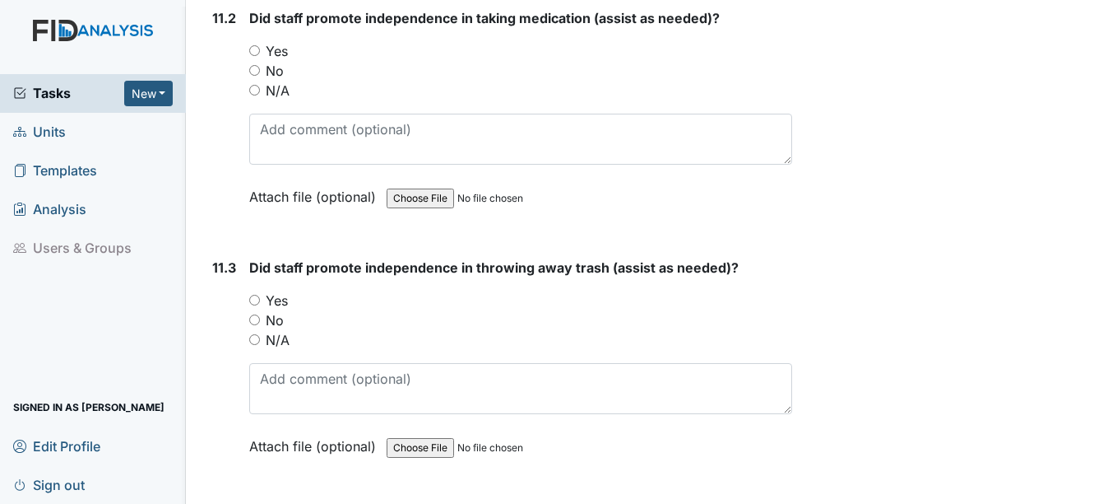
scroll to position [18964, 0]
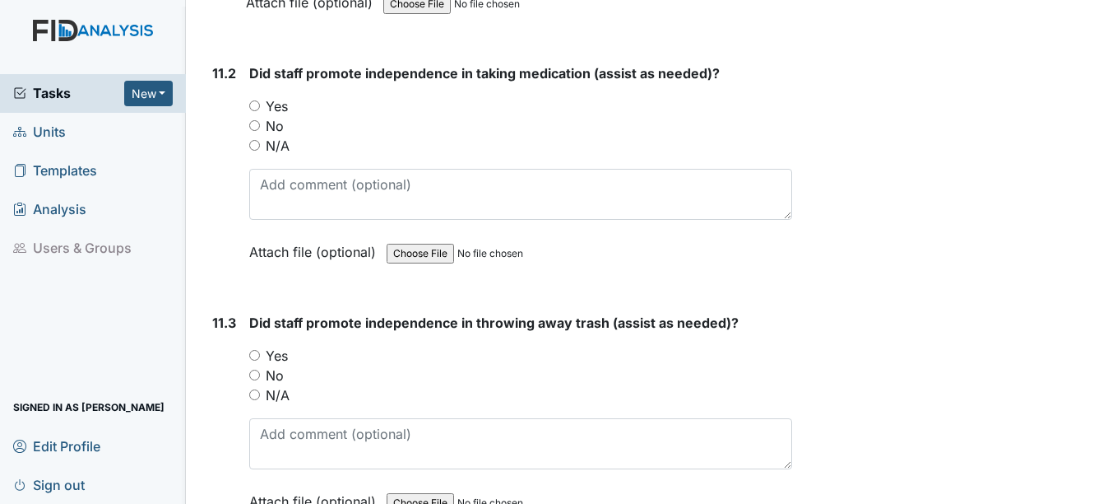
click at [278, 356] on label "Yes" at bounding box center [277, 356] width 22 height 20
click at [260, 356] on input "Yes" at bounding box center [254, 355] width 11 height 11
radio input "true"
click at [269, 107] on label "Yes" at bounding box center [277, 106] width 22 height 20
click at [260, 107] on input "Yes" at bounding box center [254, 105] width 11 height 11
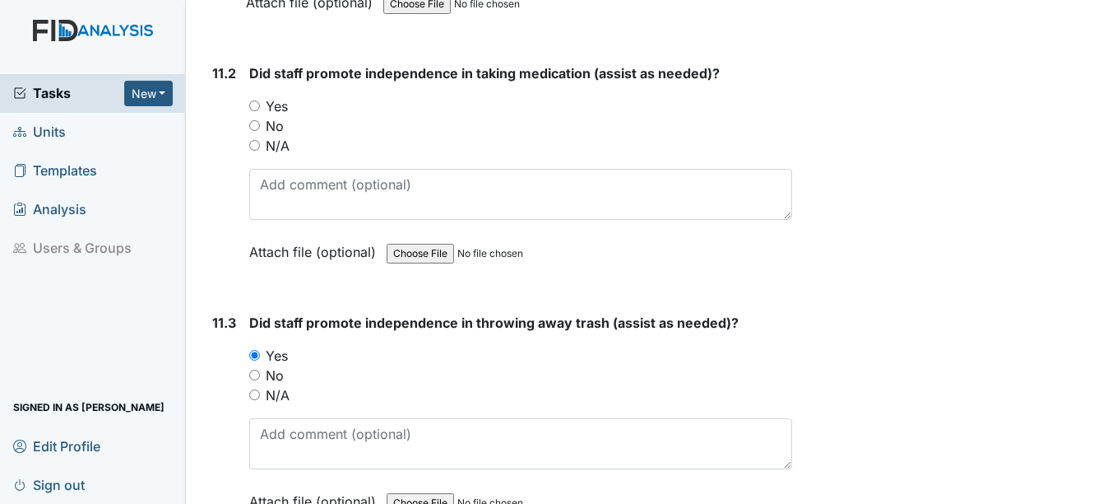
radio input "true"
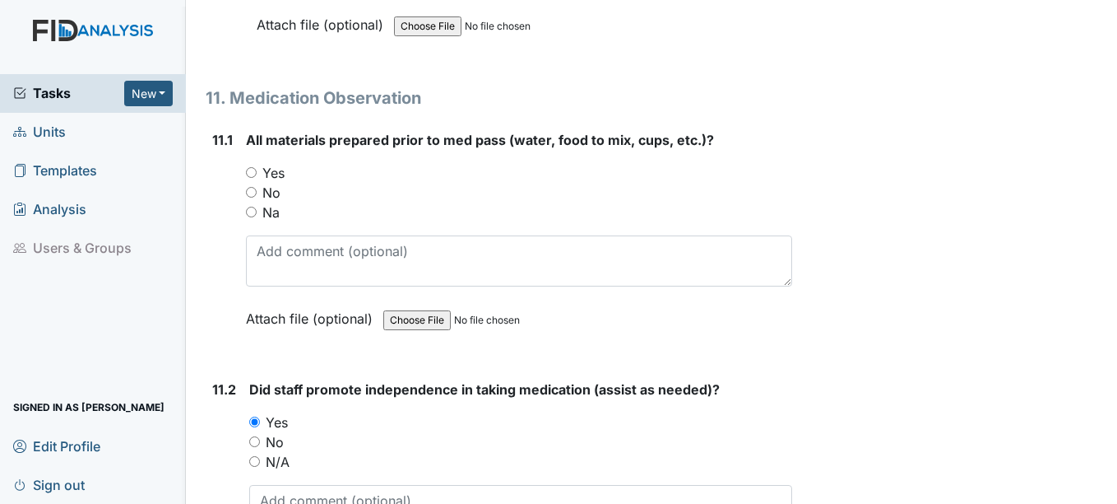
scroll to position [18635, 0]
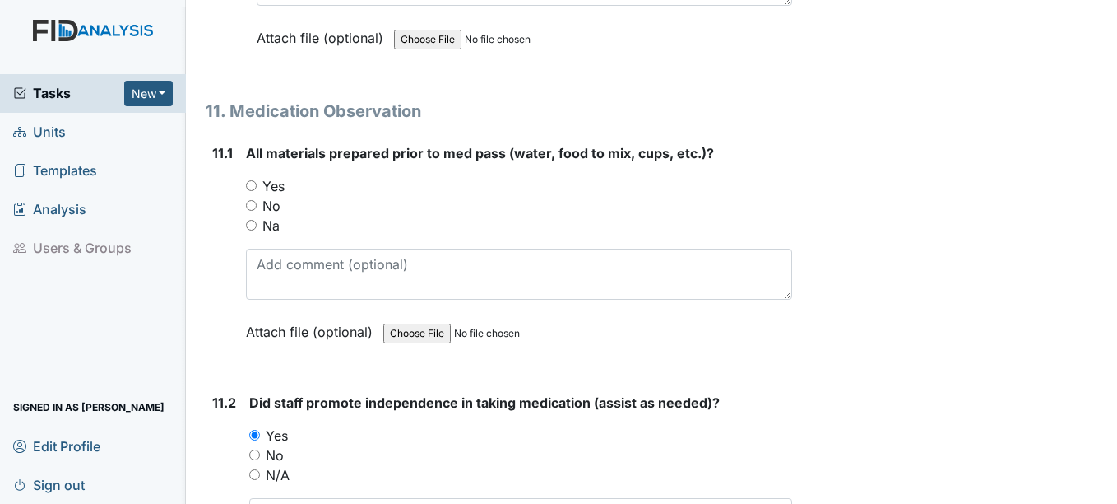
click at [278, 182] on label "Yes" at bounding box center [273, 186] width 22 height 20
click at [257, 182] on input "Yes" at bounding box center [251, 185] width 11 height 11
radio input "true"
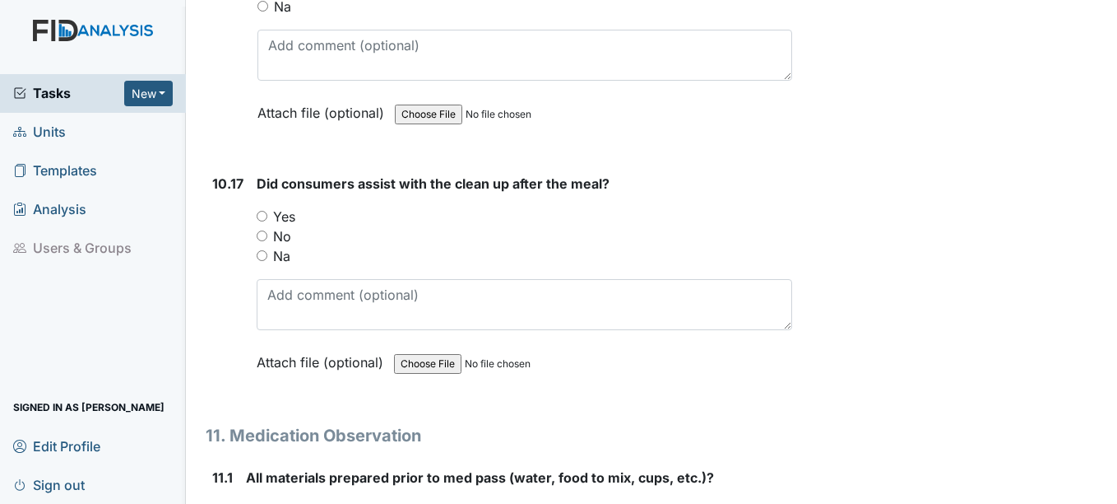
scroll to position [18306, 0]
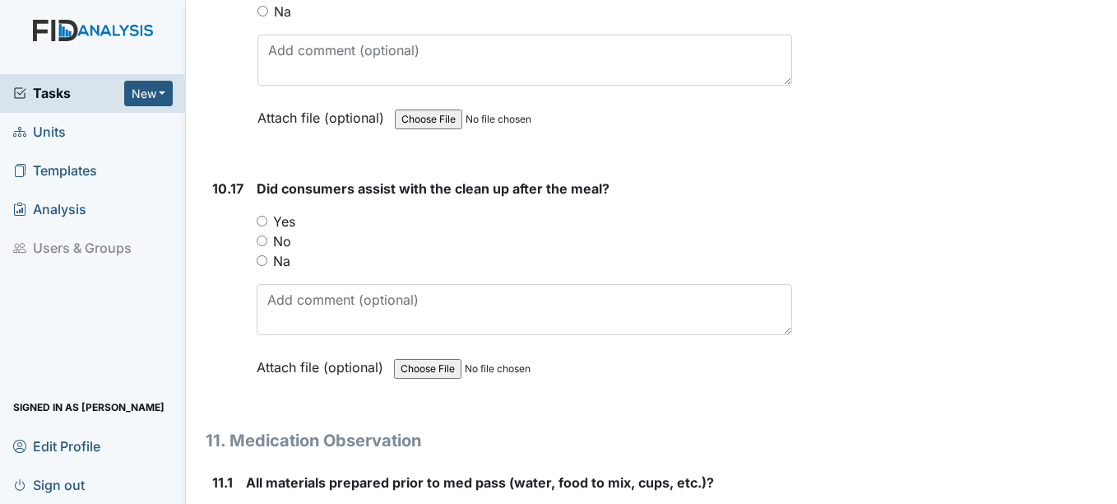
click at [285, 213] on label "Yes" at bounding box center [284, 221] width 22 height 20
click at [267, 216] on input "Yes" at bounding box center [262, 221] width 11 height 11
radio input "true"
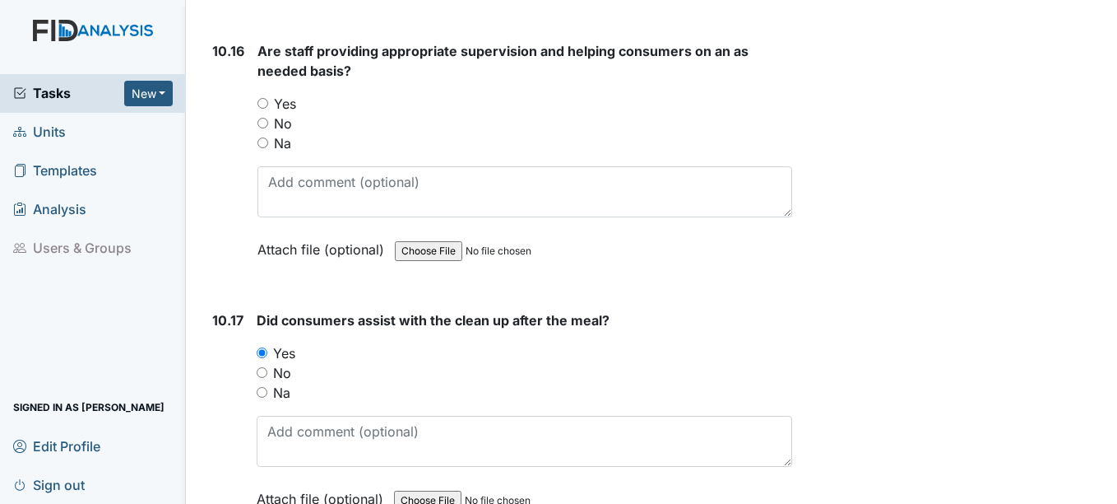
scroll to position [18142, 0]
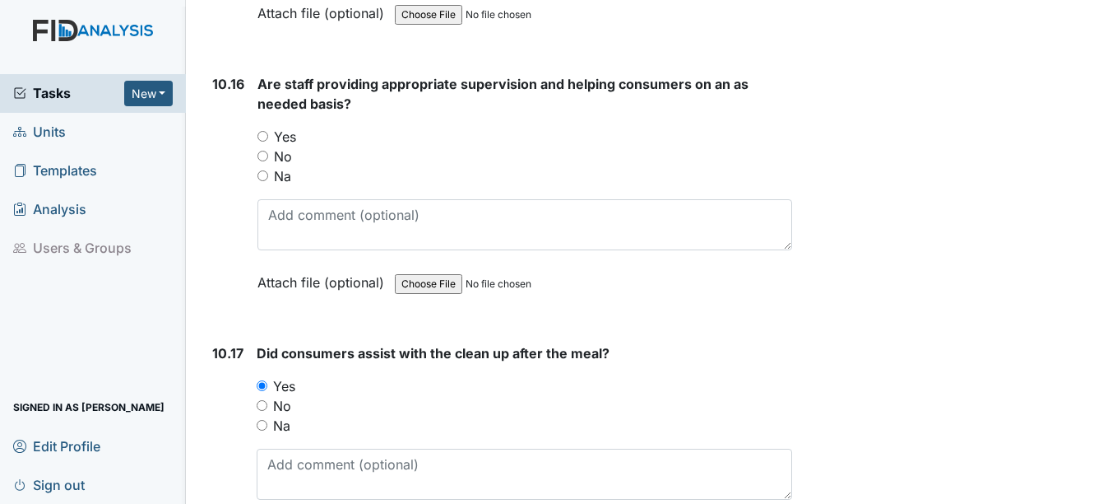
click at [281, 131] on label "Yes" at bounding box center [285, 137] width 22 height 20
click at [268, 131] on input "Yes" at bounding box center [263, 136] width 11 height 11
radio input "true"
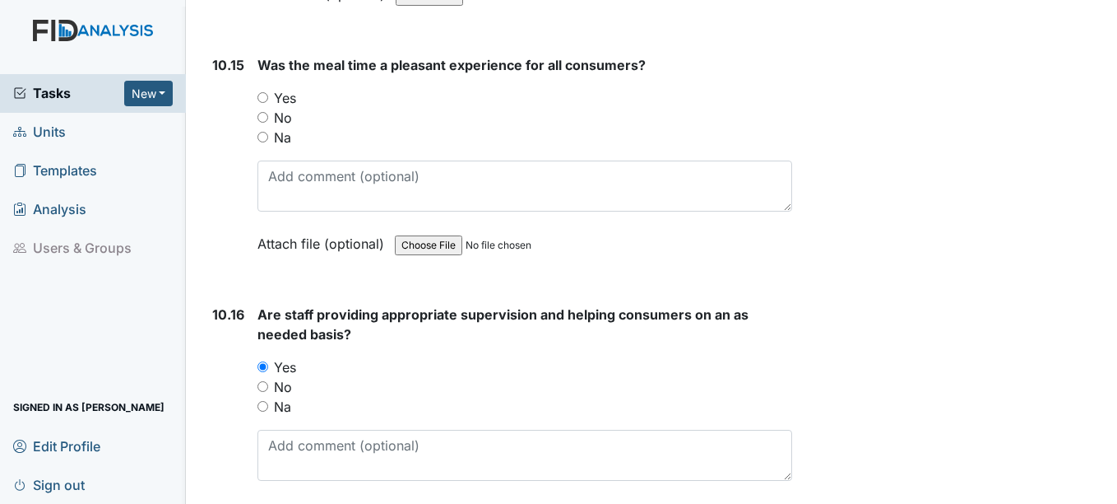
scroll to position [17812, 0]
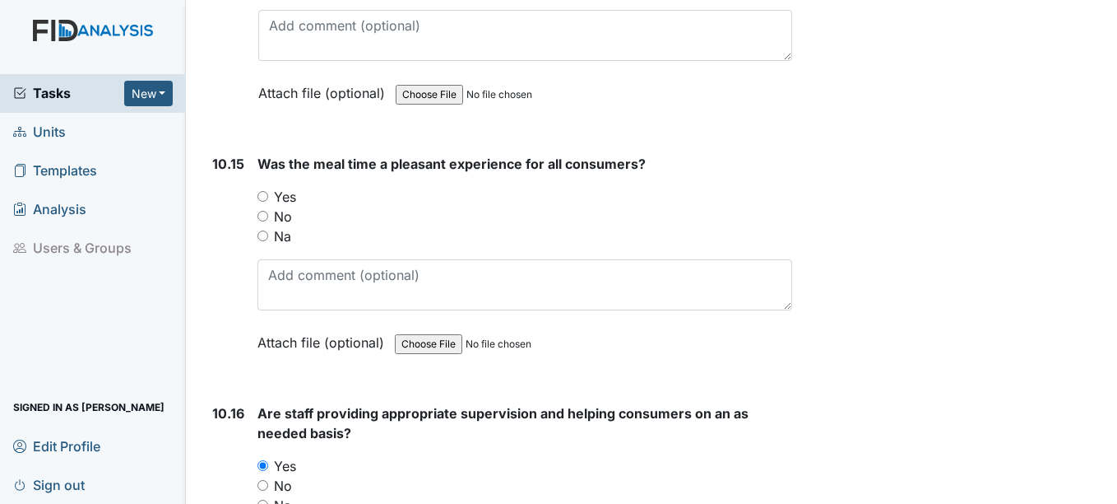
click at [285, 196] on label "Yes" at bounding box center [285, 197] width 22 height 20
click at [279, 192] on label "Yes" at bounding box center [285, 197] width 22 height 20
click at [268, 192] on input "Yes" at bounding box center [263, 196] width 11 height 11
radio input "true"
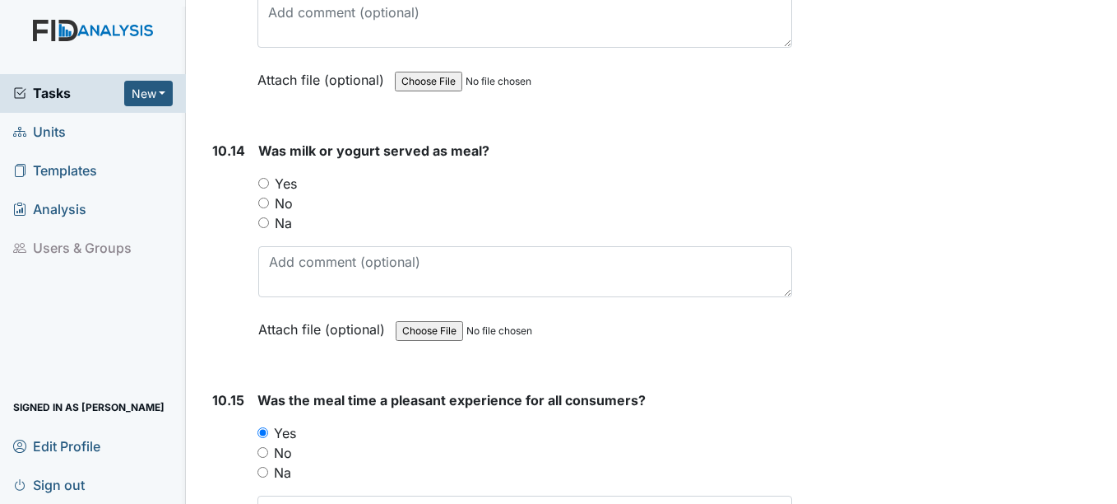
scroll to position [17566, 0]
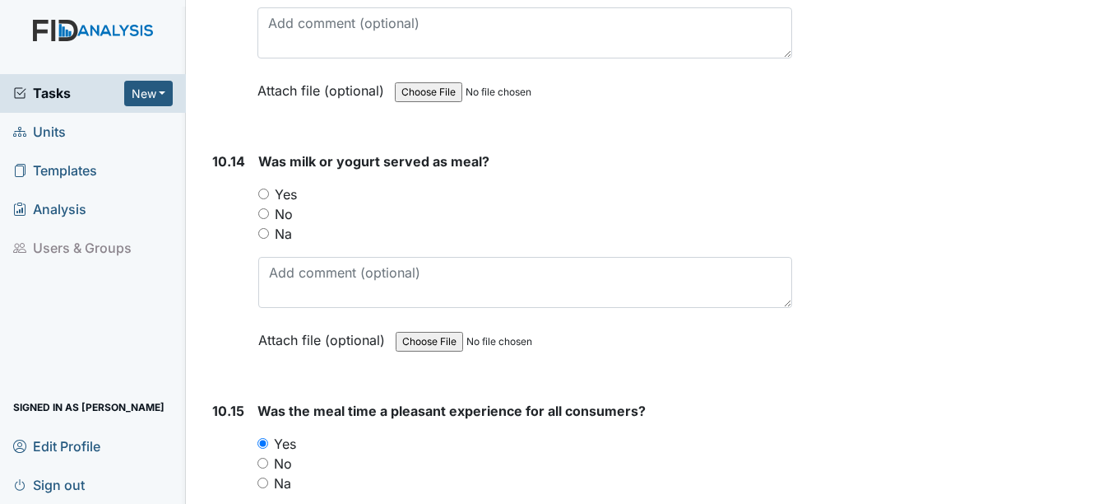
click at [279, 192] on label "Yes" at bounding box center [286, 194] width 22 height 20
click at [269, 192] on input "Yes" at bounding box center [263, 193] width 11 height 11
radio input "true"
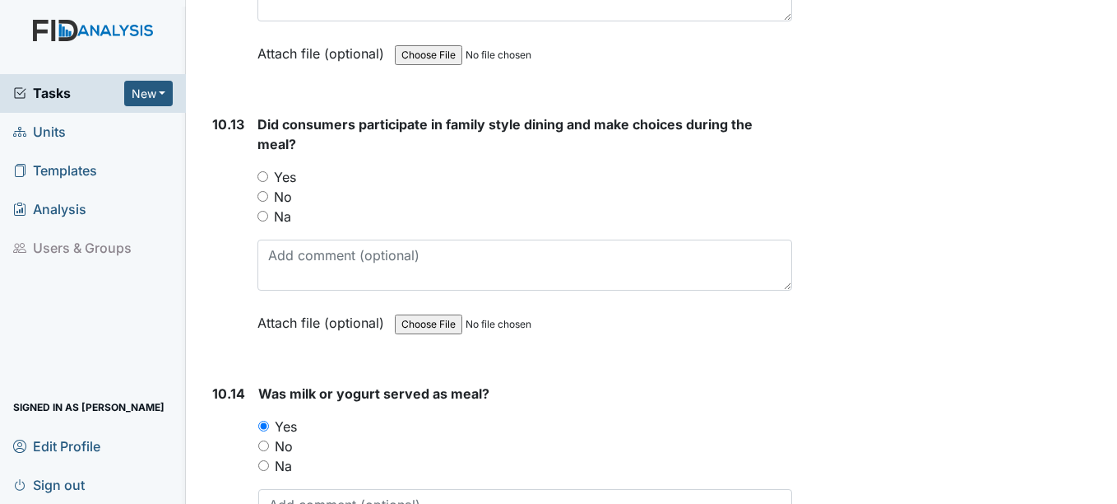
scroll to position [17319, 0]
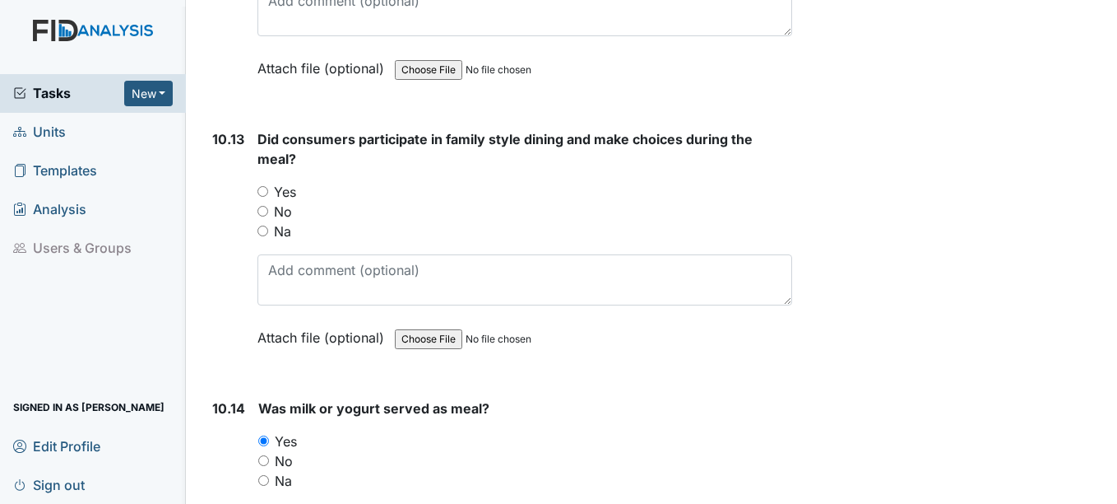
click at [279, 192] on label "Yes" at bounding box center [285, 192] width 22 height 20
click at [268, 192] on input "Yes" at bounding box center [263, 191] width 11 height 11
radio input "true"
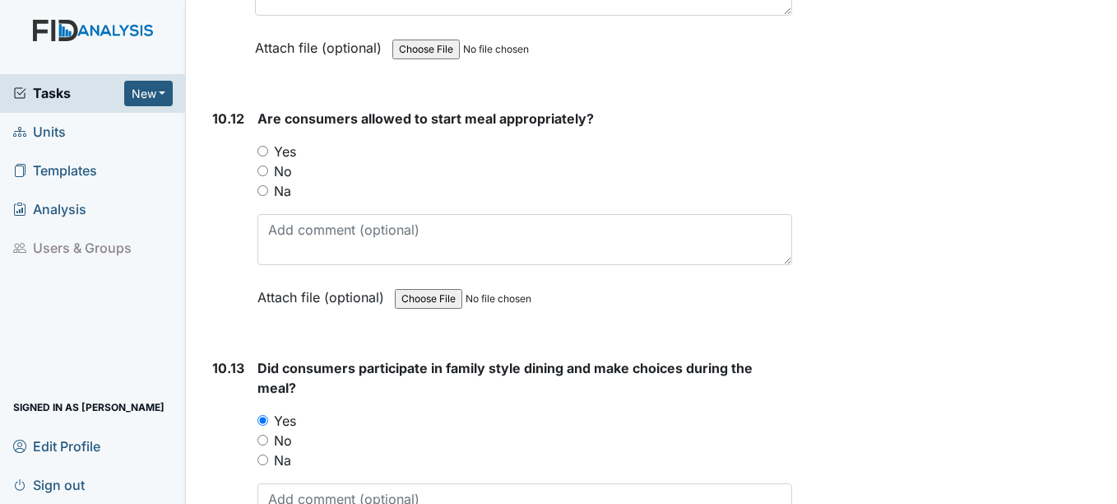
scroll to position [17072, 0]
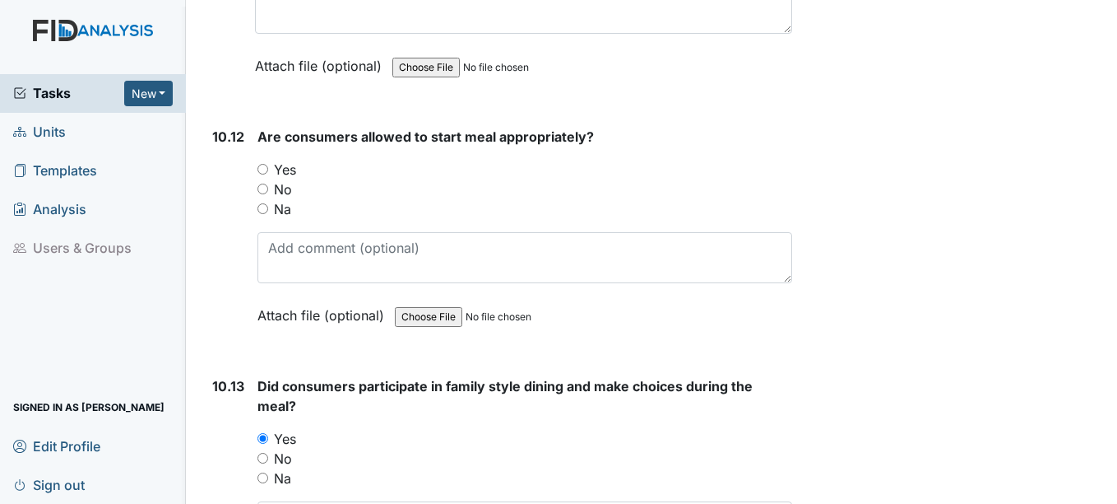
click at [279, 173] on label "Yes" at bounding box center [285, 170] width 22 height 20
click at [268, 173] on input "Yes" at bounding box center [263, 169] width 11 height 11
radio input "true"
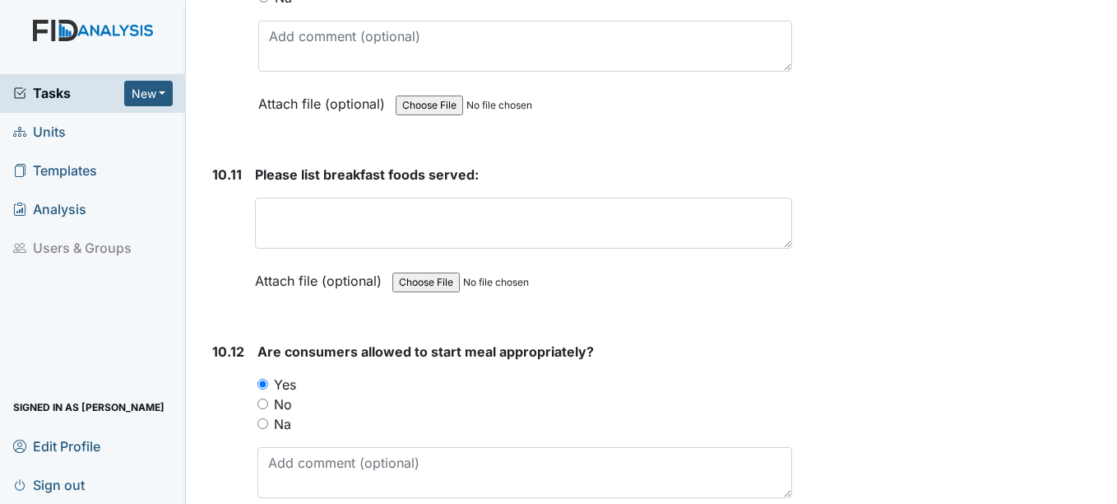
scroll to position [16825, 0]
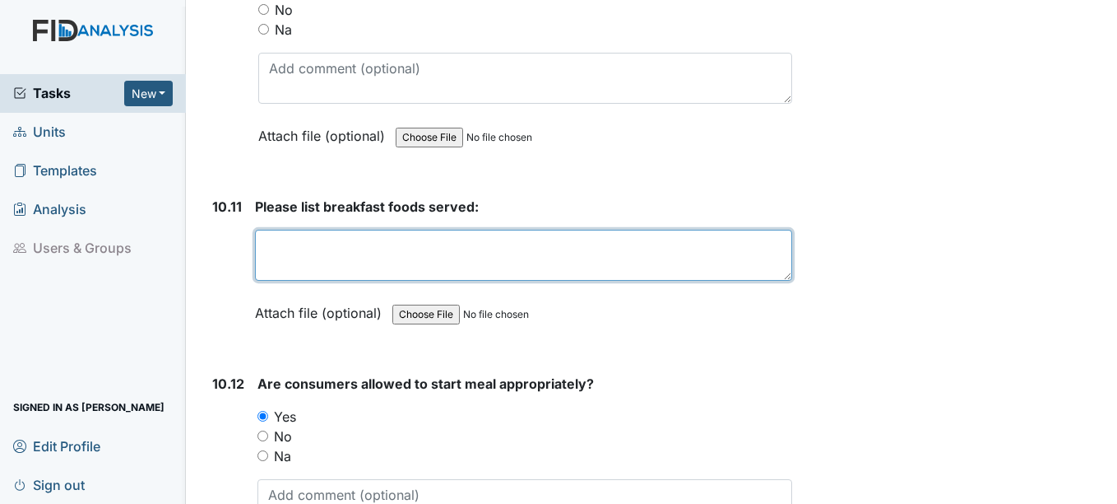
click at [311, 272] on textarea at bounding box center [523, 255] width 537 height 51
type textarea "b"
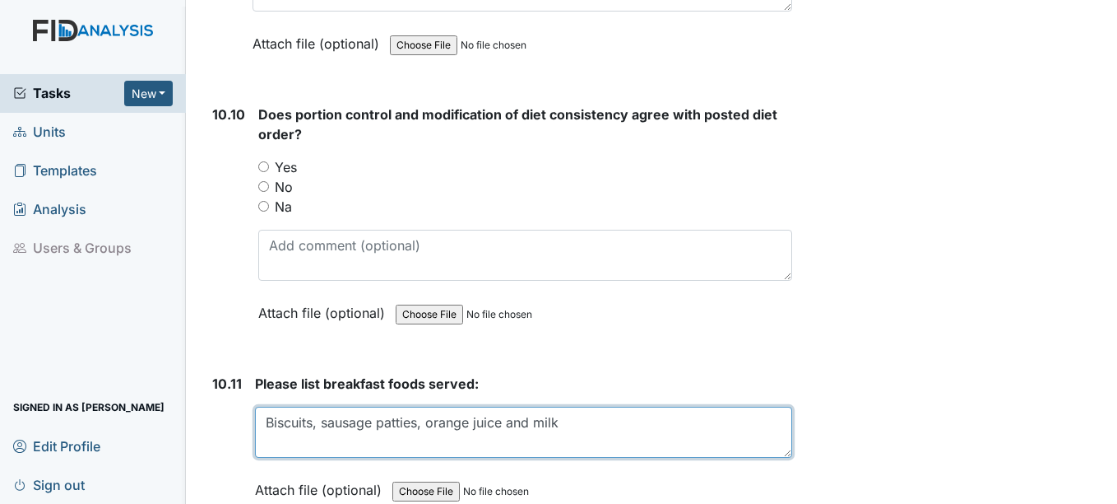
scroll to position [16578, 0]
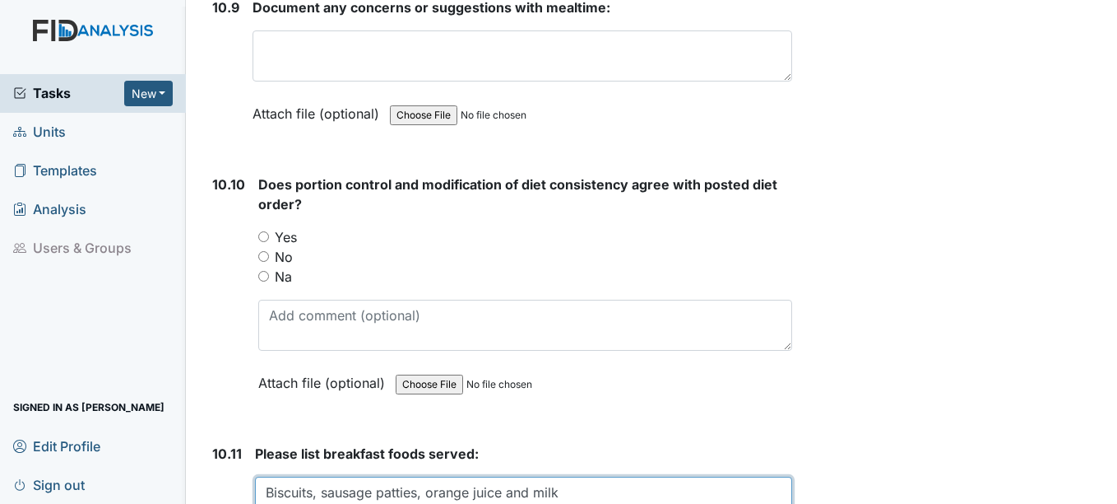
type textarea "Biscuits, sausage patties, orange juice and milk"
click at [276, 240] on label "Yes" at bounding box center [286, 237] width 22 height 20
click at [269, 240] on input "Yes" at bounding box center [263, 236] width 11 height 11
radio input "true"
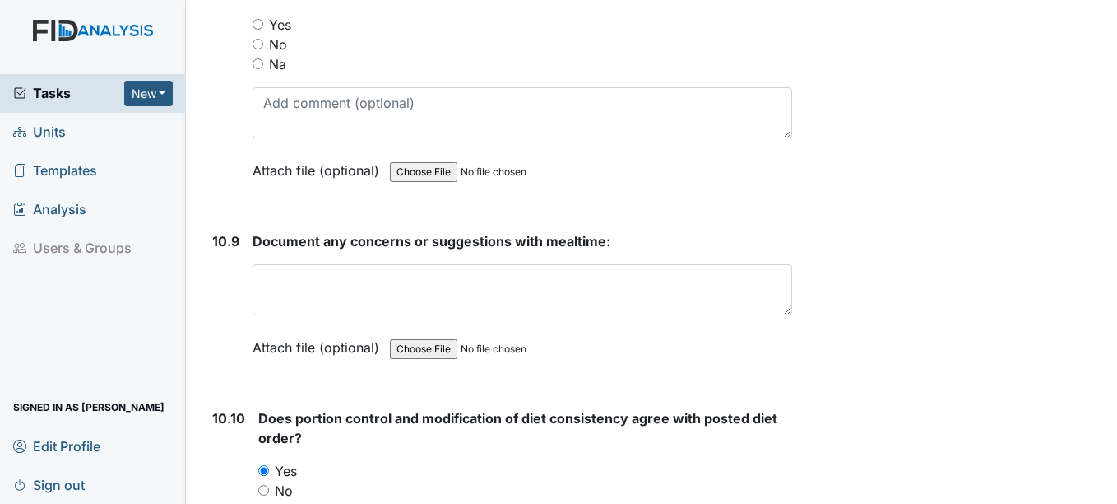
scroll to position [16331, 0]
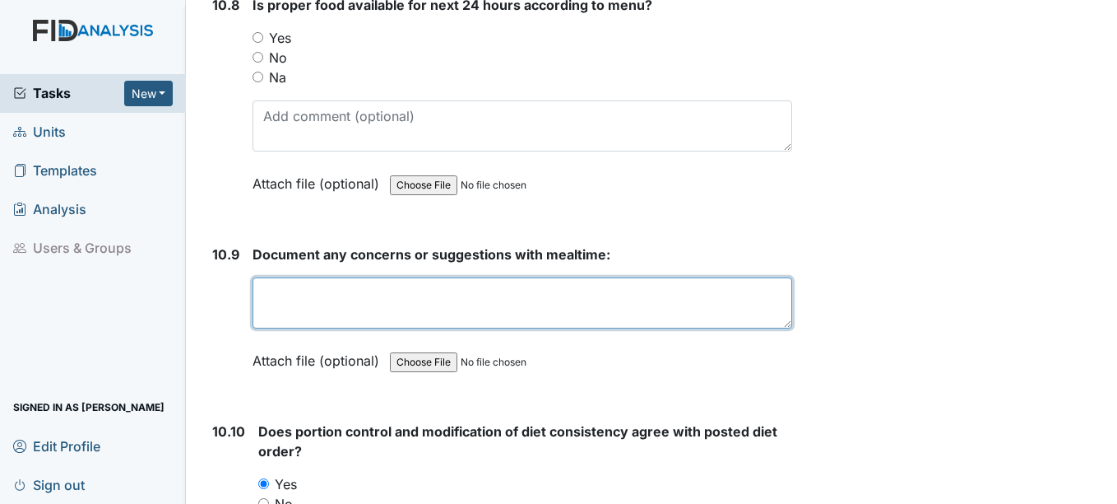
click at [329, 303] on textarea at bounding box center [522, 302] width 539 height 51
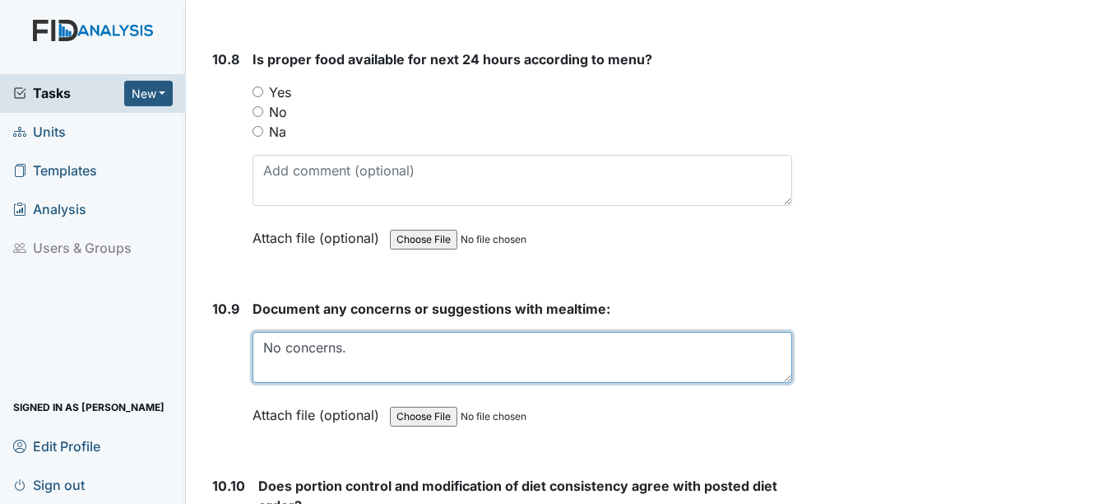
scroll to position [16249, 0]
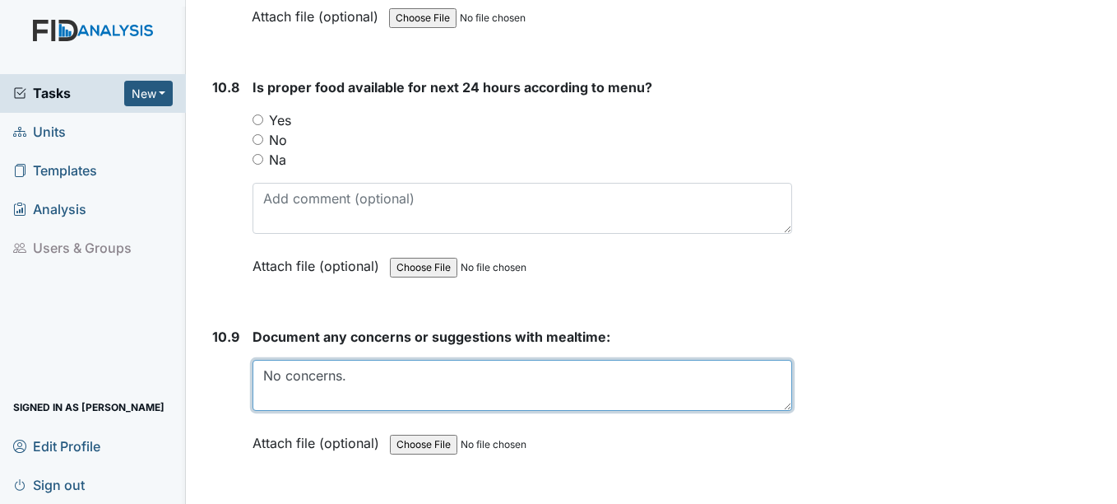
type textarea "No concerns."
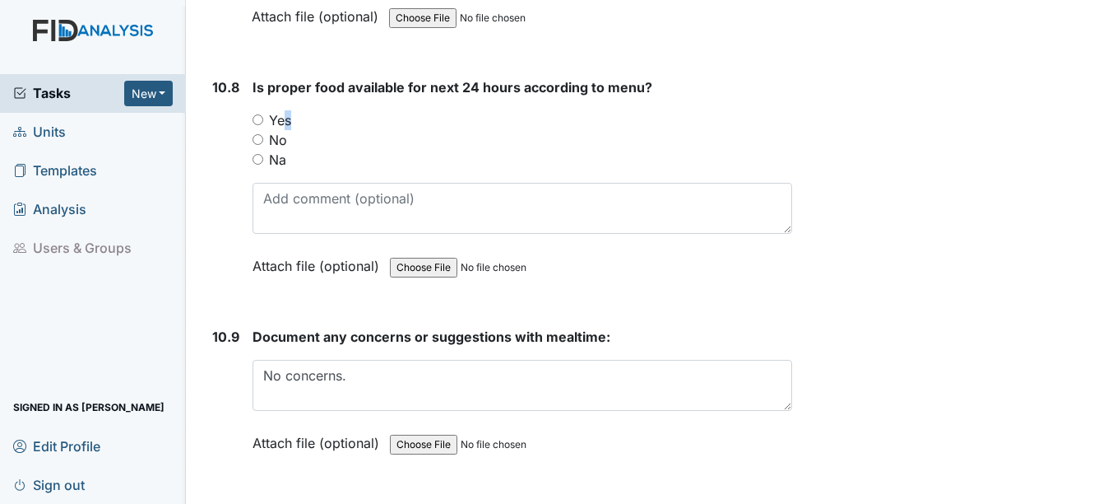
click at [281, 124] on label "Yes" at bounding box center [280, 120] width 22 height 20
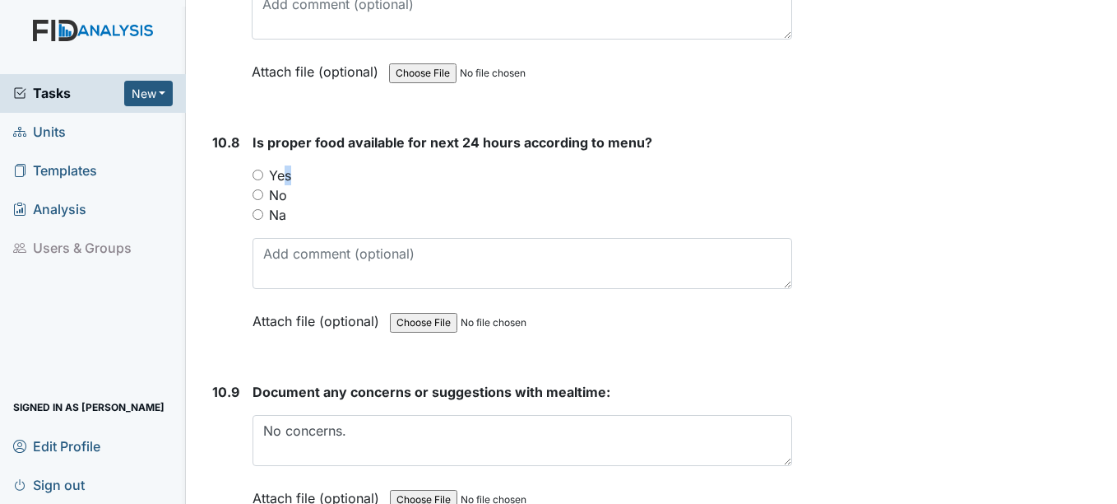
scroll to position [16167, 0]
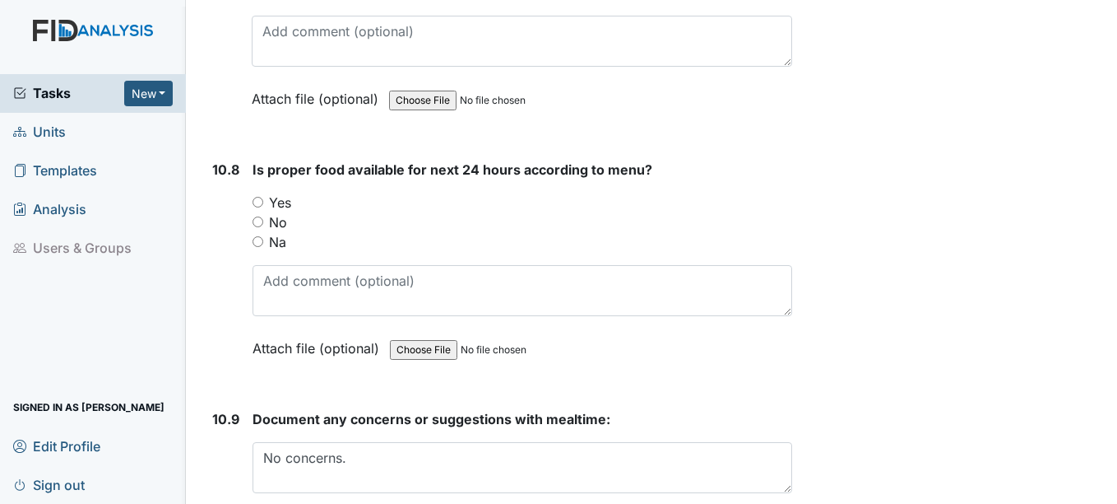
click at [272, 197] on label "Yes" at bounding box center [280, 203] width 22 height 20
click at [263, 197] on input "Yes" at bounding box center [258, 202] width 11 height 11
radio input "true"
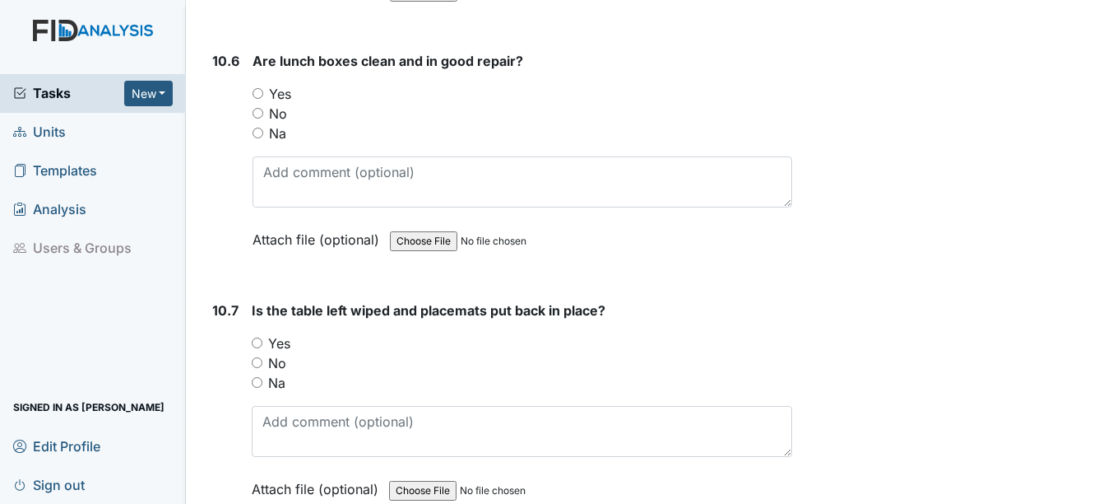
scroll to position [15755, 0]
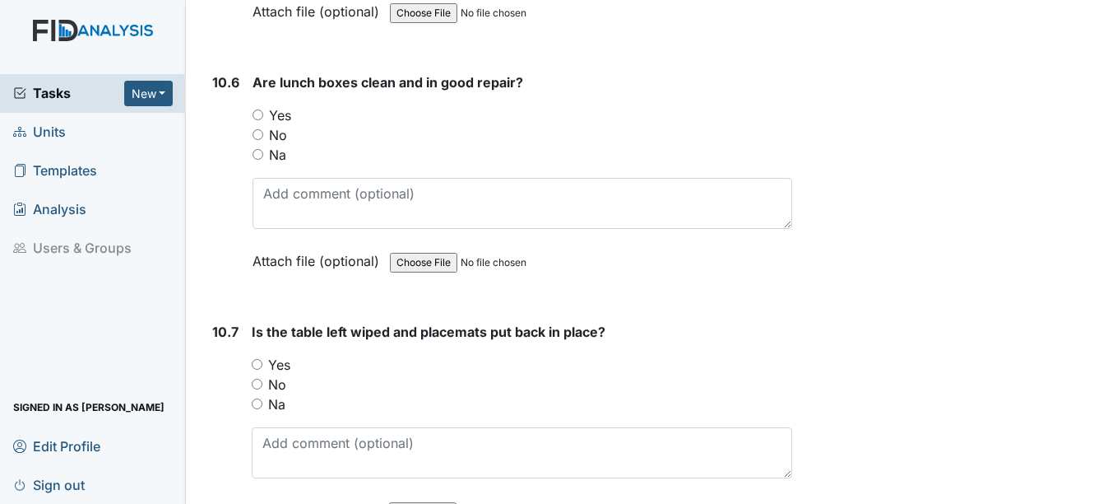
click at [272, 362] on label "Yes" at bounding box center [279, 365] width 22 height 20
click at [262, 362] on input "Yes" at bounding box center [257, 364] width 11 height 11
radio input "true"
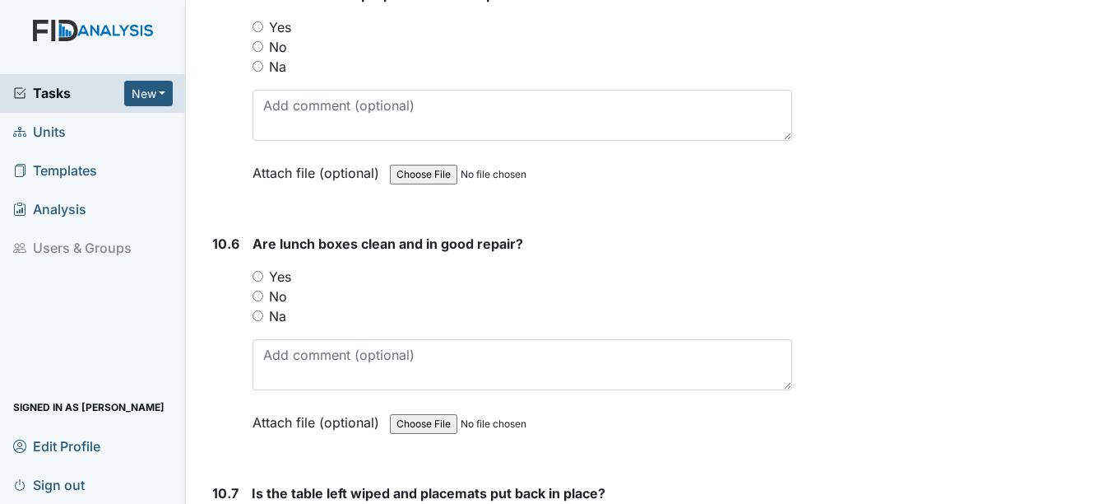
scroll to position [15591, 0]
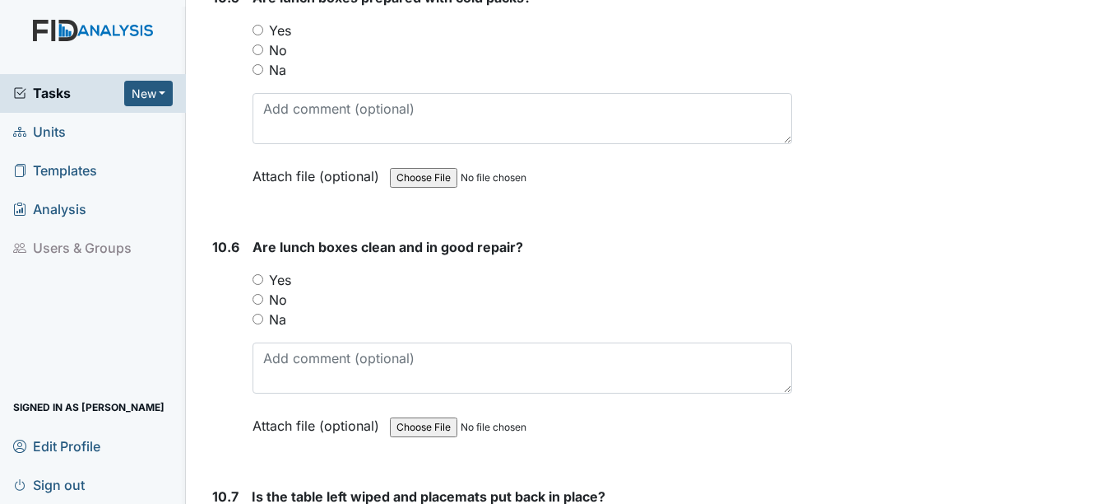
click at [282, 281] on label "Yes" at bounding box center [280, 280] width 22 height 20
click at [263, 281] on input "Yes" at bounding box center [258, 279] width 11 height 11
radio input "true"
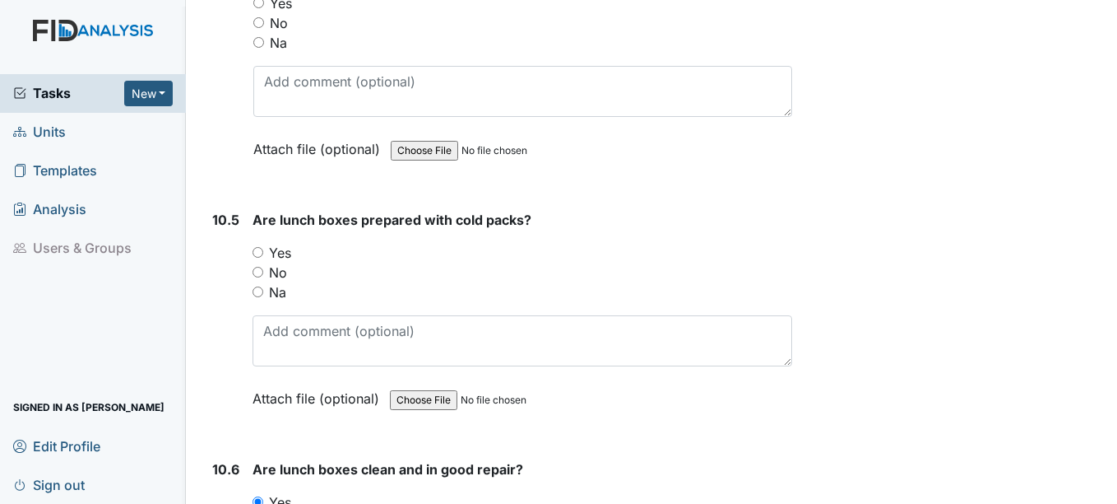
scroll to position [15344, 0]
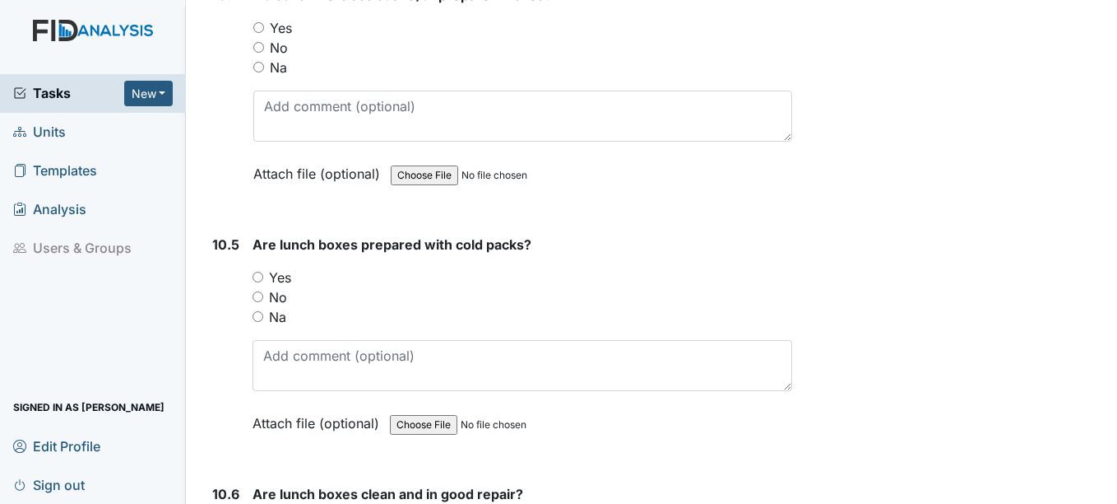
click at [267, 281] on div "Yes" at bounding box center [522, 277] width 539 height 20
click at [275, 276] on label "Yes" at bounding box center [280, 277] width 22 height 20
click at [263, 276] on input "Yes" at bounding box center [258, 277] width 11 height 11
radio input "true"
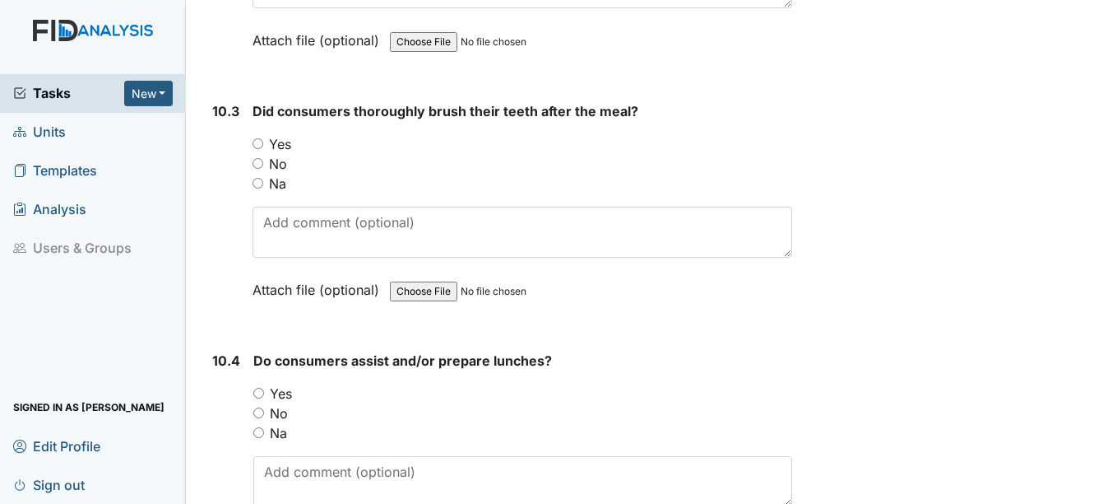
scroll to position [14932, 0]
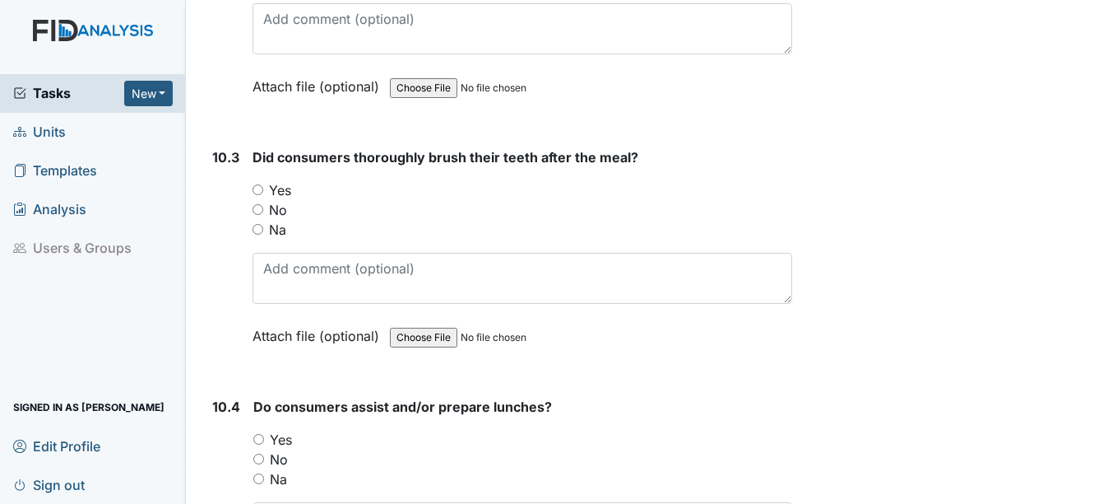
click at [274, 439] on label "Yes" at bounding box center [281, 440] width 22 height 20
click at [264, 439] on input "Yes" at bounding box center [258, 439] width 11 height 11
radio input "true"
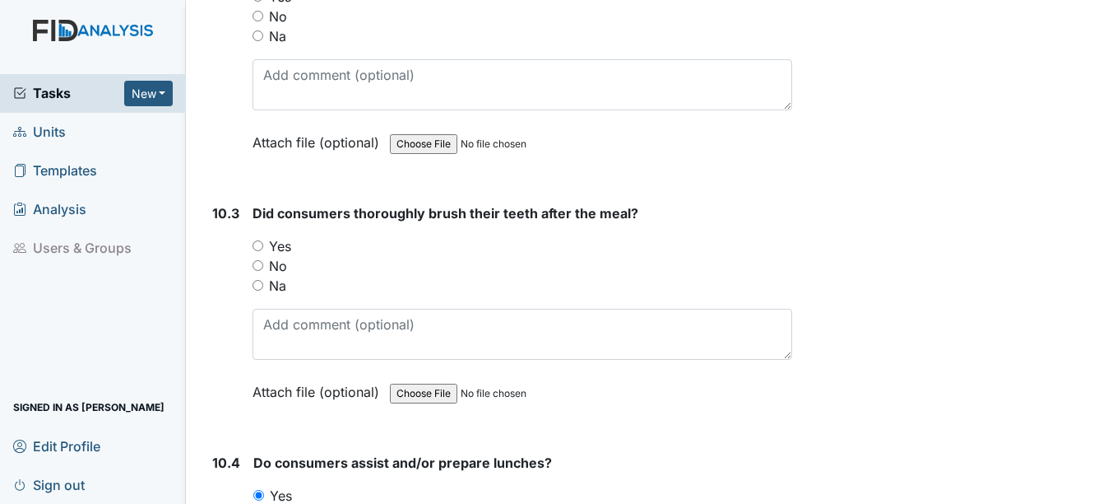
scroll to position [14850, 0]
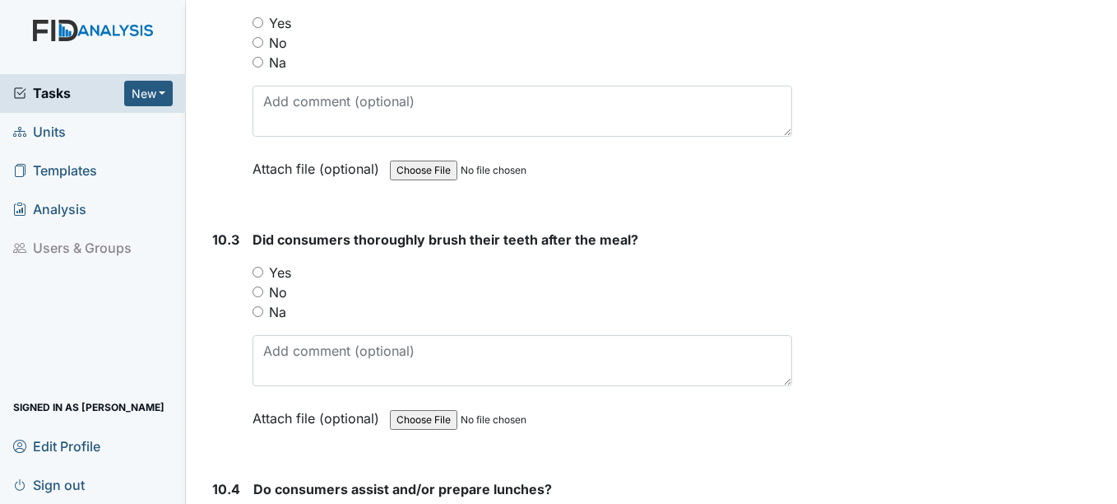
click at [274, 260] on div "Did consumers thoroughly brush their teeth after the meal? You must select one …" at bounding box center [522, 335] width 539 height 210
click at [277, 283] on label "No" at bounding box center [278, 292] width 18 height 20
click at [263, 286] on input "No" at bounding box center [258, 291] width 11 height 11
radio input "true"
click at [281, 272] on label "Yes" at bounding box center [280, 272] width 22 height 20
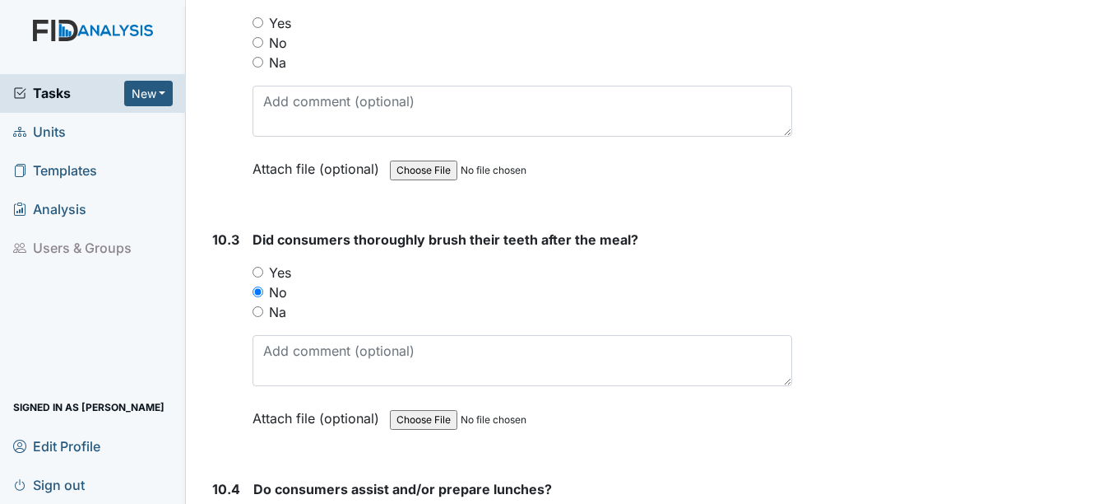
click at [263, 272] on input "Yes" at bounding box center [258, 272] width 11 height 11
radio input "true"
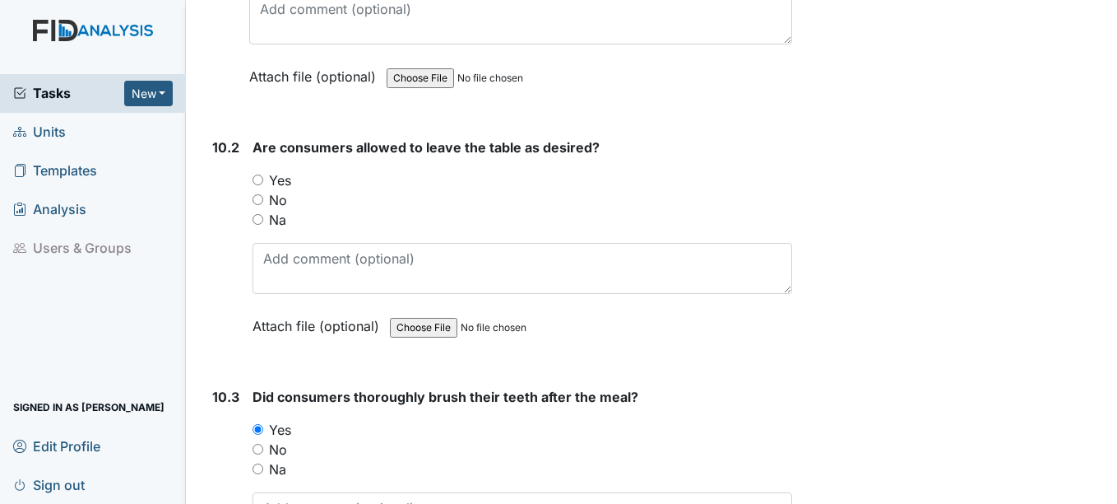
scroll to position [14686, 0]
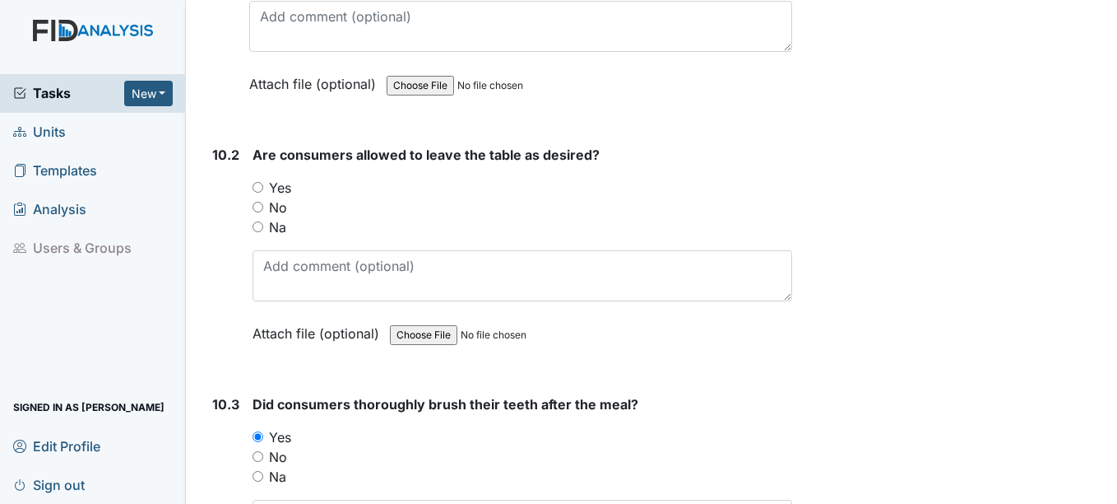
click at [287, 184] on label "Yes" at bounding box center [280, 188] width 22 height 20
click at [263, 184] on input "Yes" at bounding box center [258, 187] width 11 height 11
radio input "true"
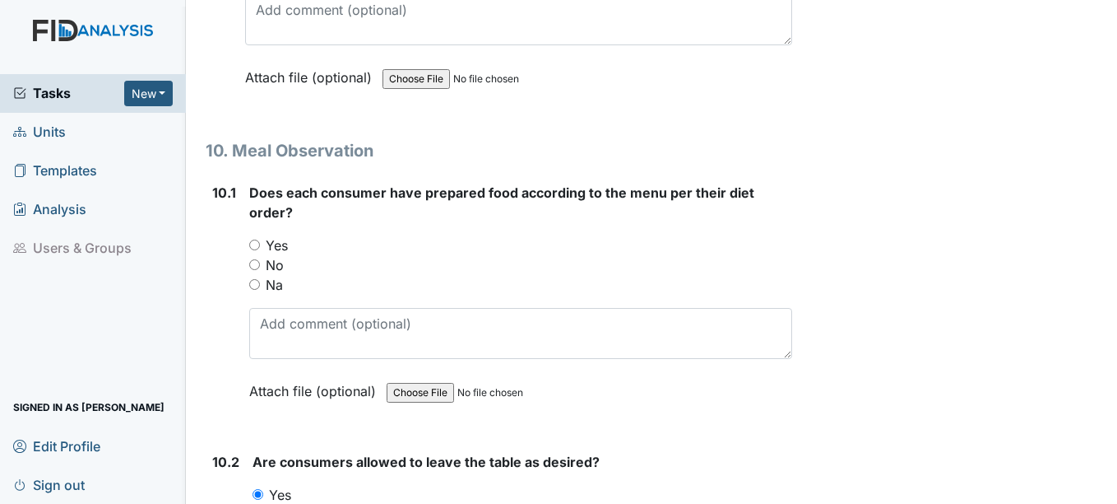
scroll to position [14356, 0]
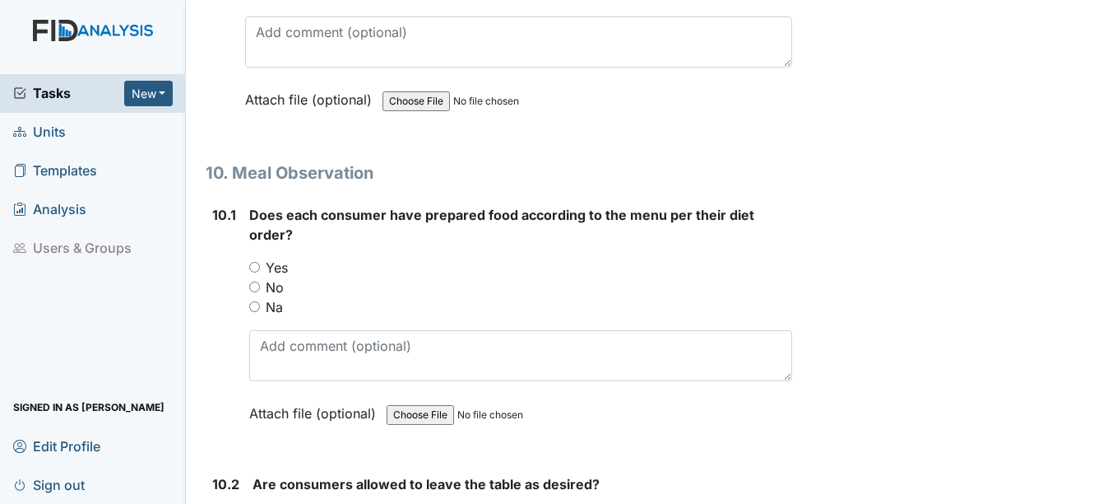
click at [276, 263] on label "Yes" at bounding box center [277, 268] width 22 height 20
click at [260, 263] on input "Yes" at bounding box center [254, 267] width 11 height 11
radio input "true"
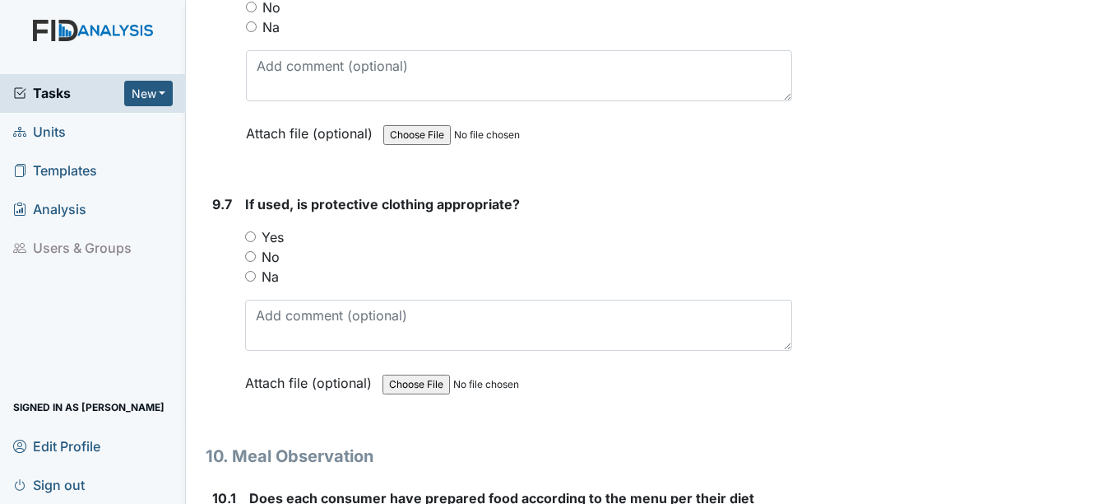
scroll to position [14027, 0]
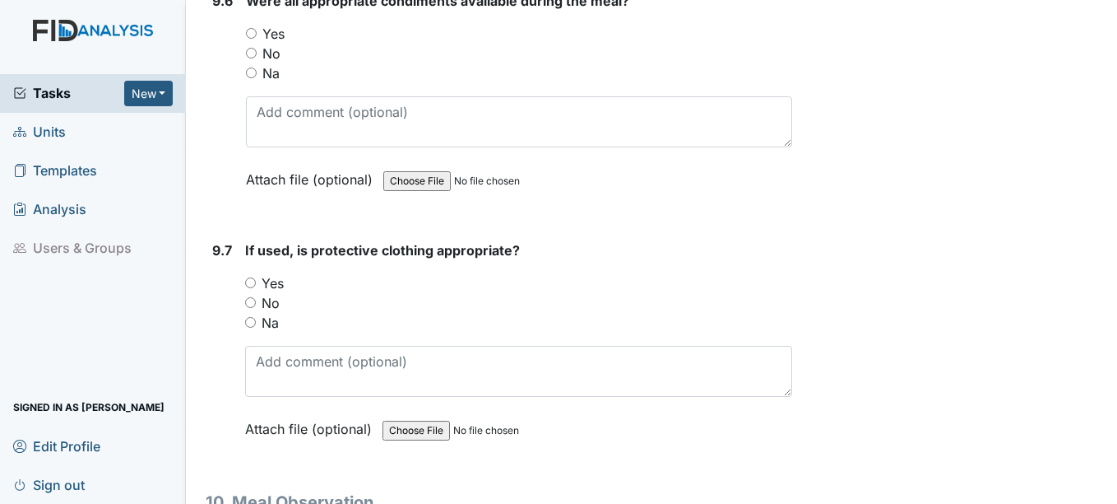
click at [262, 283] on label "Yes" at bounding box center [273, 283] width 22 height 20
click at [256, 283] on input "Yes" at bounding box center [250, 282] width 11 height 11
radio input "true"
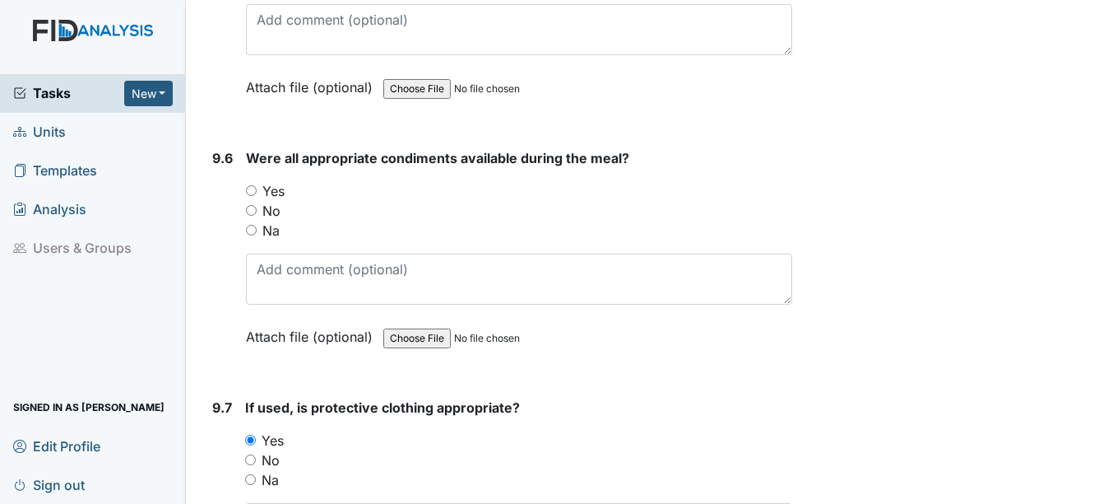
scroll to position [13863, 0]
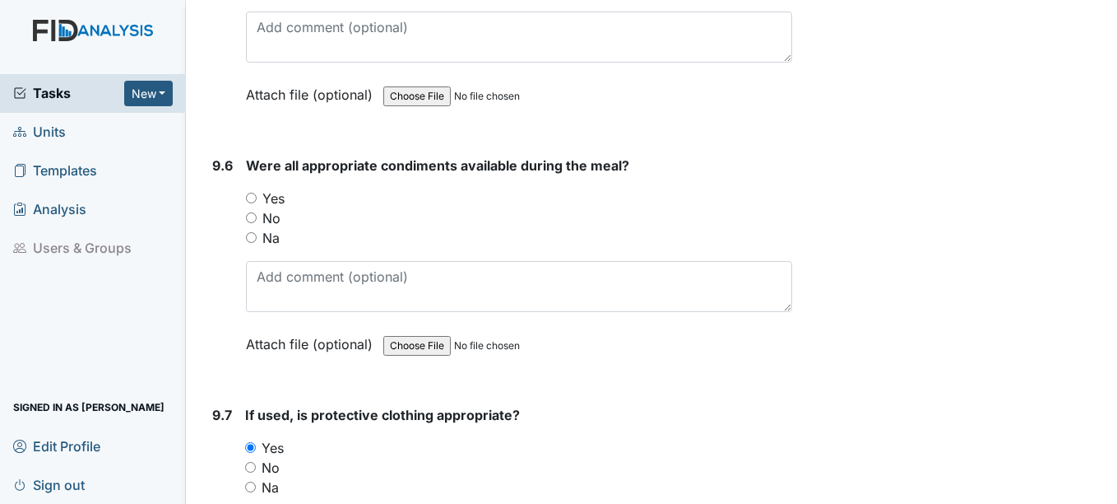
click at [273, 194] on label "Yes" at bounding box center [273, 198] width 22 height 20
click at [257, 194] on input "Yes" at bounding box center [251, 198] width 11 height 11
radio input "true"
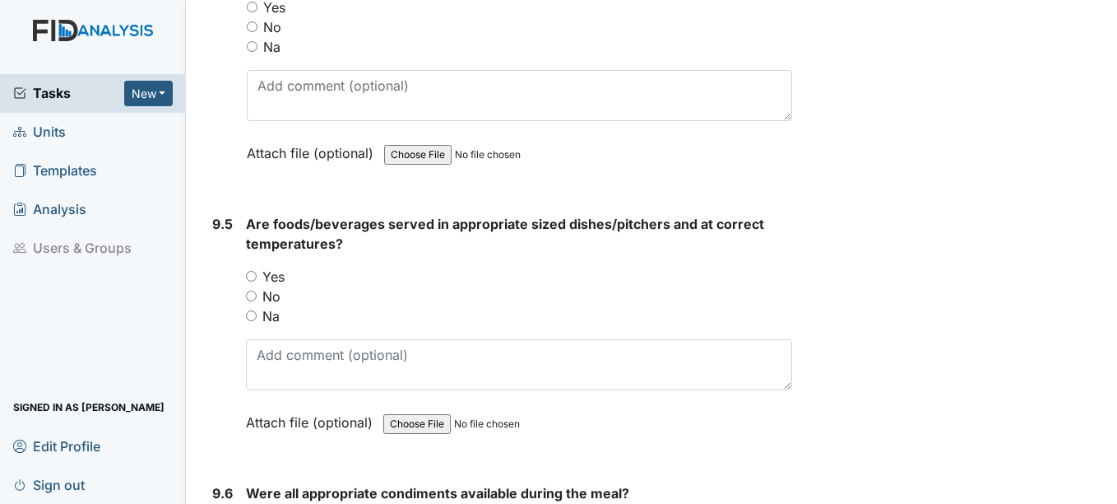
scroll to position [13534, 0]
click at [266, 277] on label "Yes" at bounding box center [273, 278] width 22 height 20
click at [257, 277] on input "Yes" at bounding box center [251, 277] width 11 height 11
radio input "true"
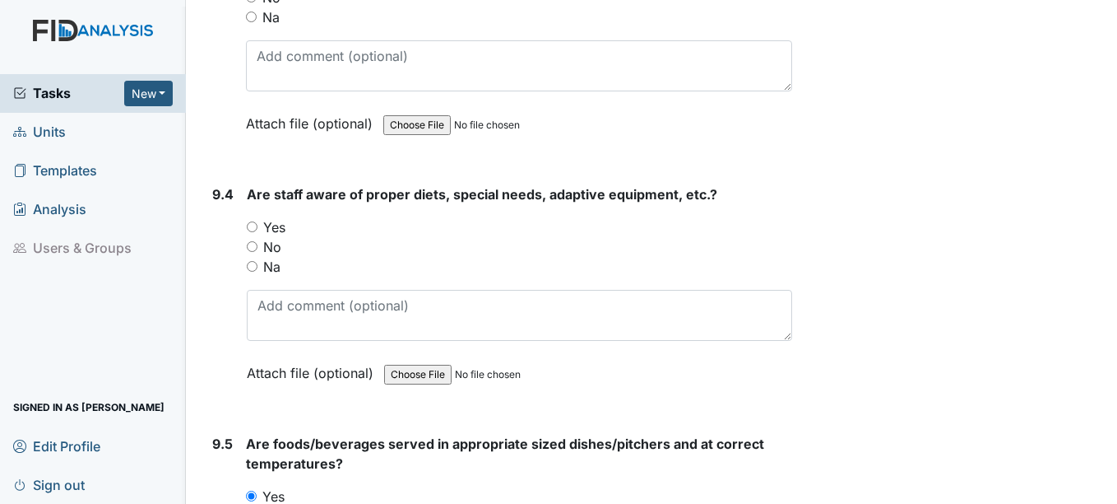
scroll to position [13287, 0]
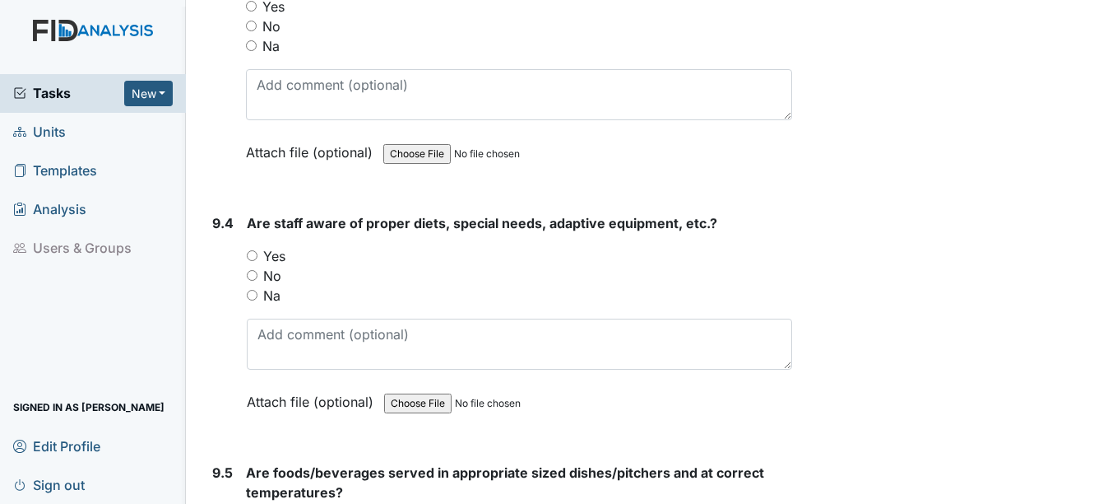
click at [266, 250] on label "Yes" at bounding box center [274, 256] width 22 height 20
click at [258, 250] on input "Yes" at bounding box center [252, 255] width 11 height 11
radio input "true"
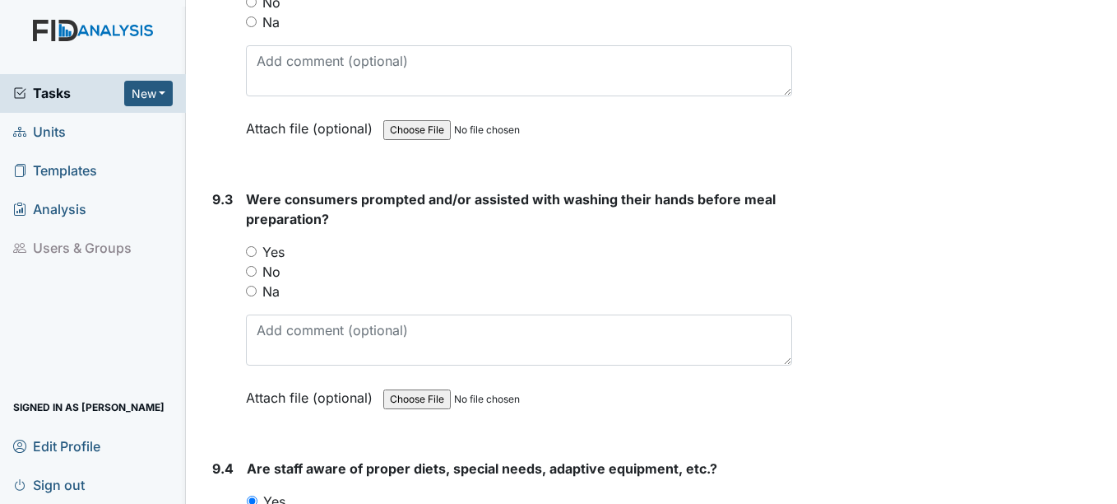
scroll to position [13040, 0]
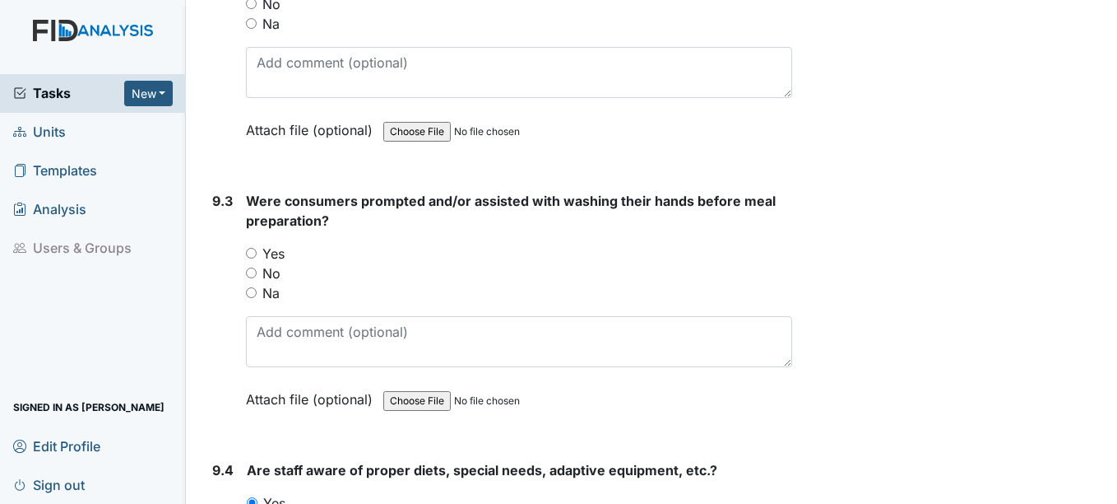
click at [274, 258] on label "Yes" at bounding box center [273, 254] width 22 height 20
click at [257, 258] on input "Yes" at bounding box center [251, 253] width 11 height 11
radio input "true"
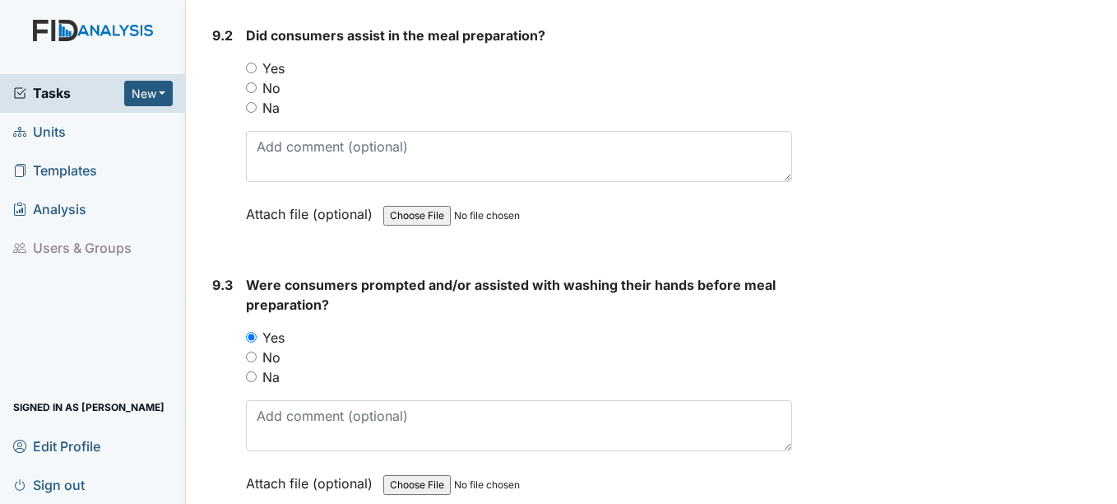
scroll to position [12793, 0]
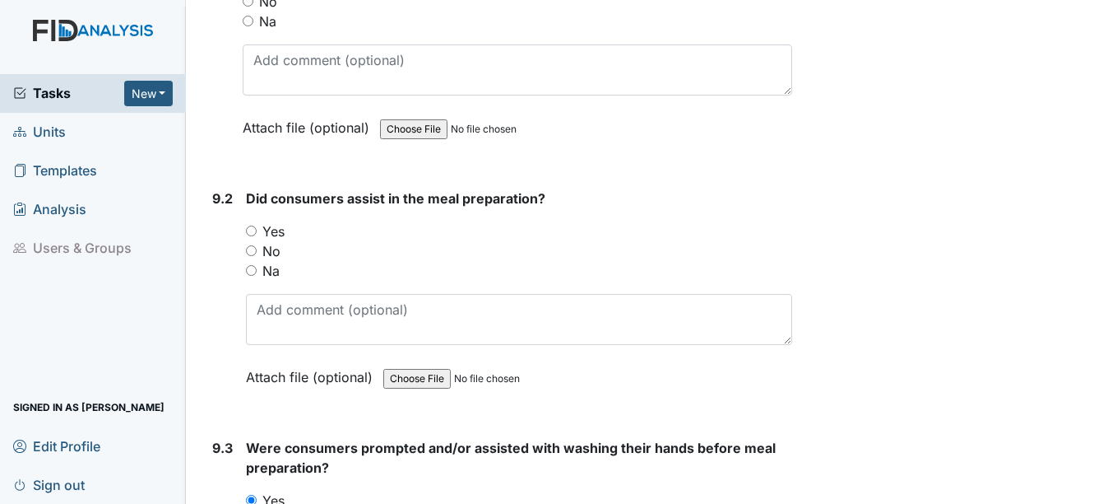
click at [262, 233] on label "Yes" at bounding box center [273, 231] width 22 height 20
click at [257, 233] on input "Yes" at bounding box center [251, 230] width 11 height 11
radio input "true"
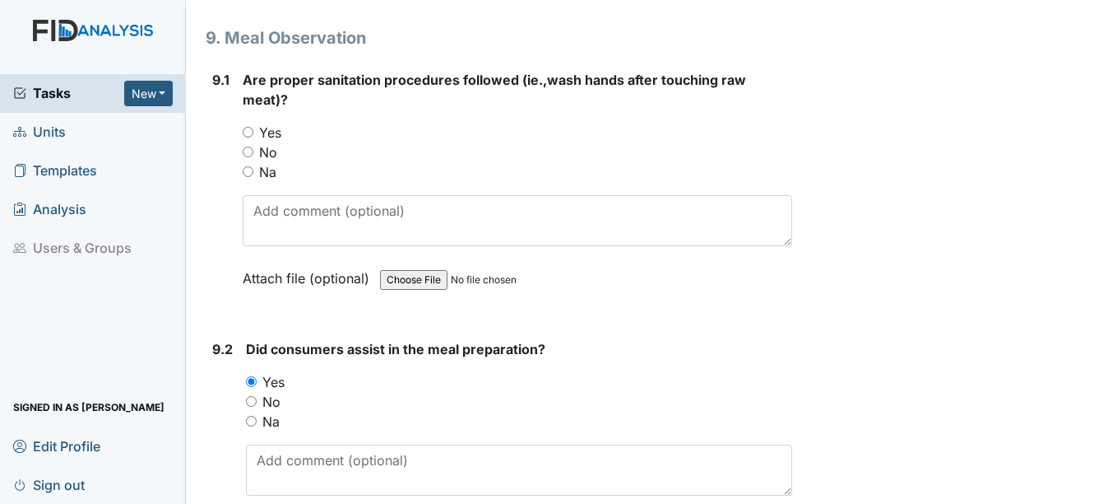
scroll to position [12546, 0]
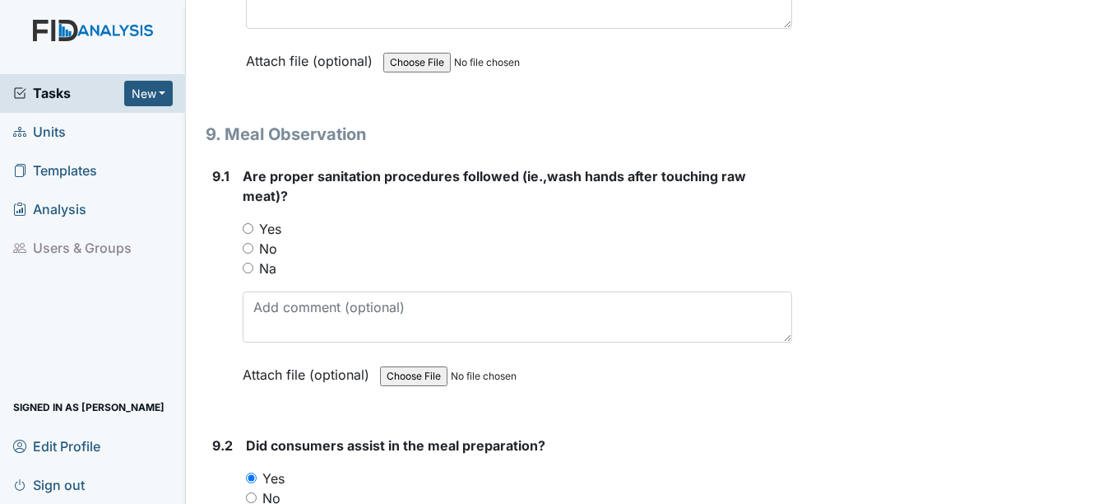
click at [266, 235] on label "Yes" at bounding box center [270, 229] width 22 height 20
click at [253, 234] on input "Yes" at bounding box center [248, 228] width 11 height 11
radio input "true"
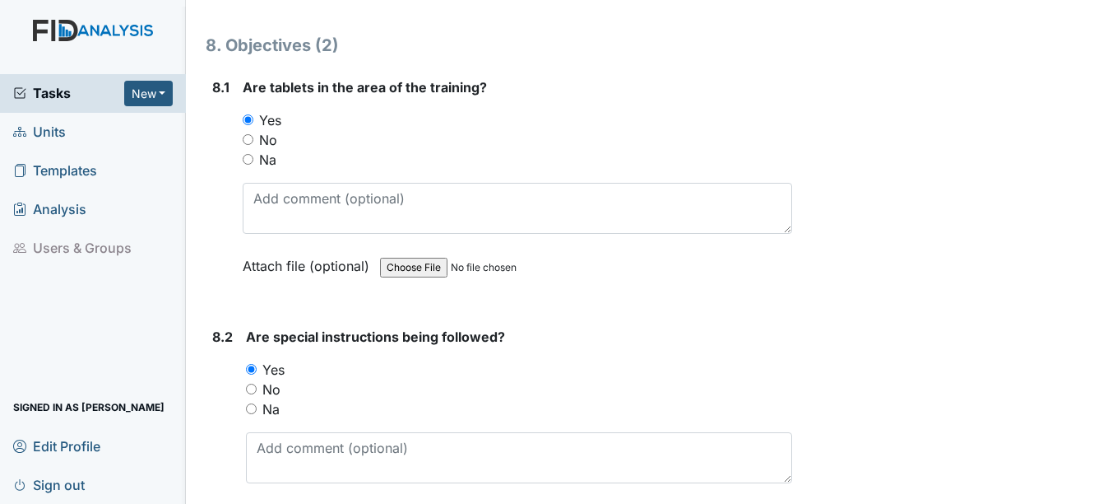
scroll to position [31719, 0]
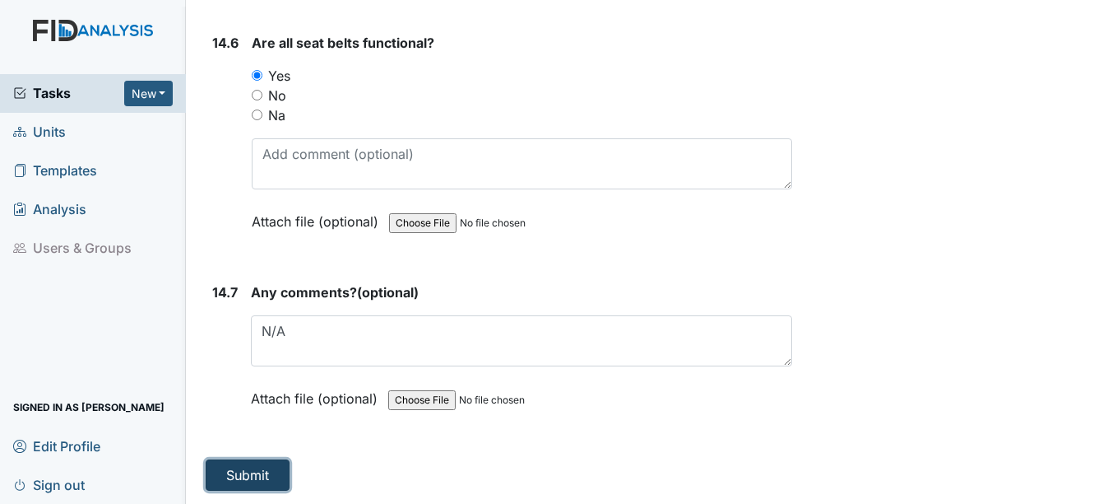
click at [269, 463] on button "Submit" at bounding box center [248, 474] width 84 height 31
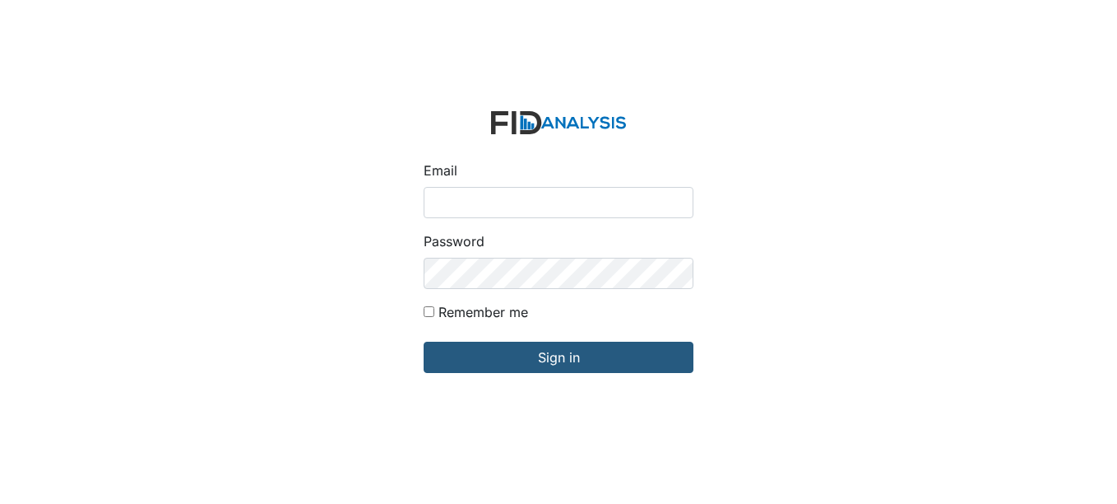
type input "[EMAIL_ADDRESS][DOMAIN_NAME]"
click at [443, 376] on form "Email swilliams@lifeincorporated.com Password Remember me Sign in" at bounding box center [559, 252] width 296 height 309
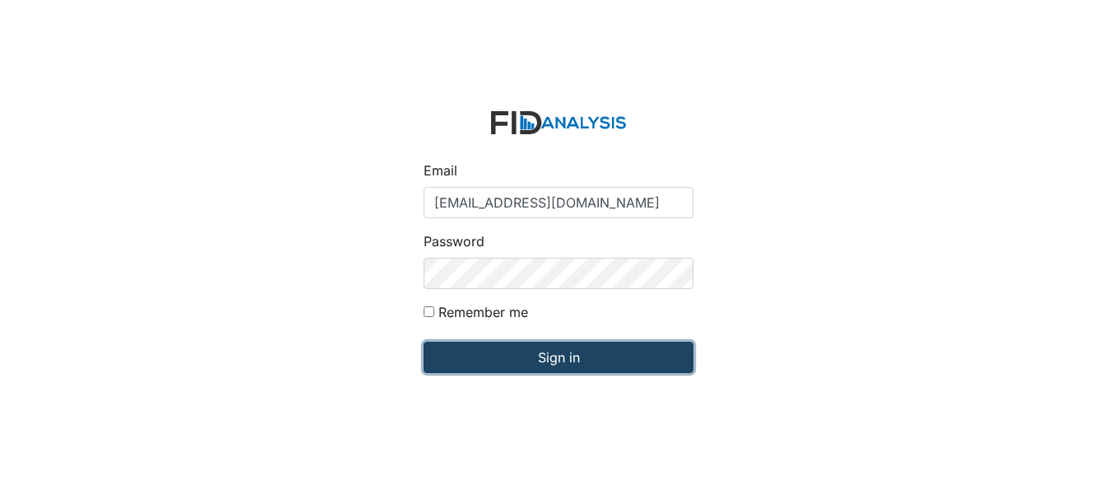
click at [439, 373] on input "Sign in" at bounding box center [559, 356] width 270 height 31
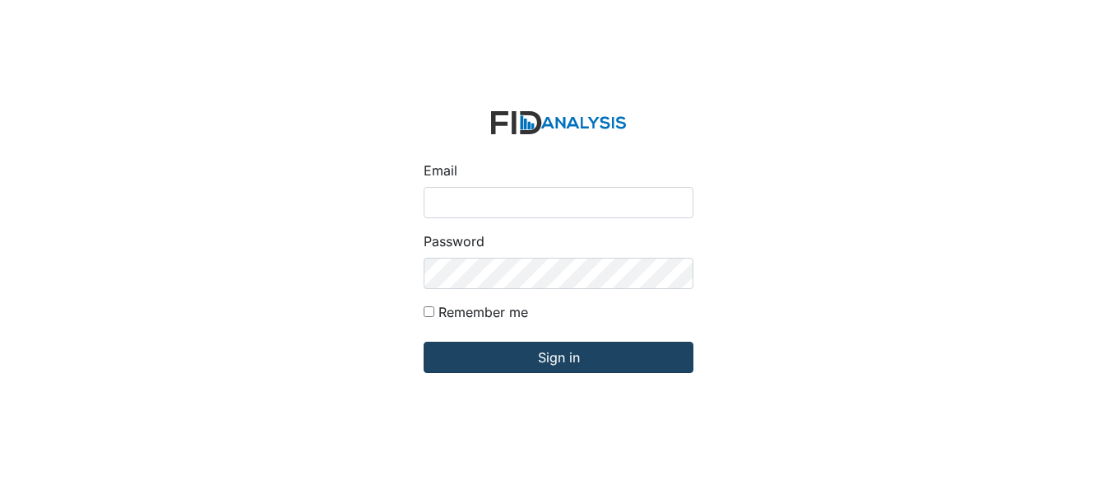
type input "[EMAIL_ADDRESS][DOMAIN_NAME]"
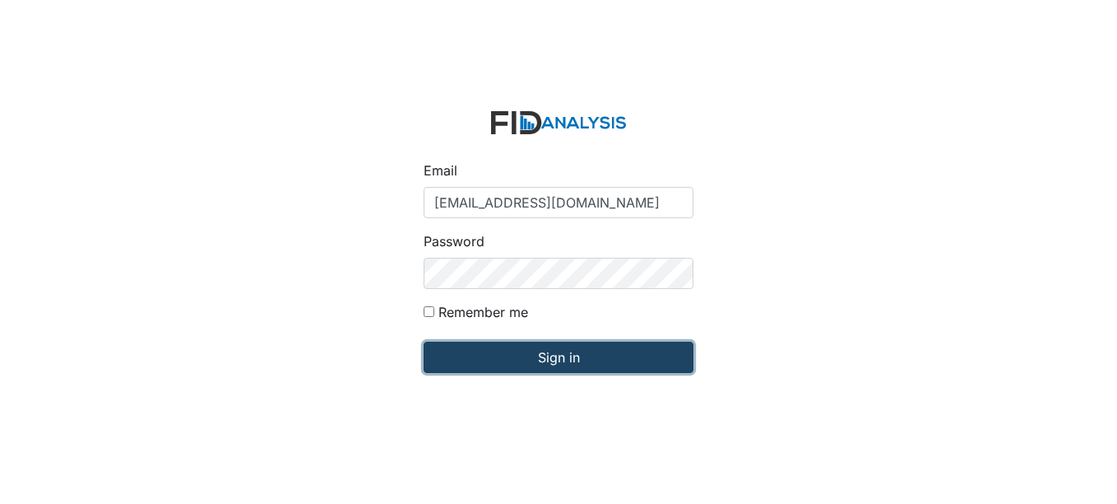
click at [522, 346] on input "Sign in" at bounding box center [559, 356] width 270 height 31
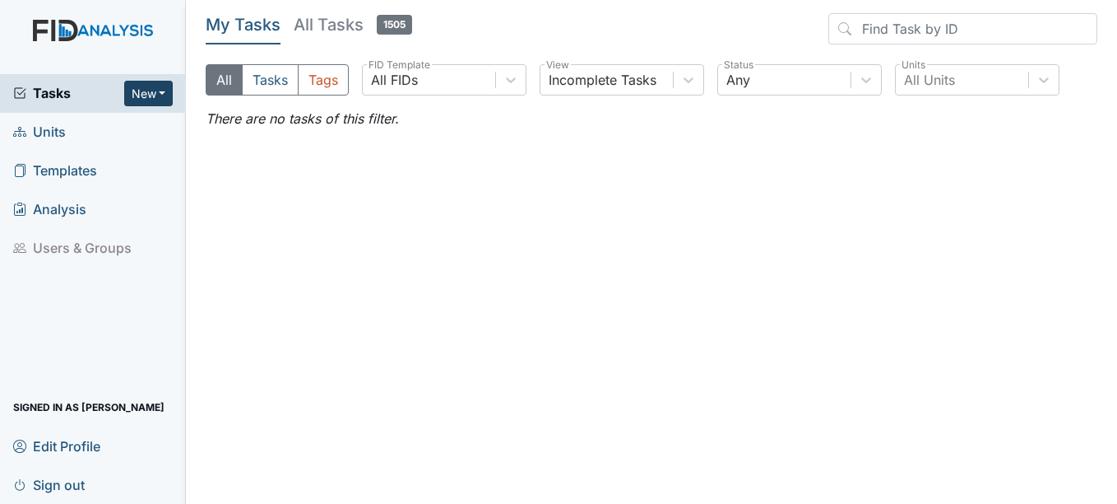
click at [151, 95] on button "New" at bounding box center [148, 94] width 49 height 26
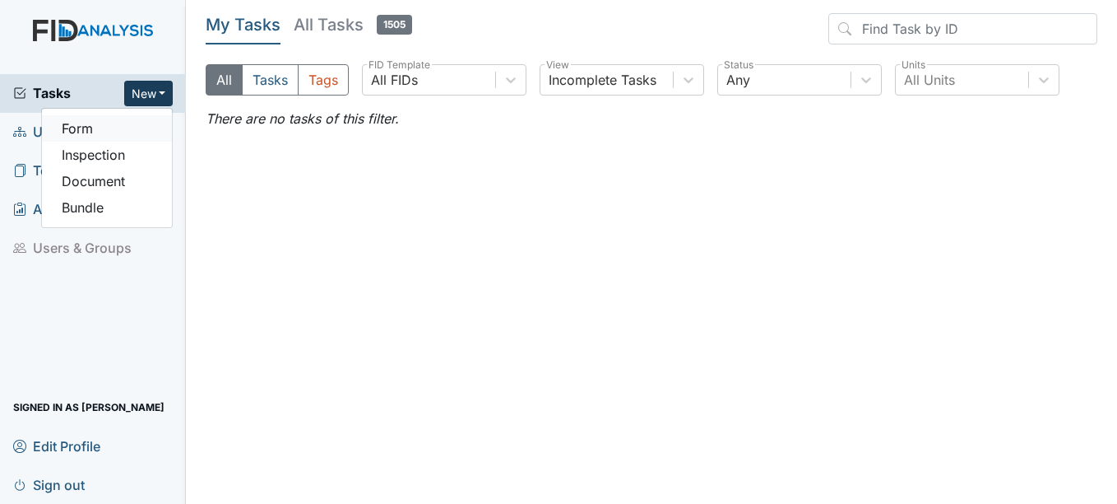
click at [115, 132] on link "Form" at bounding box center [107, 128] width 130 height 26
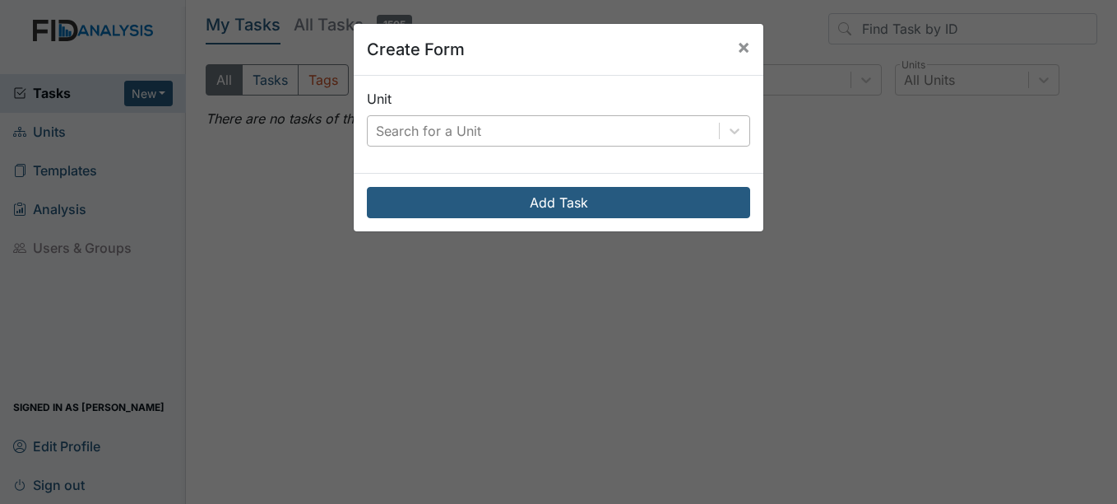
click at [519, 121] on div "Search for a Unit" at bounding box center [543, 131] width 351 height 30
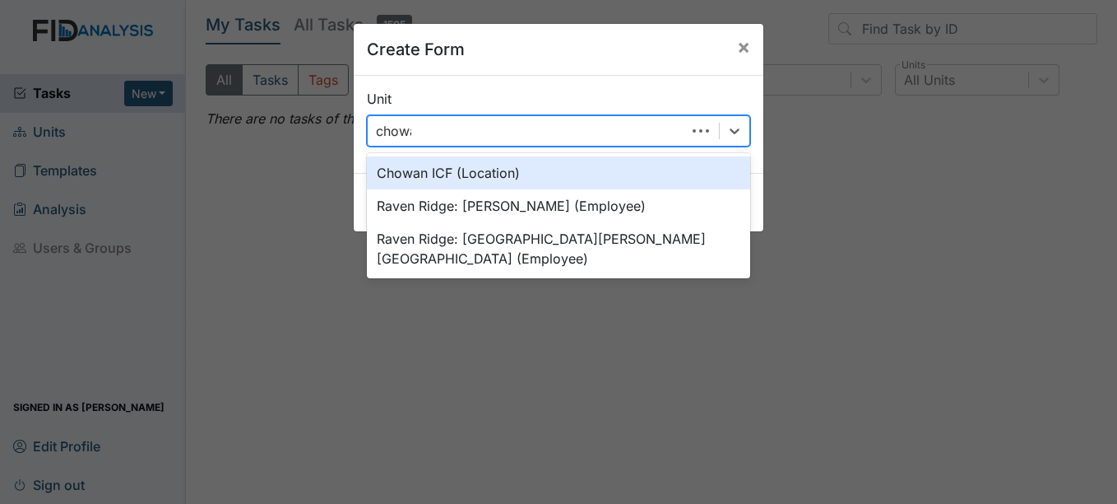
type input "chowan"
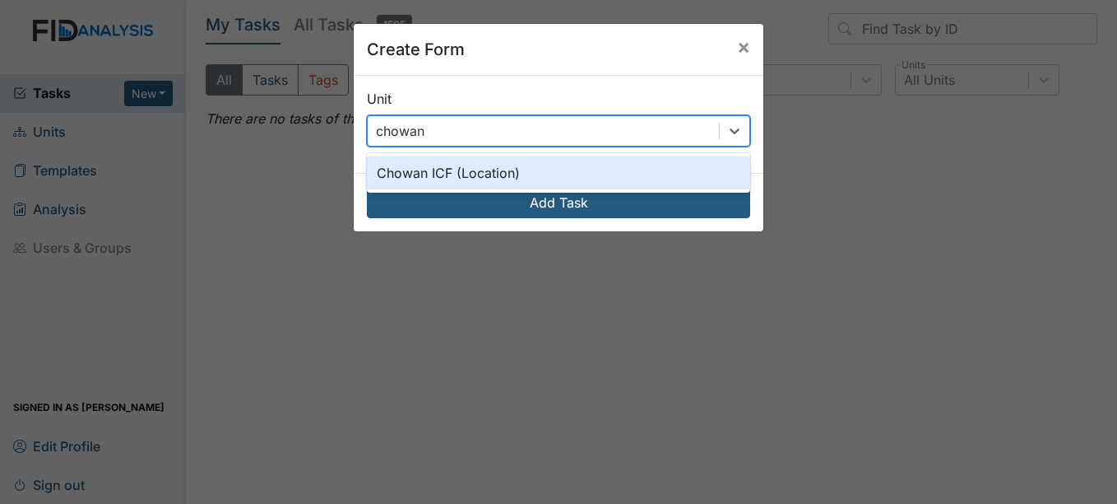
click at [462, 165] on div "Chowan ICF (Location)" at bounding box center [558, 172] width 383 height 33
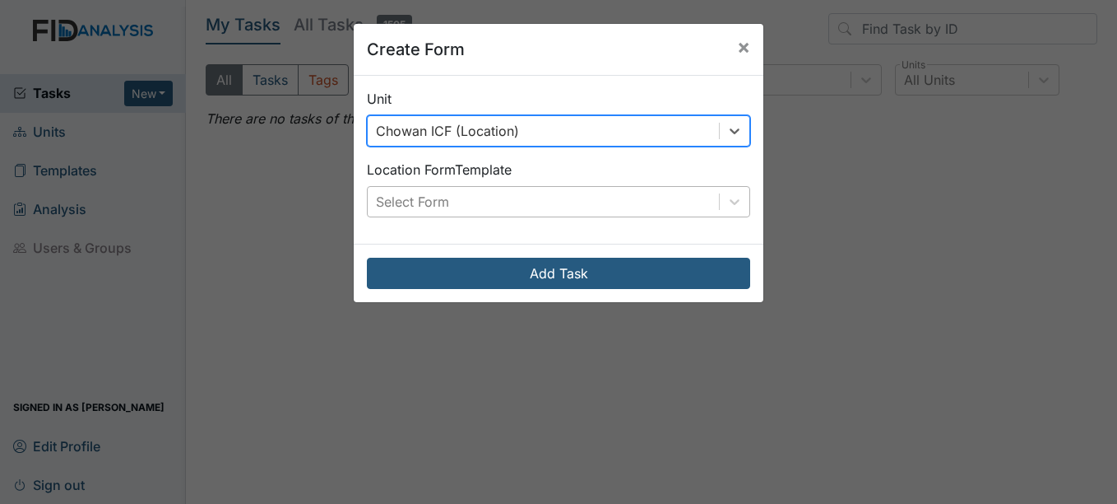
click at [452, 206] on div "Select Form" at bounding box center [543, 202] width 351 height 30
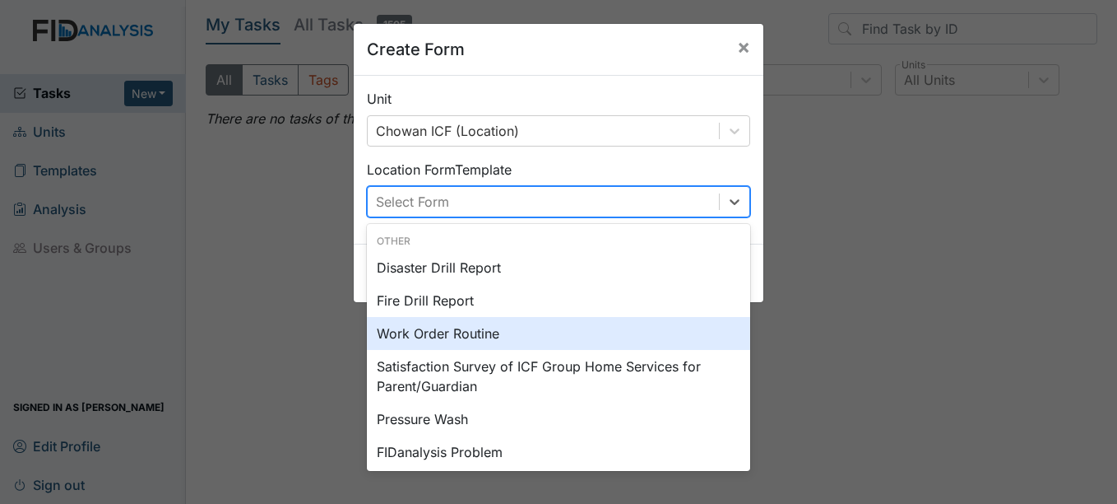
drag, startPoint x: 583, startPoint y: 339, endPoint x: 584, endPoint y: 348, distance: 9.1
click at [584, 348] on div "Work Order Routine" at bounding box center [558, 333] width 383 height 33
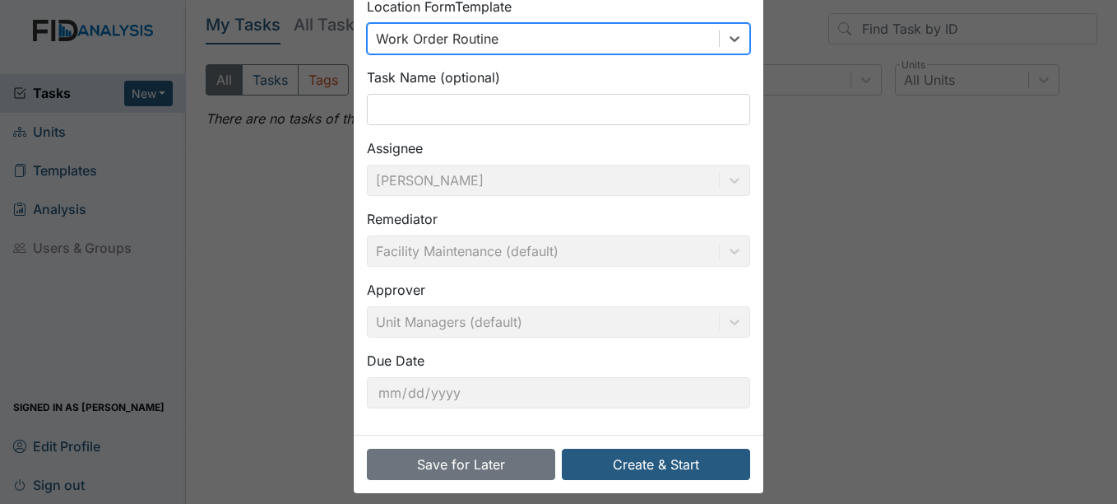
scroll to position [176, 0]
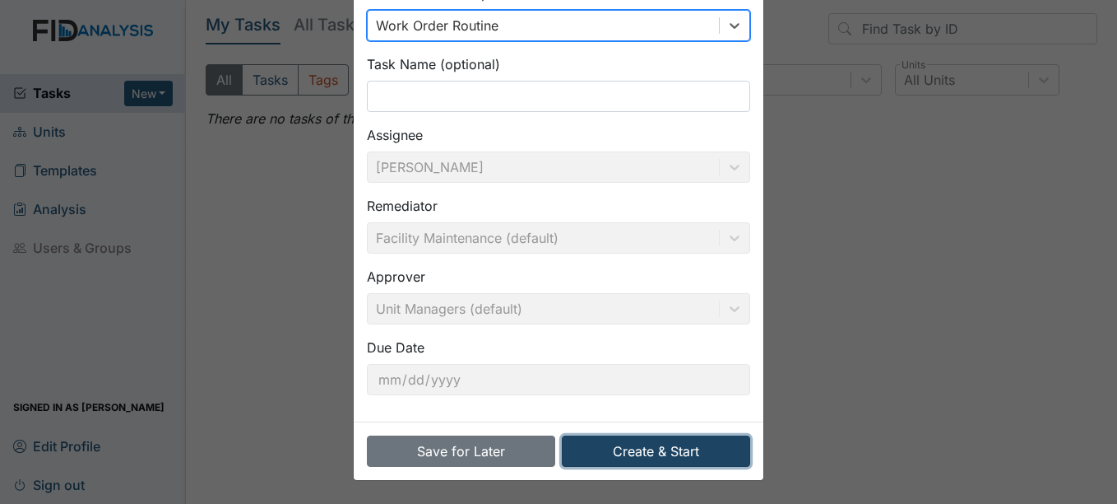
click at [681, 455] on button "Create & Start" at bounding box center [656, 450] width 188 height 31
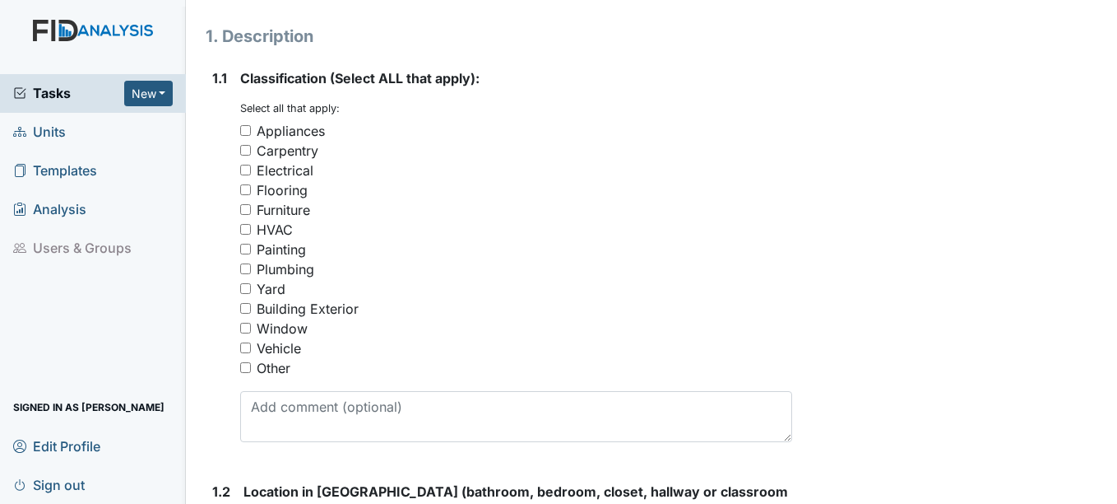
scroll to position [247, 0]
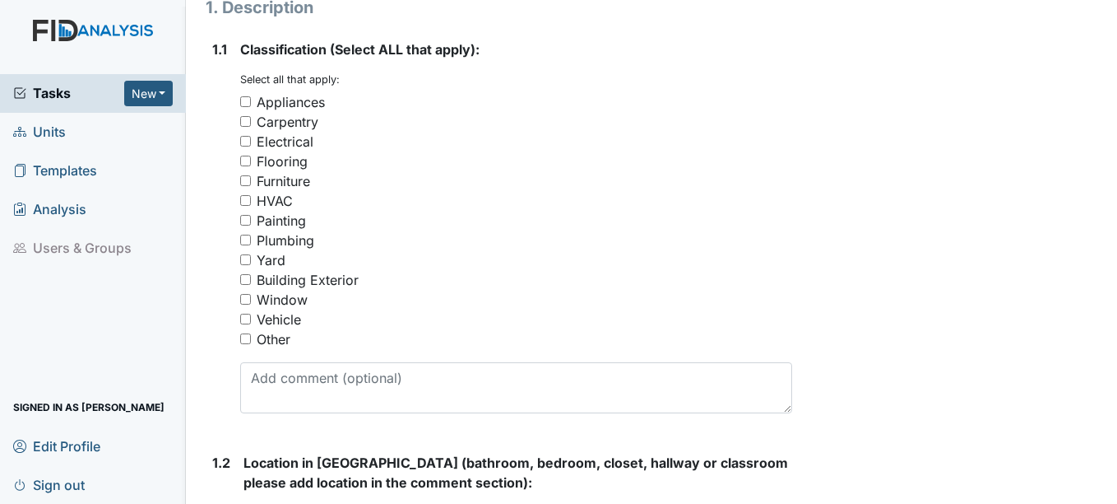
click at [271, 244] on div "Plumbing" at bounding box center [286, 240] width 58 height 20
click at [251, 244] on input "Plumbing" at bounding box center [245, 240] width 11 height 11
checkbox input "true"
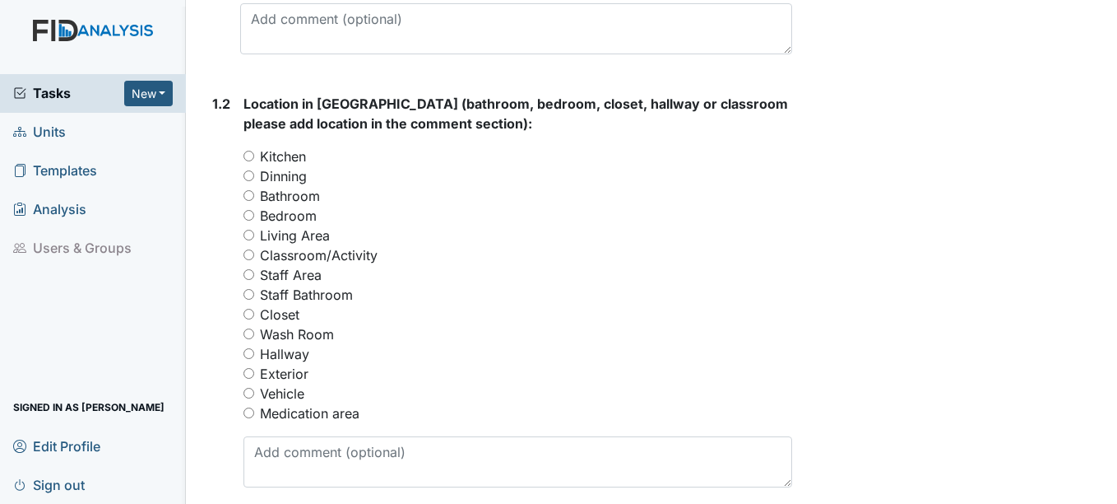
scroll to position [658, 0]
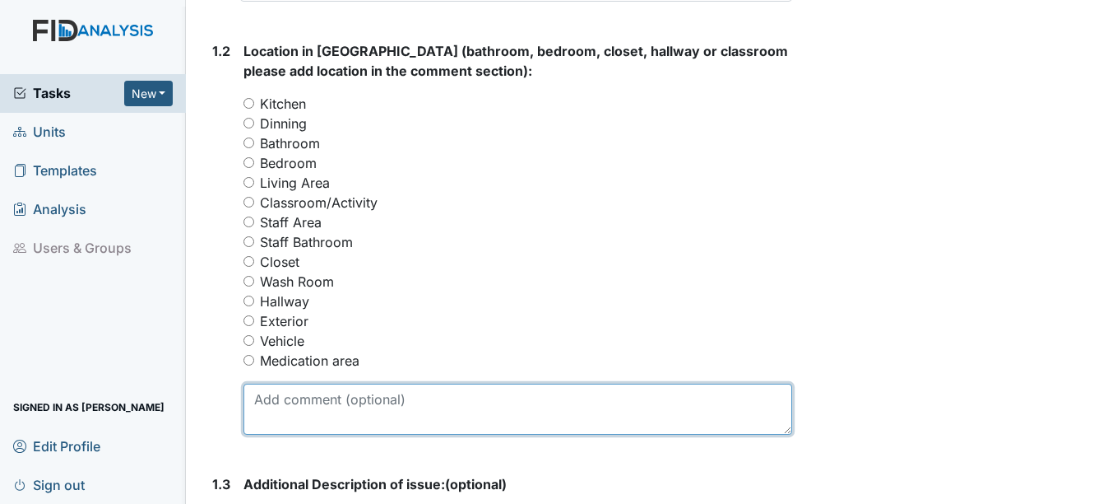
drag, startPoint x: 319, startPoint y: 411, endPoint x: 314, endPoint y: 402, distance: 10.3
click at [319, 409] on textarea at bounding box center [518, 408] width 548 height 51
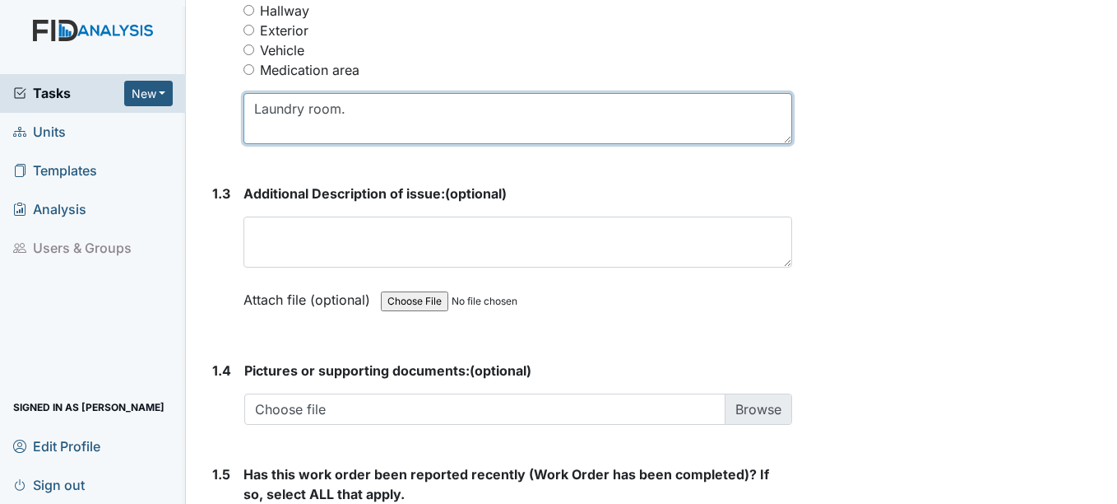
scroll to position [987, 0]
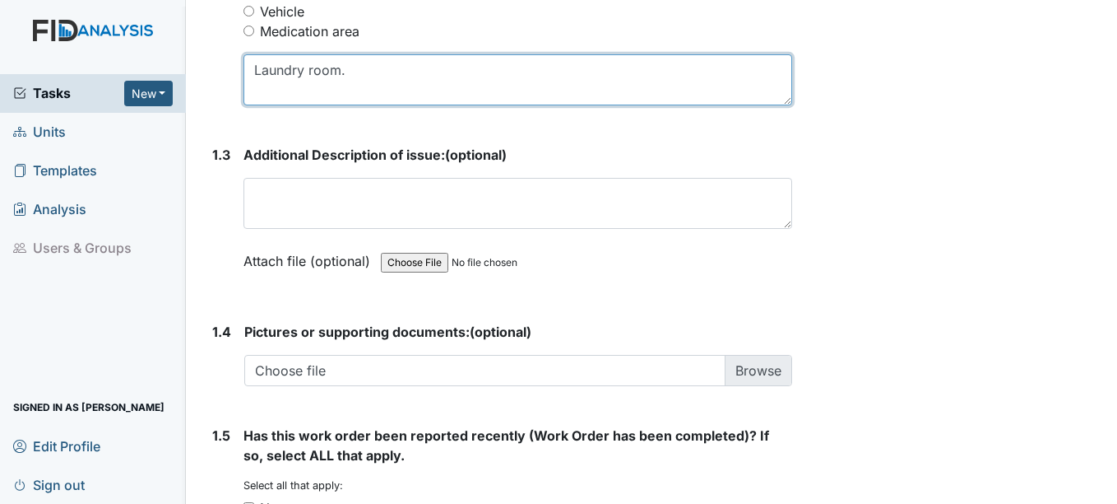
type textarea "Laundry room."
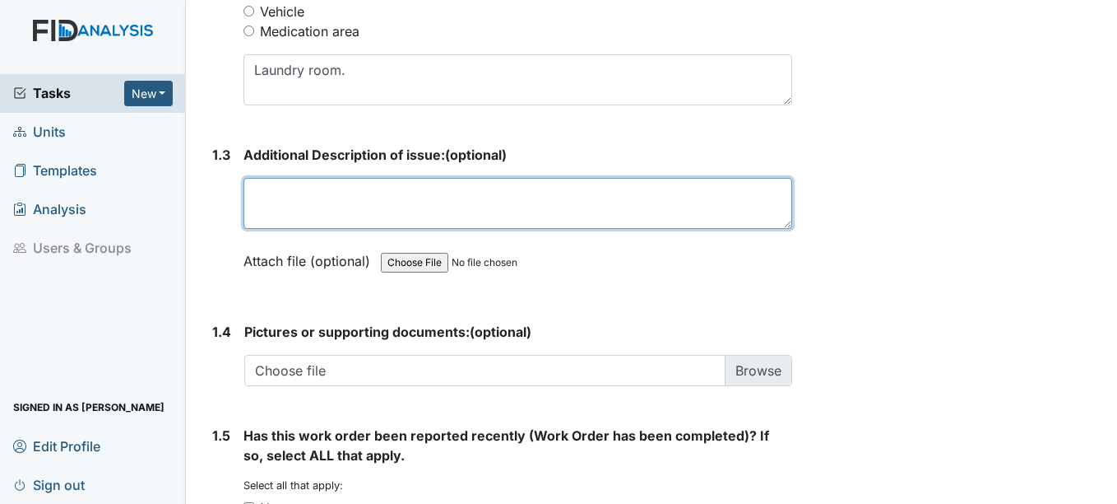
click at [391, 197] on textarea at bounding box center [518, 203] width 548 height 51
type textarea "L"
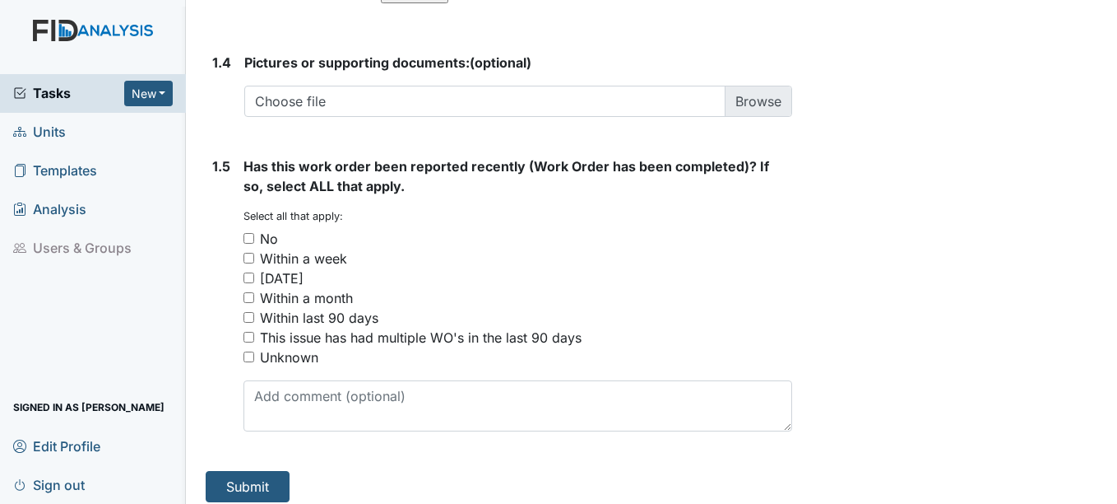
scroll to position [1268, 0]
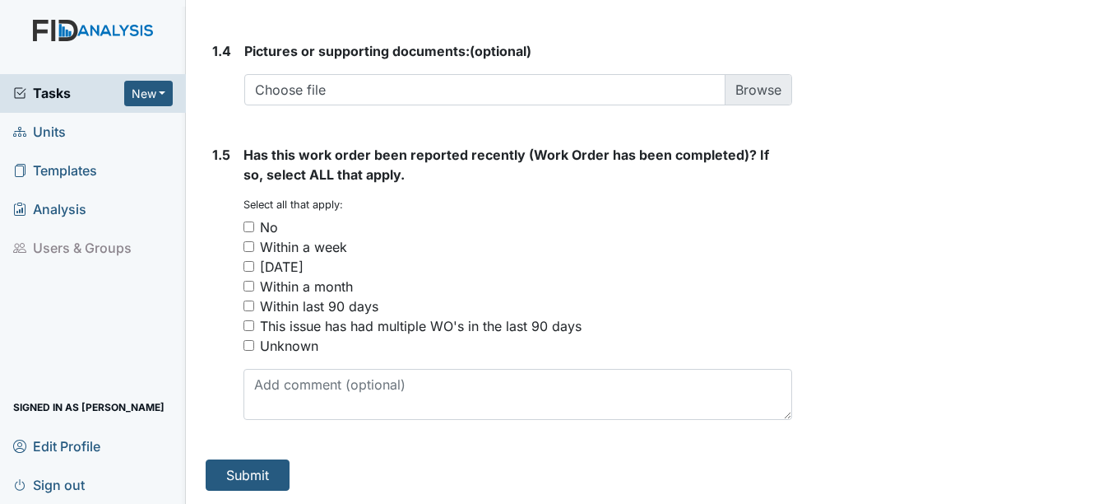
type textarea "Drain is clogged in laundry room ."
click at [259, 227] on div "No" at bounding box center [518, 227] width 548 height 20
click at [249, 223] on input "No" at bounding box center [249, 226] width 11 height 11
checkbox input "true"
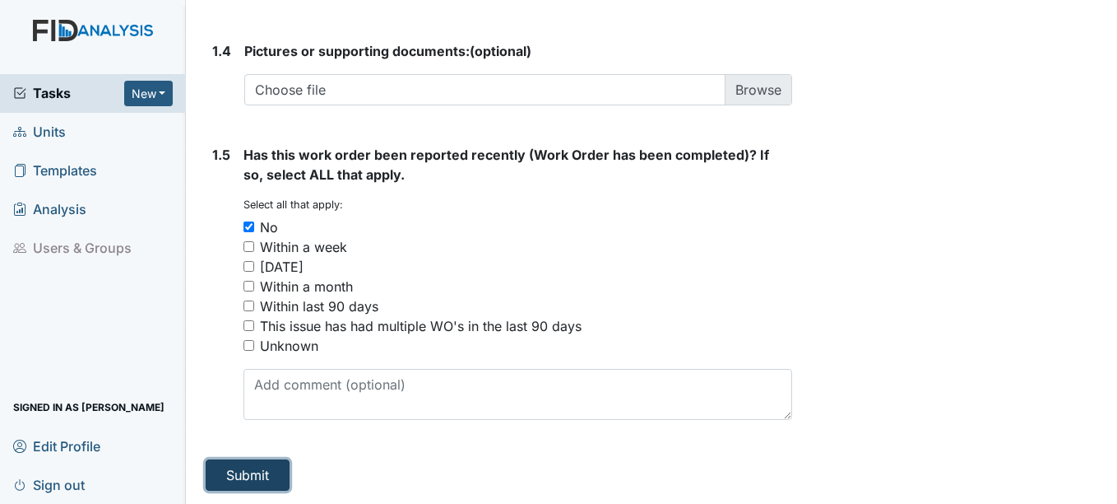
click at [272, 468] on button "Submit" at bounding box center [248, 474] width 84 height 31
click at [273, 468] on button "Submit" at bounding box center [248, 474] width 84 height 31
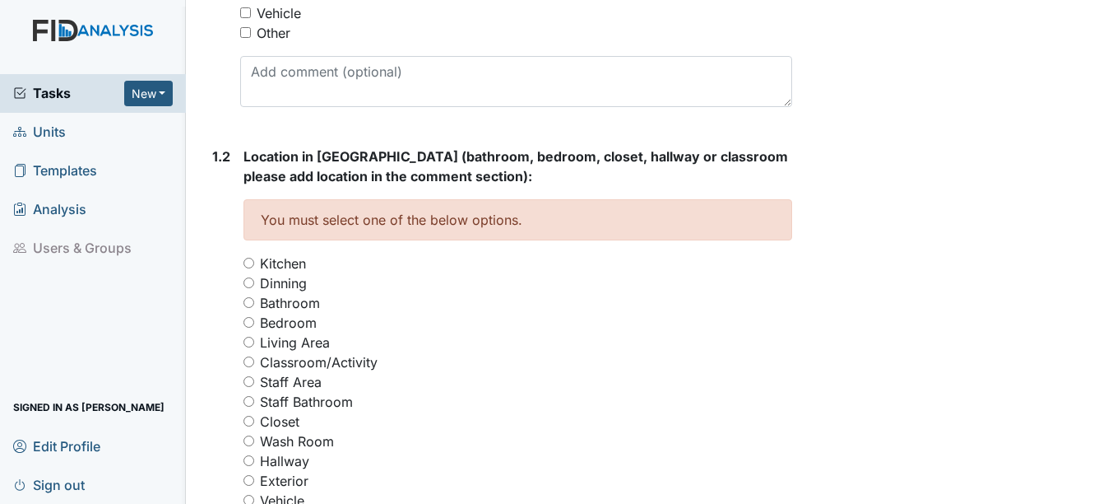
scroll to position [664, 0]
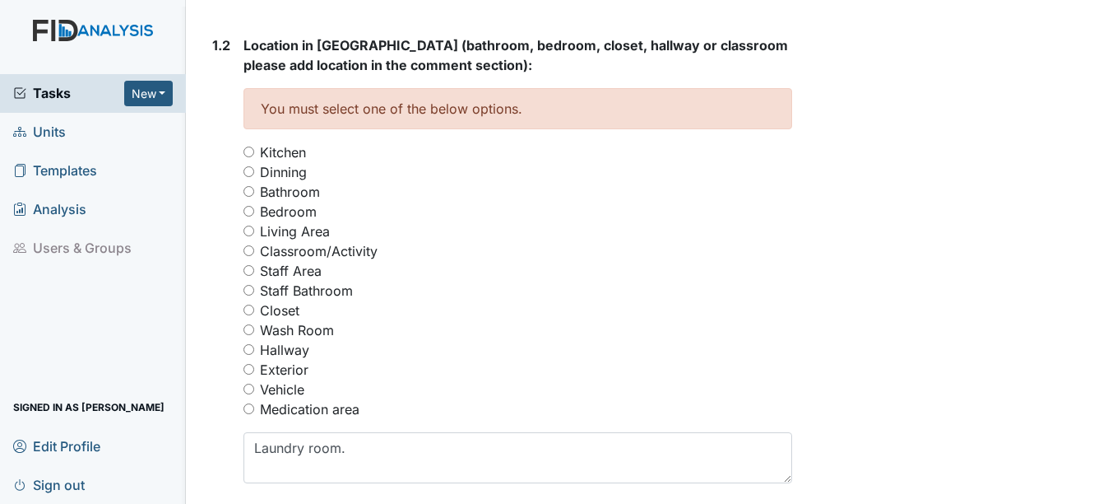
click at [337, 336] on div "Wash Room" at bounding box center [518, 330] width 548 height 20
click at [319, 333] on label "Wash Room" at bounding box center [297, 330] width 74 height 20
click at [254, 333] on input "Wash Room" at bounding box center [249, 329] width 11 height 11
radio input "true"
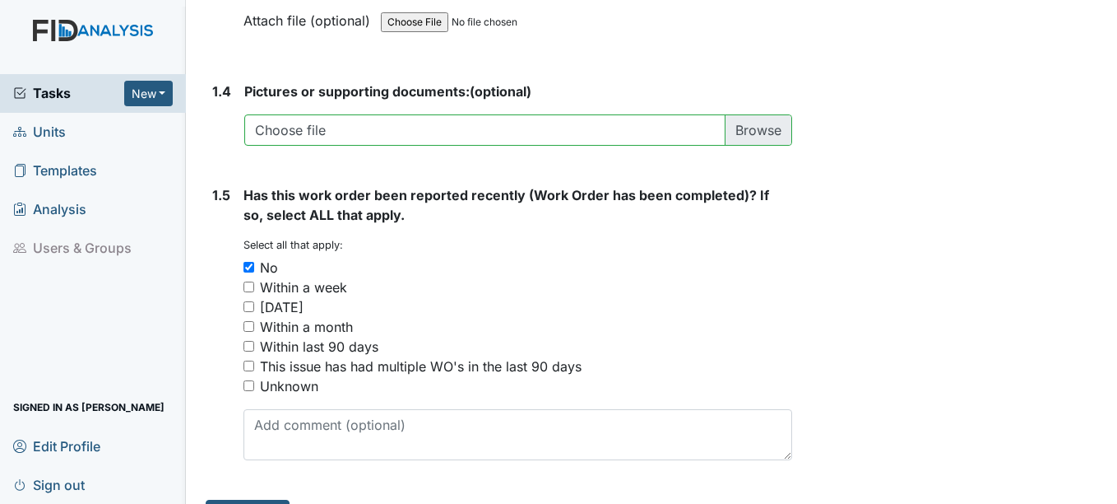
scroll to position [1322, 0]
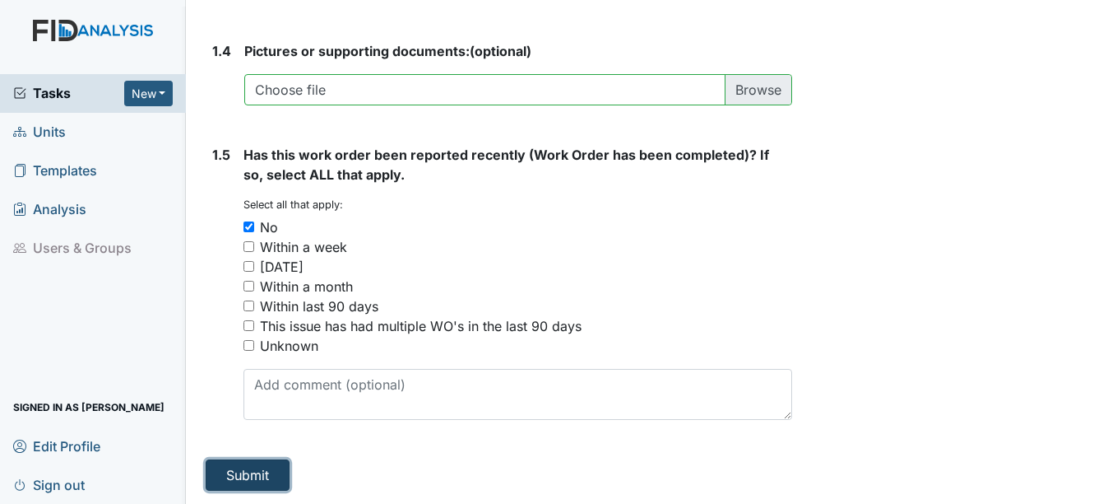
click at [274, 471] on button "Submit" at bounding box center [248, 474] width 84 height 31
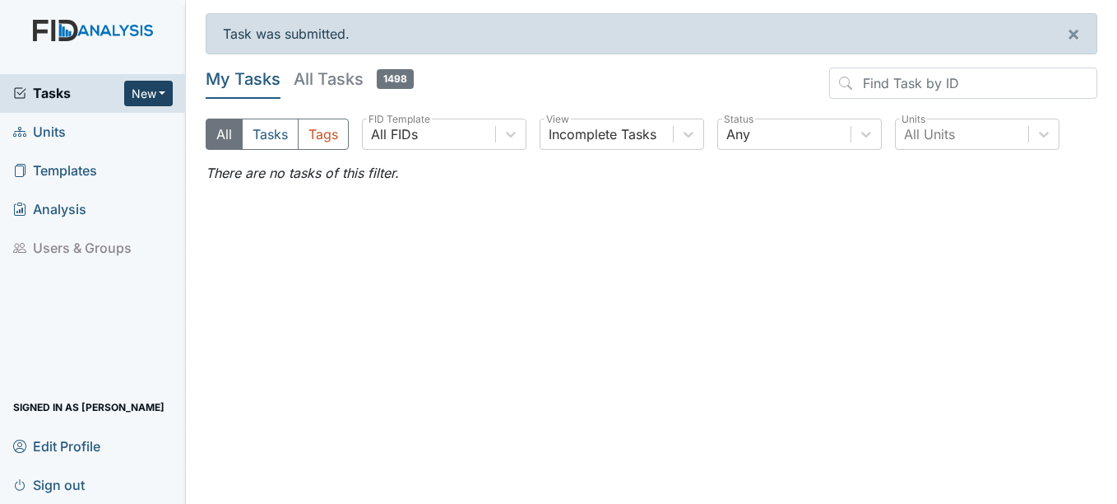
click at [145, 100] on button "New" at bounding box center [148, 94] width 49 height 26
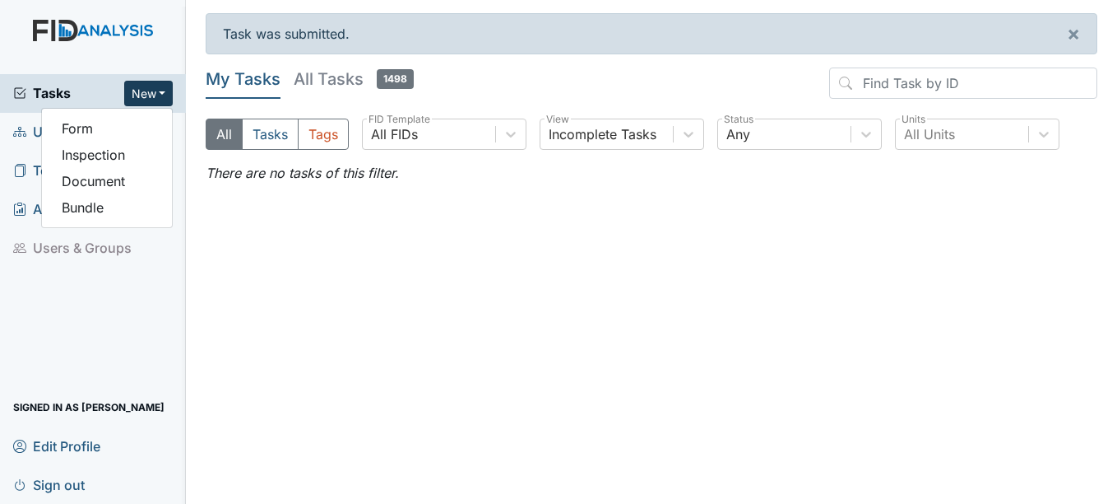
click at [145, 100] on button "New" at bounding box center [148, 94] width 49 height 26
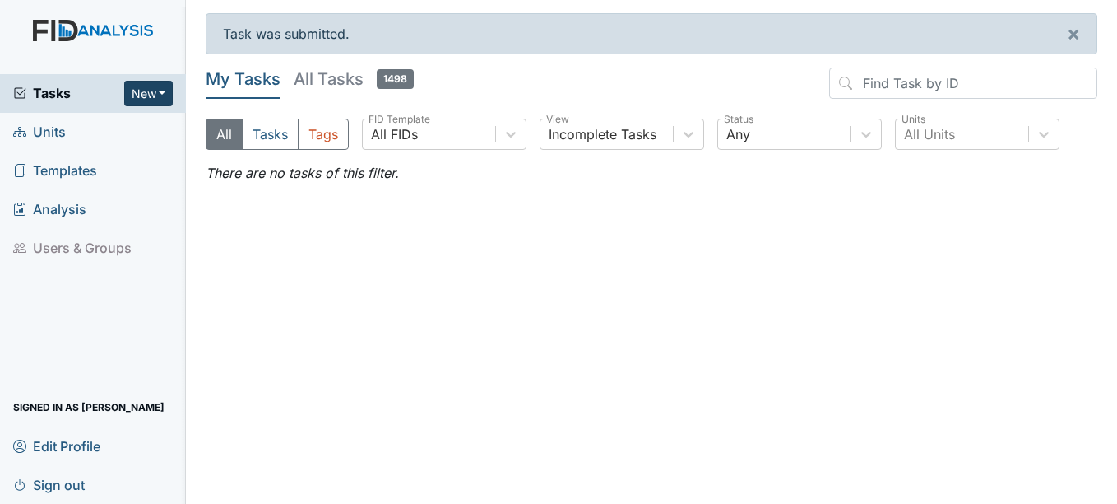
click at [147, 95] on button "New" at bounding box center [148, 94] width 49 height 26
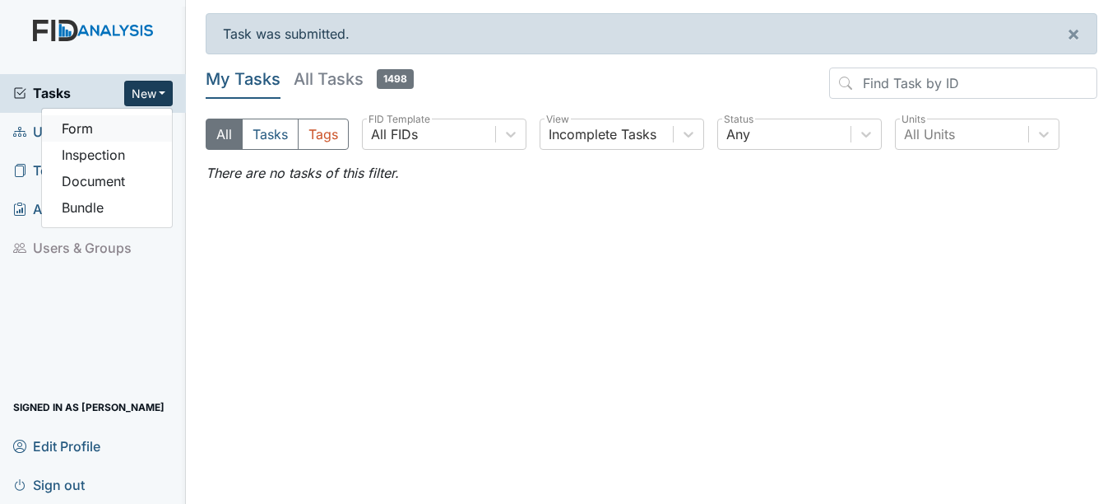
click at [109, 133] on link "Form" at bounding box center [107, 128] width 130 height 26
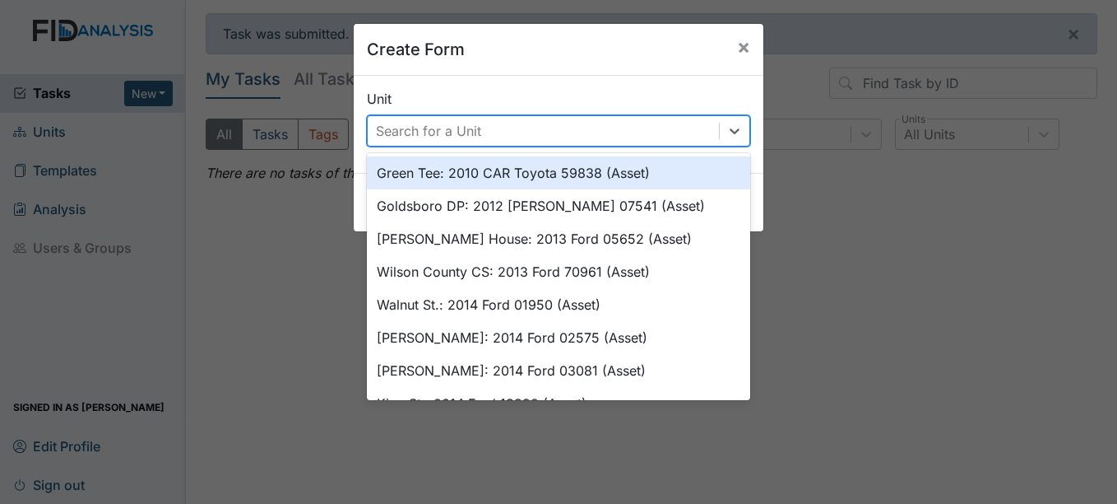
click at [547, 141] on div "Search for a Unit" at bounding box center [543, 131] width 351 height 30
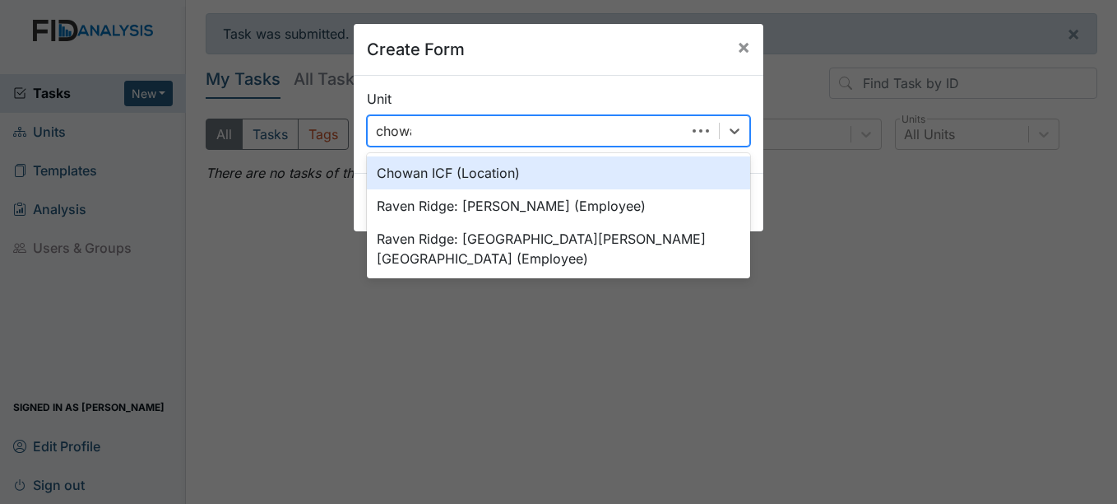
type input "chowan"
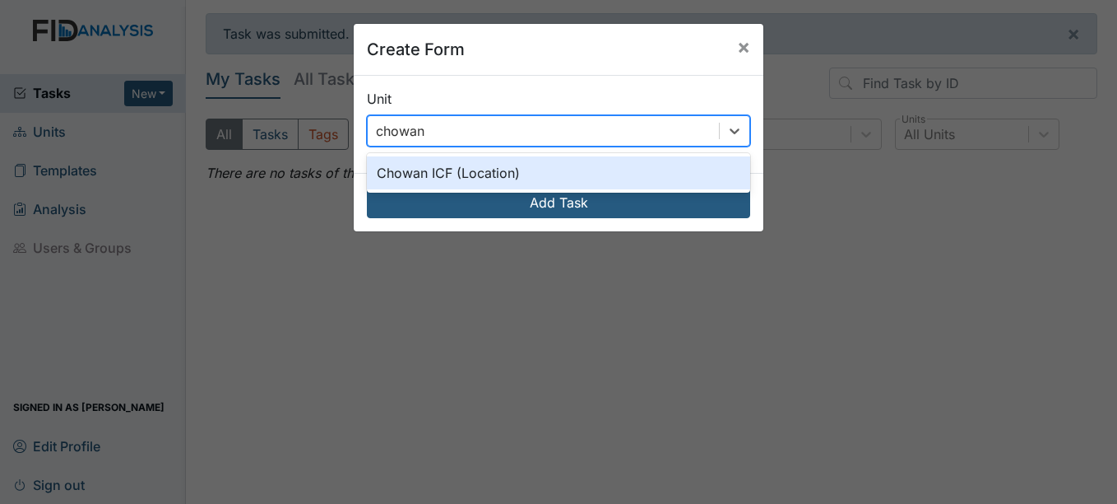
click at [500, 179] on div "Chowan ICF (Location)" at bounding box center [558, 172] width 383 height 33
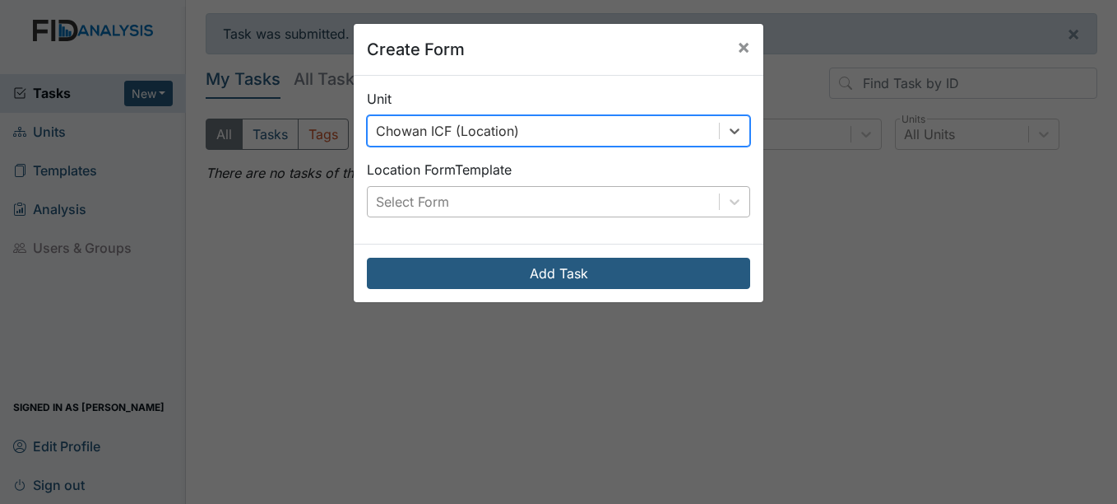
click at [508, 190] on div "Select Form" at bounding box center [543, 202] width 351 height 30
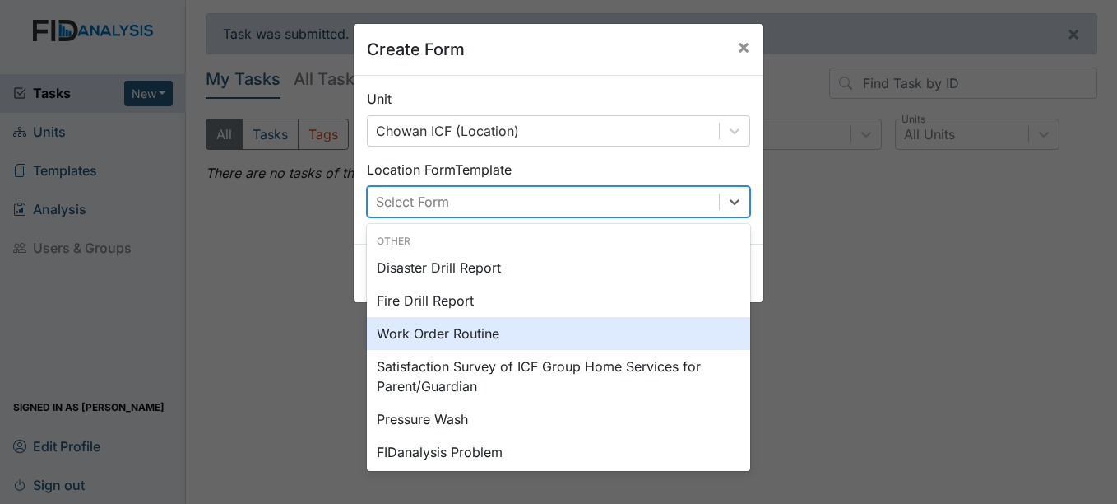
click at [515, 328] on div "Work Order Routine" at bounding box center [558, 333] width 383 height 33
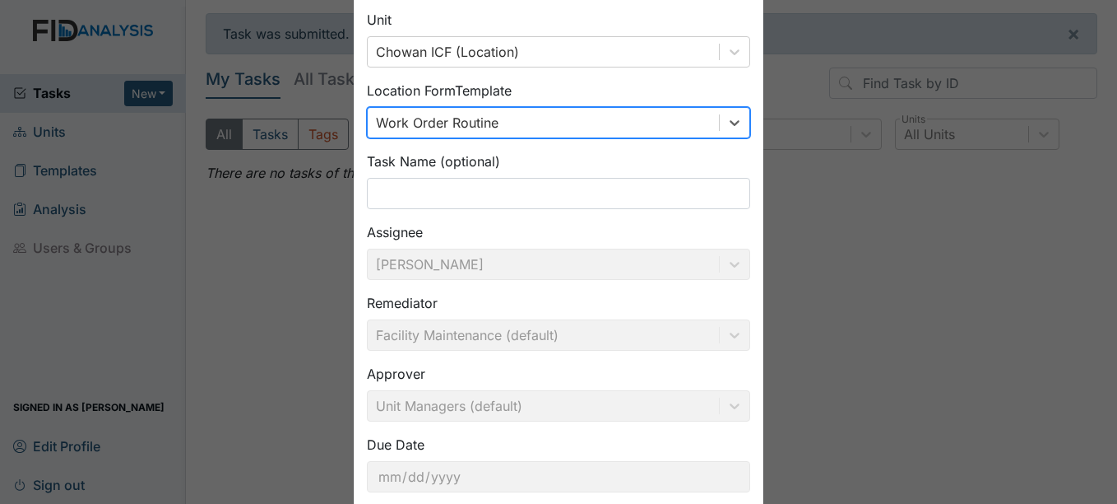
scroll to position [176, 0]
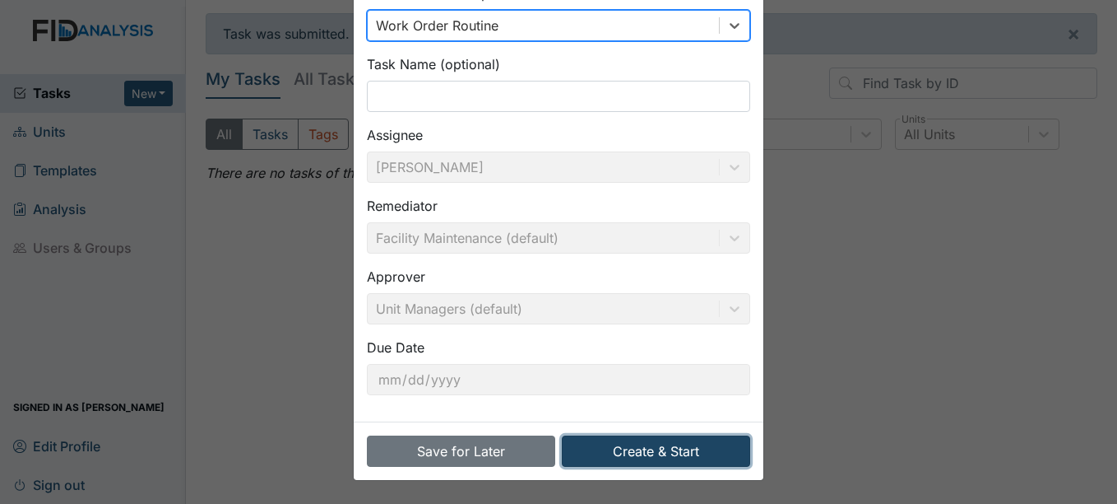
click at [657, 449] on button "Create & Start" at bounding box center [656, 450] width 188 height 31
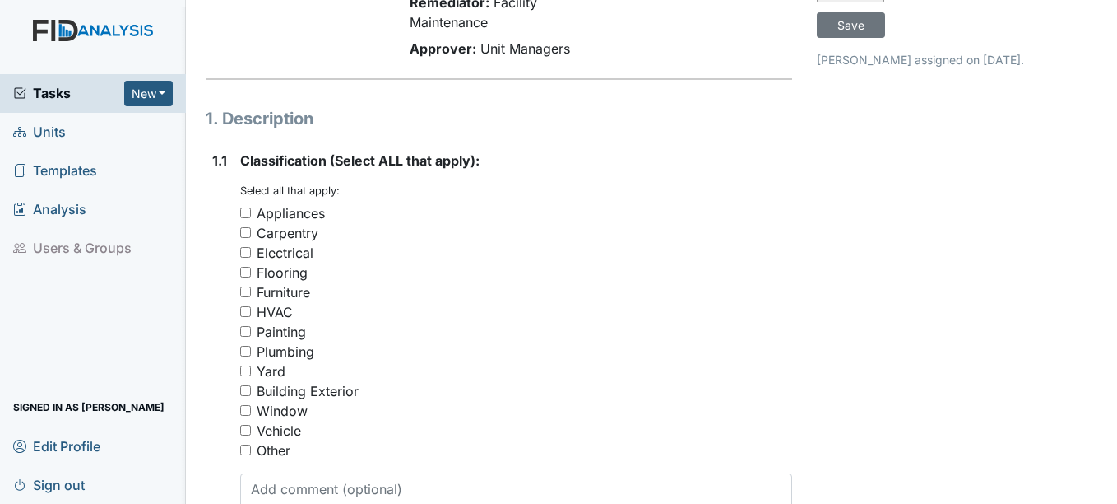
scroll to position [165, 0]
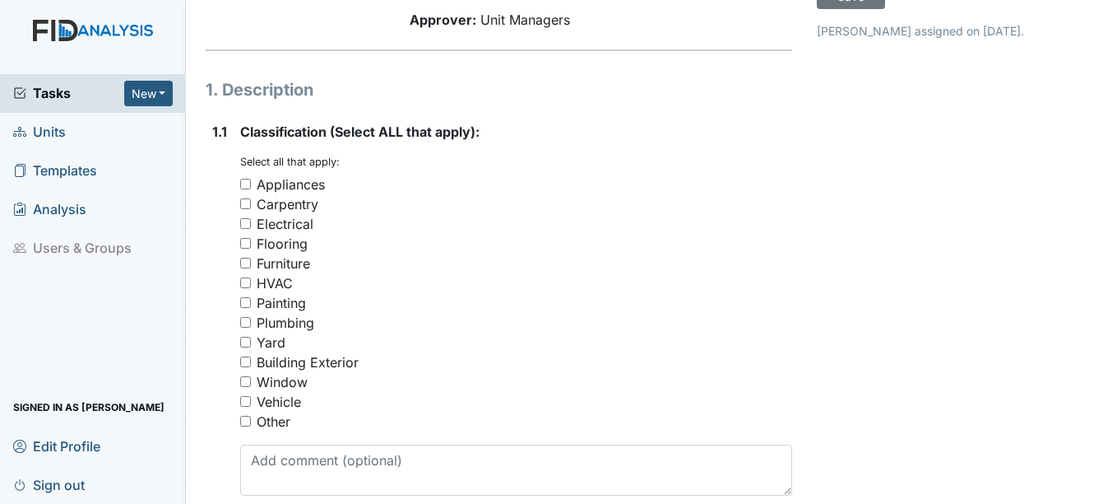
click at [278, 411] on div "Vehicle" at bounding box center [279, 402] width 44 height 20
click at [251, 406] on input "Vehicle" at bounding box center [245, 401] width 11 height 11
checkbox input "true"
click at [277, 420] on div "Other" at bounding box center [274, 421] width 34 height 20
click at [251, 420] on input "Other" at bounding box center [245, 421] width 11 height 11
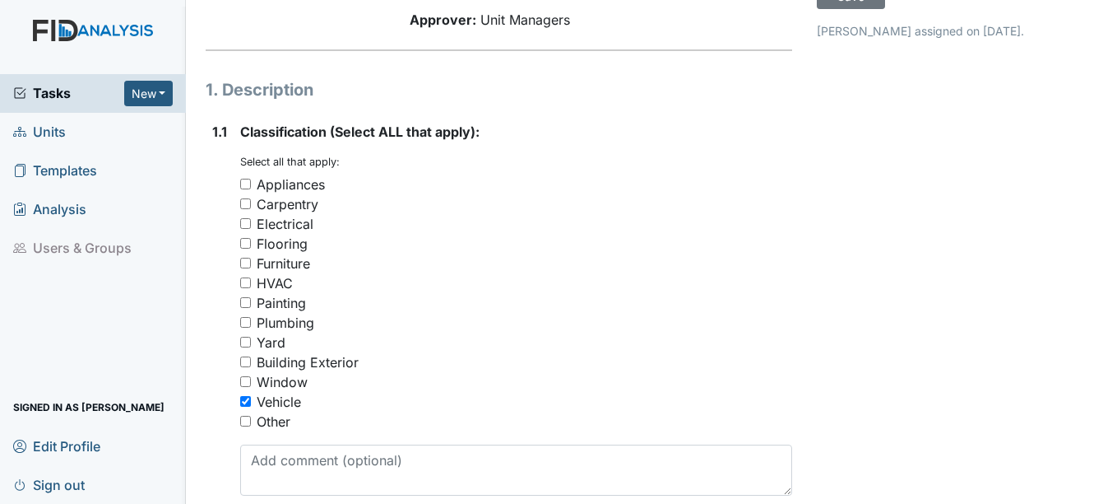
checkbox input "true"
click at [239, 400] on div "1.1 Classification (Select ALL that apply): You must select one or more of the …" at bounding box center [499, 315] width 586 height 387
click at [249, 402] on input "Vehicle" at bounding box center [245, 401] width 11 height 11
checkbox input "false"
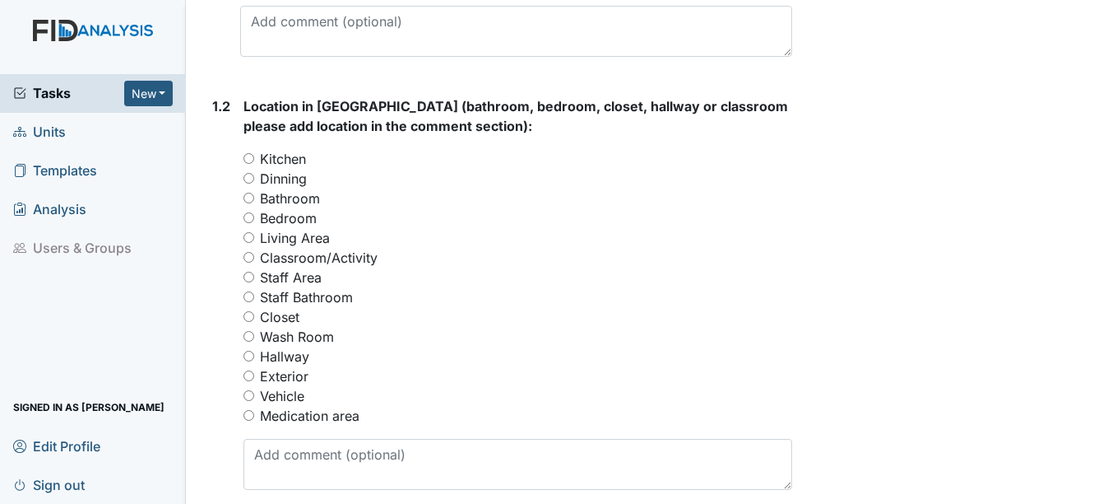
scroll to position [576, 0]
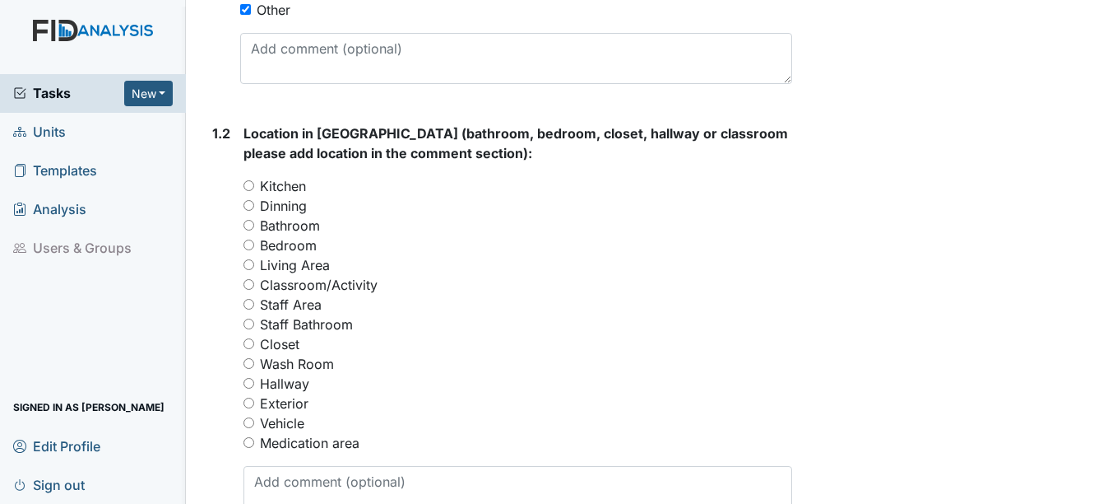
click at [282, 195] on label "Kitchen" at bounding box center [283, 186] width 46 height 20
click at [254, 191] on input "Kitchen" at bounding box center [249, 185] width 11 height 11
radio input "true"
click at [280, 184] on label "Kitchen" at bounding box center [283, 186] width 46 height 20
click at [254, 184] on input "Kitchen" at bounding box center [249, 185] width 11 height 11
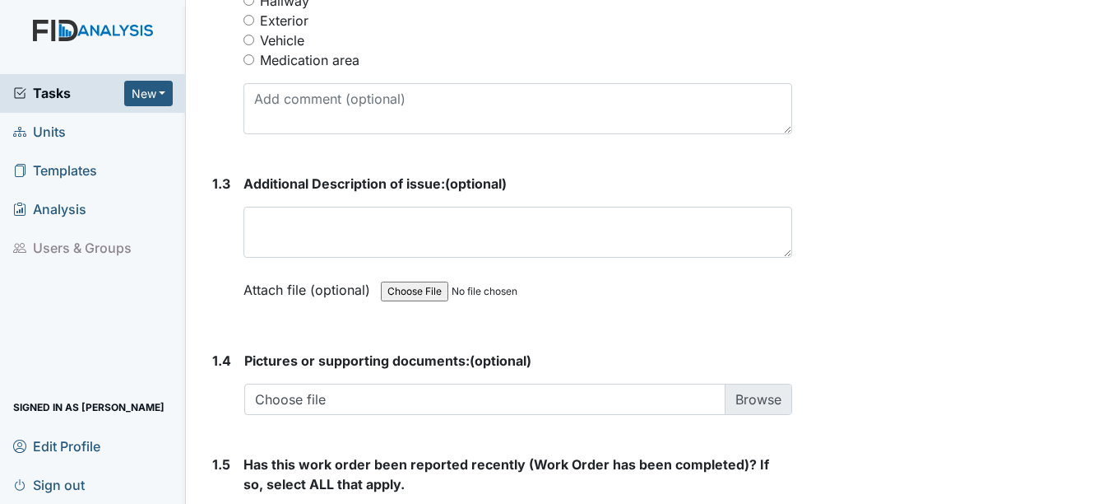
scroll to position [987, 0]
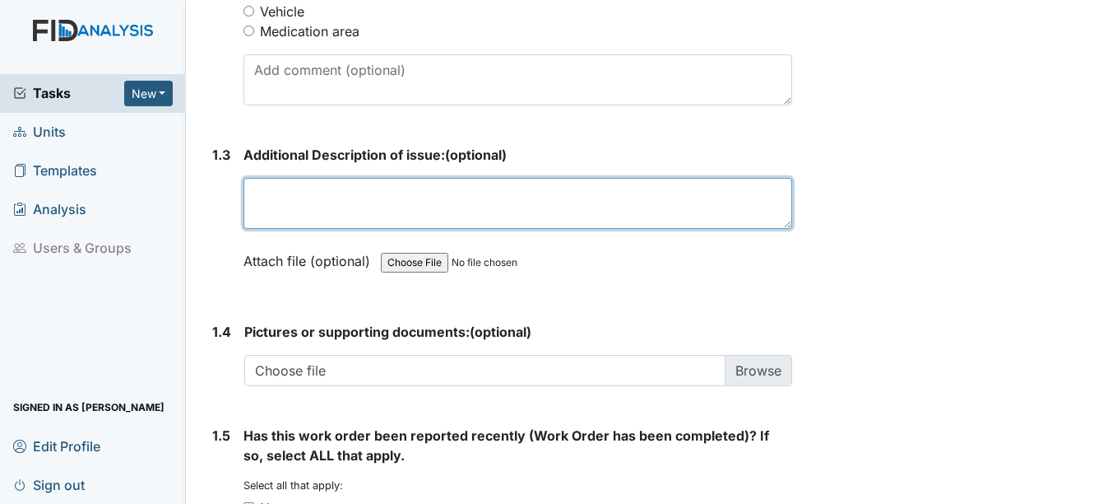
click at [365, 207] on textarea at bounding box center [518, 203] width 548 height 51
type textarea "Water damage to kitchen cabinets."
click at [362, 192] on textarea "Water damage to kitchen cabinets." at bounding box center [518, 203] width 548 height 51
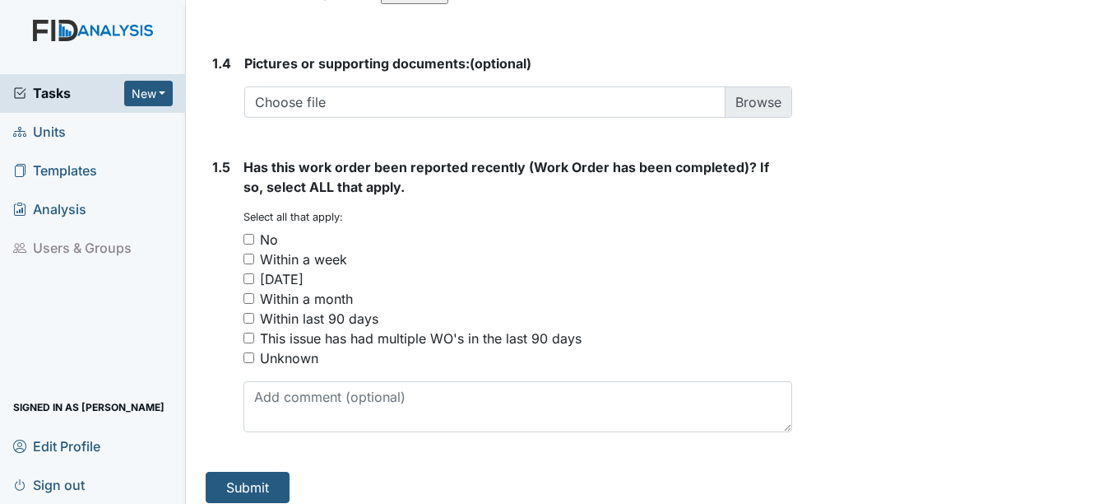
scroll to position [1268, 0]
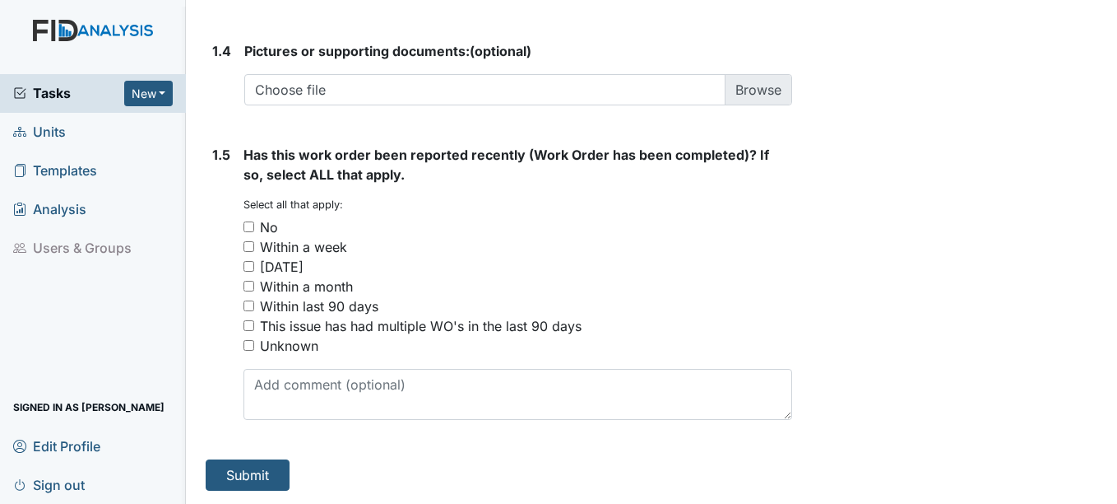
click at [268, 231] on div "No" at bounding box center [269, 227] width 18 height 20
click at [254, 231] on input "No" at bounding box center [249, 226] width 11 height 11
checkbox input "true"
click at [265, 484] on button "Submit" at bounding box center [248, 474] width 84 height 31
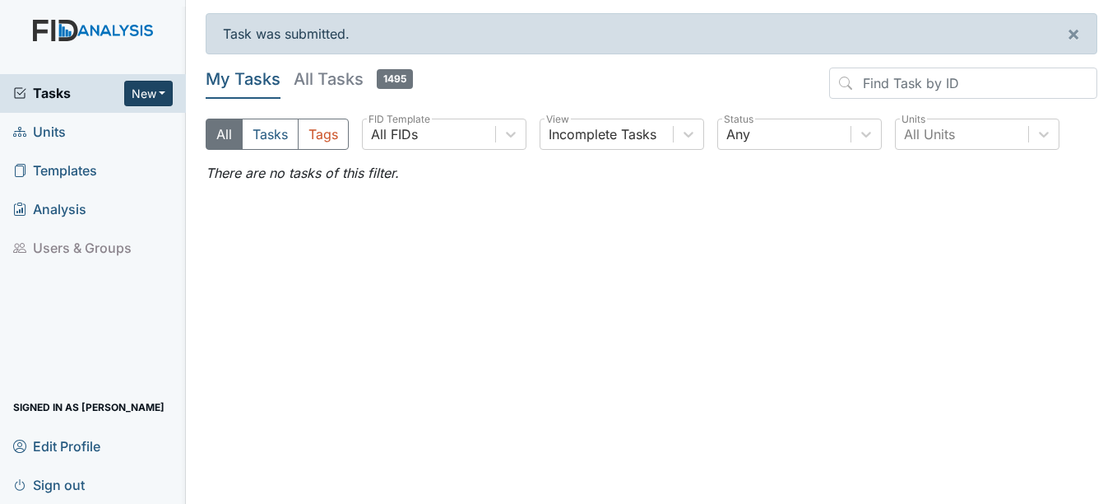
click at [146, 100] on button "New" at bounding box center [148, 94] width 49 height 26
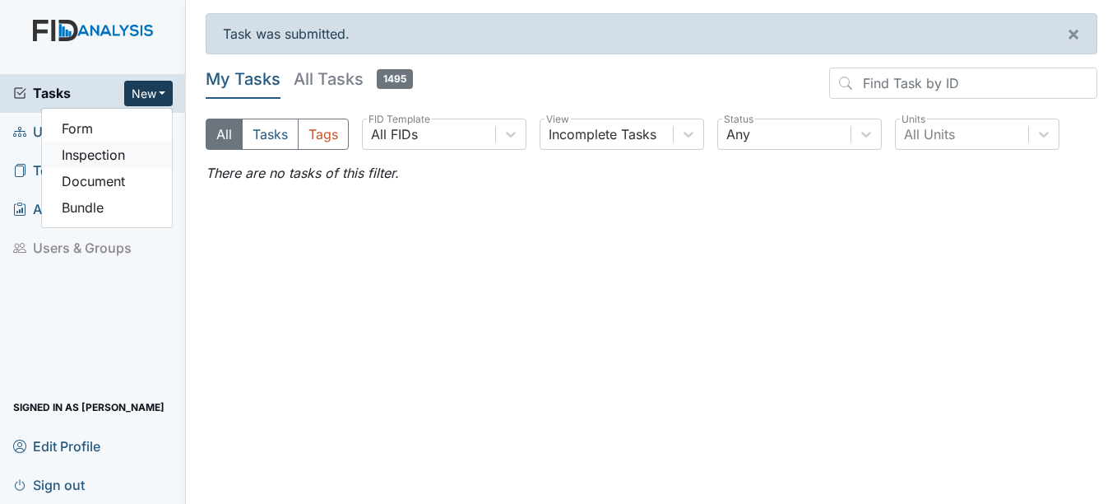
click at [137, 157] on link "Inspection" at bounding box center [107, 155] width 130 height 26
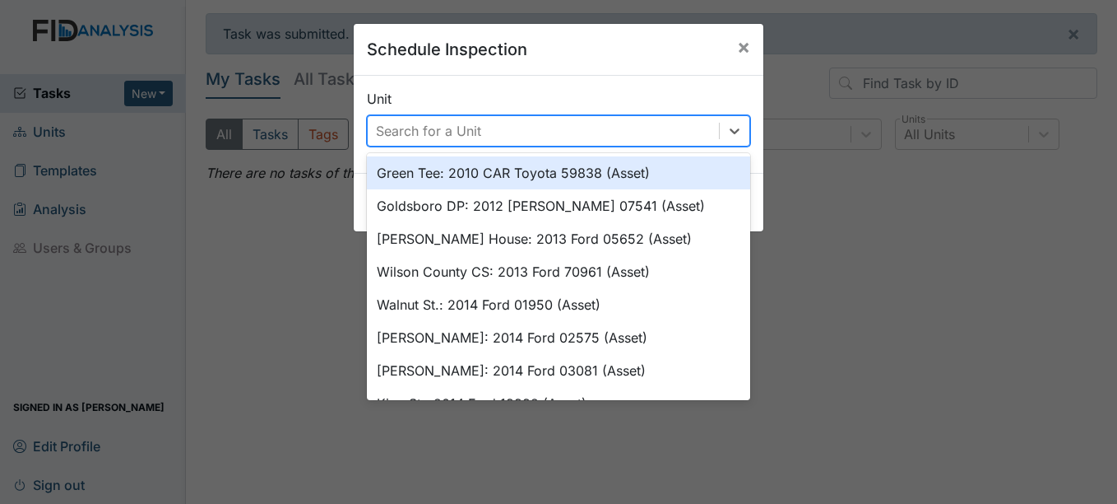
click at [568, 127] on div "Search for a Unit" at bounding box center [543, 131] width 351 height 30
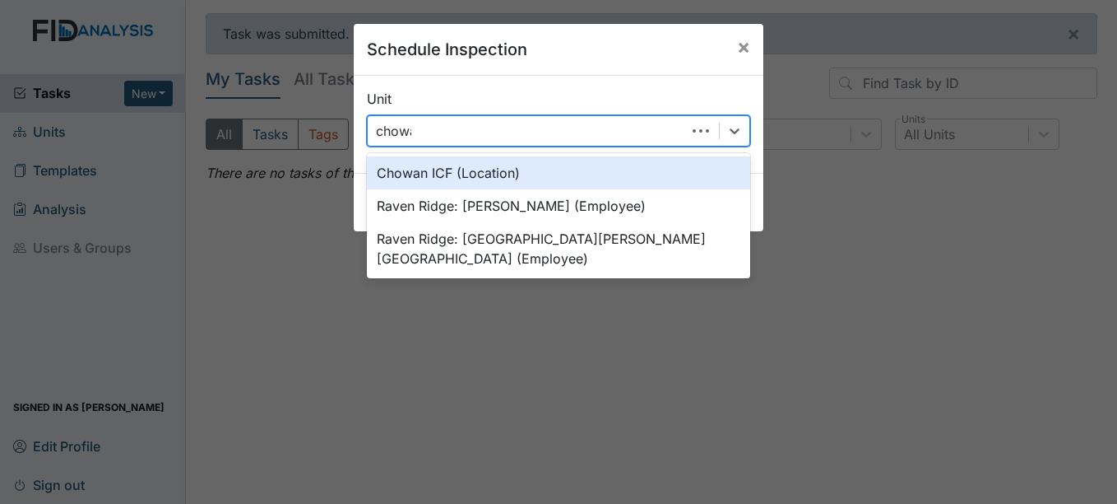
type input "chowan"
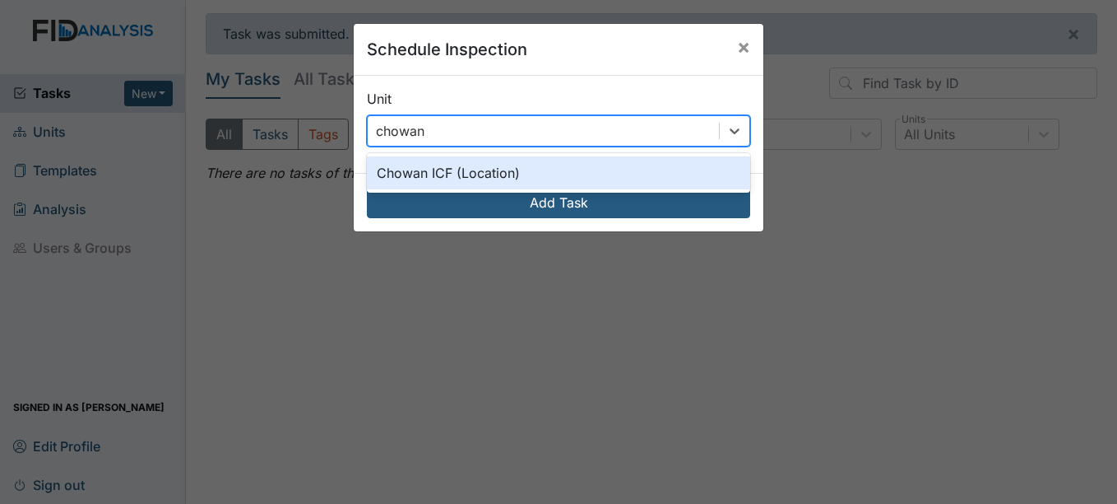
click at [559, 161] on div "Chowan ICF (Location)" at bounding box center [558, 172] width 383 height 33
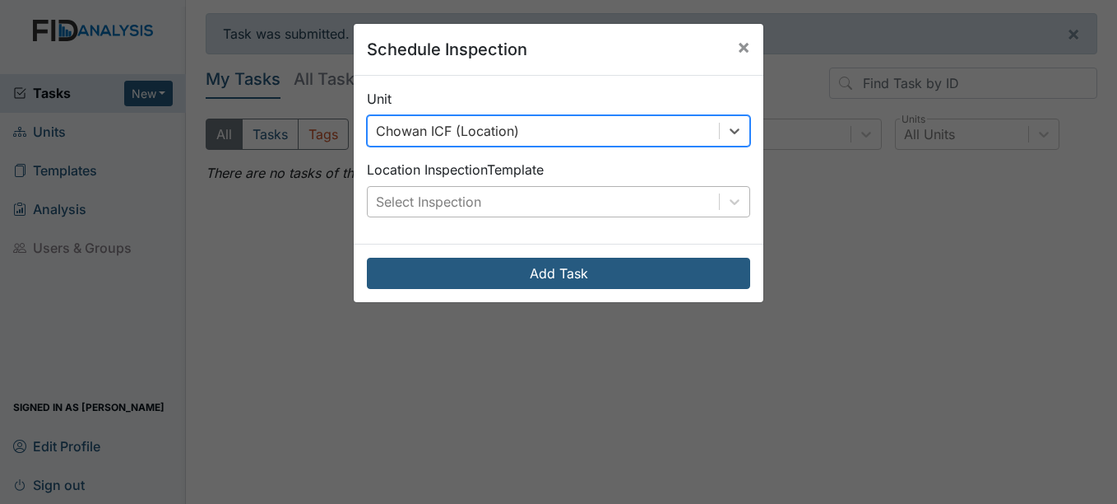
click at [558, 198] on div "Select Inspection" at bounding box center [543, 202] width 351 height 30
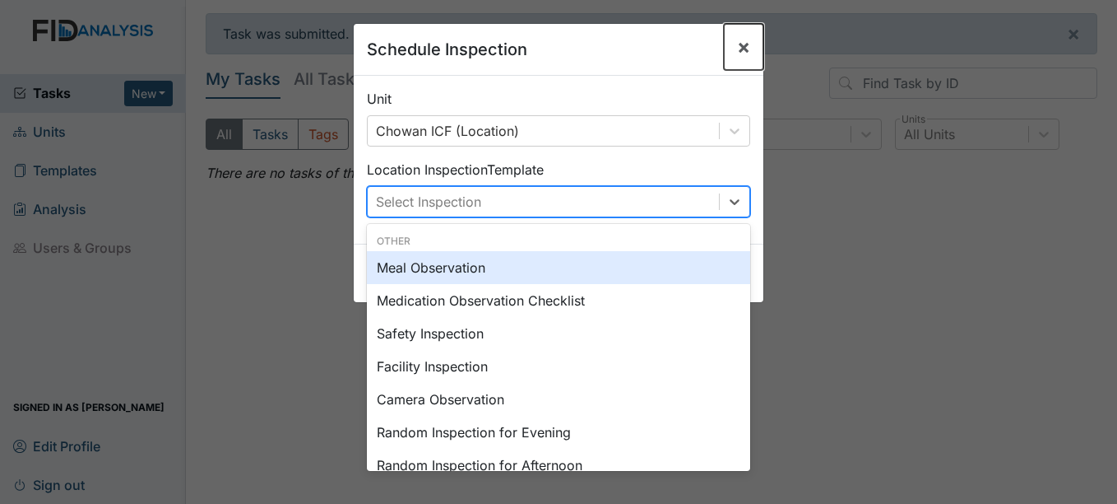
click at [741, 46] on span "×" at bounding box center [743, 47] width 13 height 24
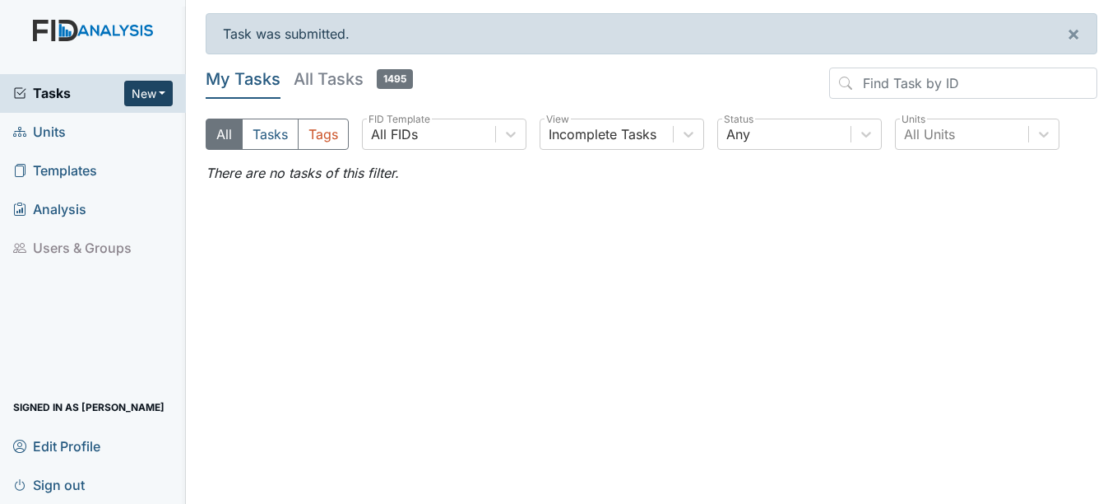
click at [145, 92] on button "New" at bounding box center [148, 94] width 49 height 26
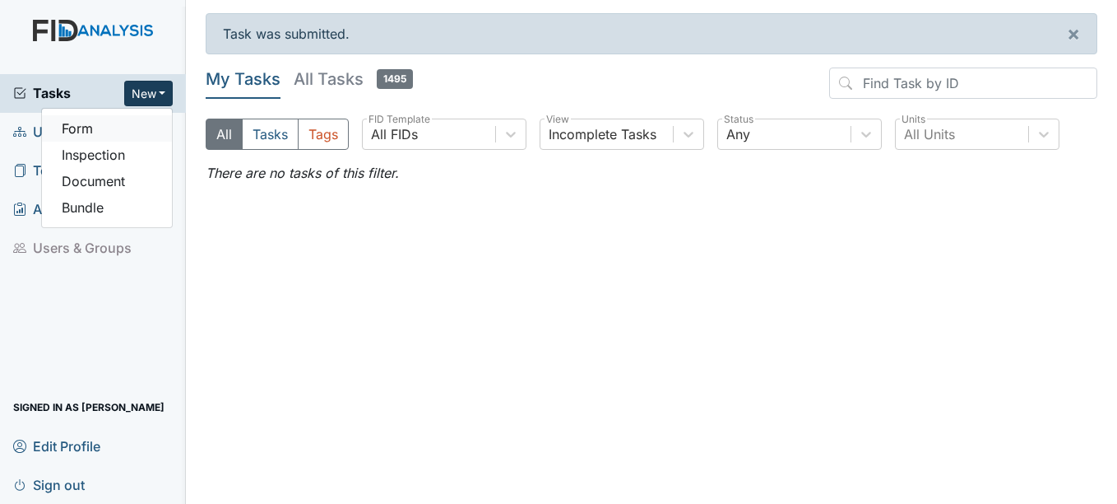
click at [131, 125] on link "Form" at bounding box center [107, 128] width 130 height 26
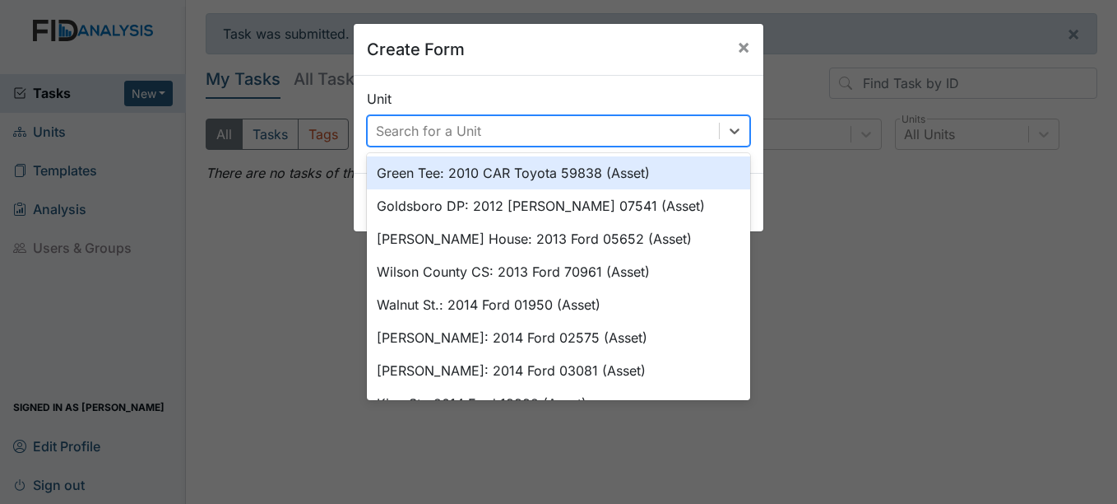
click at [485, 133] on div "Search for a Unit" at bounding box center [543, 131] width 351 height 30
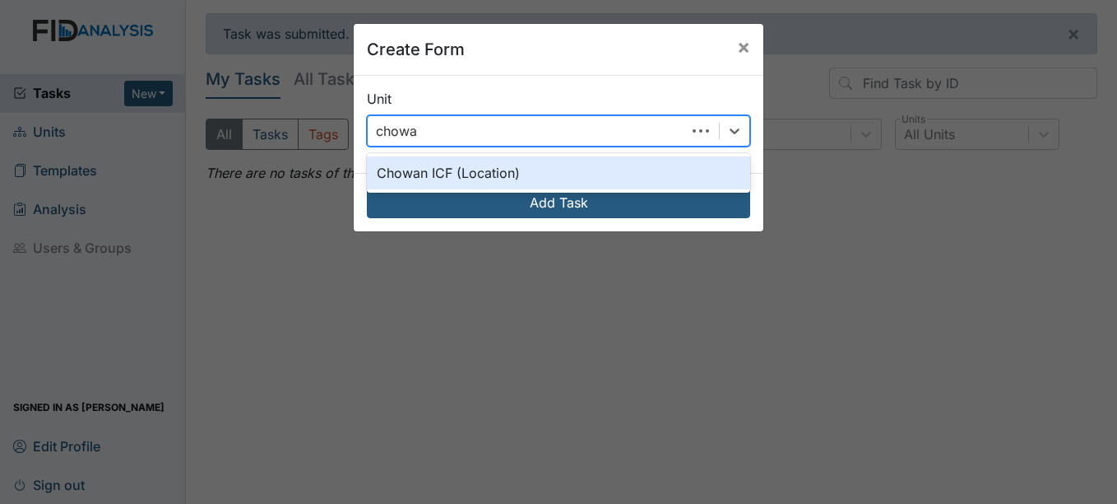
type input "chowan"
click at [479, 174] on div "Chowan ICF (Location)" at bounding box center [558, 172] width 383 height 33
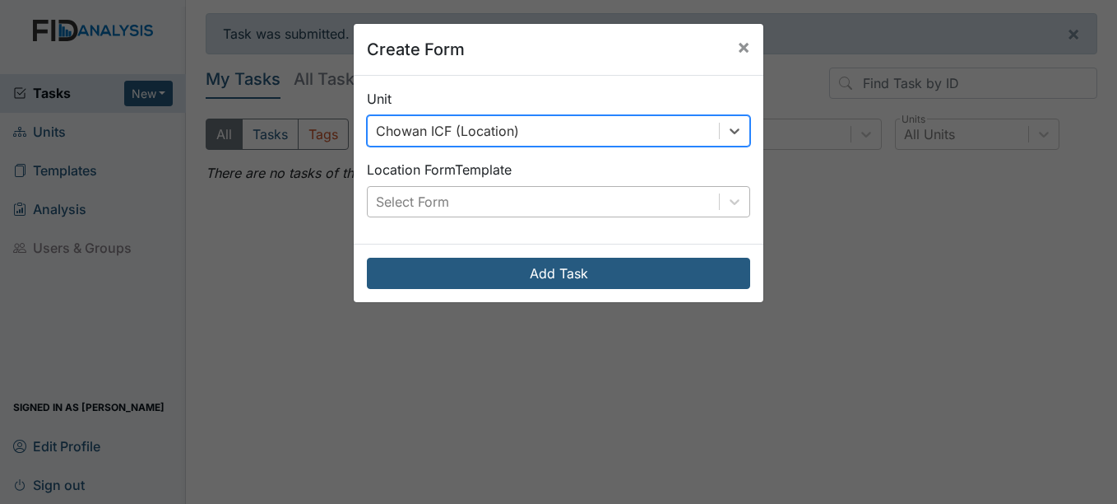
click at [477, 183] on div "Location Form Template Select Form" at bounding box center [558, 189] width 383 height 58
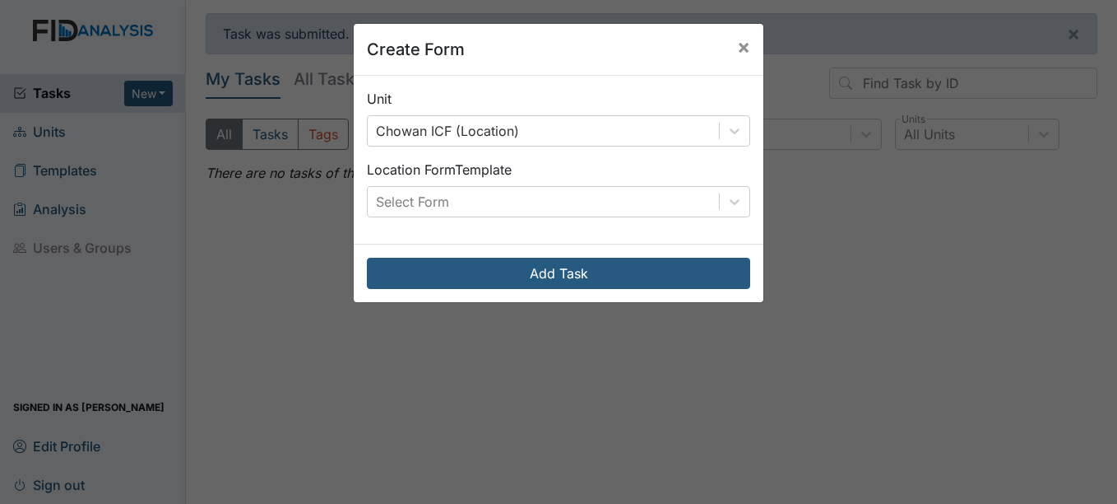
click at [473, 217] on div "Select Form" at bounding box center [558, 201] width 383 height 31
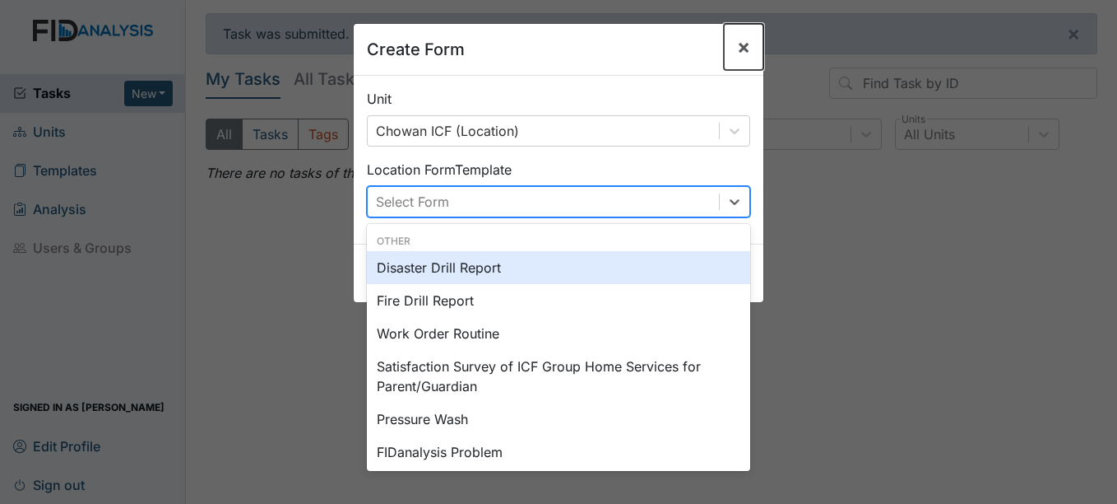
click at [739, 49] on span "×" at bounding box center [743, 47] width 13 height 24
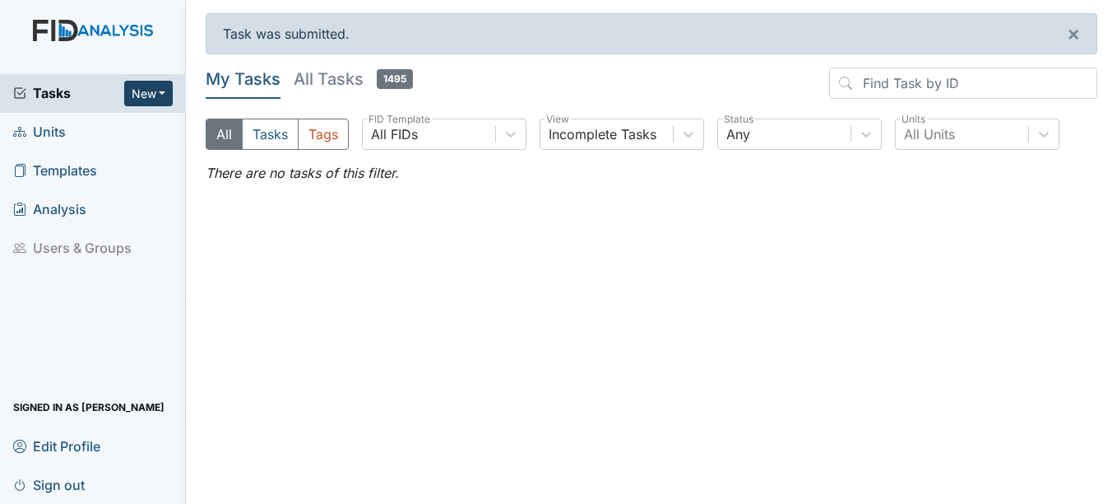
click at [133, 91] on button "New" at bounding box center [148, 94] width 49 height 26
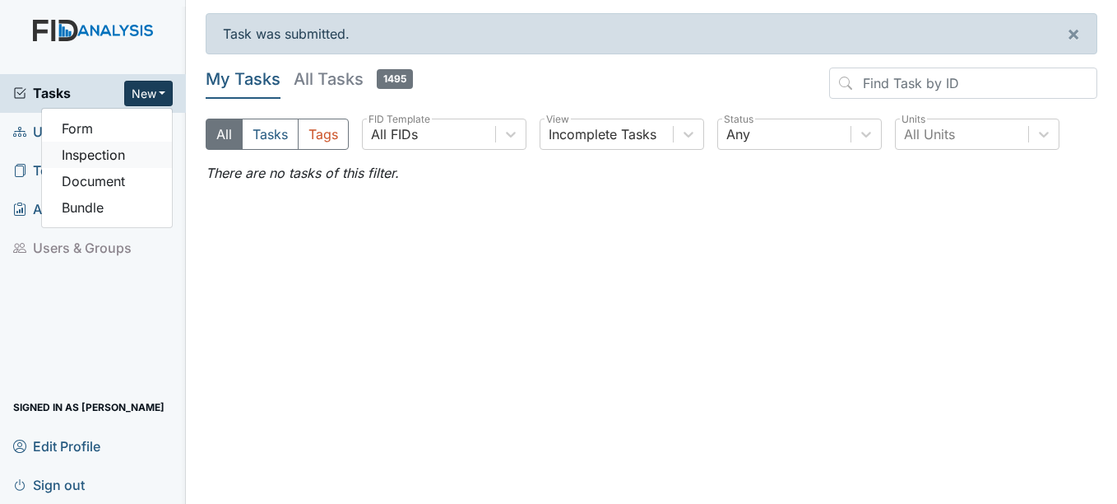
click at [146, 149] on link "Inspection" at bounding box center [107, 155] width 130 height 26
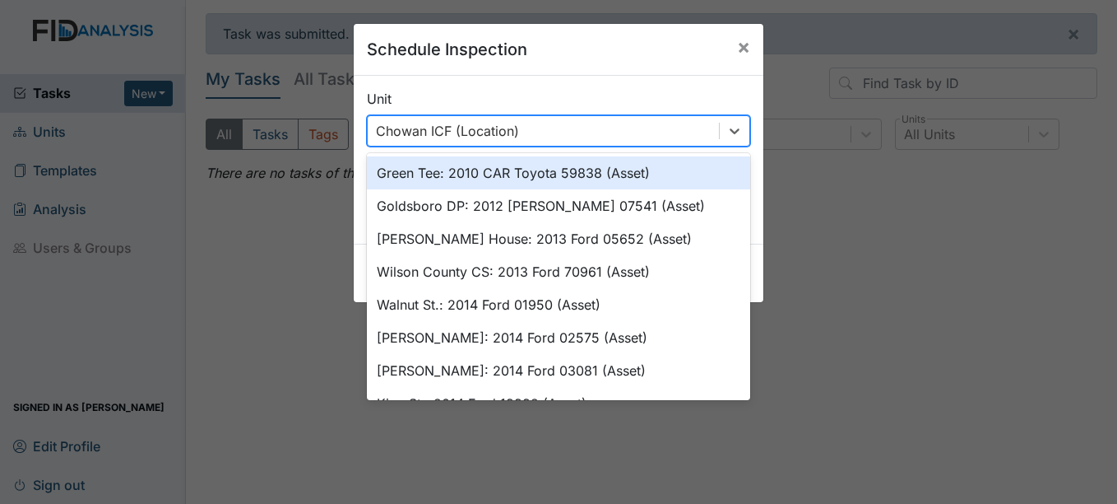
click at [583, 133] on div "Chowan ICF (Location)" at bounding box center [543, 131] width 351 height 30
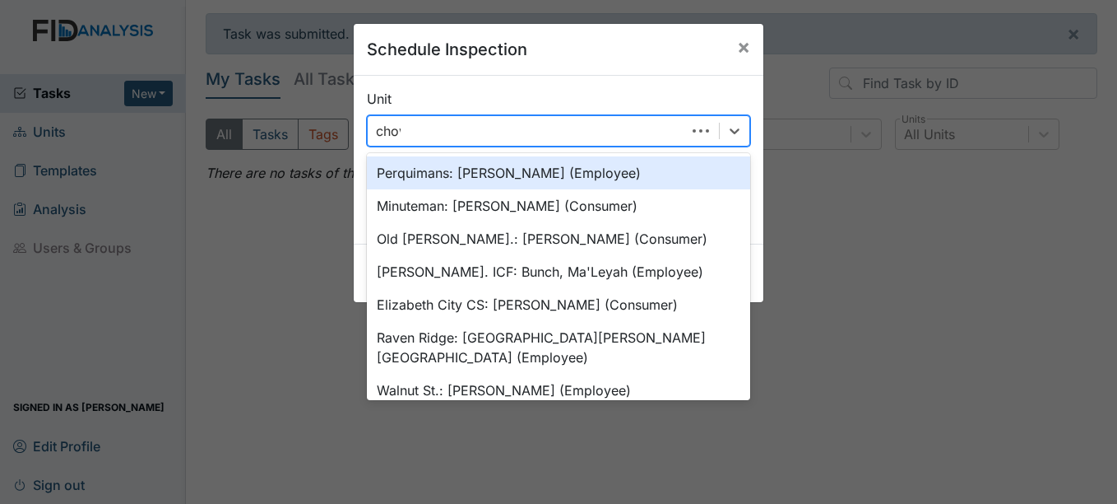
type input "chowa"
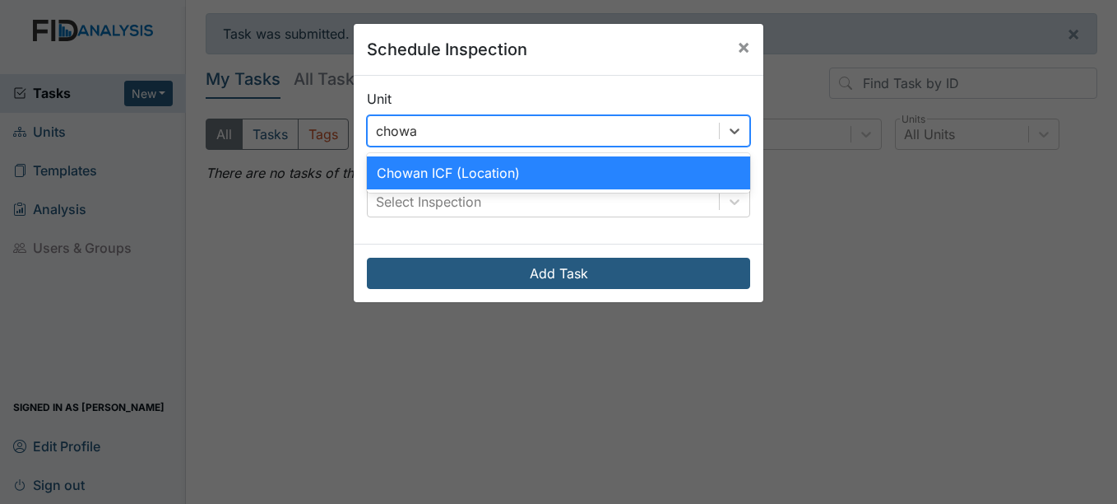
click at [637, 182] on div "Chowan ICF (Location)" at bounding box center [558, 172] width 383 height 33
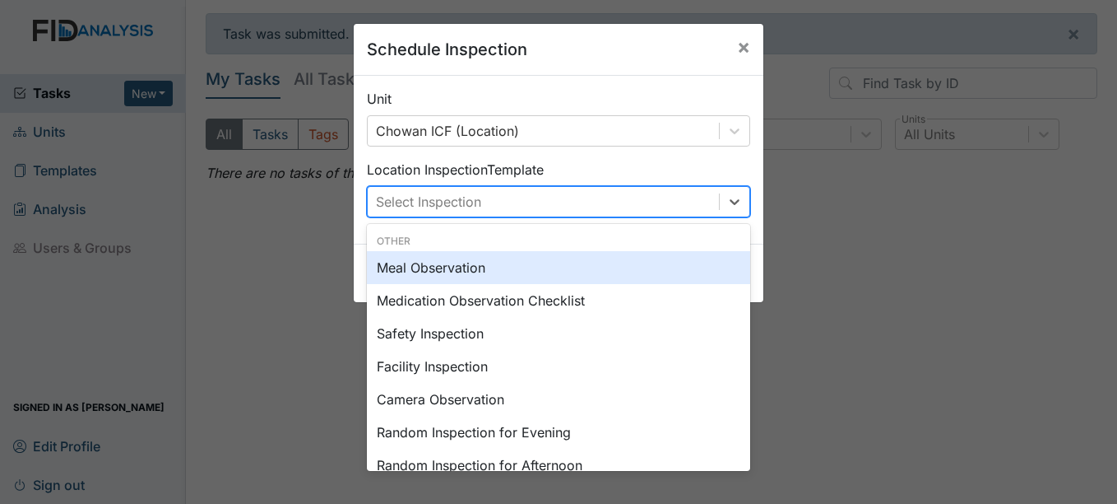
click at [636, 187] on div "Select Inspection" at bounding box center [543, 202] width 351 height 30
type input "f"
type input "b"
type input "r"
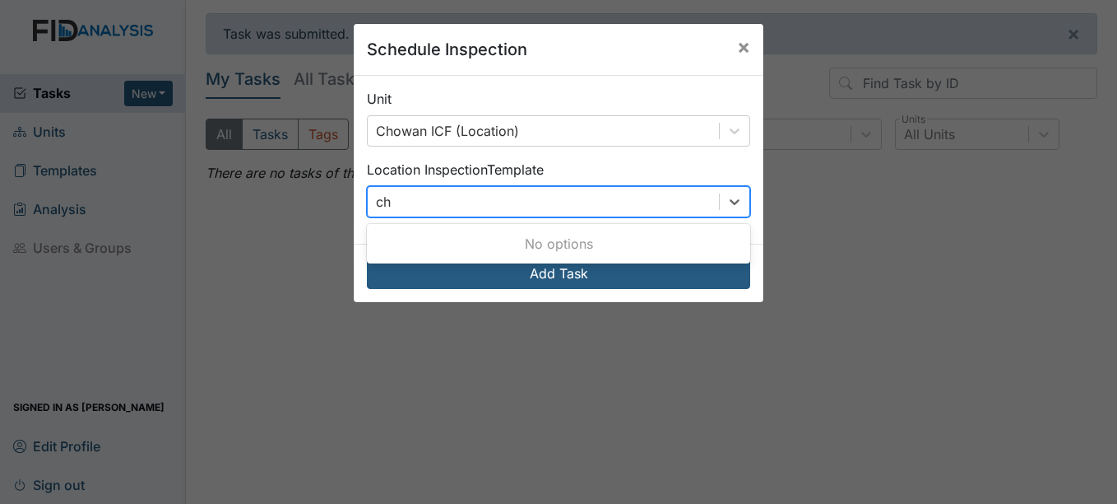
type input "c"
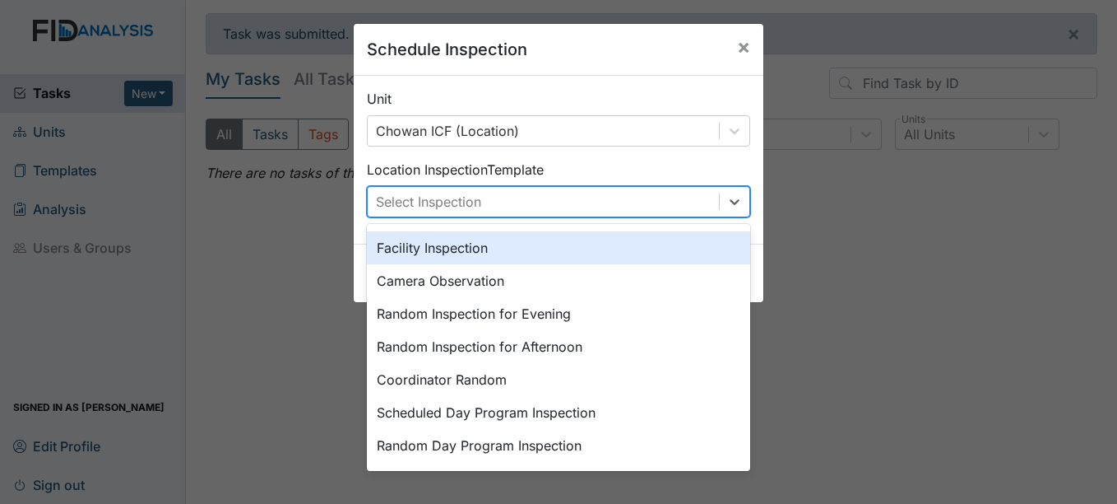
scroll to position [284, 0]
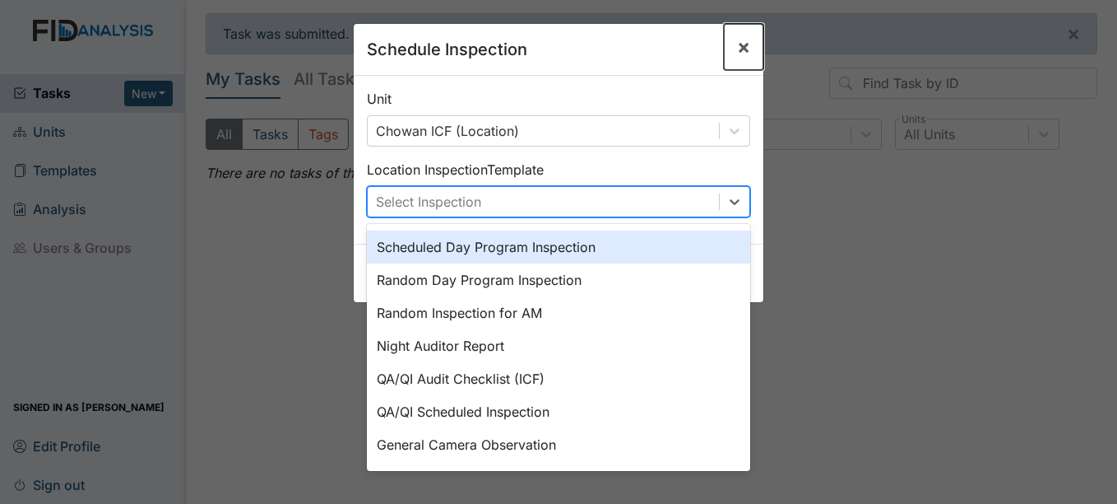
click at [742, 53] on span "×" at bounding box center [743, 47] width 13 height 24
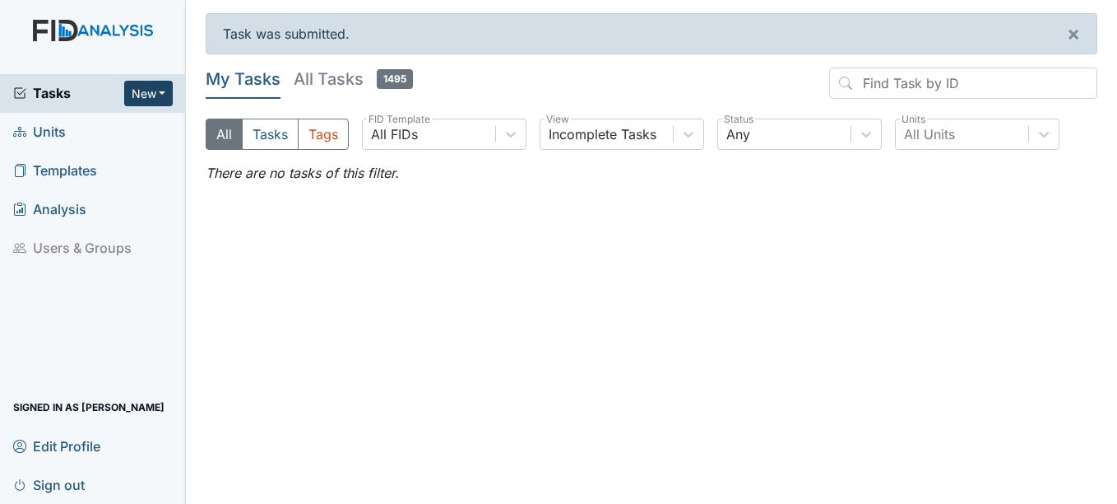
click at [155, 93] on button "New" at bounding box center [148, 94] width 49 height 26
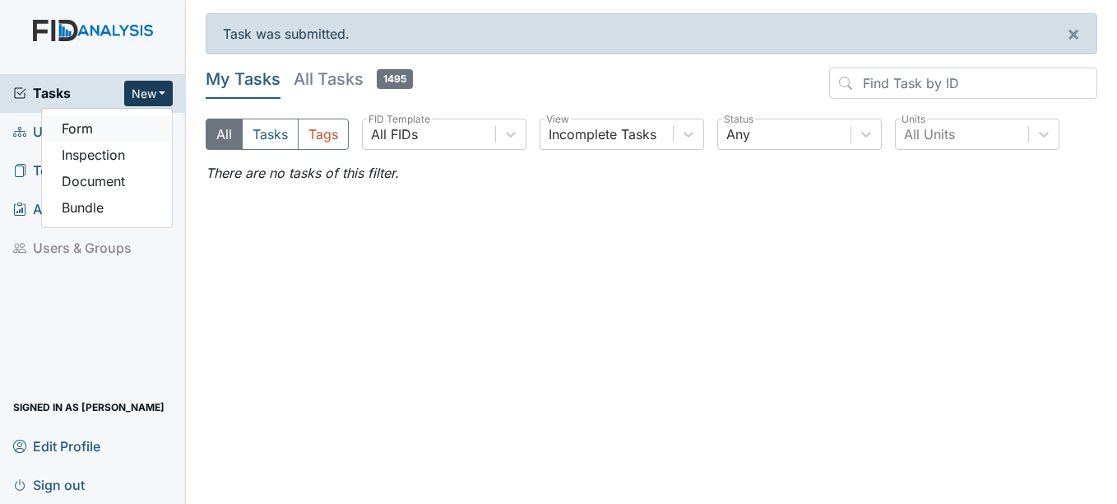
click at [104, 130] on link "Form" at bounding box center [107, 128] width 130 height 26
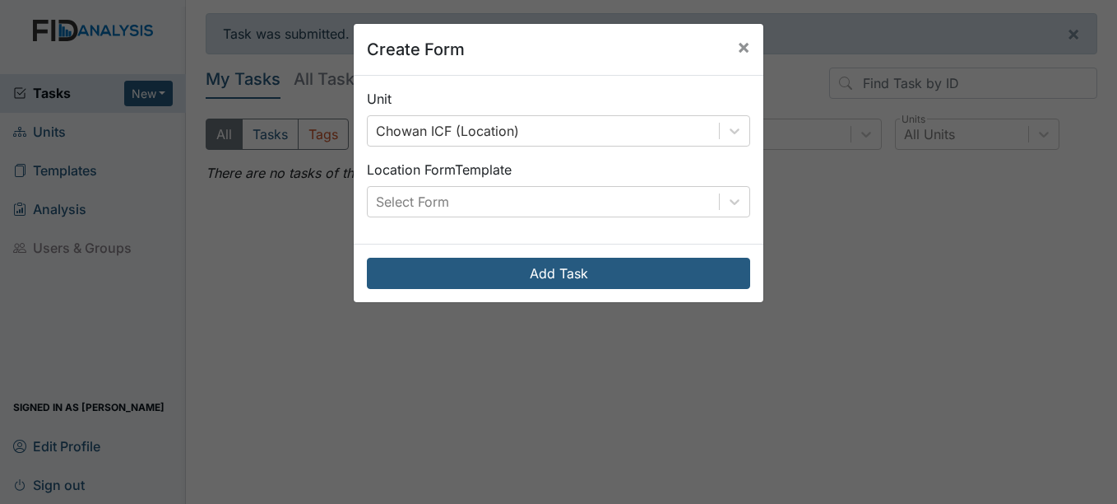
click at [513, 146] on div "Unit Chowan ICF (Location) Location Form Template Select Form" at bounding box center [559, 160] width 410 height 168
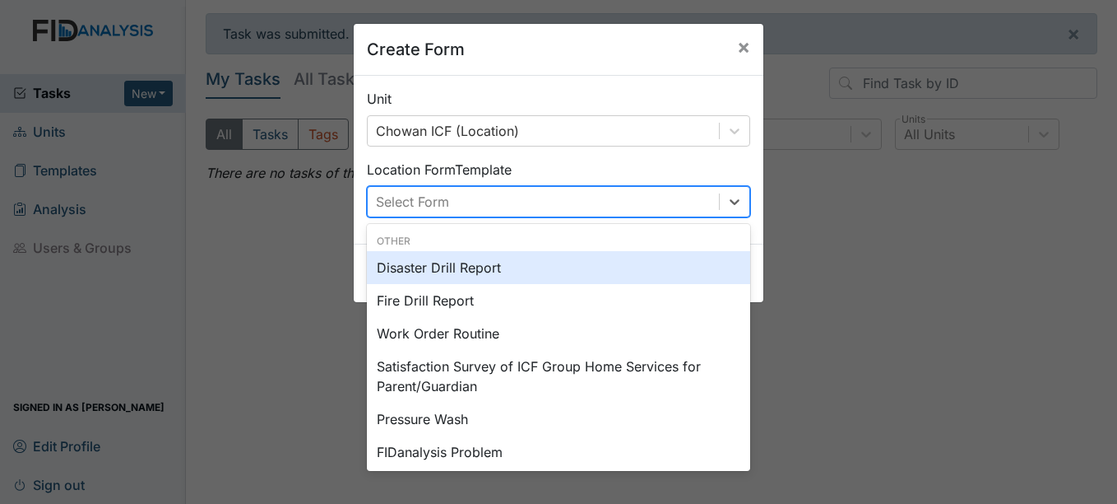
click at [508, 201] on div "Select Form" at bounding box center [543, 202] width 351 height 30
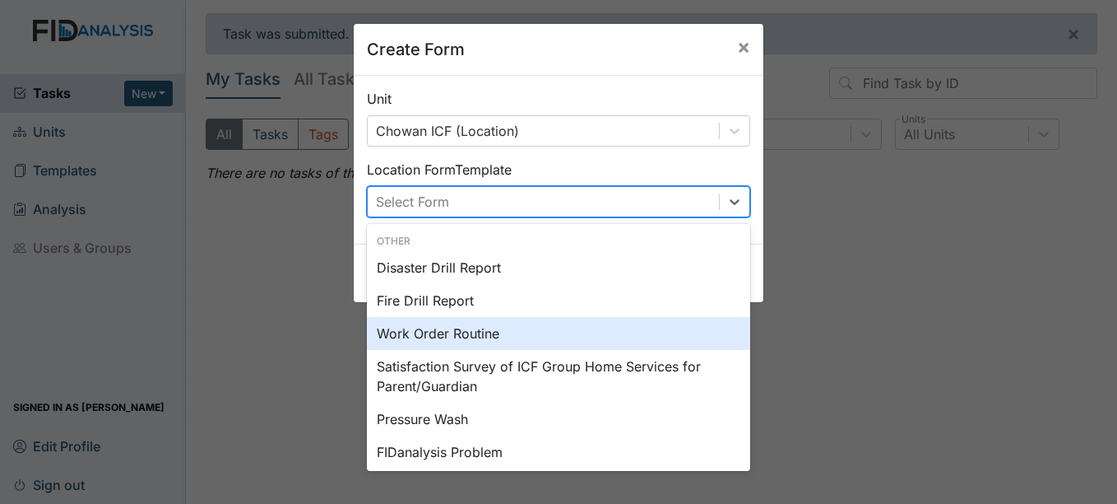
click at [518, 333] on div "Work Order Routine" at bounding box center [558, 333] width 383 height 33
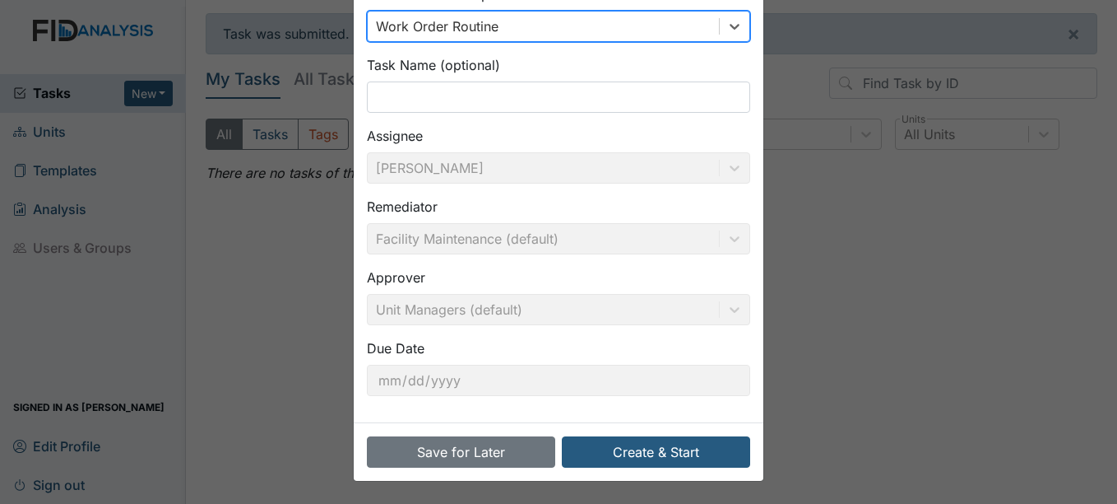
scroll to position [176, 0]
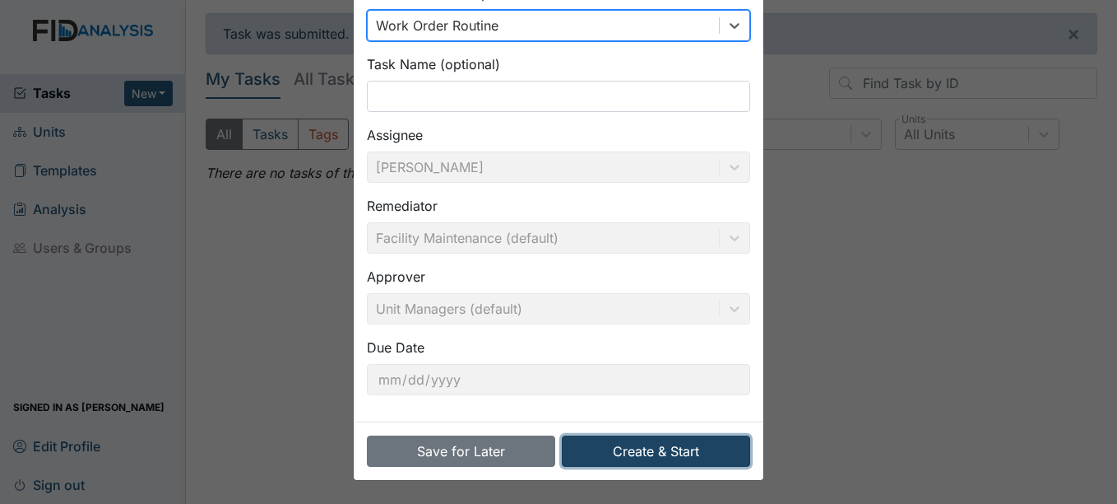
click at [669, 443] on button "Create & Start" at bounding box center [656, 450] width 188 height 31
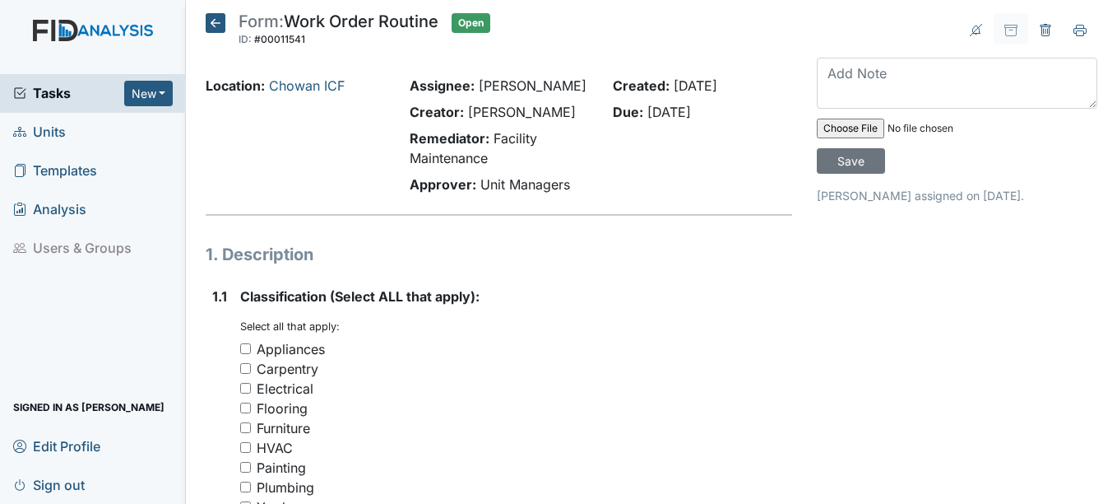
click at [221, 21] on icon at bounding box center [216, 23] width 20 height 20
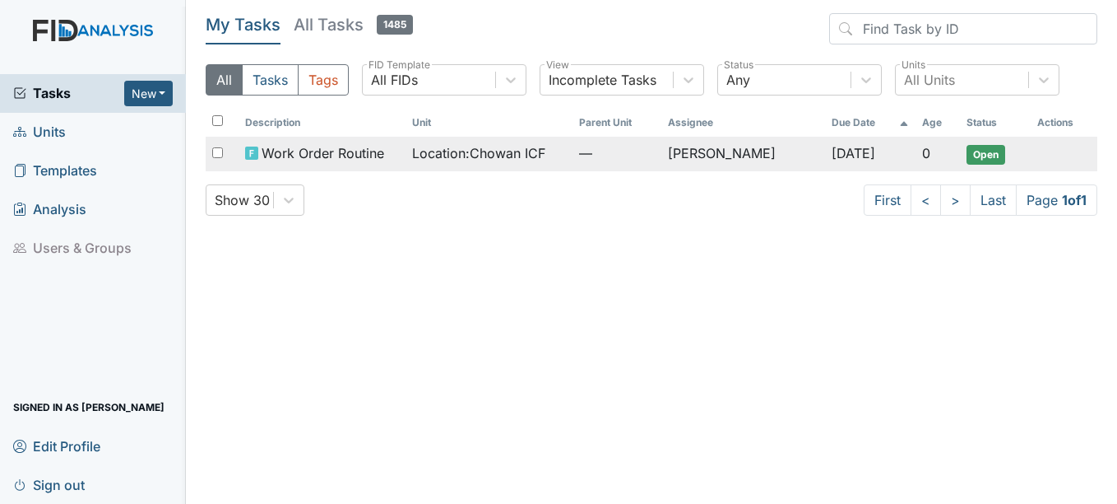
click at [212, 152] on input "checkbox" at bounding box center [217, 152] width 11 height 11
checkbox input "true"
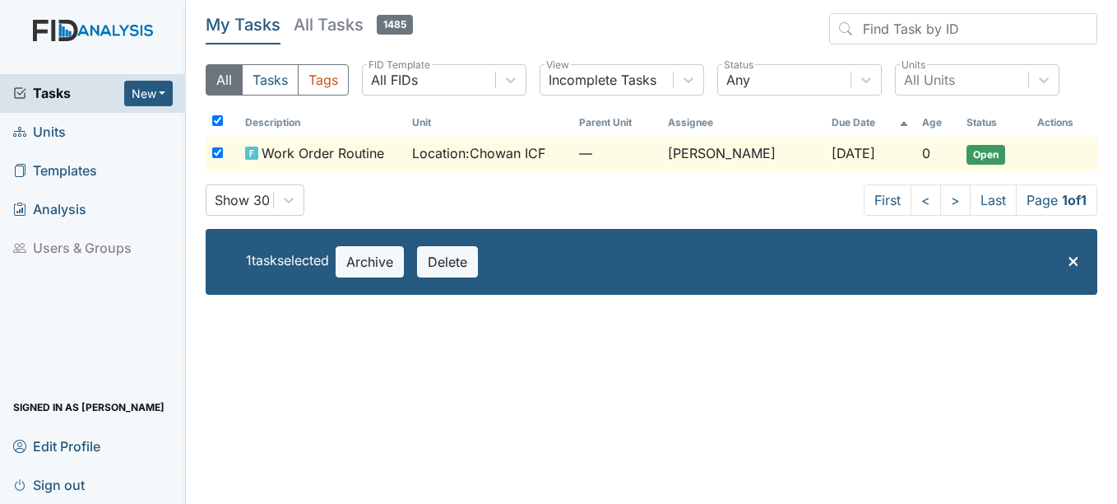
click at [560, 190] on div "Show 30 First < > Last Page 1 of 1" at bounding box center [652, 199] width 892 height 31
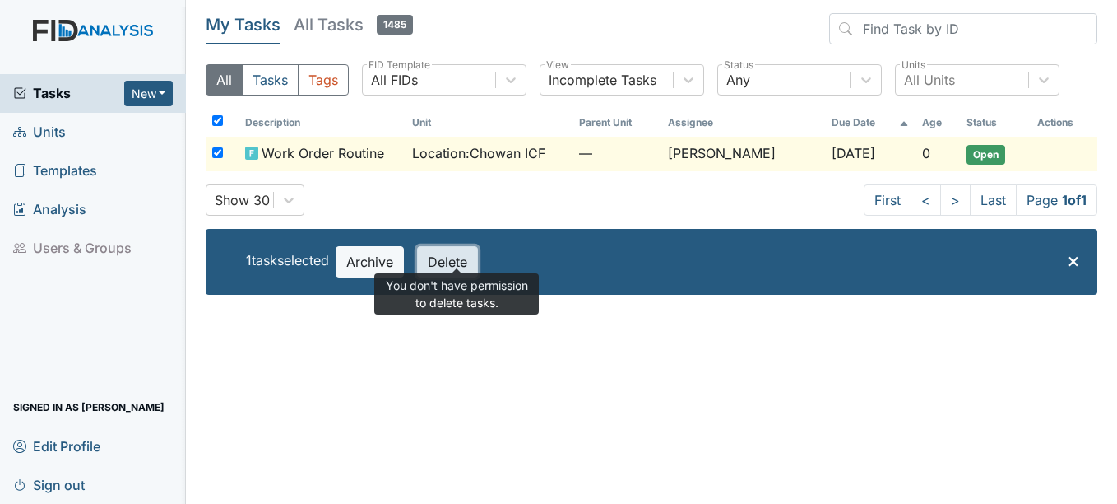
click at [462, 261] on button "Delete" at bounding box center [447, 261] width 61 height 31
click at [475, 260] on button "Delete" at bounding box center [447, 261] width 61 height 31
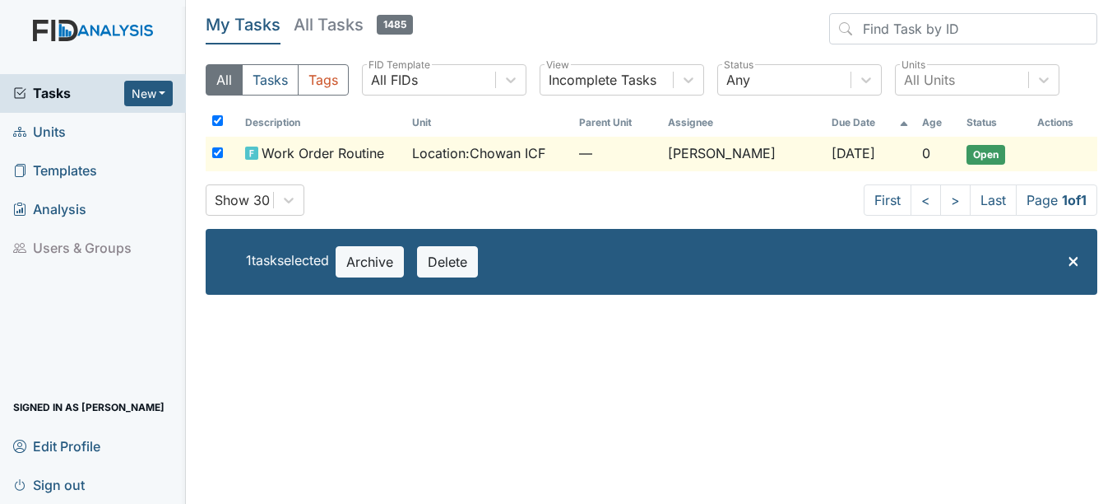
click at [215, 150] on input "checkbox" at bounding box center [217, 152] width 11 height 11
checkbox input "false"
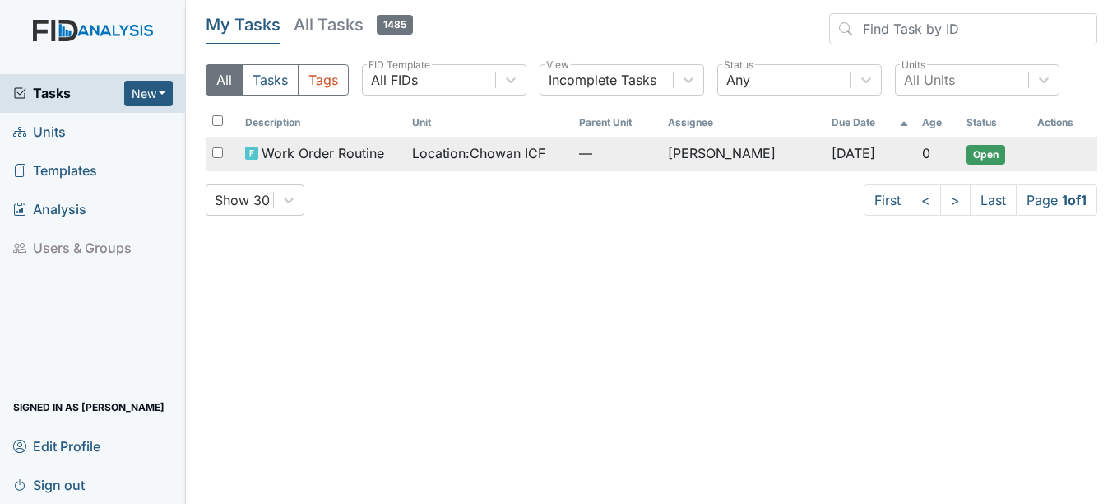
click at [432, 149] on span "Location : Chowan ICF" at bounding box center [478, 153] width 133 height 20
drag, startPoint x: 432, startPoint y: 149, endPoint x: 434, endPoint y: 158, distance: 9.4
click at [434, 158] on span "Location : Chowan ICF" at bounding box center [478, 153] width 133 height 20
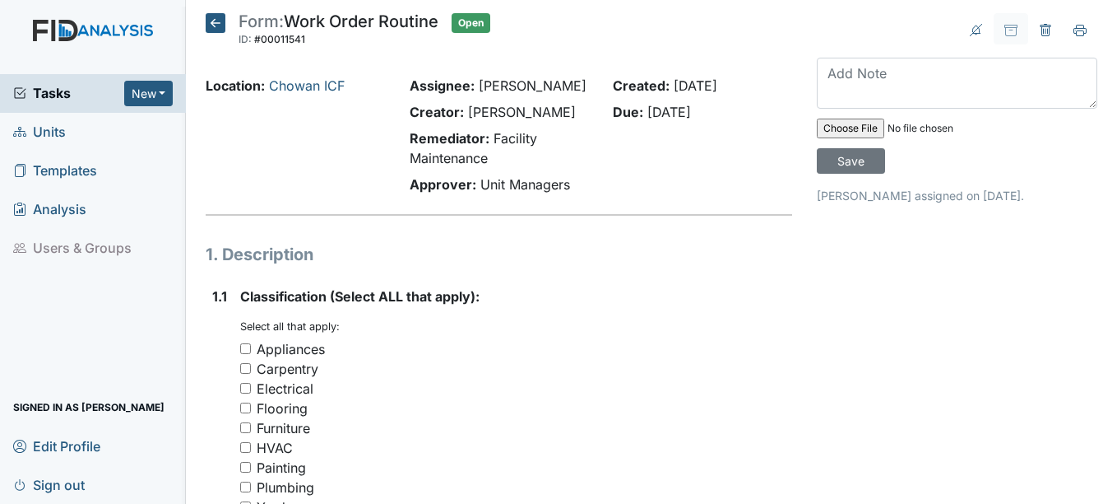
click at [537, 147] on div "Remediator: Facility Maintenance" at bounding box center [499, 147] width 179 height 39
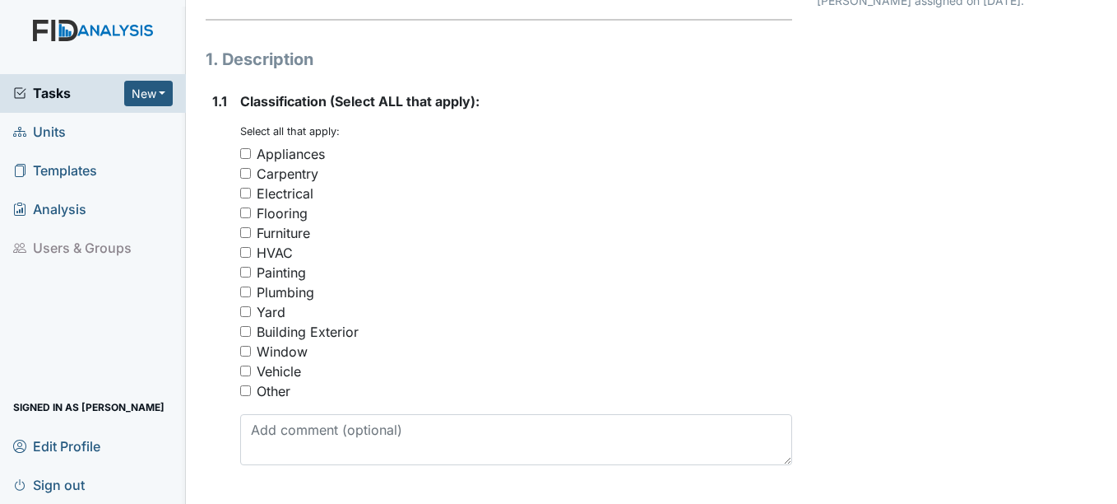
scroll to position [165, 0]
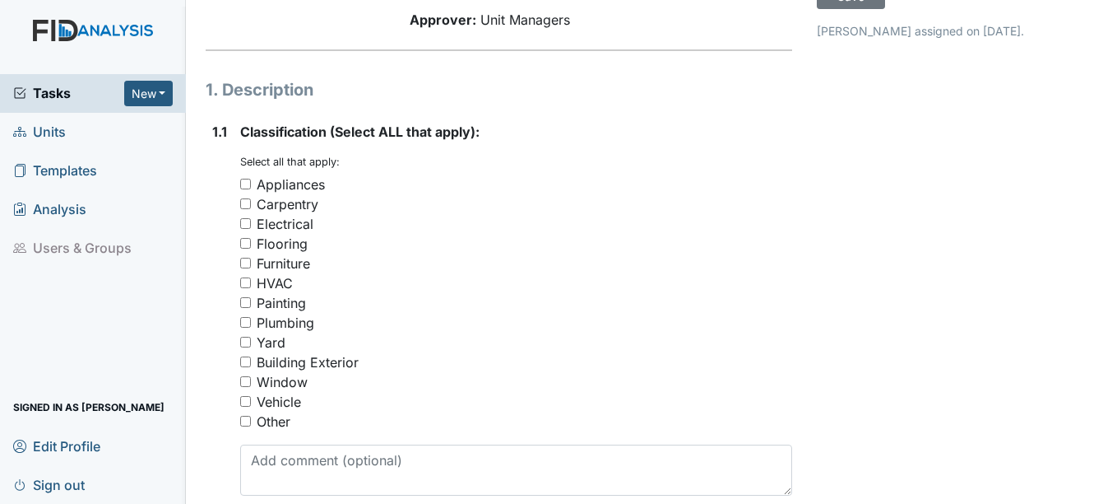
click at [288, 301] on div "Painting" at bounding box center [281, 303] width 49 height 20
click at [251, 301] on input "Painting" at bounding box center [245, 302] width 11 height 11
checkbox input "true"
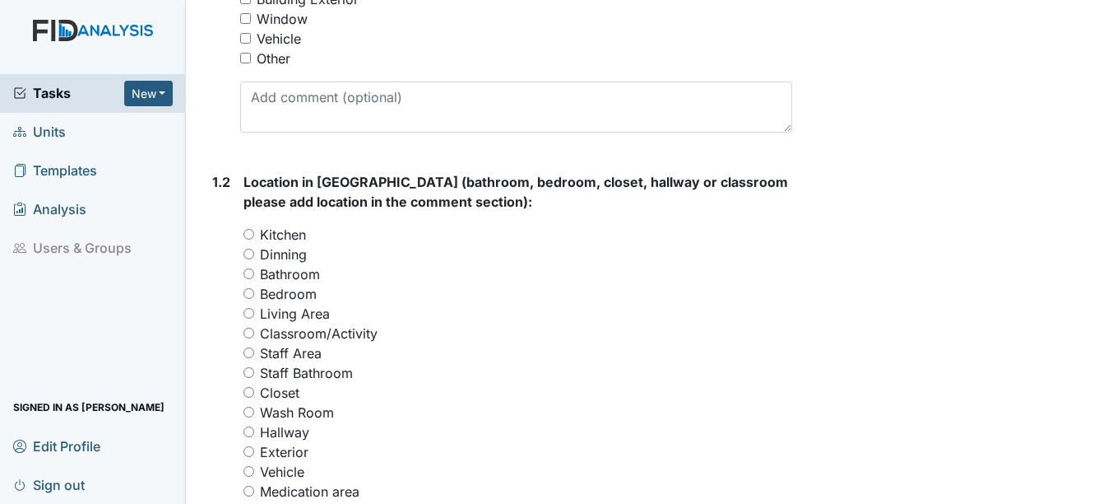
scroll to position [576, 0]
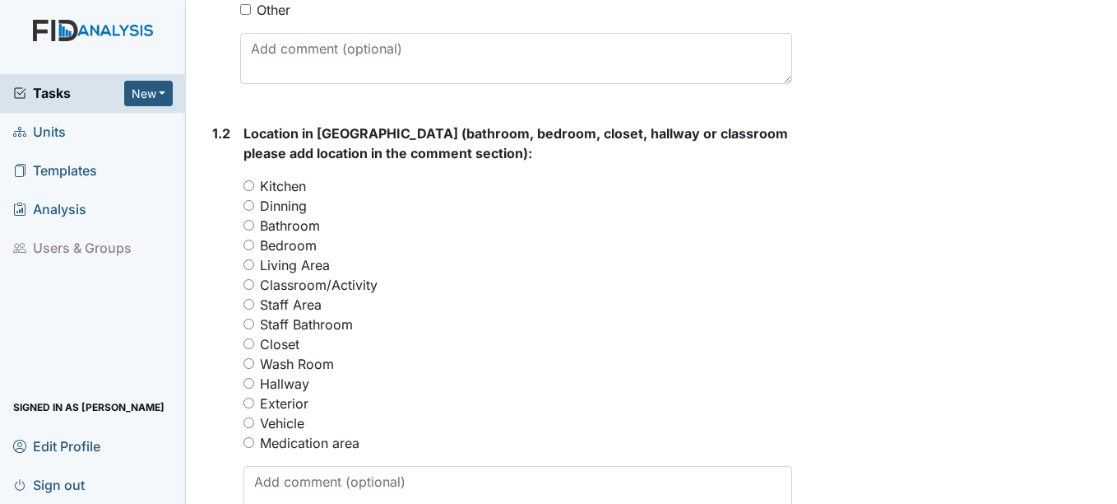
click at [305, 255] on label "Living Area" at bounding box center [295, 265] width 70 height 20
click at [254, 259] on input "Living Area" at bounding box center [249, 264] width 11 height 11
radio input "true"
click at [307, 246] on label "Bedroom" at bounding box center [288, 245] width 57 height 20
click at [254, 246] on input "Bedroom" at bounding box center [249, 244] width 11 height 11
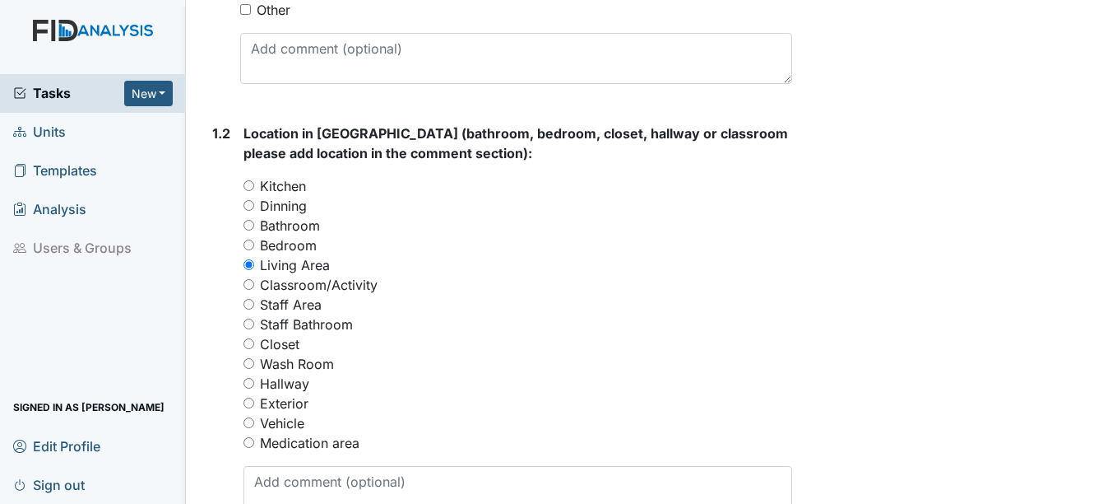
radio input "true"
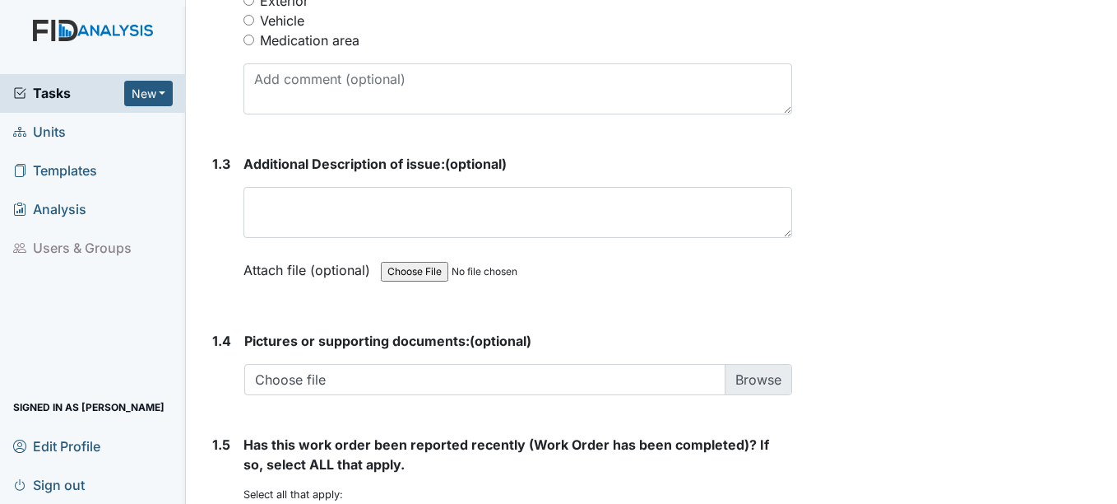
scroll to position [987, 0]
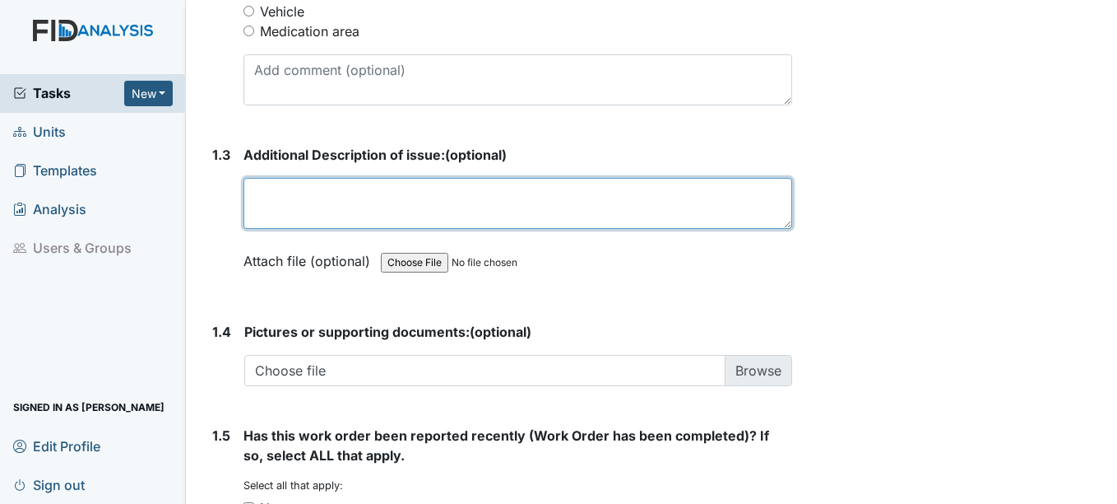
click at [367, 203] on textarea at bounding box center [518, 203] width 548 height 51
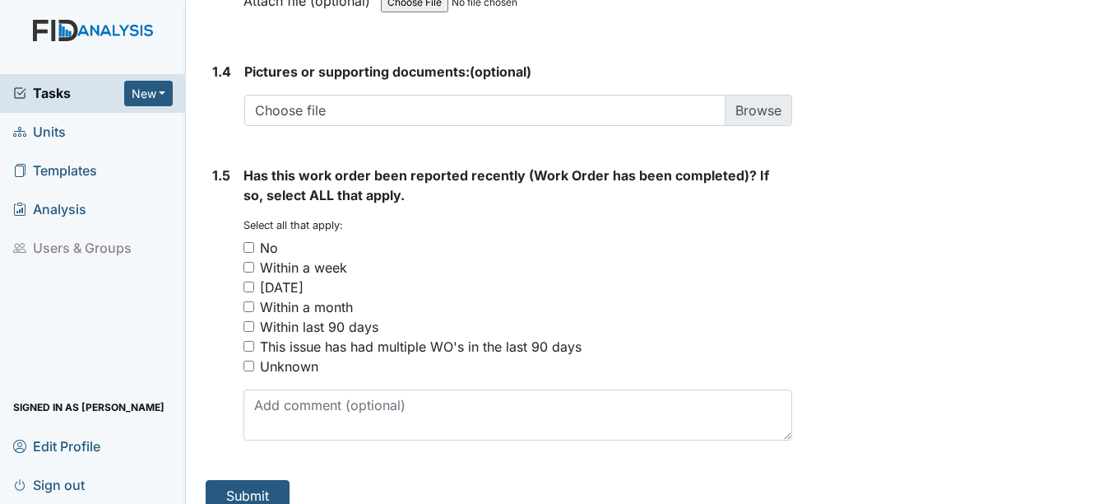
scroll to position [1268, 0]
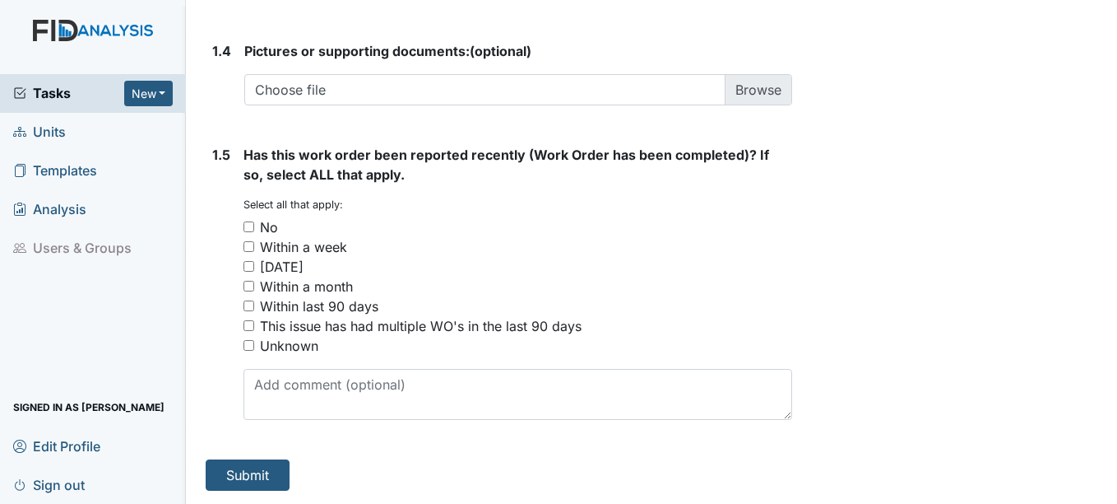
type textarea "Bedrooms need painting."
click at [262, 226] on div "No" at bounding box center [269, 227] width 18 height 20
click at [254, 226] on input "No" at bounding box center [249, 226] width 11 height 11
checkbox input "true"
click at [257, 470] on button "Submit" at bounding box center [248, 474] width 84 height 31
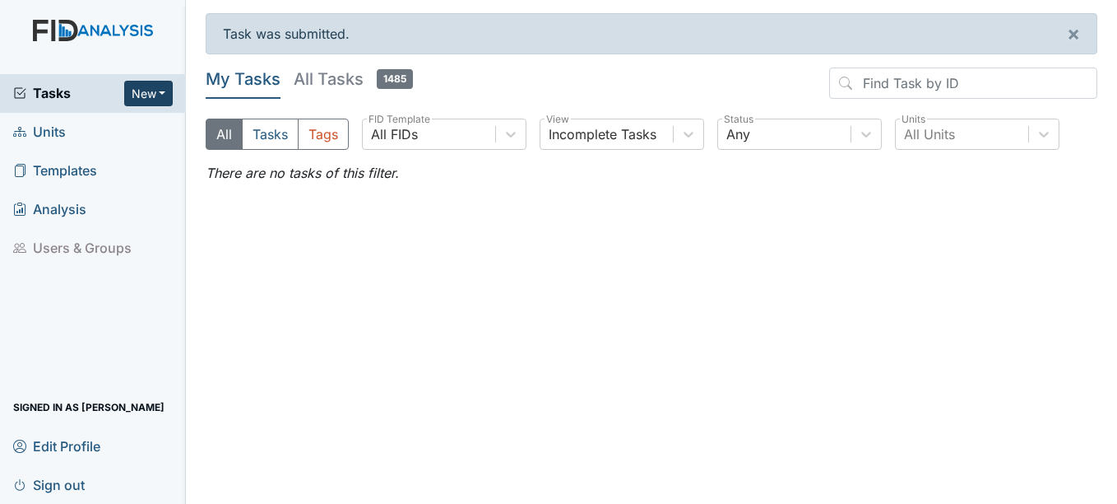
click at [153, 100] on button "New" at bounding box center [148, 94] width 49 height 26
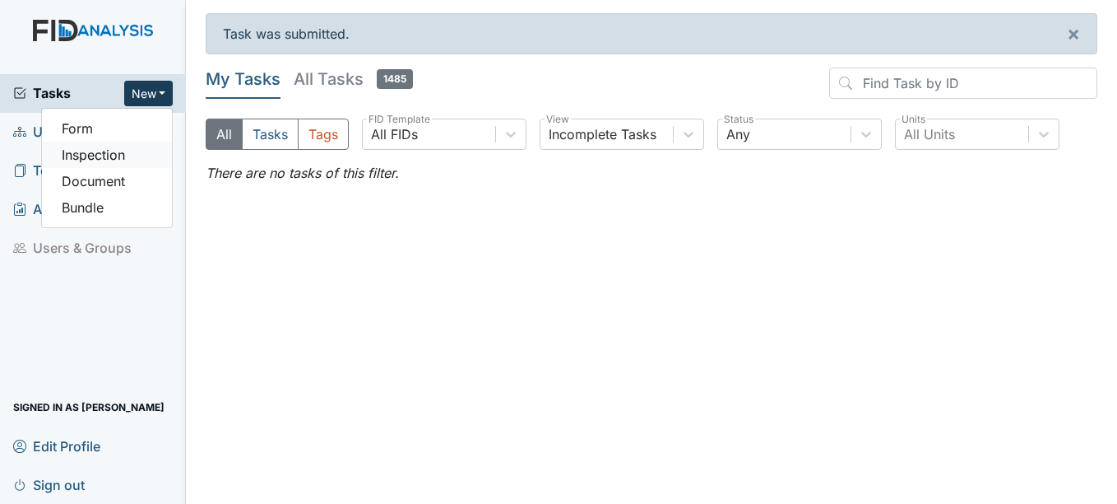
click at [128, 156] on link "Inspection" at bounding box center [107, 155] width 130 height 26
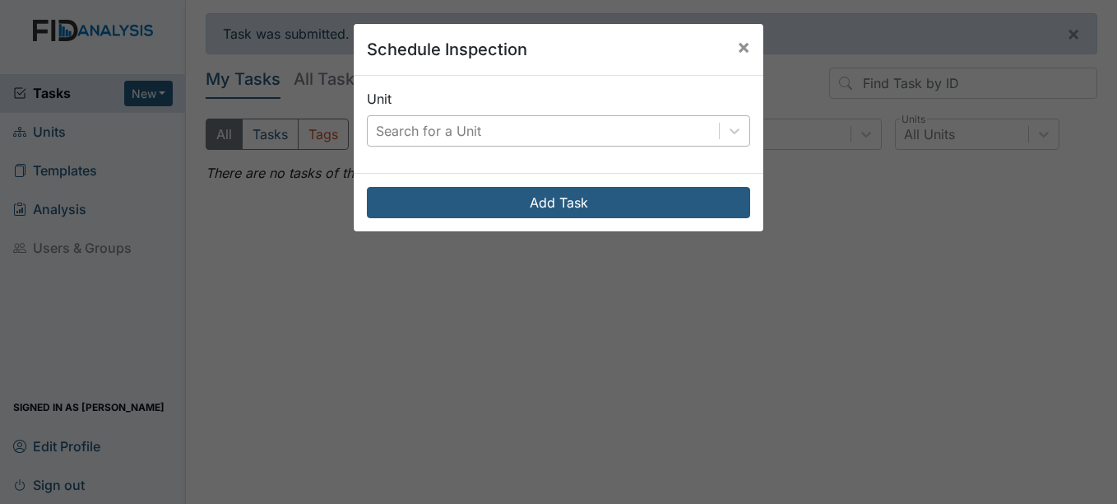
click at [595, 138] on div "Search for a Unit" at bounding box center [543, 131] width 351 height 30
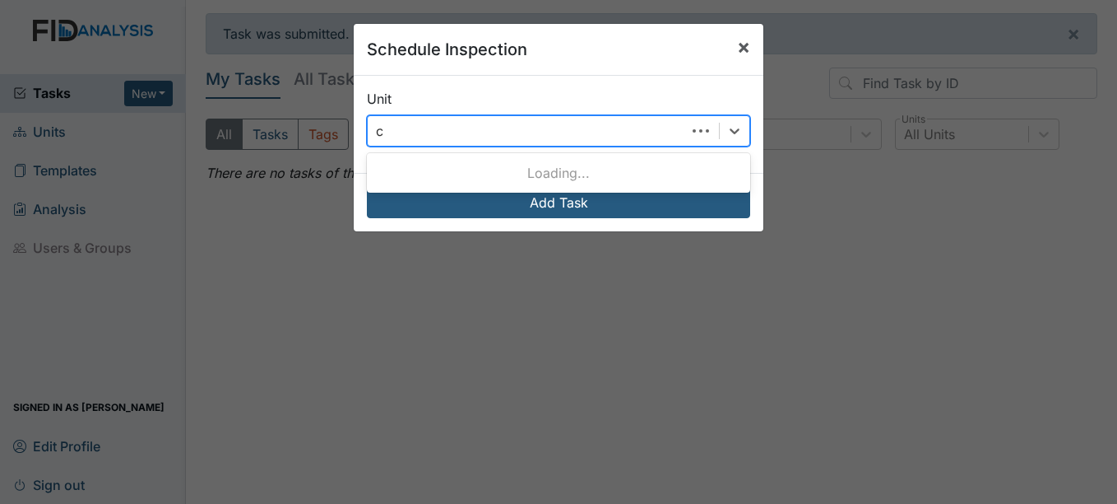
type input "c"
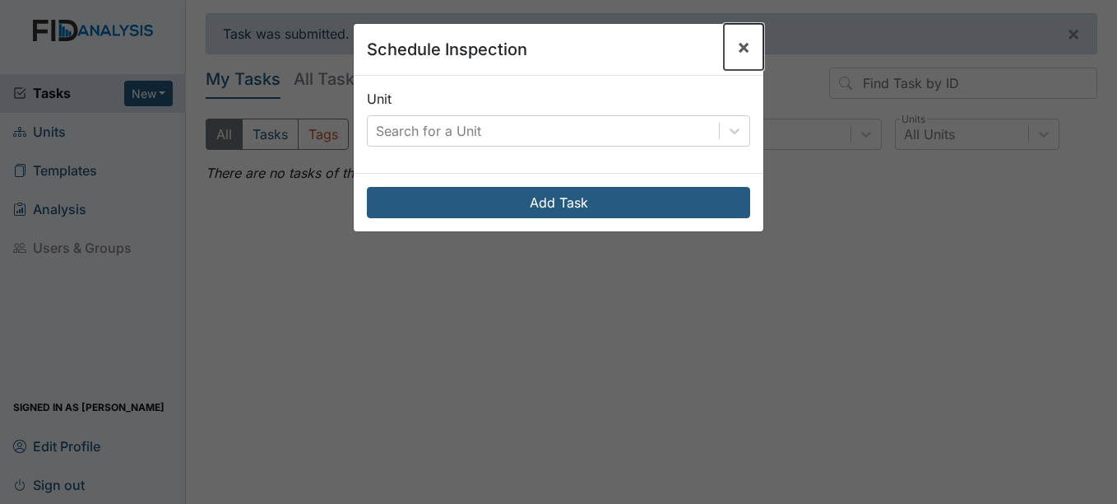
click at [737, 44] on span "×" at bounding box center [743, 47] width 13 height 24
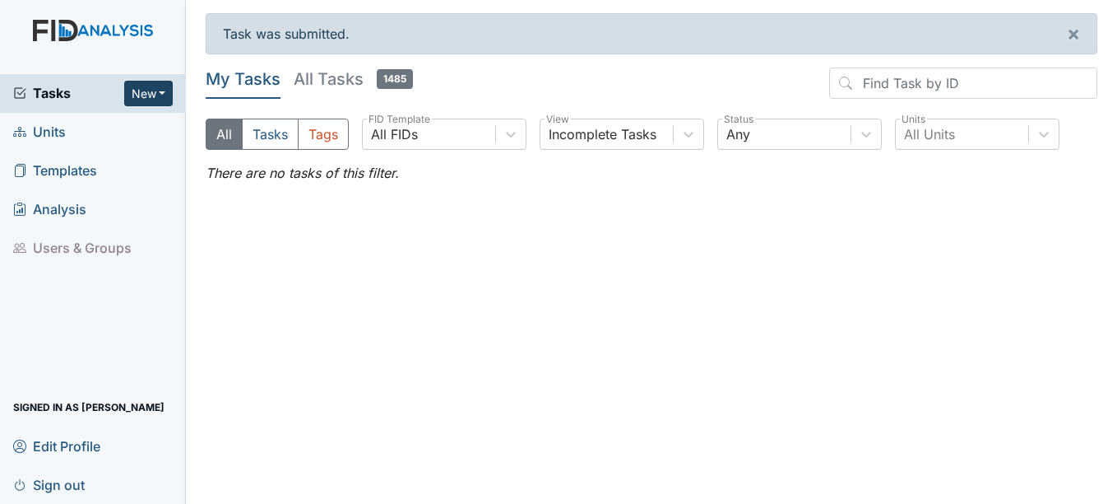
click at [171, 101] on button "New" at bounding box center [148, 94] width 49 height 26
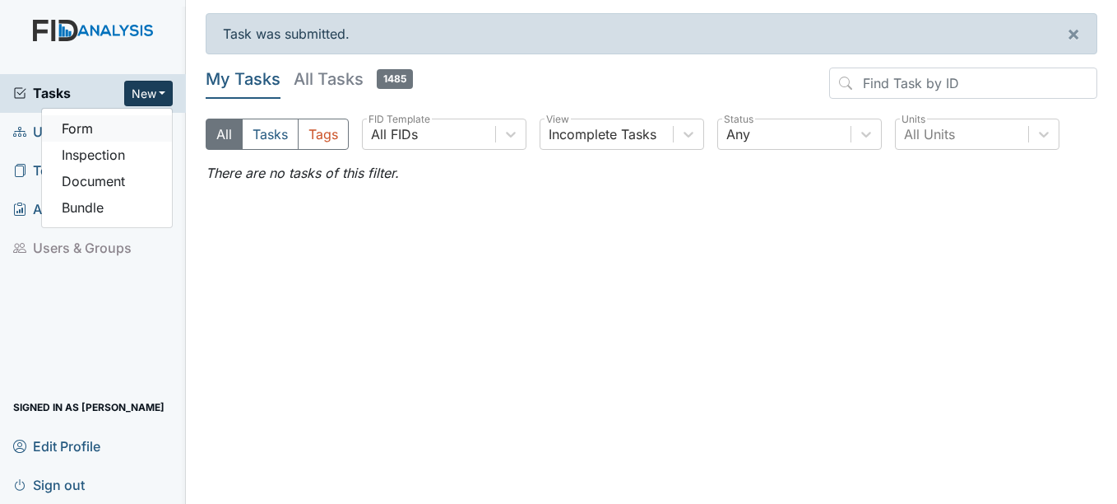
click at [99, 118] on link "Form" at bounding box center [107, 128] width 130 height 26
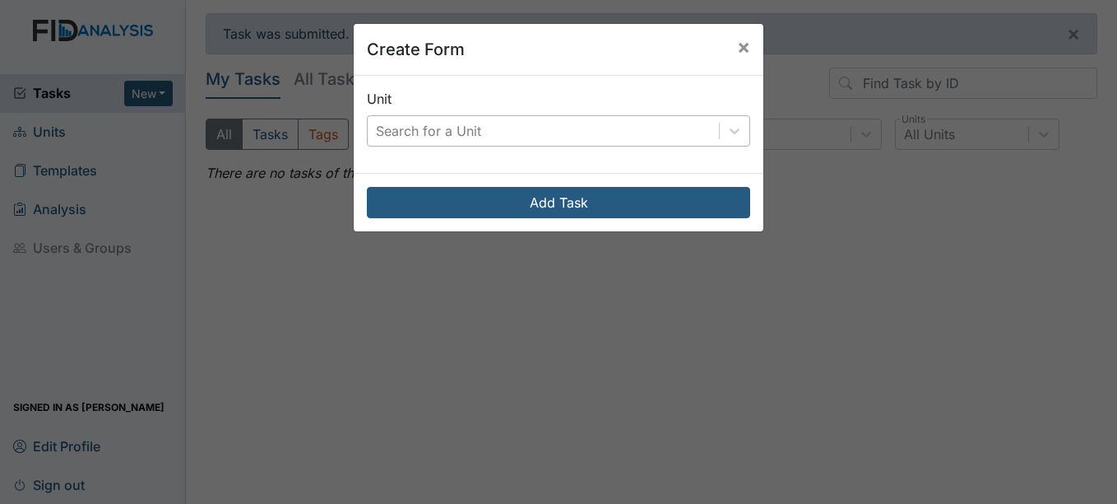
click at [462, 135] on div "Search for a Unit" at bounding box center [428, 131] width 105 height 20
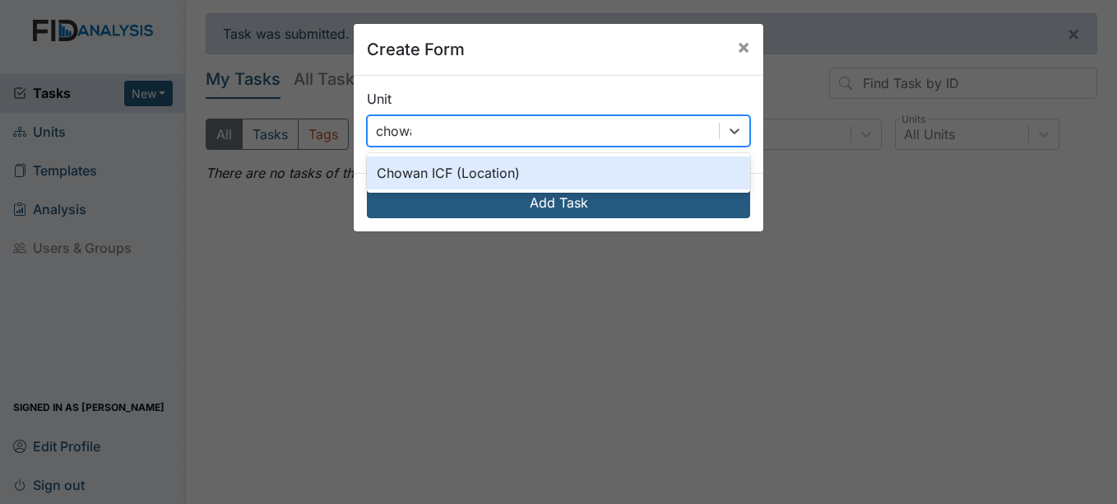
type input "chowan"
click at [513, 170] on div "Chowan ICF (Location)" at bounding box center [558, 172] width 383 height 33
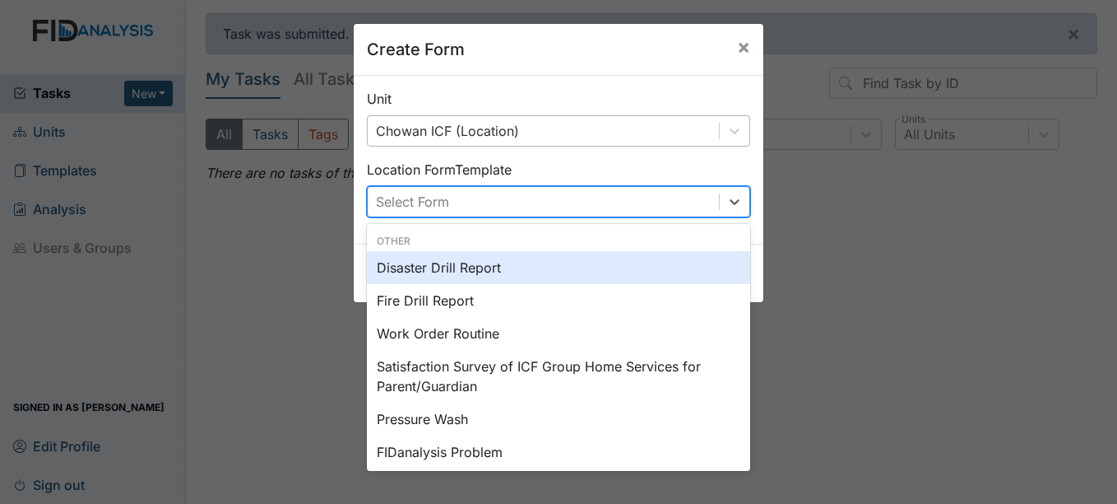
click at [523, 209] on div "Select Form" at bounding box center [543, 202] width 351 height 30
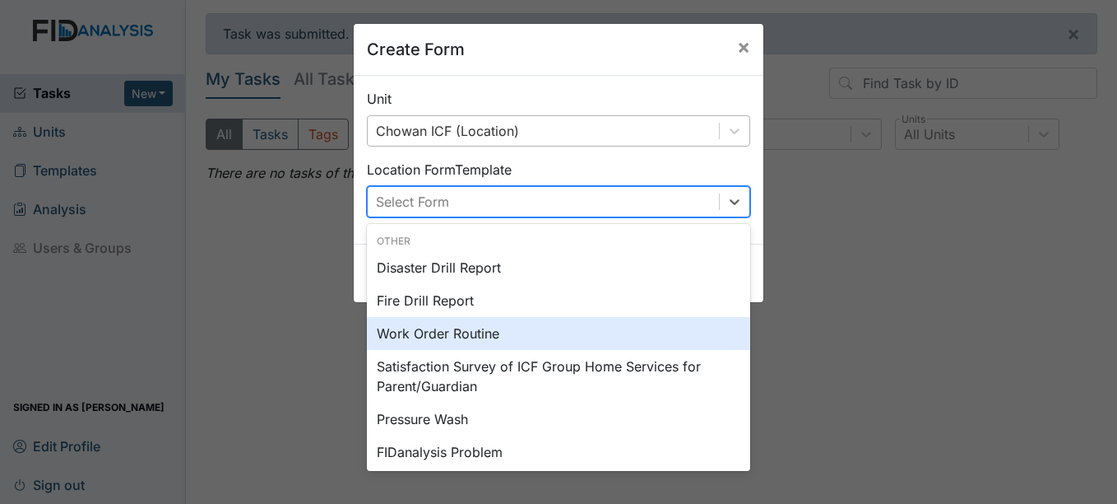
click at [501, 332] on div "Work Order Routine" at bounding box center [558, 333] width 383 height 33
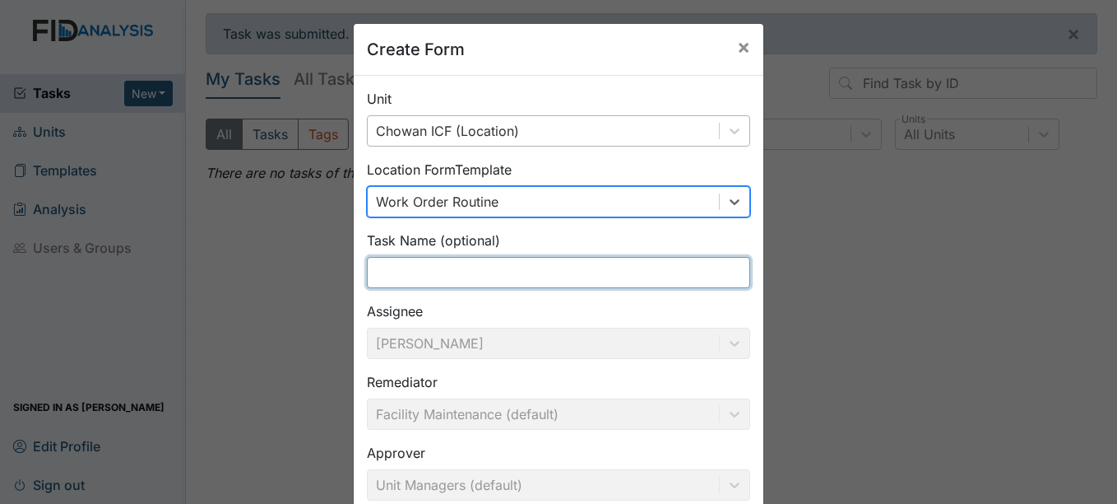
click at [461, 267] on input "text" at bounding box center [558, 272] width 383 height 31
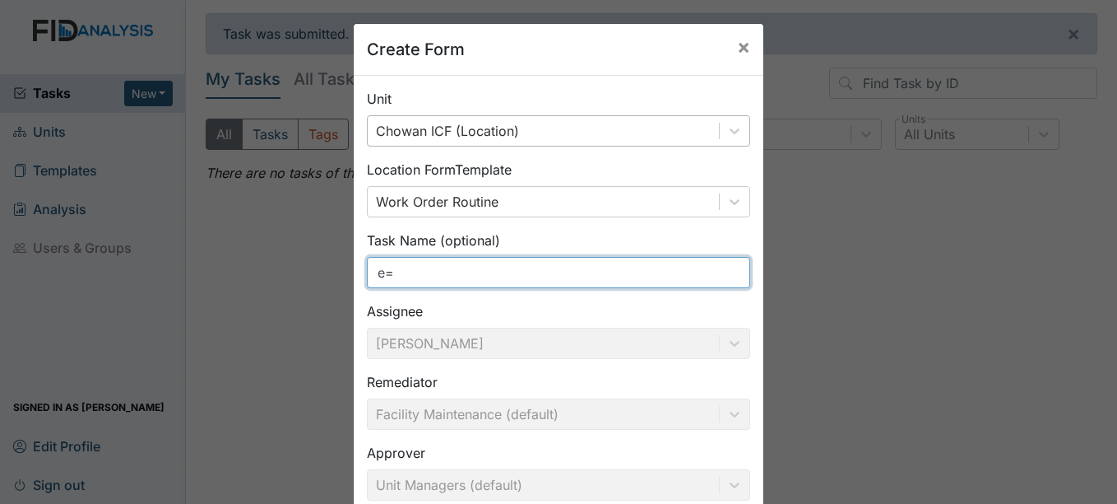
type input "e"
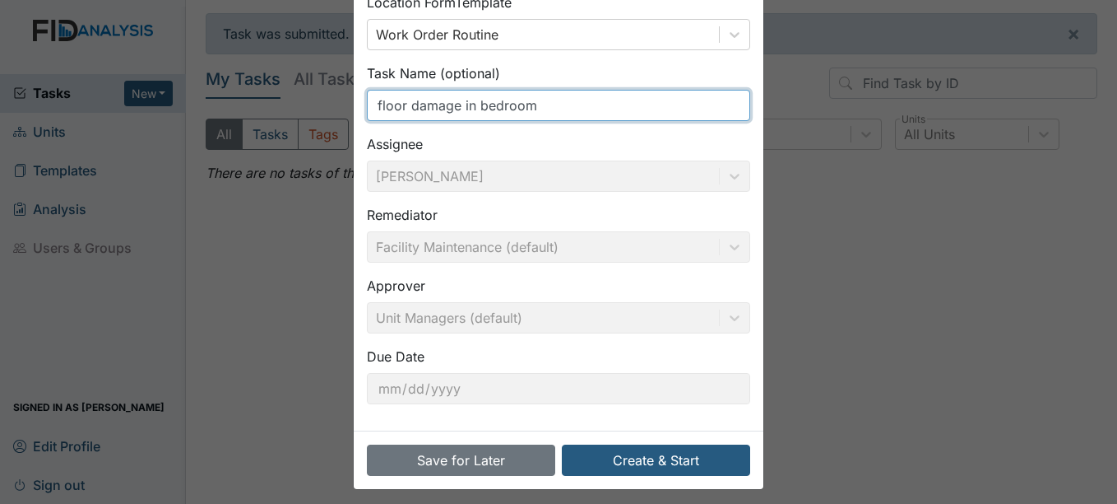
scroll to position [176, 0]
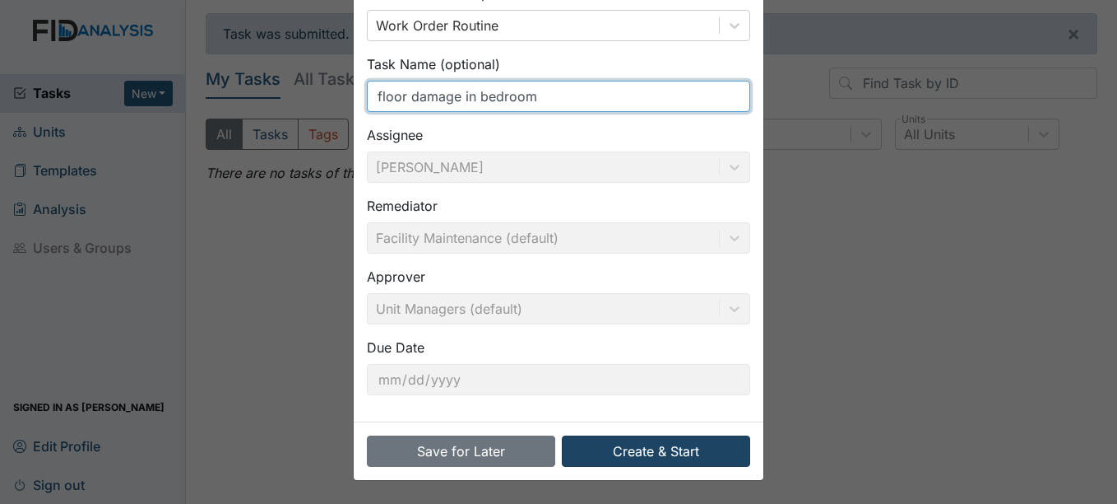
type input "floor damage in bedroom"
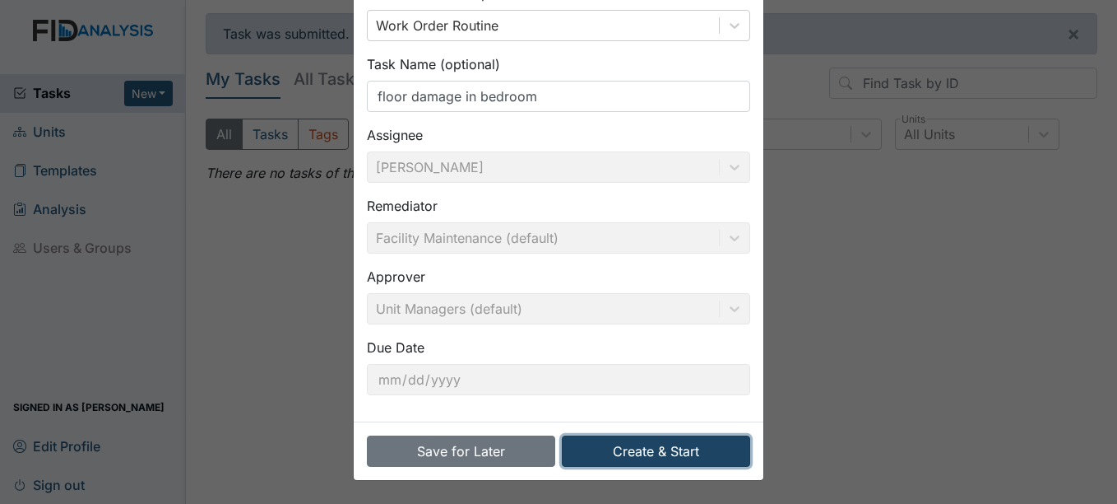
click at [620, 445] on button "Create & Start" at bounding box center [656, 450] width 188 height 31
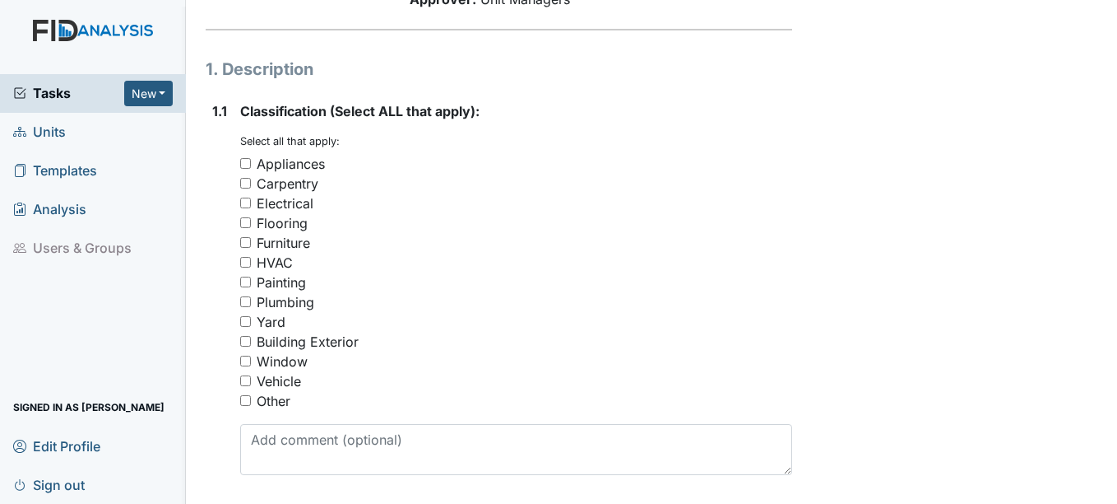
scroll to position [247, 0]
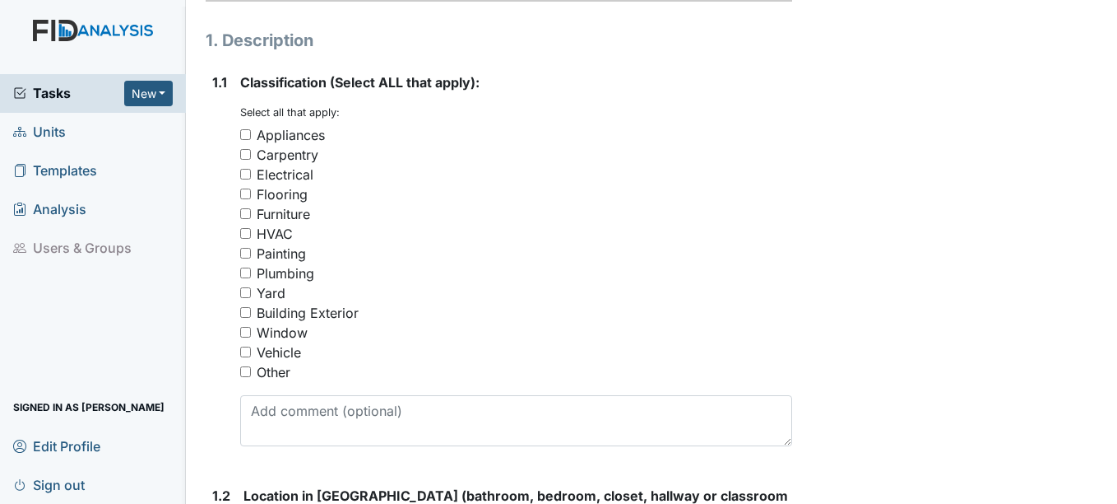
click at [293, 196] on div "Flooring" at bounding box center [282, 194] width 51 height 20
click at [251, 196] on input "Flooring" at bounding box center [245, 193] width 11 height 11
checkbox input "true"
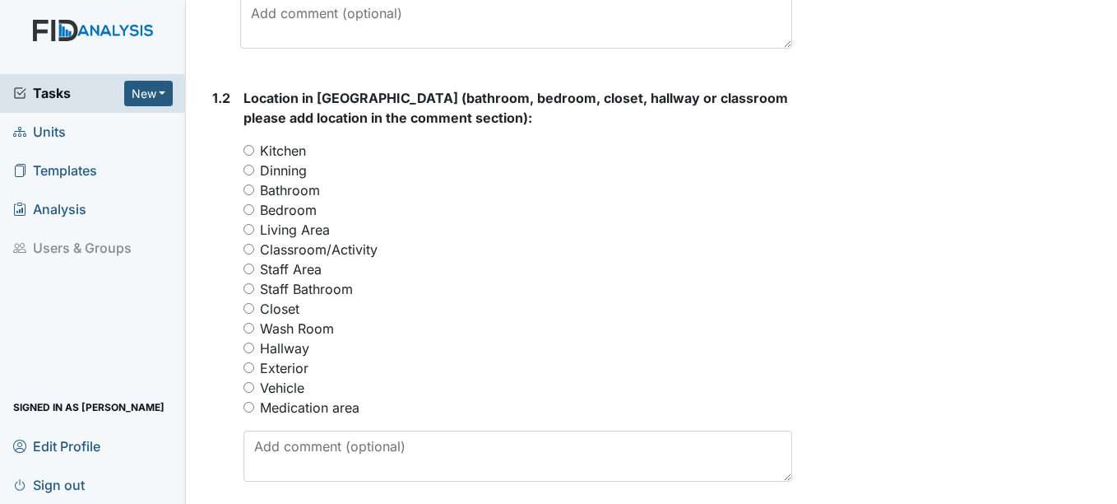
scroll to position [658, 0]
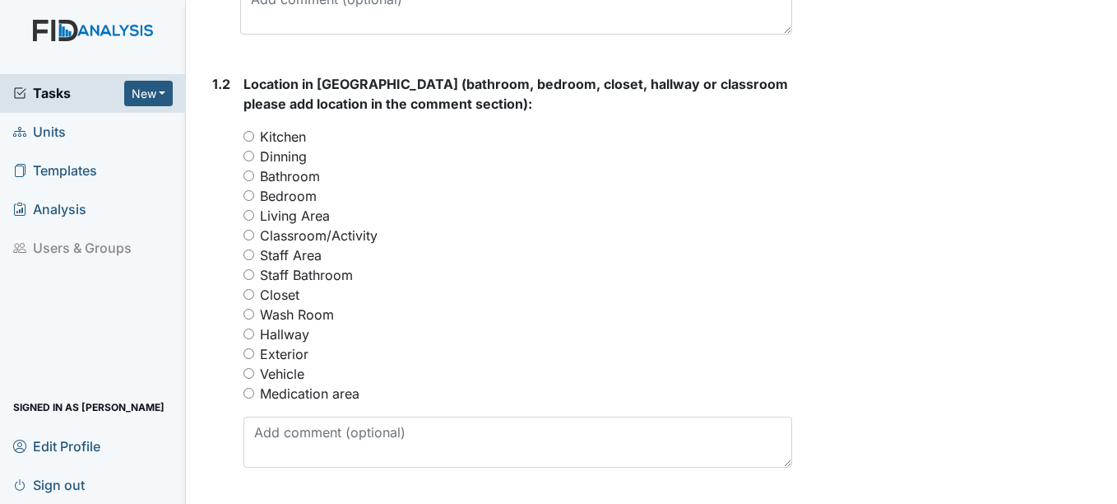
click at [297, 188] on label "Bedroom" at bounding box center [288, 196] width 57 height 20
click at [254, 190] on input "Bedroom" at bounding box center [249, 195] width 11 height 11
radio input "true"
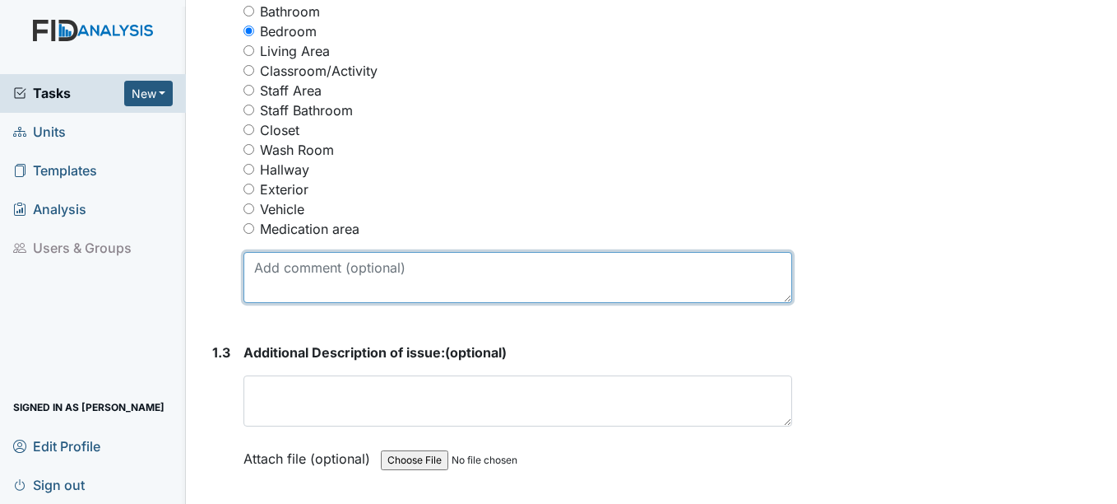
click at [323, 283] on textarea at bounding box center [518, 277] width 548 height 51
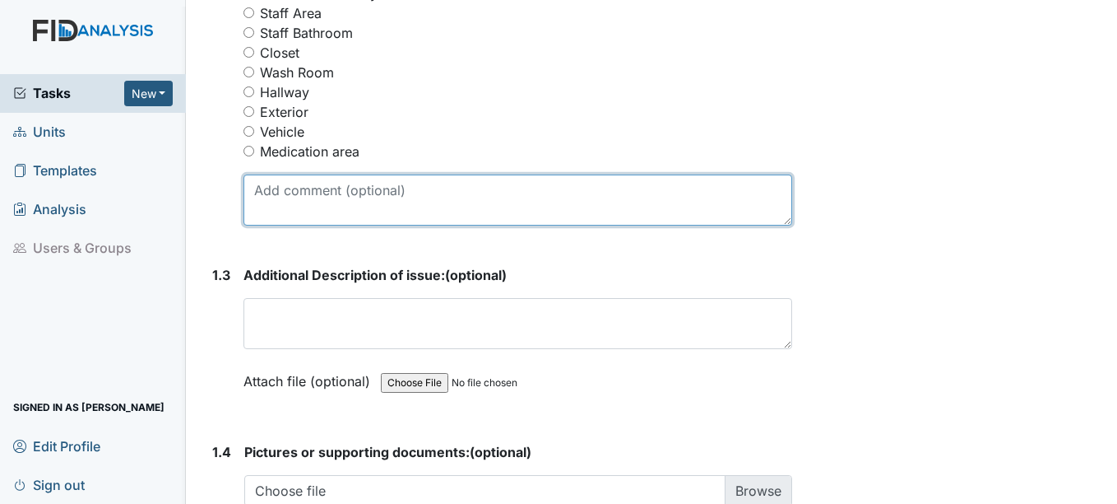
scroll to position [905, 0]
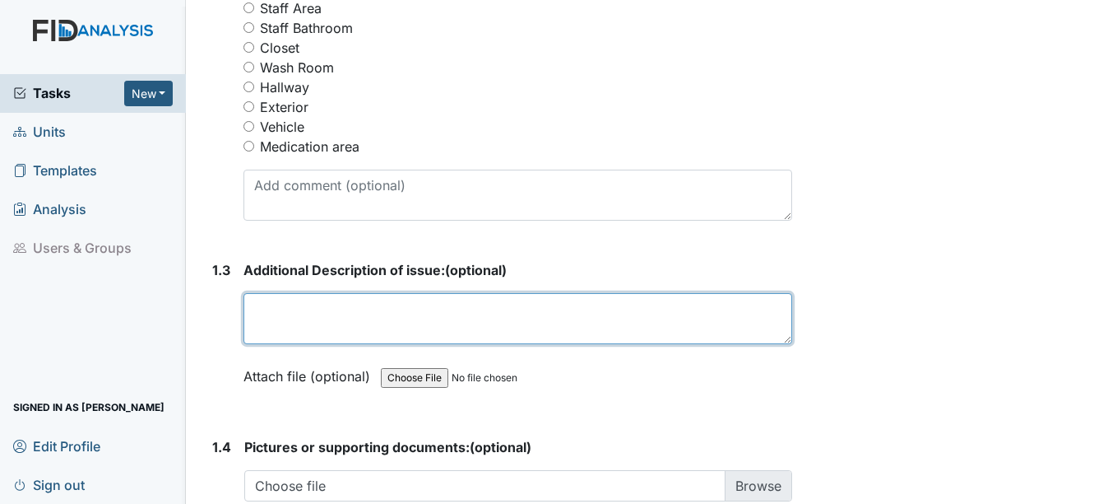
click at [355, 318] on textarea at bounding box center [518, 318] width 548 height 51
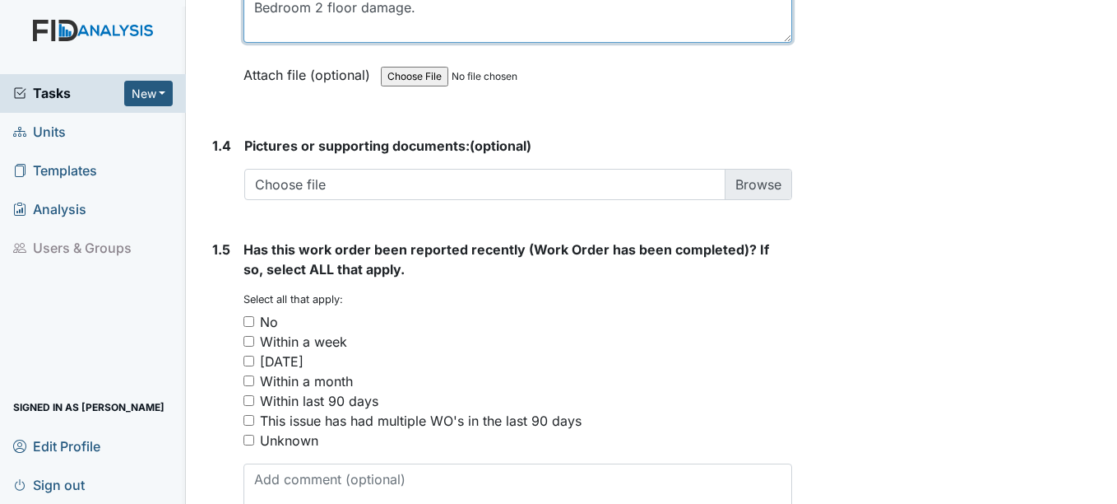
scroll to position [1234, 0]
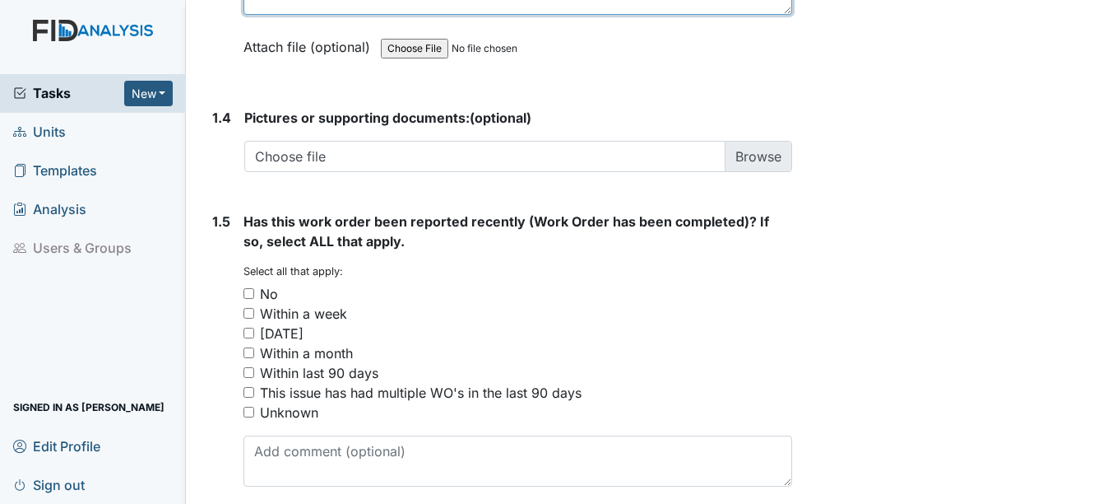
type textarea "Bedroom 2 floor damage."
click at [256, 293] on div "No" at bounding box center [518, 294] width 548 height 20
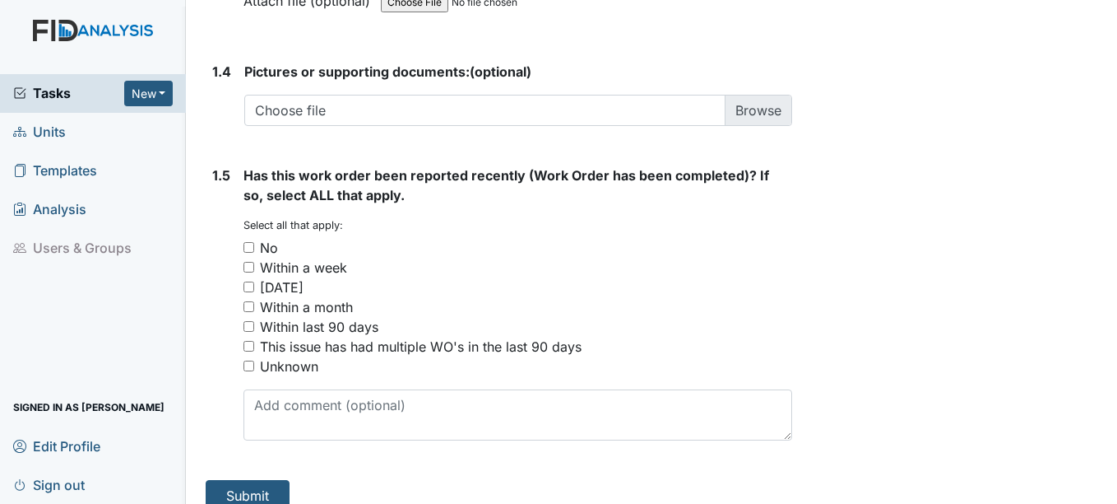
scroll to position [1301, 0]
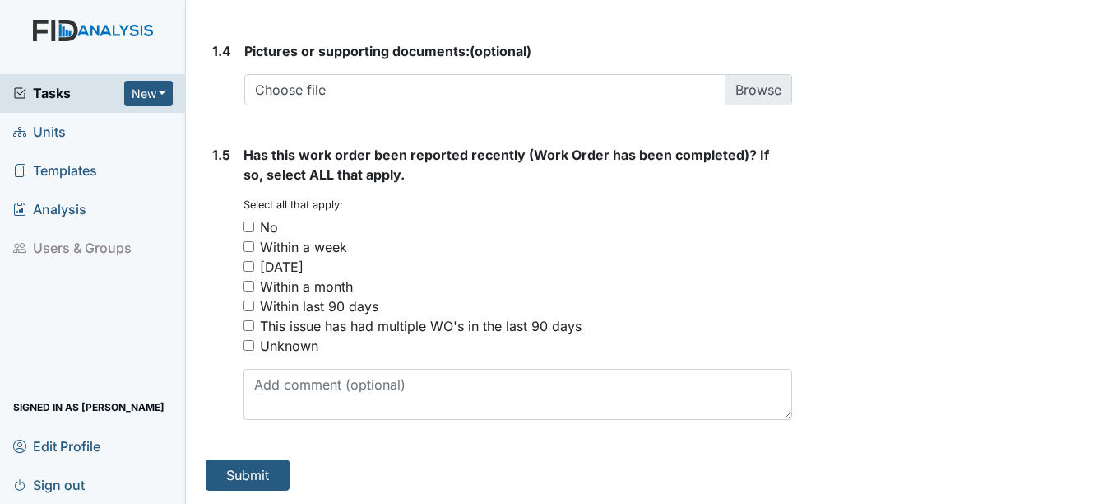
click at [274, 225] on div "No" at bounding box center [269, 227] width 18 height 20
click at [254, 225] on input "No" at bounding box center [249, 226] width 11 height 11
checkbox input "true"
click at [264, 477] on button "Submit" at bounding box center [248, 474] width 84 height 31
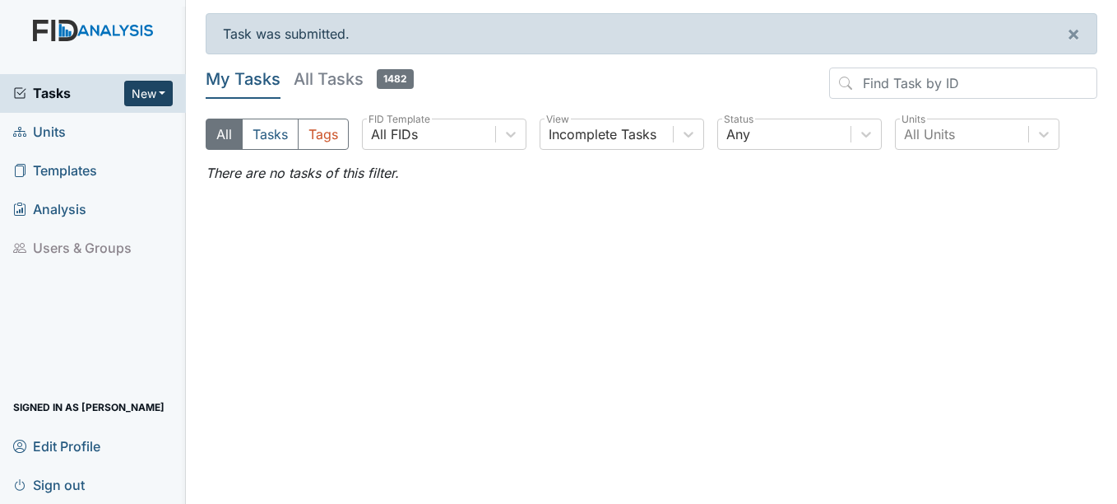
click at [150, 86] on button "New" at bounding box center [148, 94] width 49 height 26
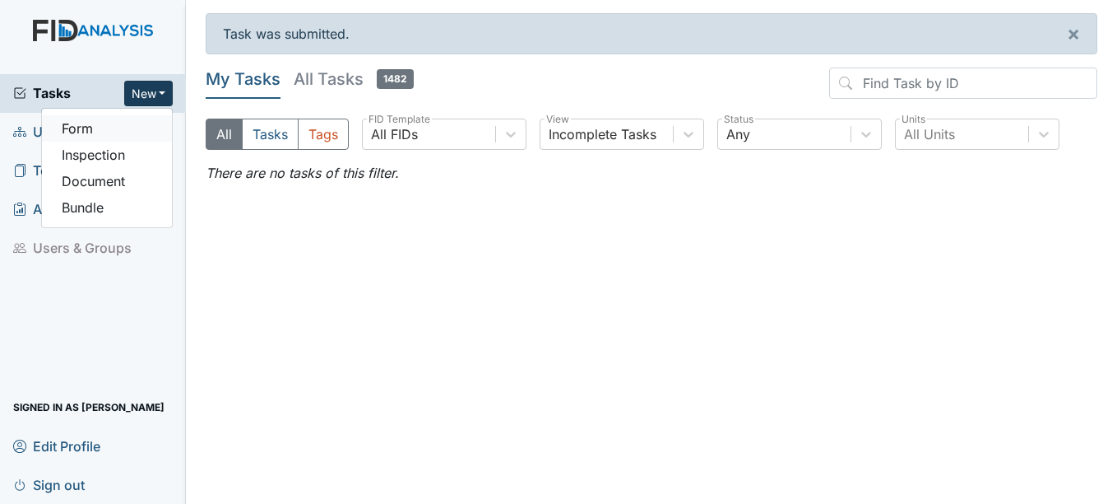
click at [101, 122] on link "Form" at bounding box center [107, 128] width 130 height 26
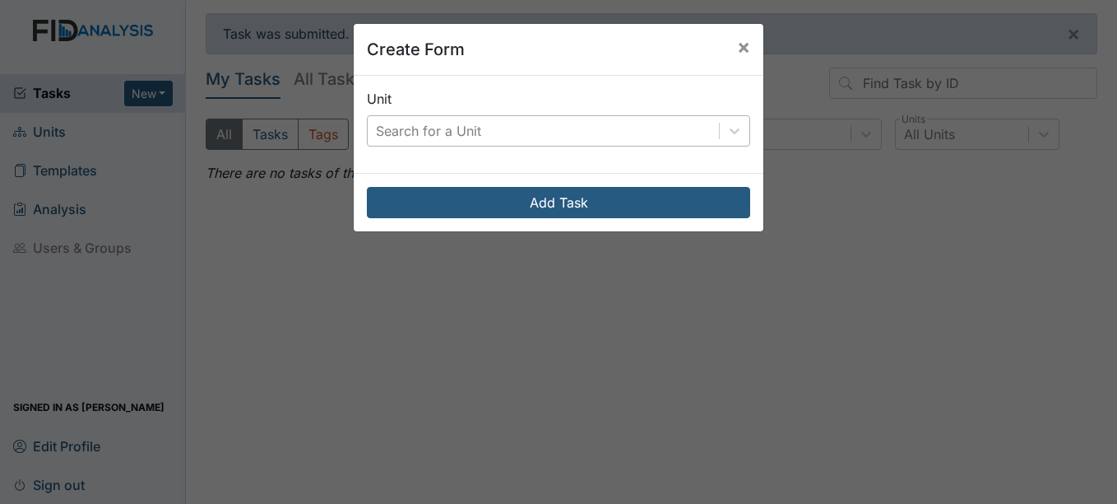
click at [420, 130] on div "Search for a Unit" at bounding box center [428, 131] width 105 height 20
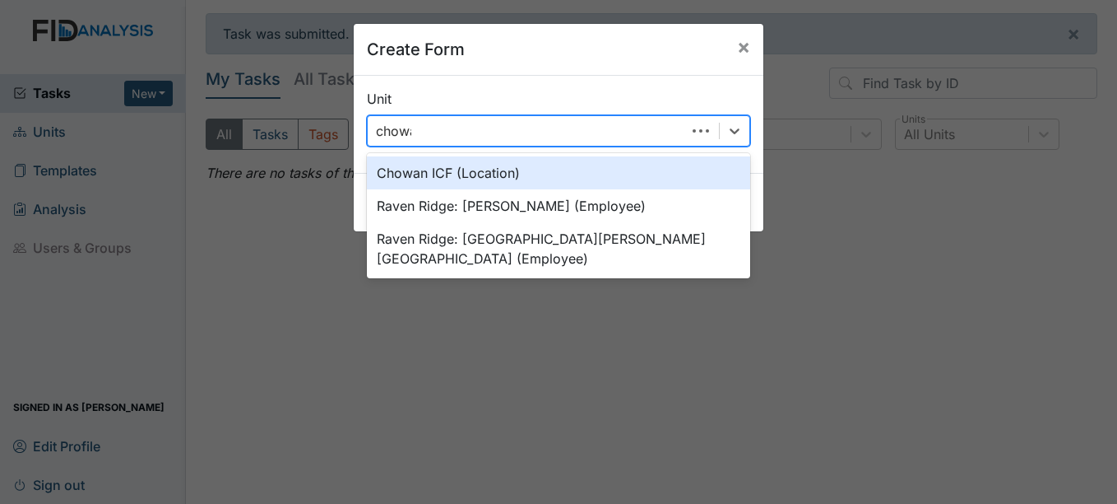
type input "chowan"
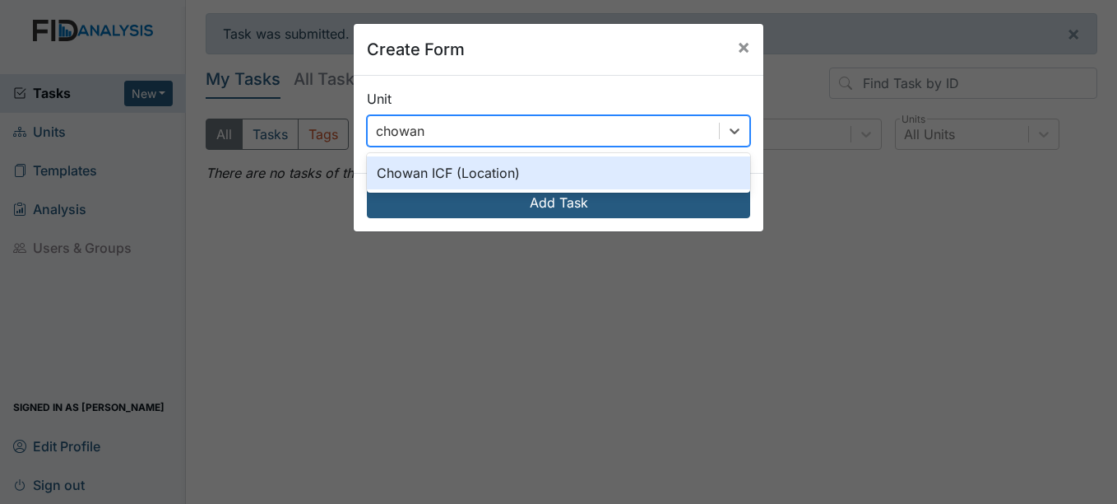
click at [517, 170] on div "Chowan ICF (Location)" at bounding box center [558, 172] width 383 height 33
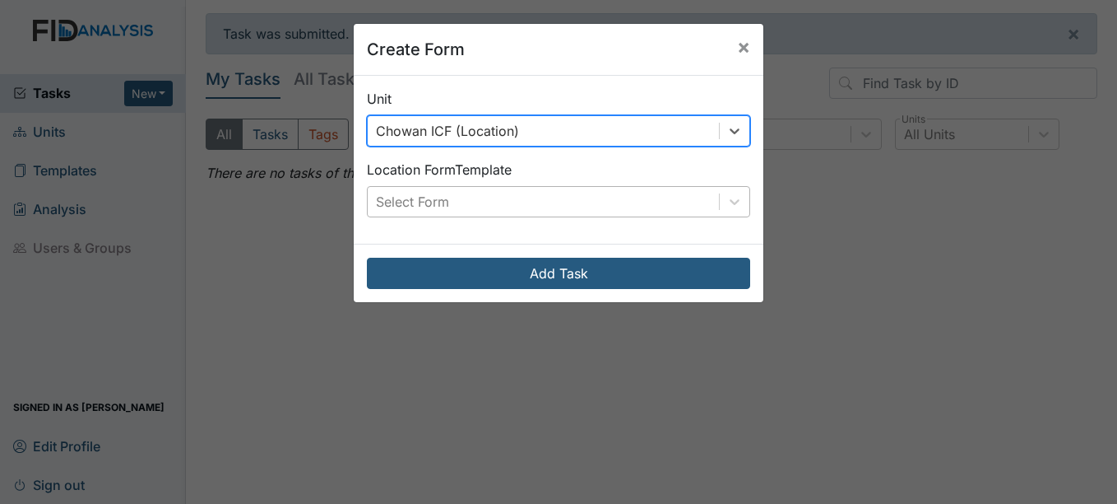
click at [516, 202] on div "Select Form" at bounding box center [543, 202] width 351 height 30
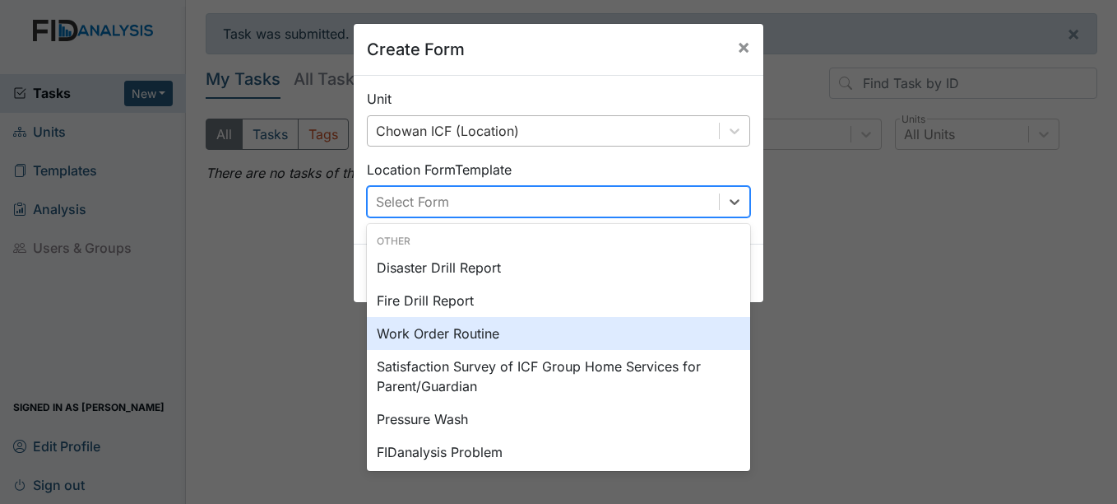
click at [495, 327] on div "Work Order Routine" at bounding box center [558, 333] width 383 height 33
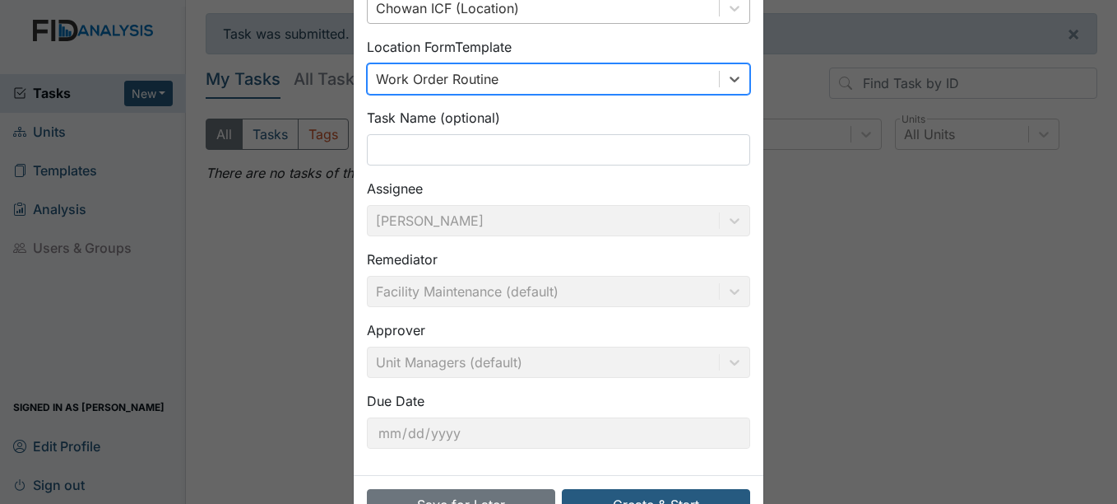
scroll to position [94, 0]
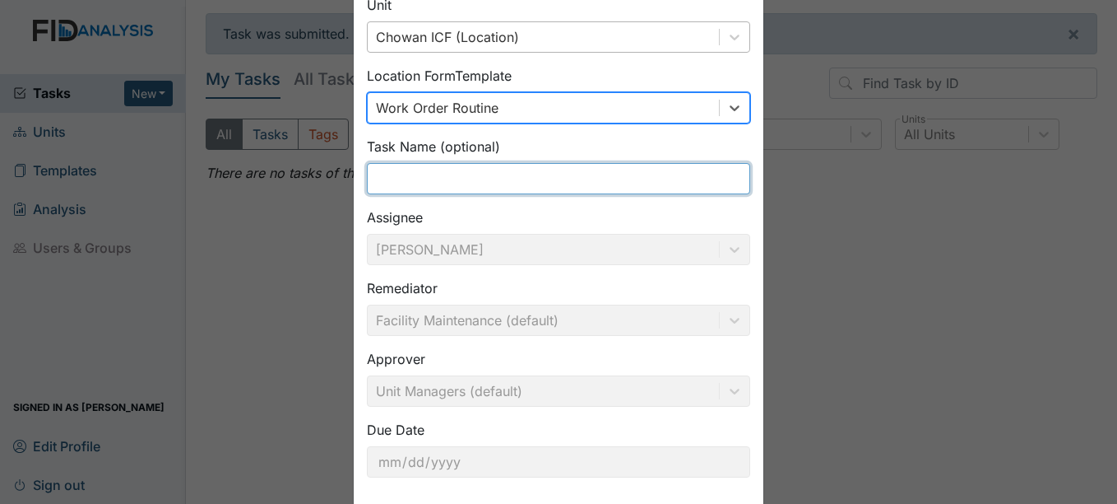
click at [533, 179] on input "text" at bounding box center [558, 178] width 383 height 31
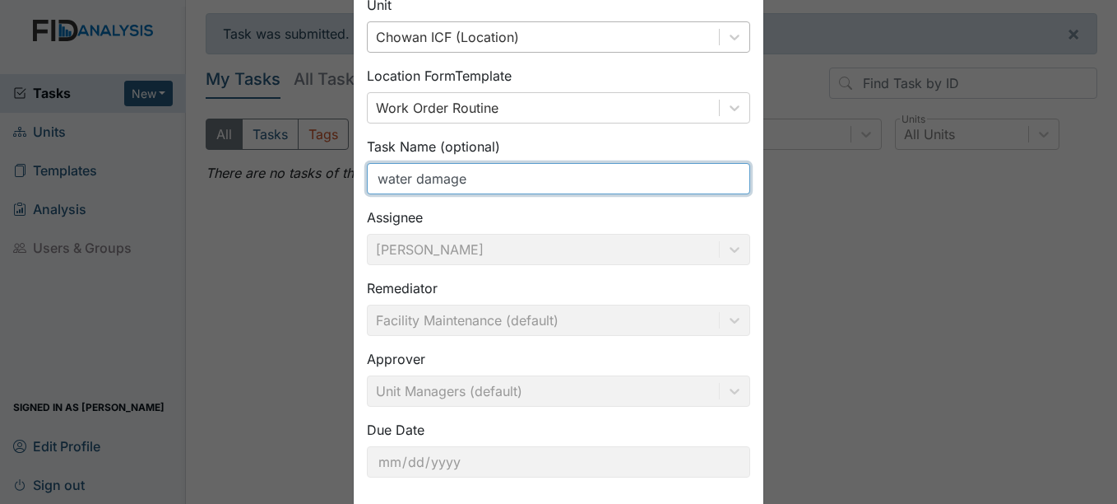
type input "water damage"
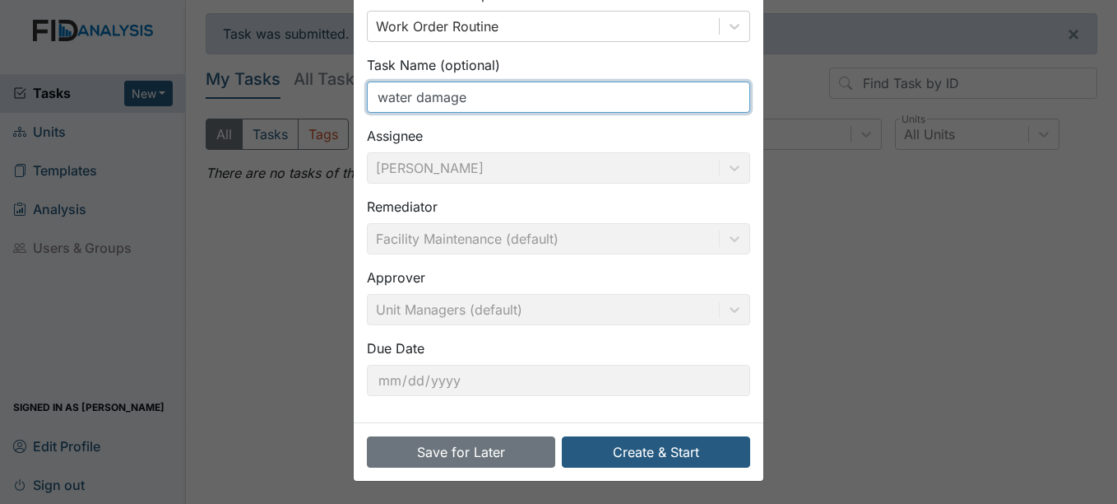
scroll to position [176, 0]
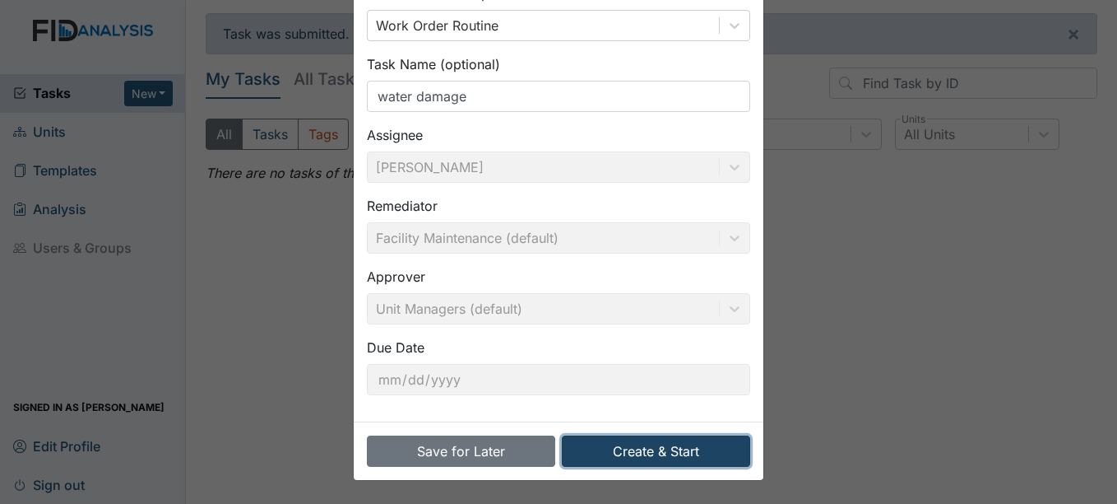
click at [657, 457] on button "Create & Start" at bounding box center [656, 450] width 188 height 31
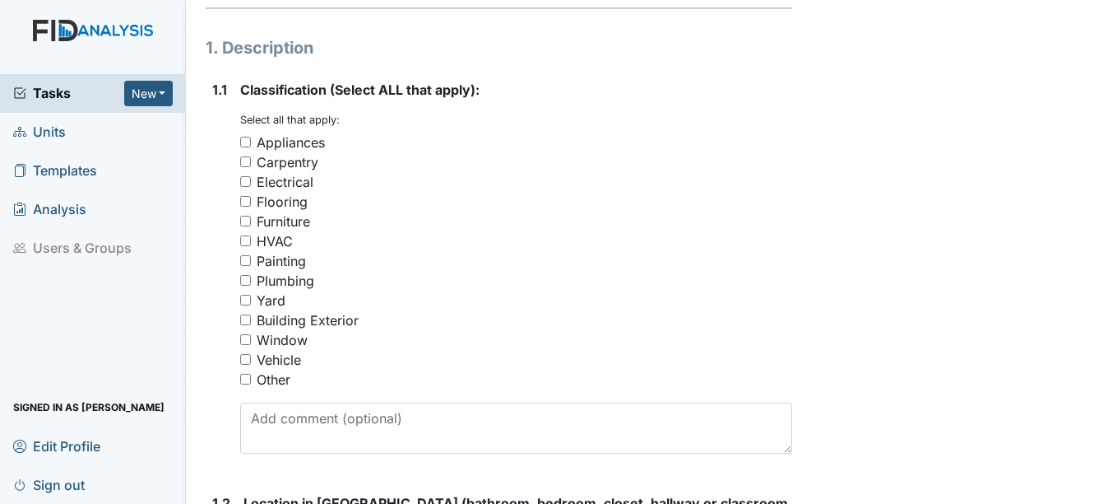
scroll to position [247, 0]
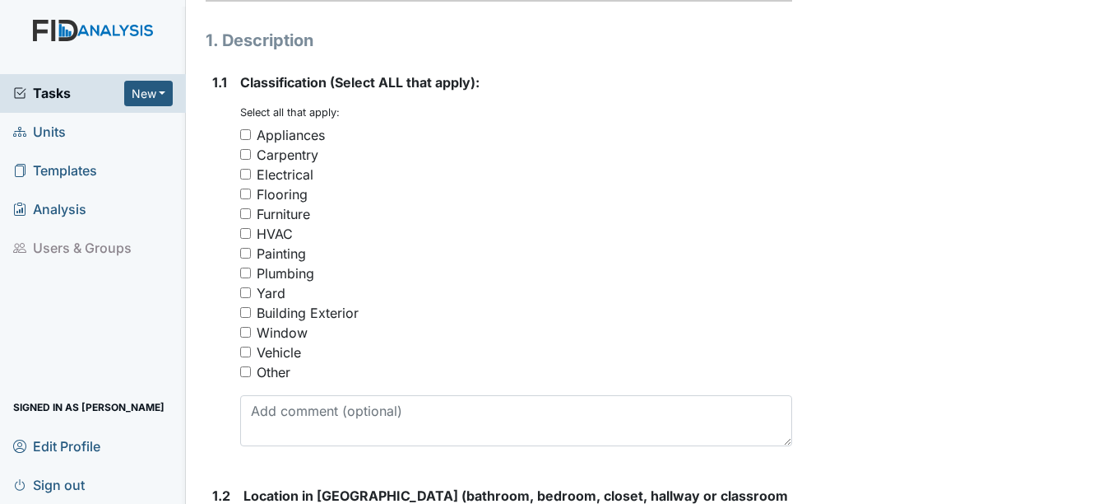
click at [295, 267] on div "Plumbing" at bounding box center [286, 273] width 58 height 20
click at [251, 267] on input "Plumbing" at bounding box center [245, 272] width 11 height 11
click at [295, 267] on div "Plumbing" at bounding box center [286, 273] width 58 height 20
click at [251, 267] on input "Plumbing" at bounding box center [245, 272] width 11 height 11
checkbox input "false"
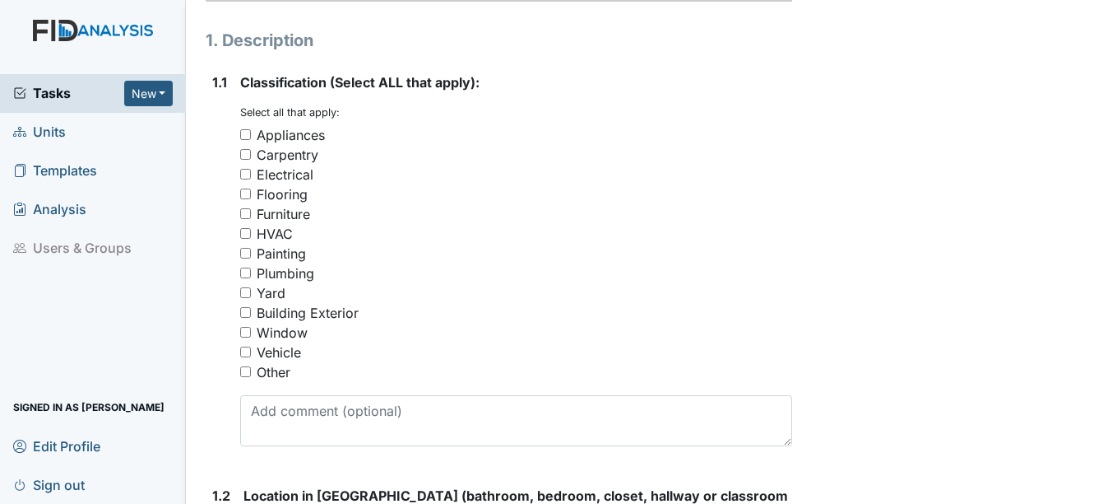
click at [271, 369] on div "Other" at bounding box center [274, 372] width 34 height 20
click at [251, 369] on input "Other" at bounding box center [245, 371] width 11 height 11
checkbox input "true"
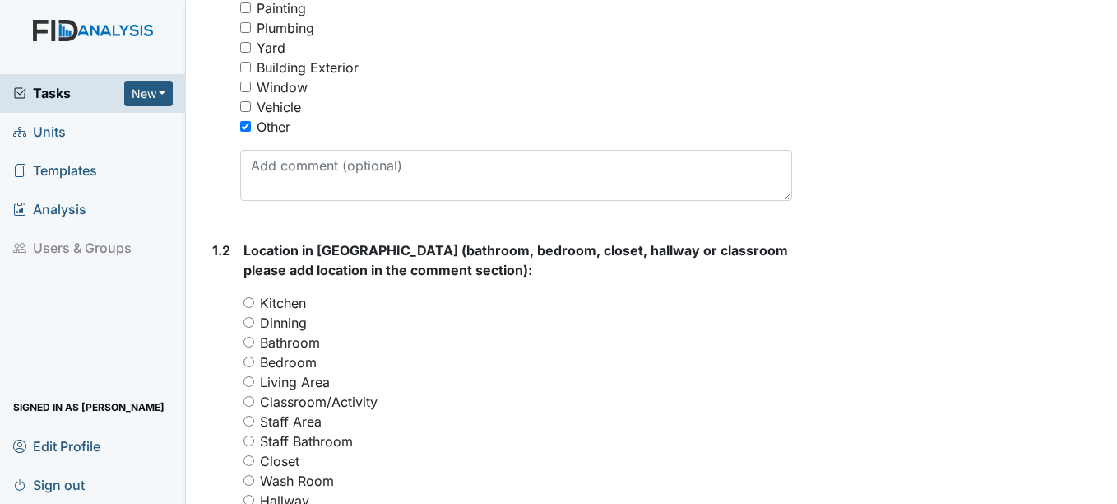
scroll to position [494, 0]
click at [299, 342] on label "Bathroom" at bounding box center [290, 341] width 60 height 20
click at [254, 342] on input "Bathroom" at bounding box center [249, 340] width 11 height 11
radio input "true"
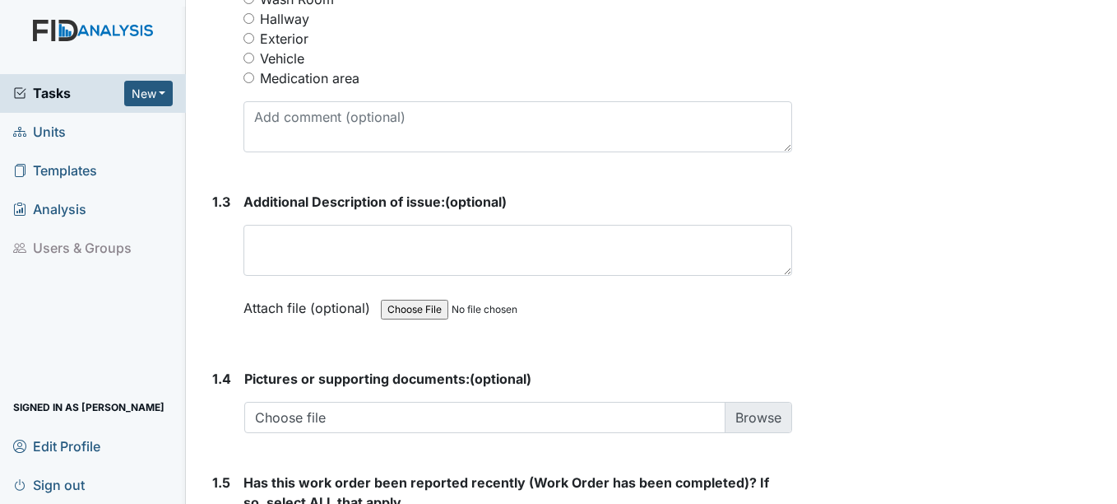
scroll to position [987, 0]
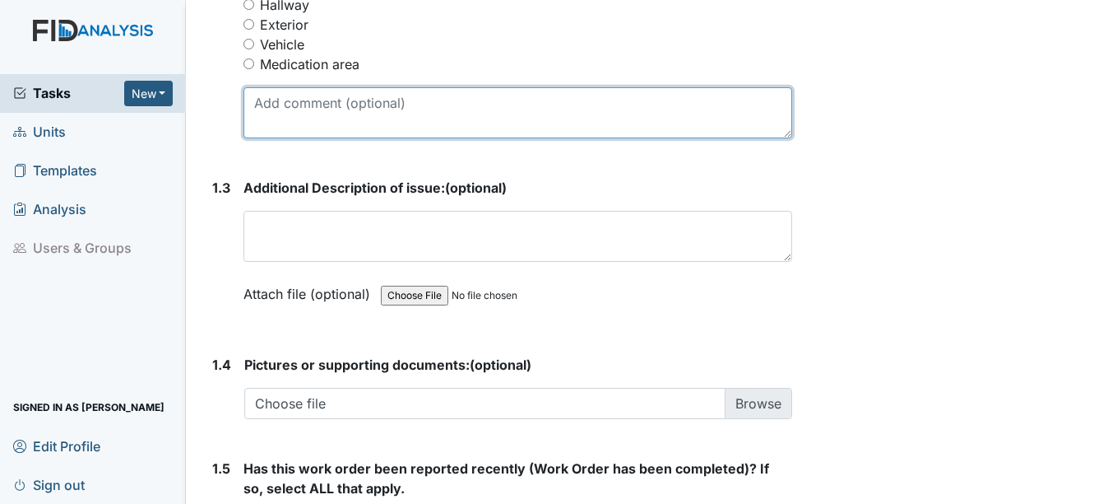
click at [370, 120] on textarea at bounding box center [518, 112] width 548 height 51
type textarea "W"
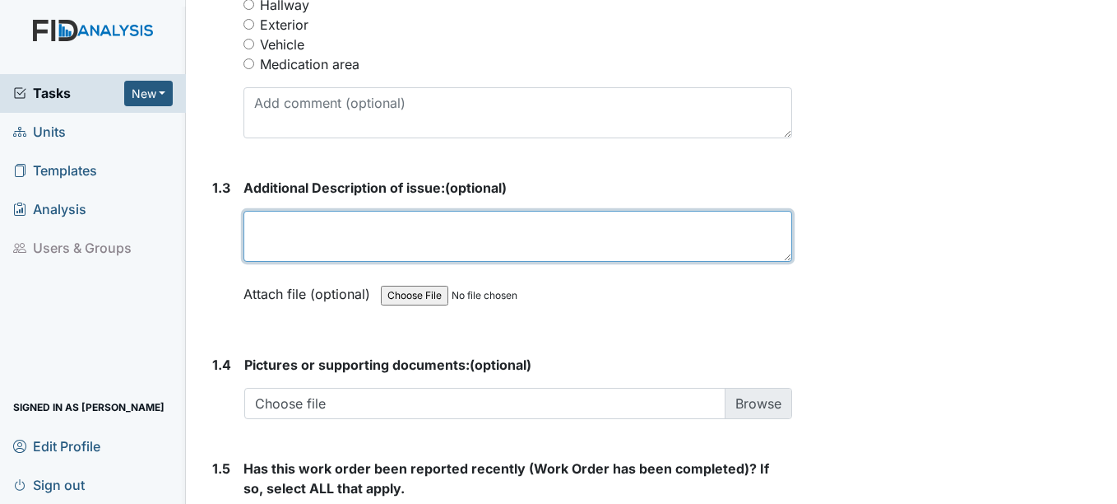
click at [361, 257] on textarea at bounding box center [518, 236] width 548 height 51
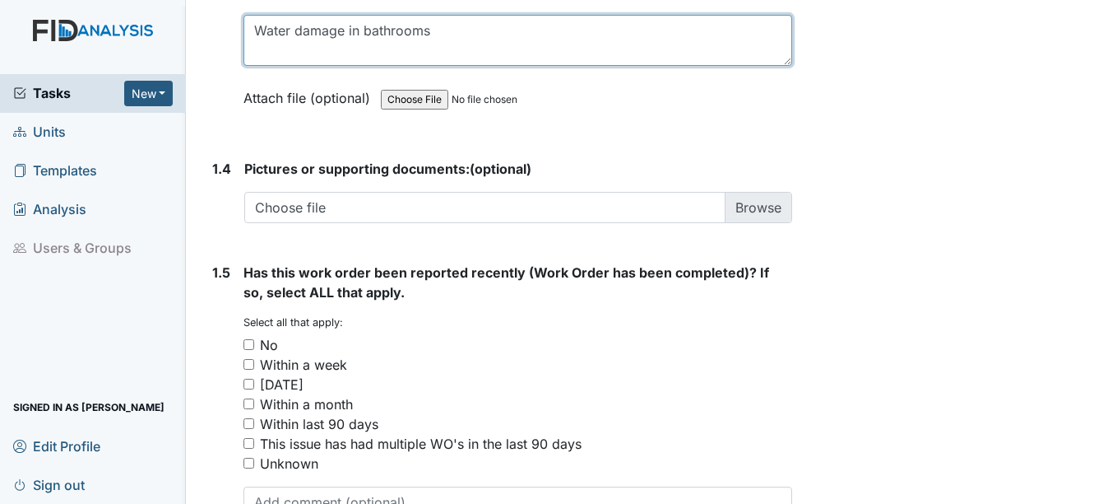
scroll to position [1234, 0]
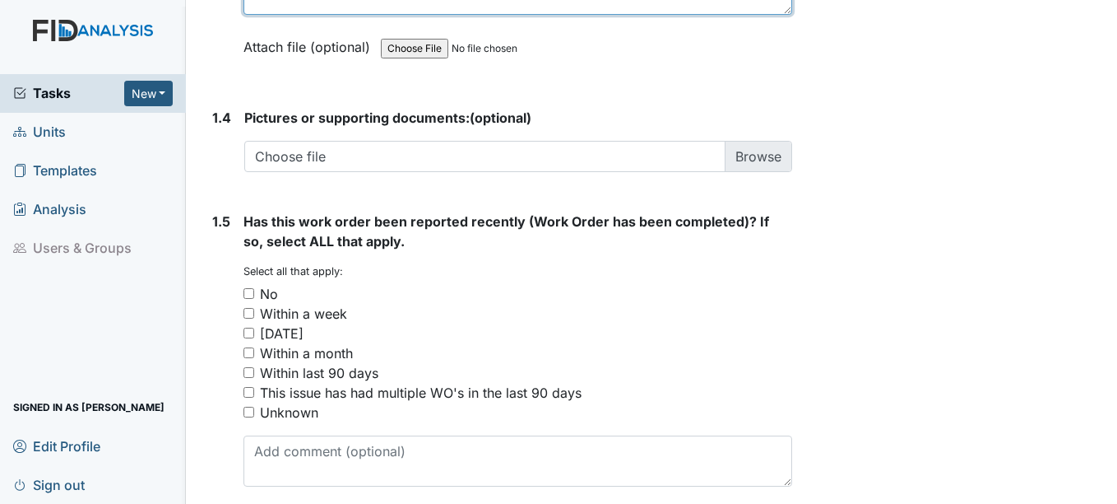
type textarea "Water damage in bathrooms"
click at [269, 293] on div "No" at bounding box center [269, 294] width 18 height 20
click at [254, 293] on input "No" at bounding box center [249, 293] width 11 height 11
checkbox input "true"
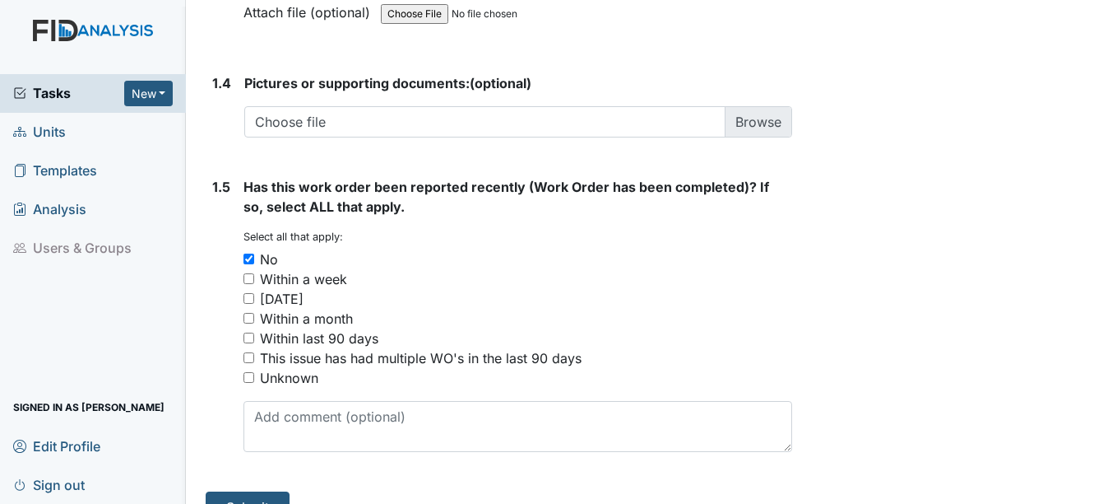
scroll to position [1301, 0]
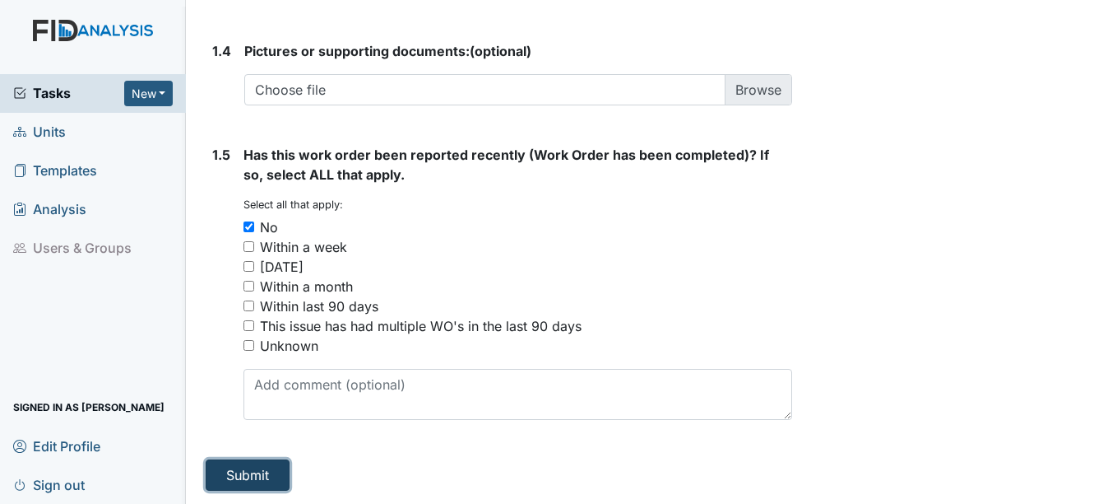
drag, startPoint x: 256, startPoint y: 476, endPoint x: 261, endPoint y: 467, distance: 11.0
click at [257, 476] on button "Submit" at bounding box center [248, 474] width 84 height 31
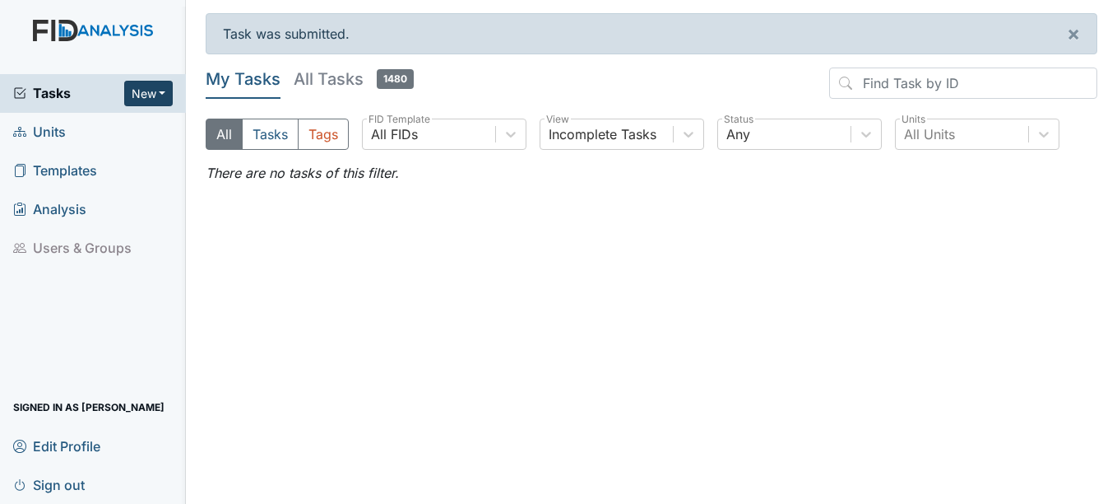
click at [142, 103] on button "New" at bounding box center [148, 94] width 49 height 26
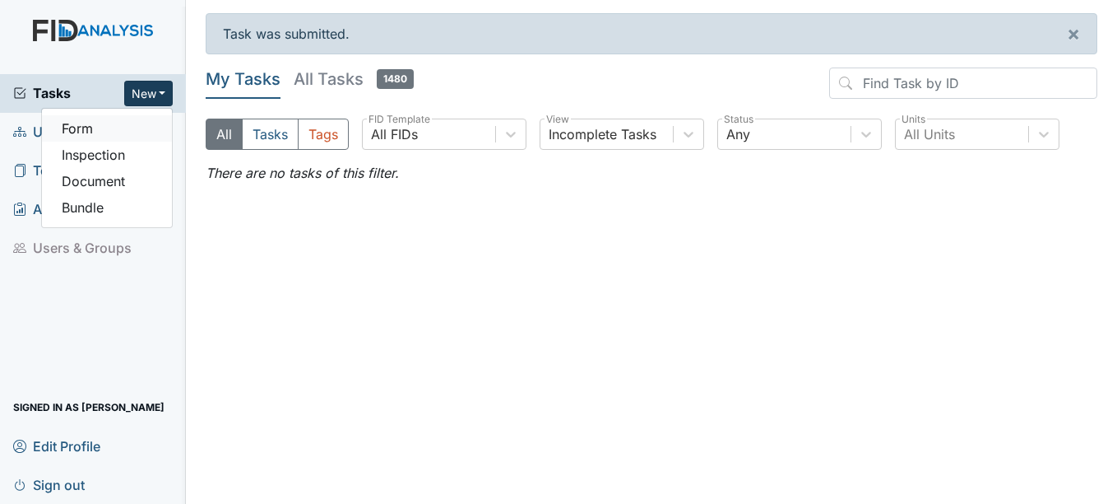
click at [127, 124] on link "Form" at bounding box center [107, 128] width 130 height 26
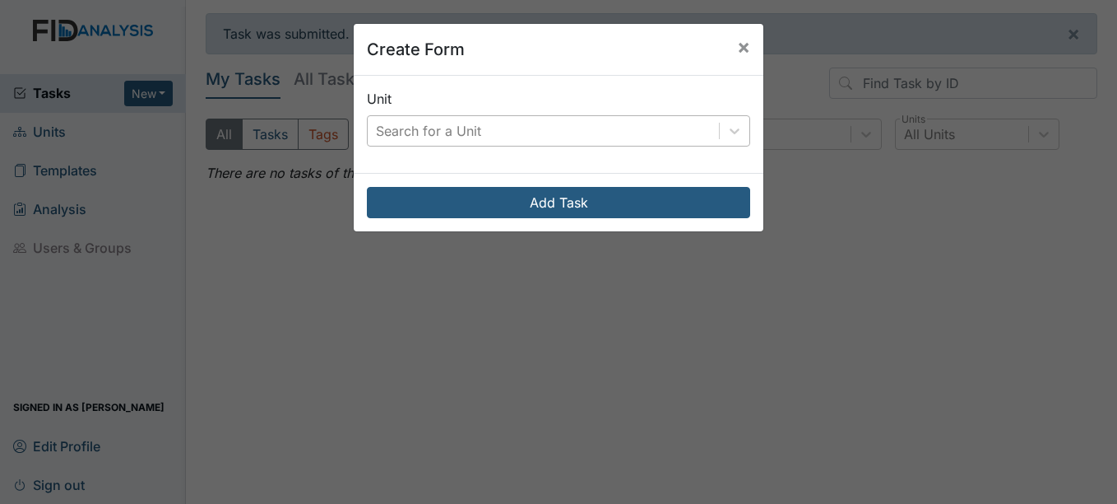
click at [527, 135] on div "Search for a Unit" at bounding box center [543, 131] width 351 height 30
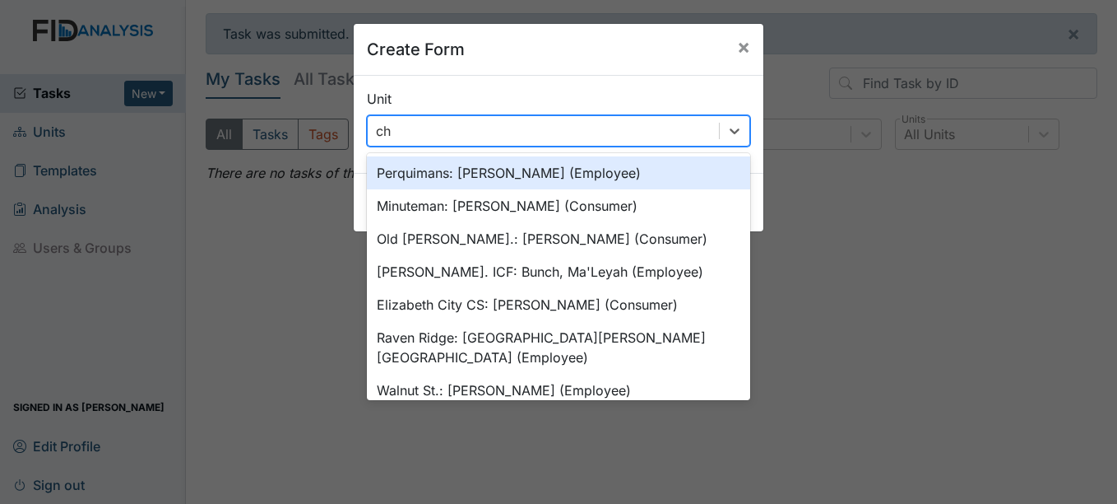
type input "cho"
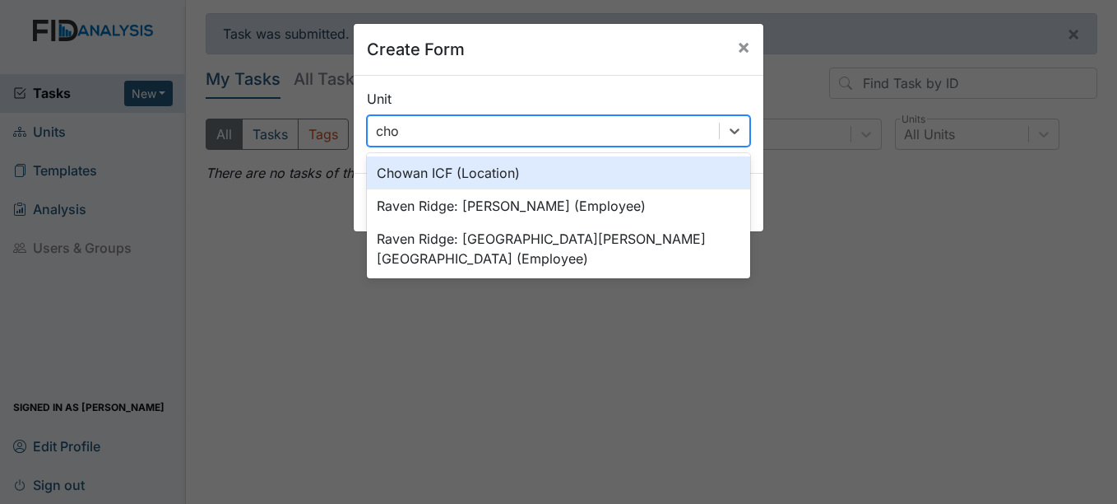
click at [510, 179] on div "Chowan ICF (Location)" at bounding box center [558, 172] width 383 height 33
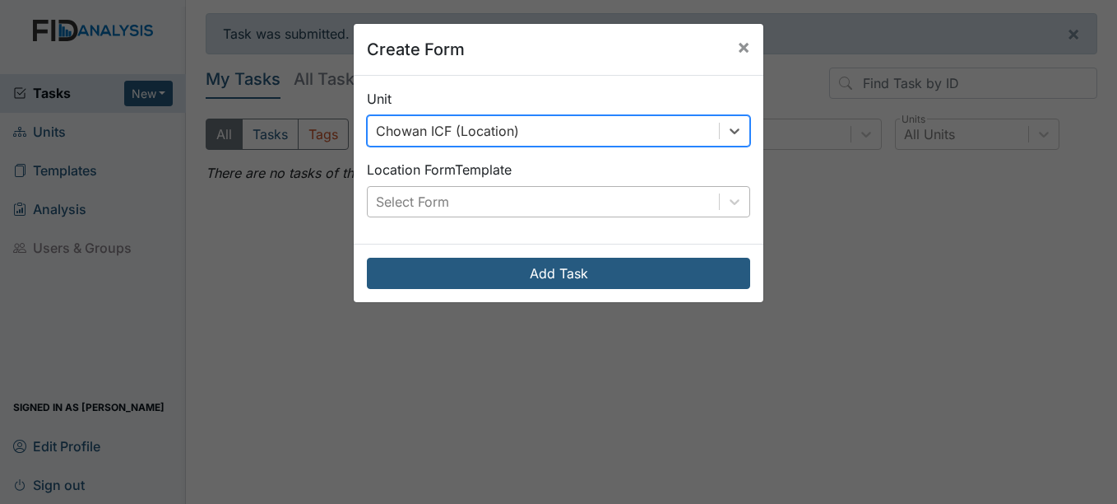
click at [509, 205] on div "Select Form" at bounding box center [543, 202] width 351 height 30
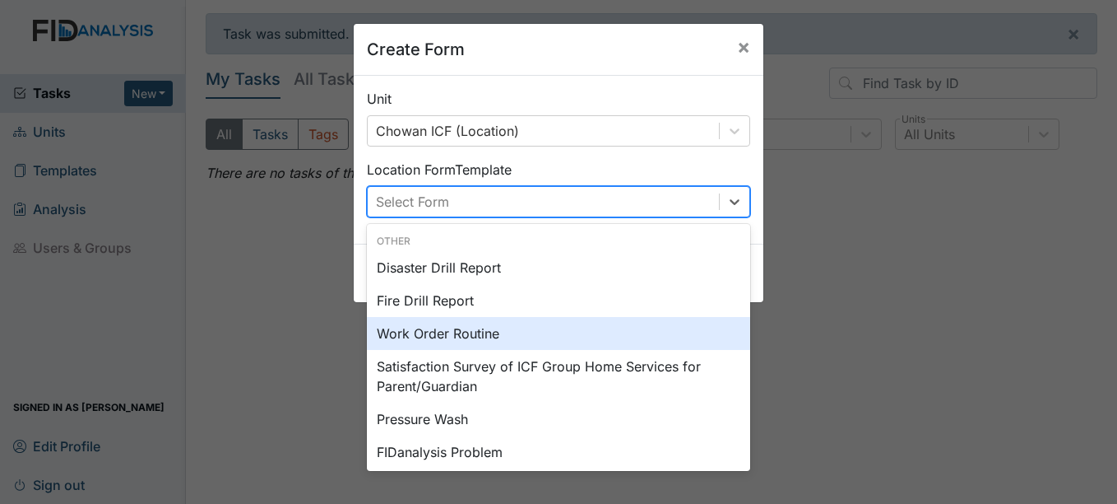
click at [480, 329] on div "Work Order Routine" at bounding box center [558, 333] width 383 height 33
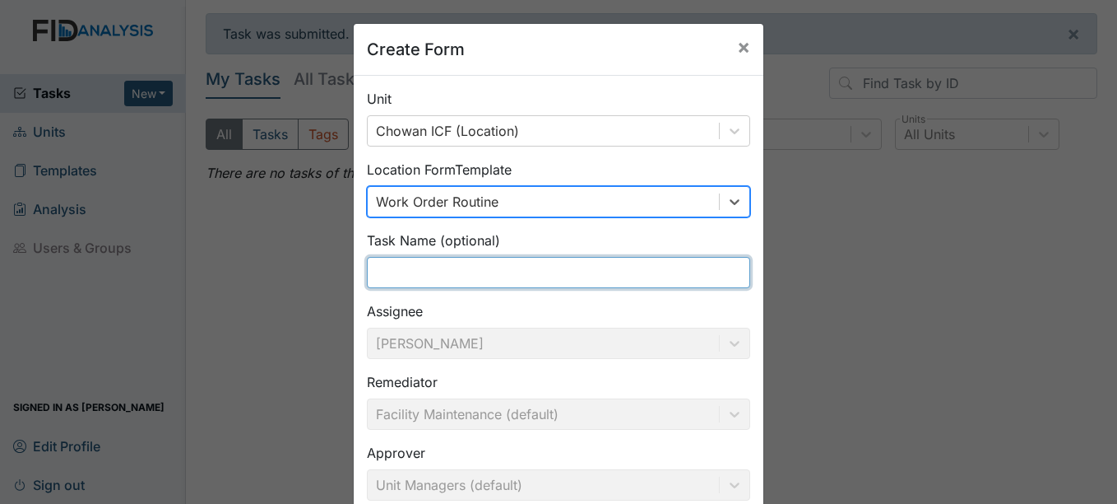
click at [489, 274] on input "text" at bounding box center [558, 272] width 383 height 31
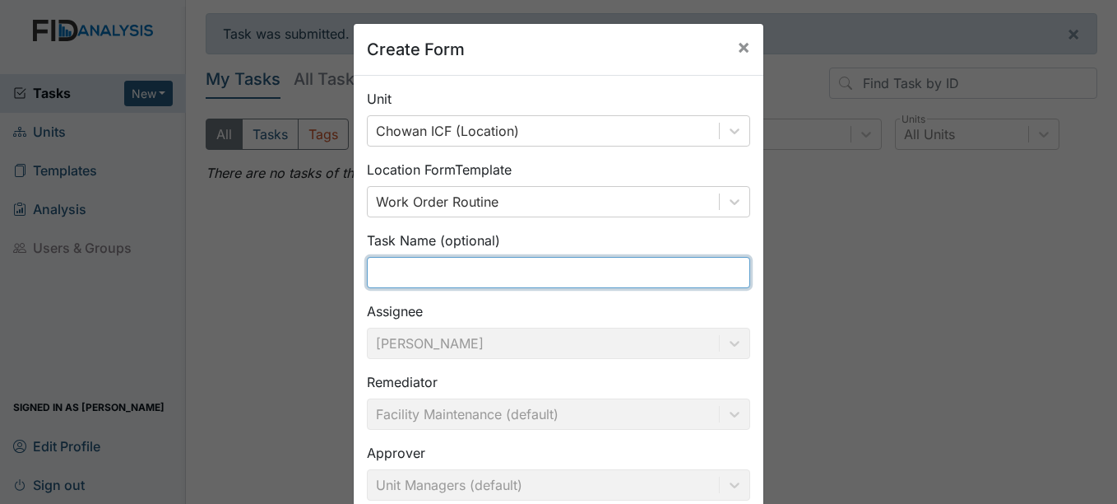
type input "e"
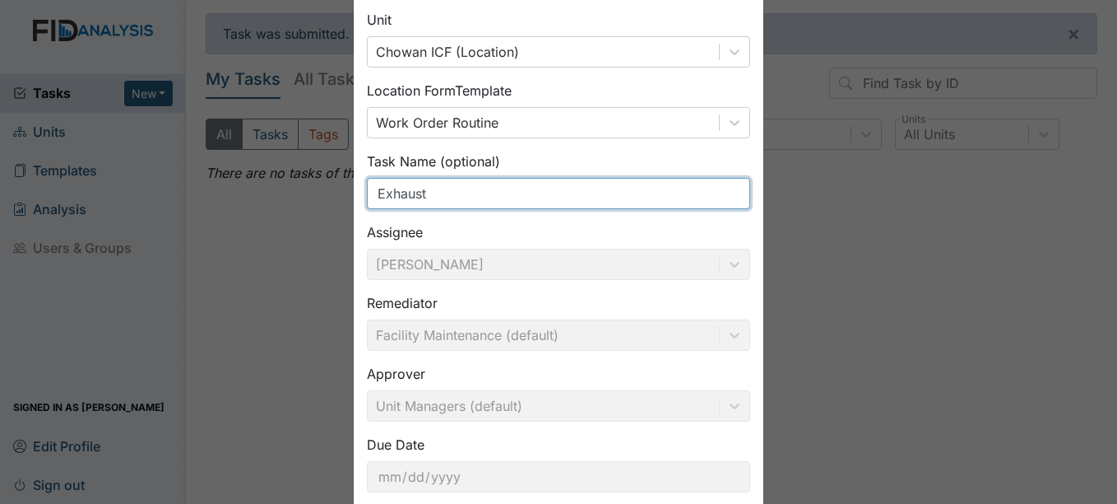
scroll to position [176, 0]
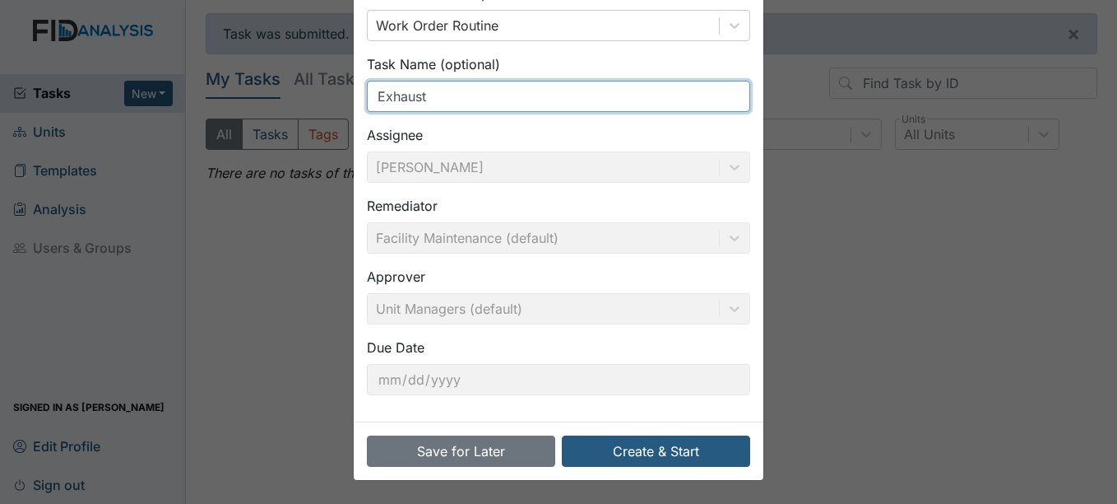
type input "Exhaust"
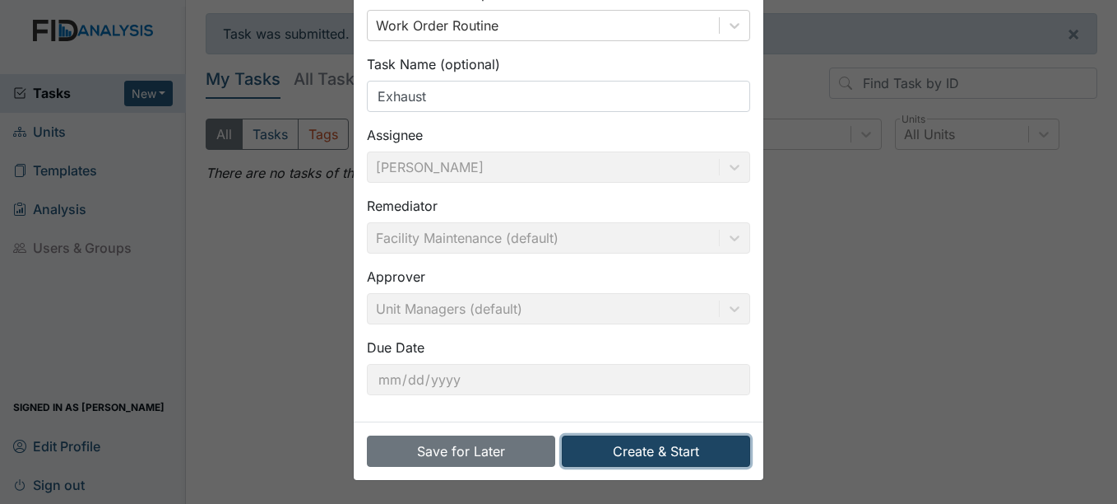
click at [610, 443] on button "Create & Start" at bounding box center [656, 450] width 188 height 31
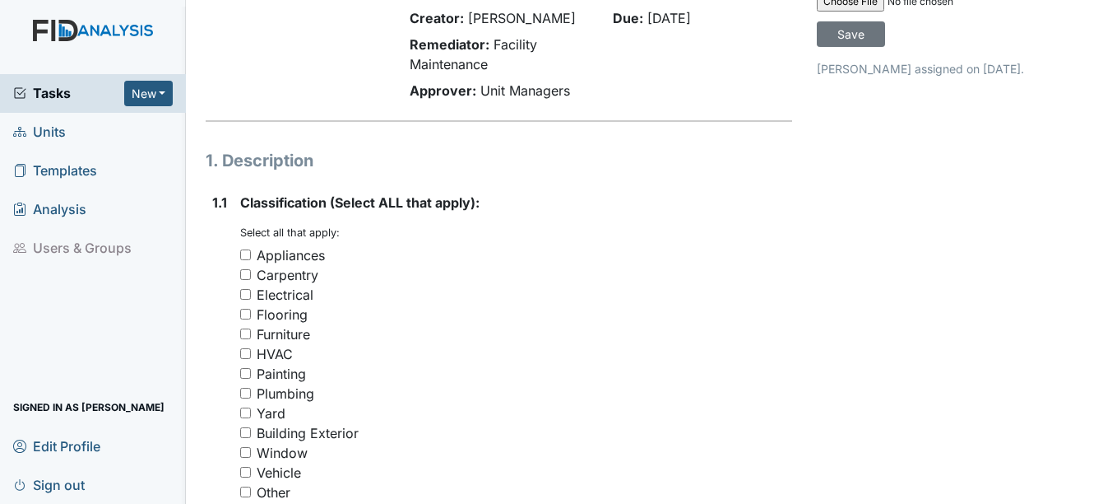
scroll to position [165, 0]
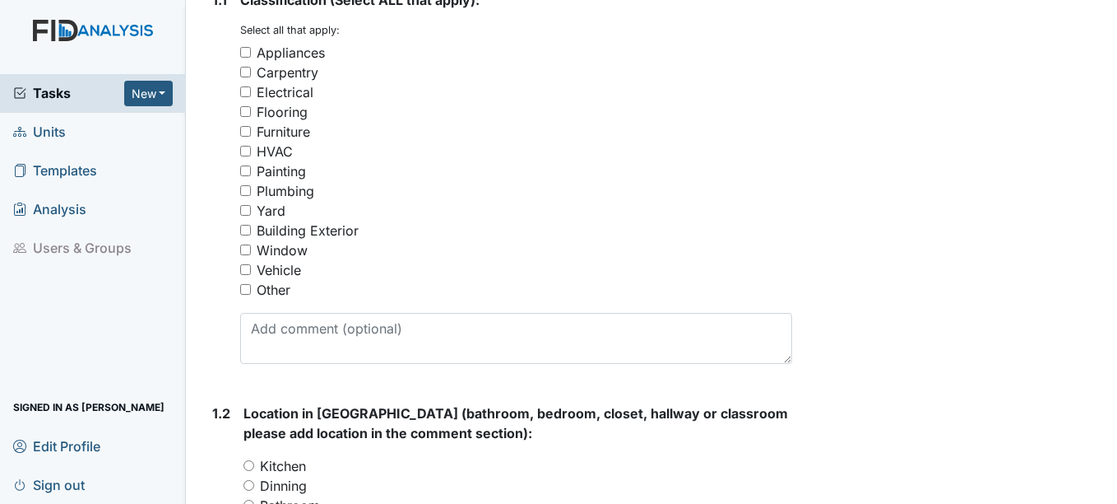
click at [279, 294] on div "Other" at bounding box center [274, 290] width 34 height 20
click at [251, 294] on input "Other" at bounding box center [245, 289] width 11 height 11
checkbox input "true"
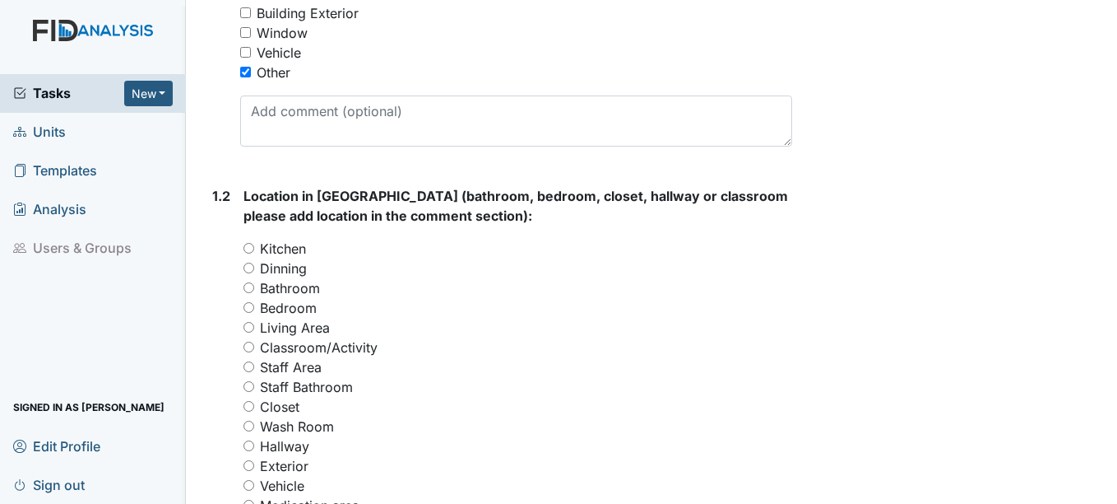
scroll to position [576, 0]
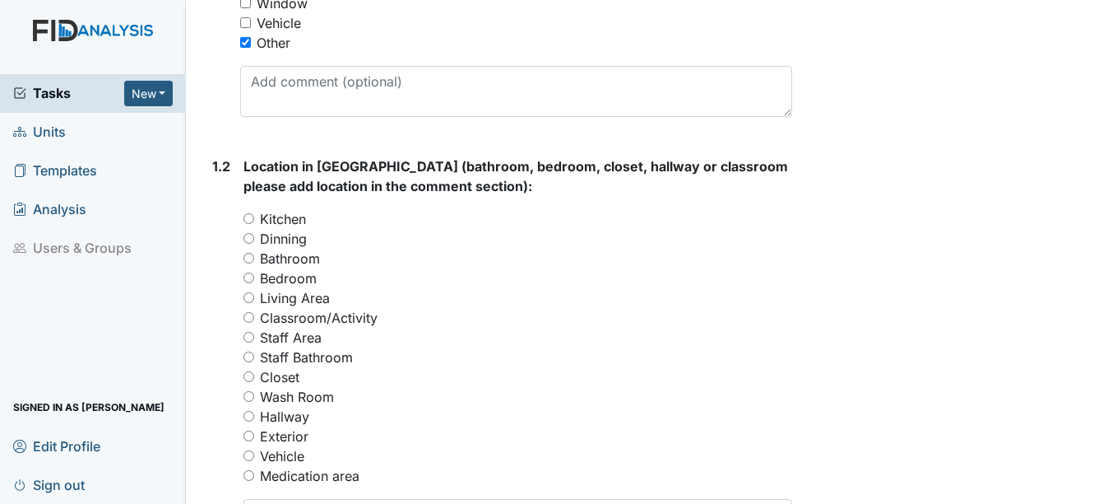
click at [282, 275] on label "Bedroom" at bounding box center [288, 278] width 57 height 20
click at [254, 275] on input "Bedroom" at bounding box center [249, 277] width 11 height 11
radio input "true"
click at [283, 261] on label "Bathroom" at bounding box center [290, 259] width 60 height 20
click at [254, 261] on input "Bathroom" at bounding box center [249, 258] width 11 height 11
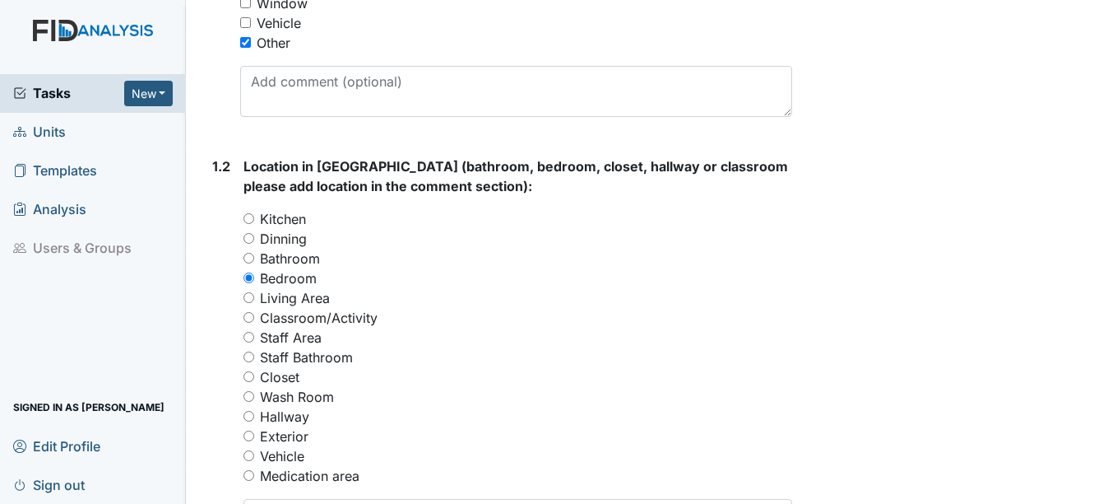
radio input "true"
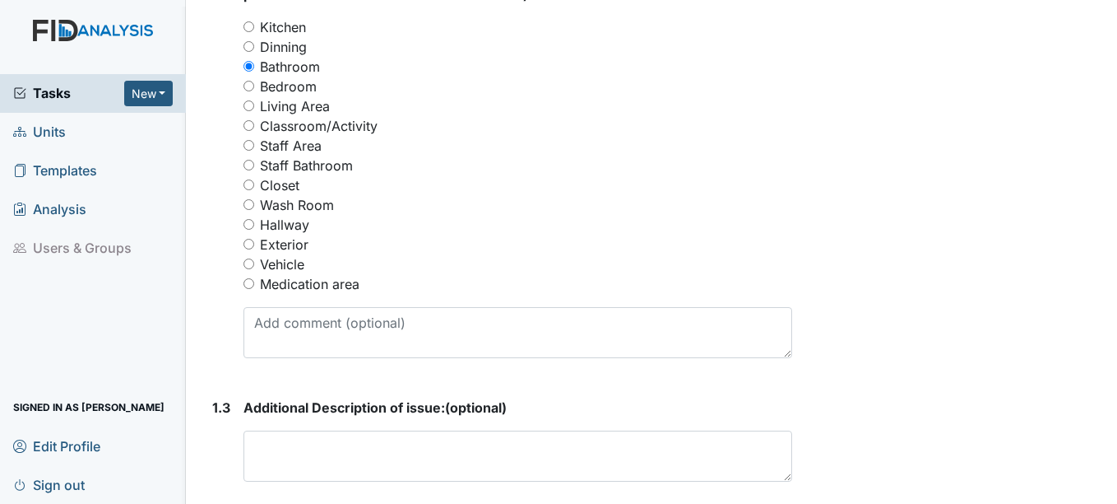
scroll to position [823, 0]
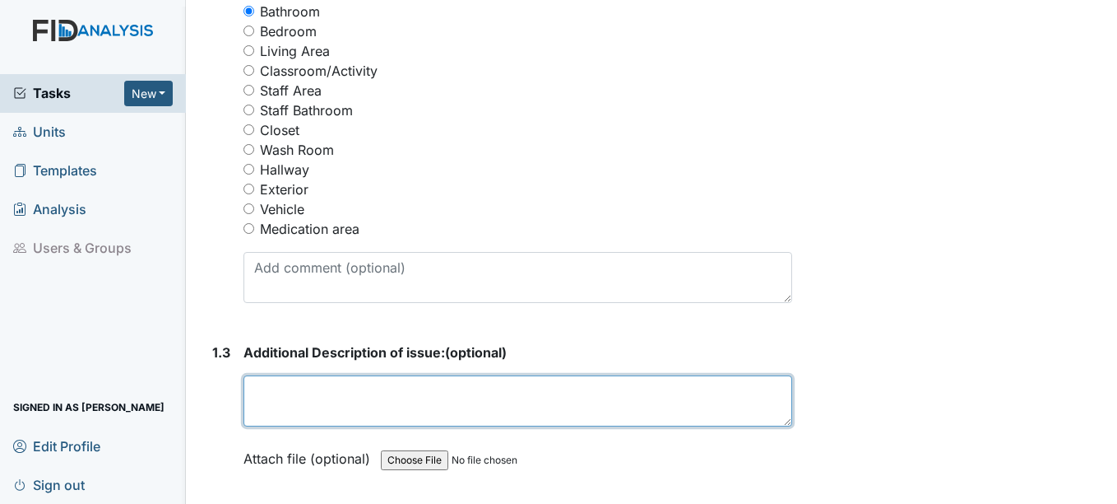
click at [386, 384] on textarea at bounding box center [518, 400] width 548 height 51
type textarea "M"
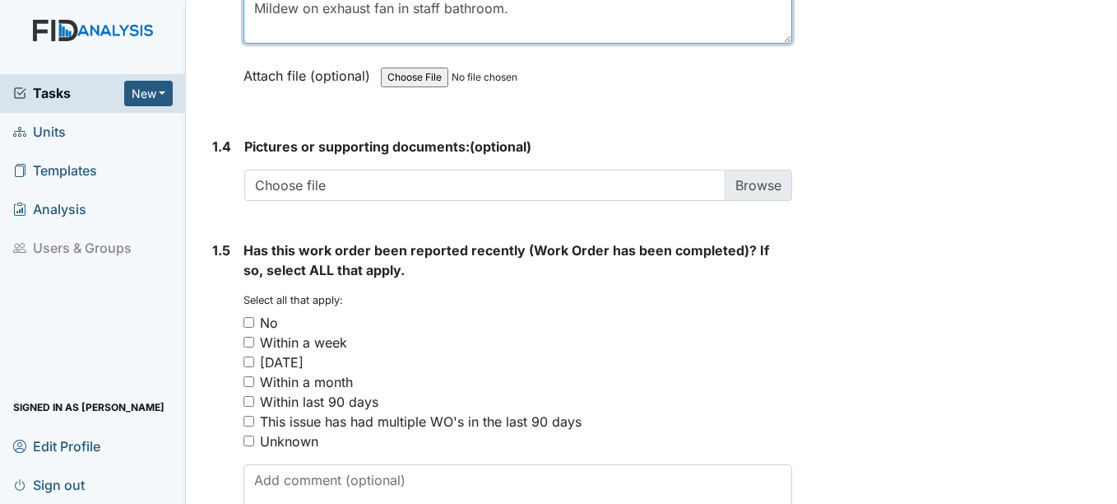
scroll to position [1234, 0]
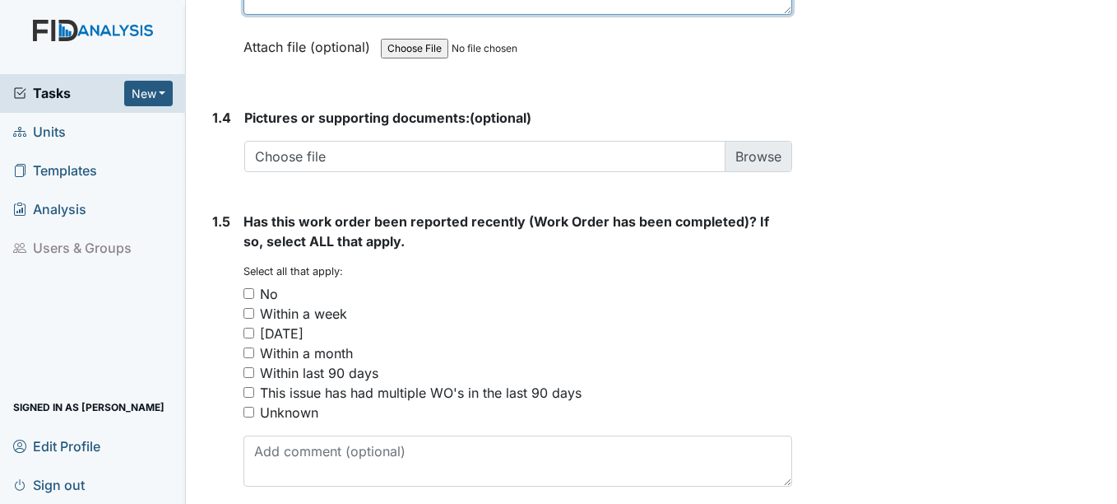
type textarea "Mildew on exhaust fan in staff bathroom."
click at [261, 287] on div "No" at bounding box center [269, 294] width 18 height 20
click at [254, 288] on input "No" at bounding box center [249, 293] width 11 height 11
checkbox input "true"
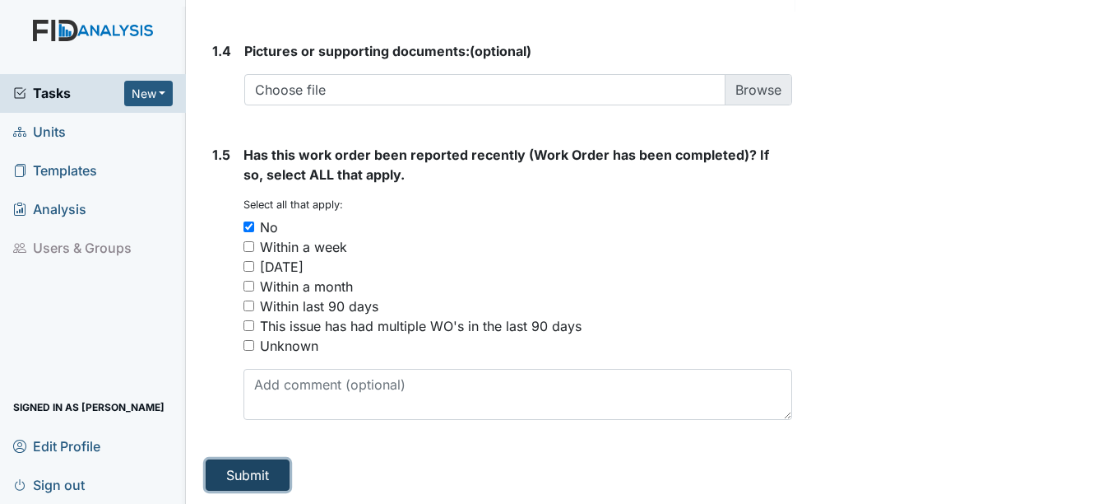
drag, startPoint x: 258, startPoint y: 476, endPoint x: 602, endPoint y: 342, distance: 368.9
click at [258, 472] on button "Submit" at bounding box center [248, 474] width 84 height 31
